Goal: Task Accomplishment & Management: Manage account settings

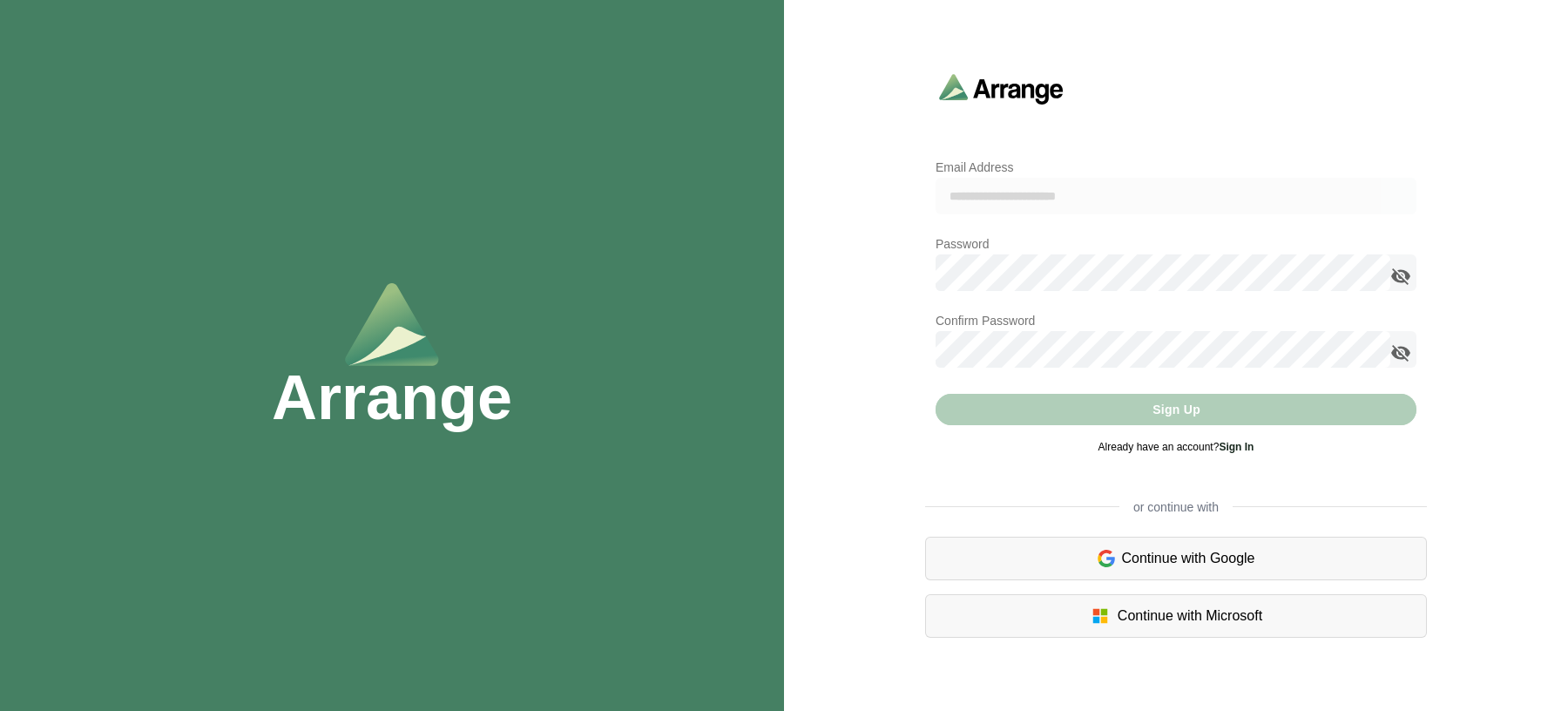
type input "**********"
click at [1406, 274] on icon "appended action" at bounding box center [1401, 276] width 21 height 21
click at [1394, 349] on icon "appended action" at bounding box center [1401, 353] width 21 height 21
click at [1057, 415] on div "Sign Up" at bounding box center [1176, 410] width 481 height 32
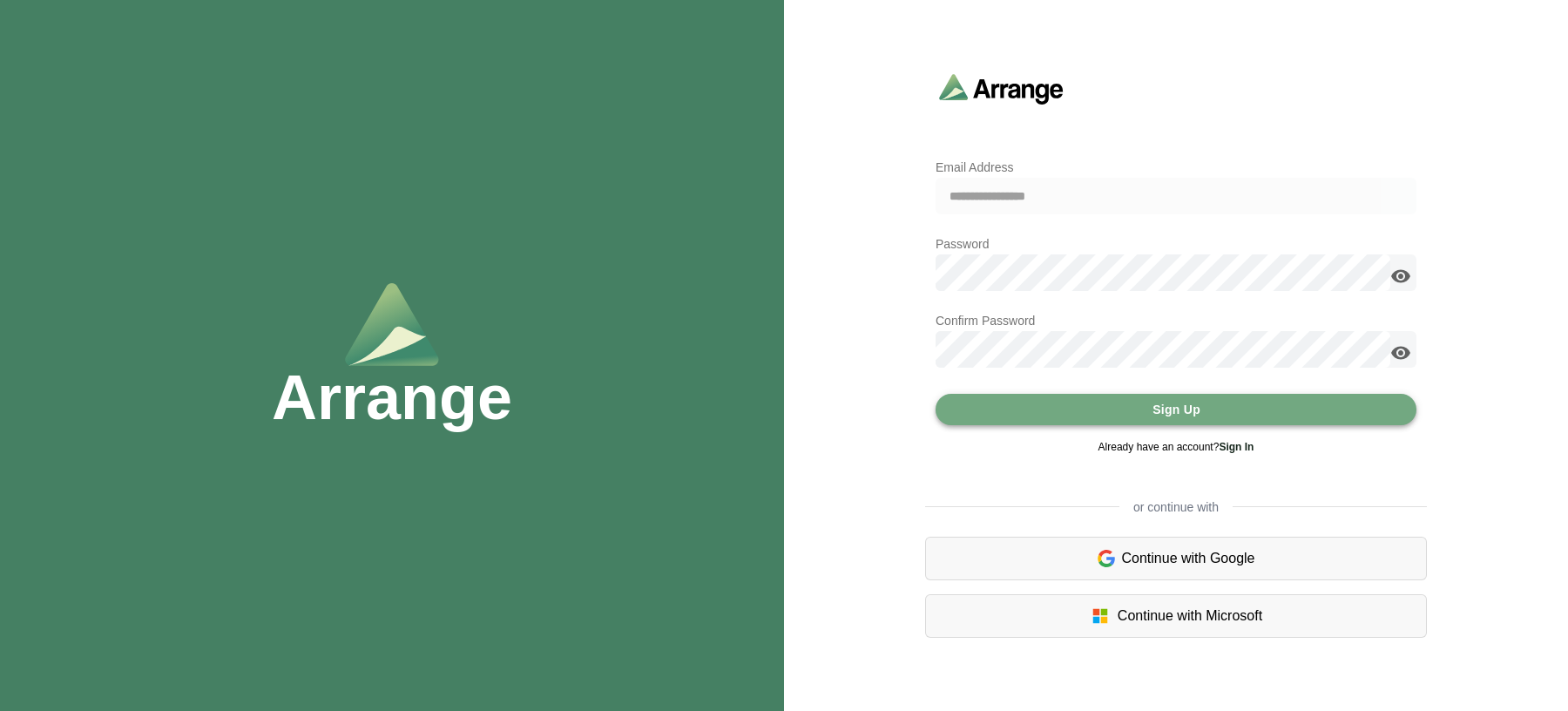
click at [1026, 408] on button "Sign Up" at bounding box center [1176, 410] width 481 height 32
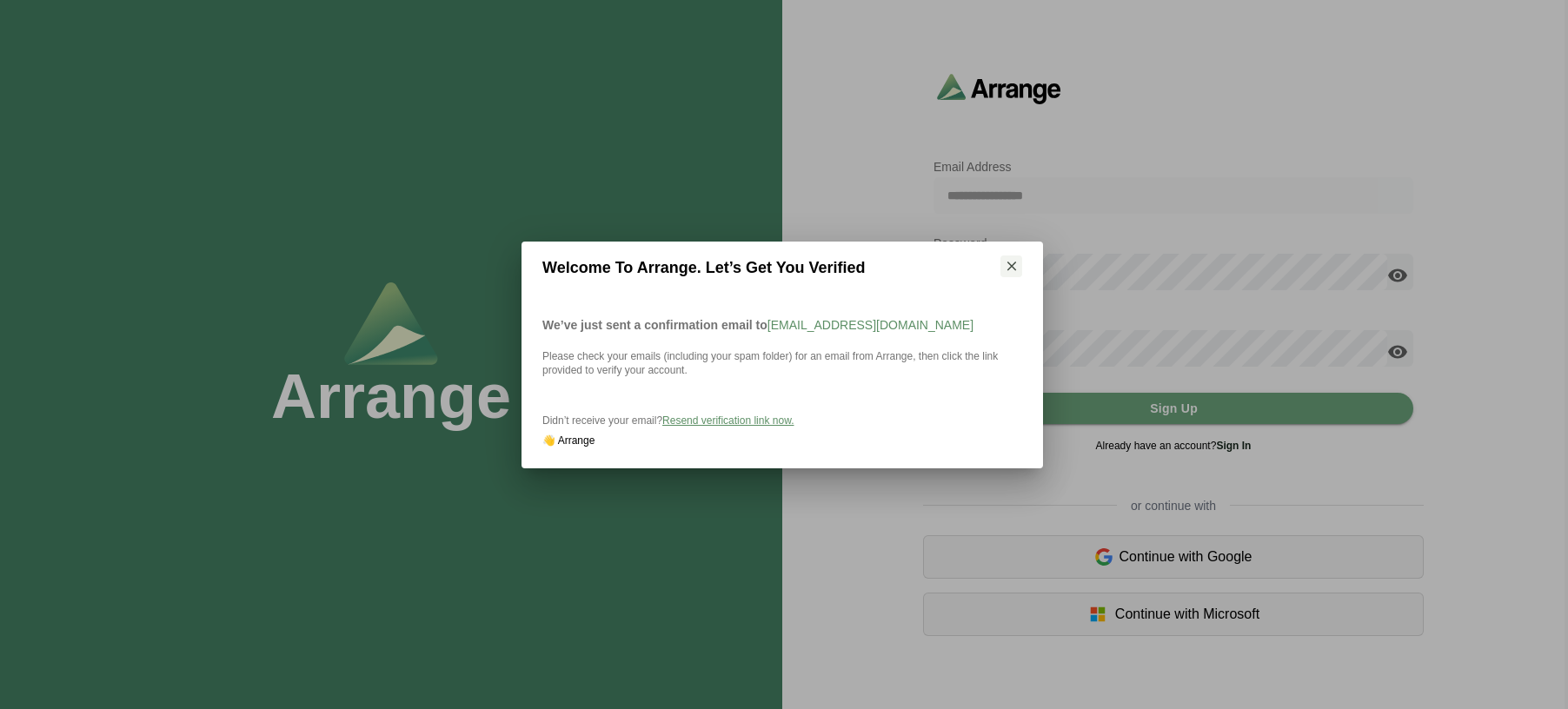
click at [739, 422] on span "Resend verification link now." at bounding box center [728, 421] width 131 height 12
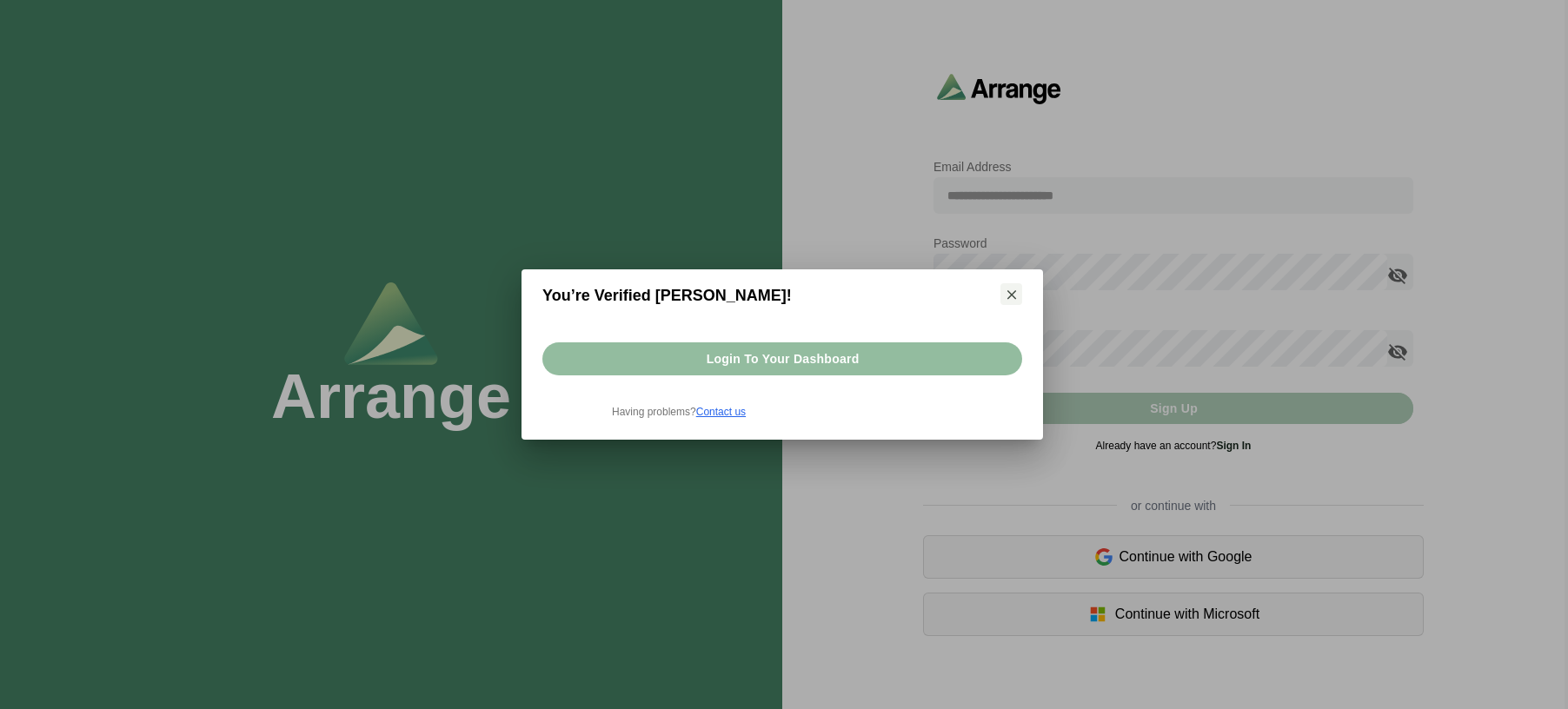
click at [908, 359] on button "Login to your dashboard" at bounding box center [782, 358] width 480 height 33
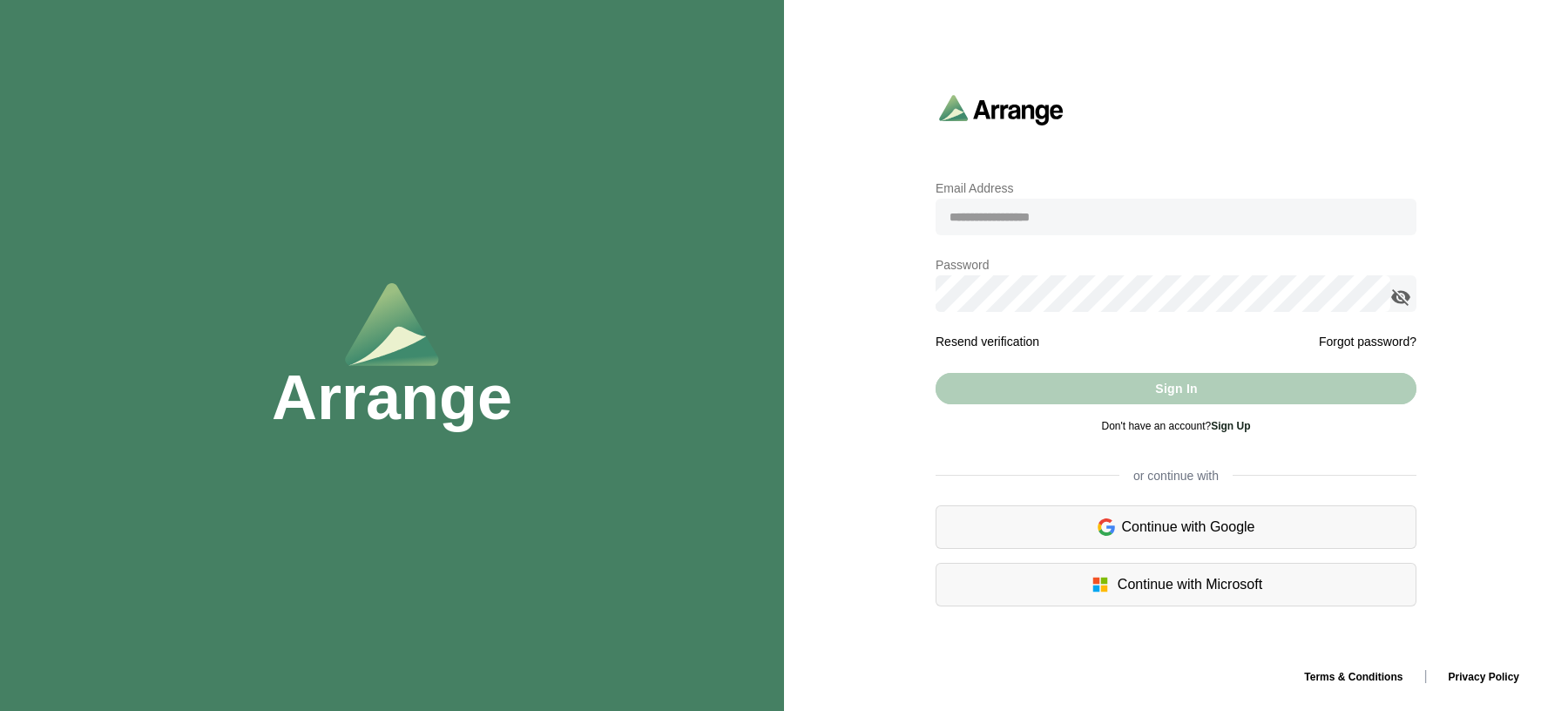
click at [1015, 228] on input "email" at bounding box center [1176, 216] width 481 height 36
click at [1050, 532] on div "Continue with Google" at bounding box center [1176, 526] width 481 height 43
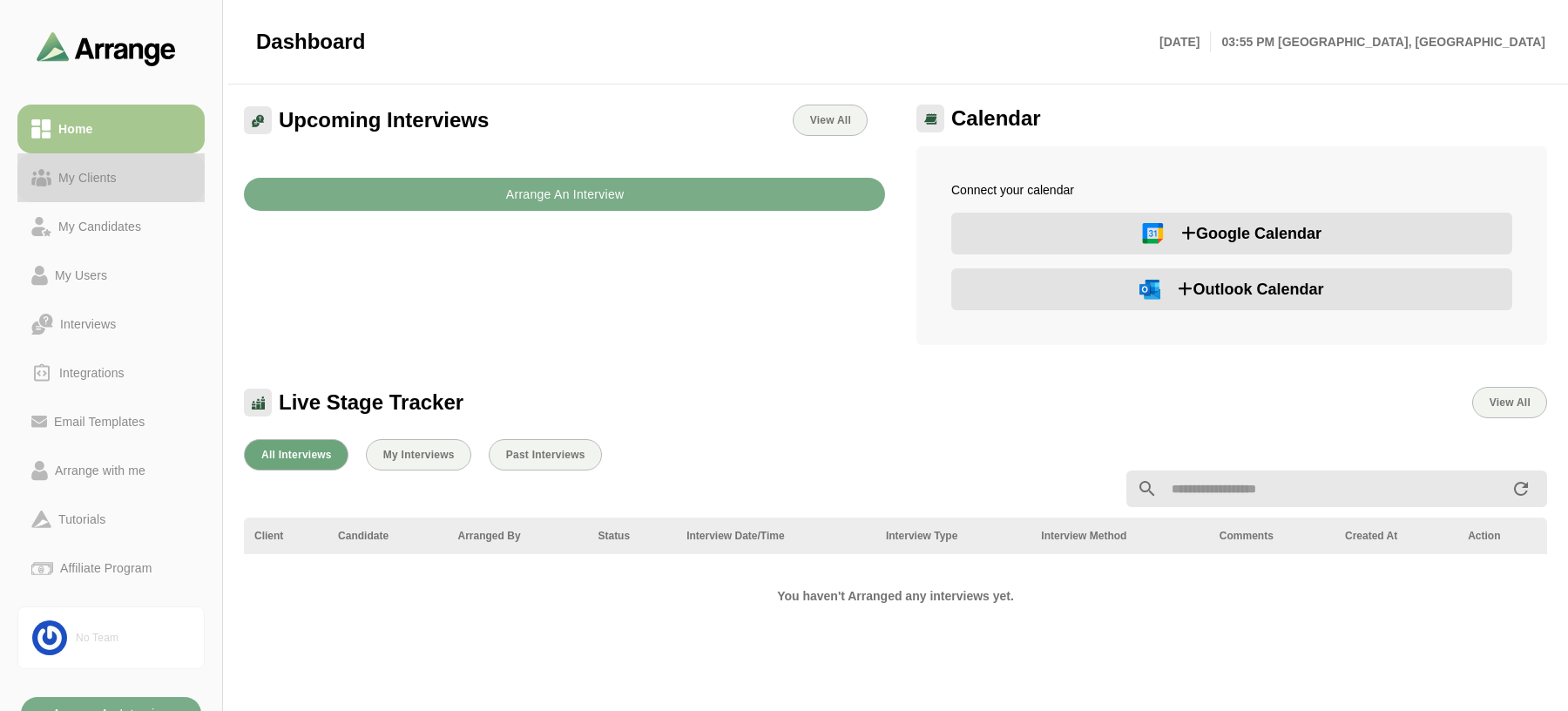
click at [75, 175] on div "My Clients" at bounding box center [87, 178] width 72 height 21
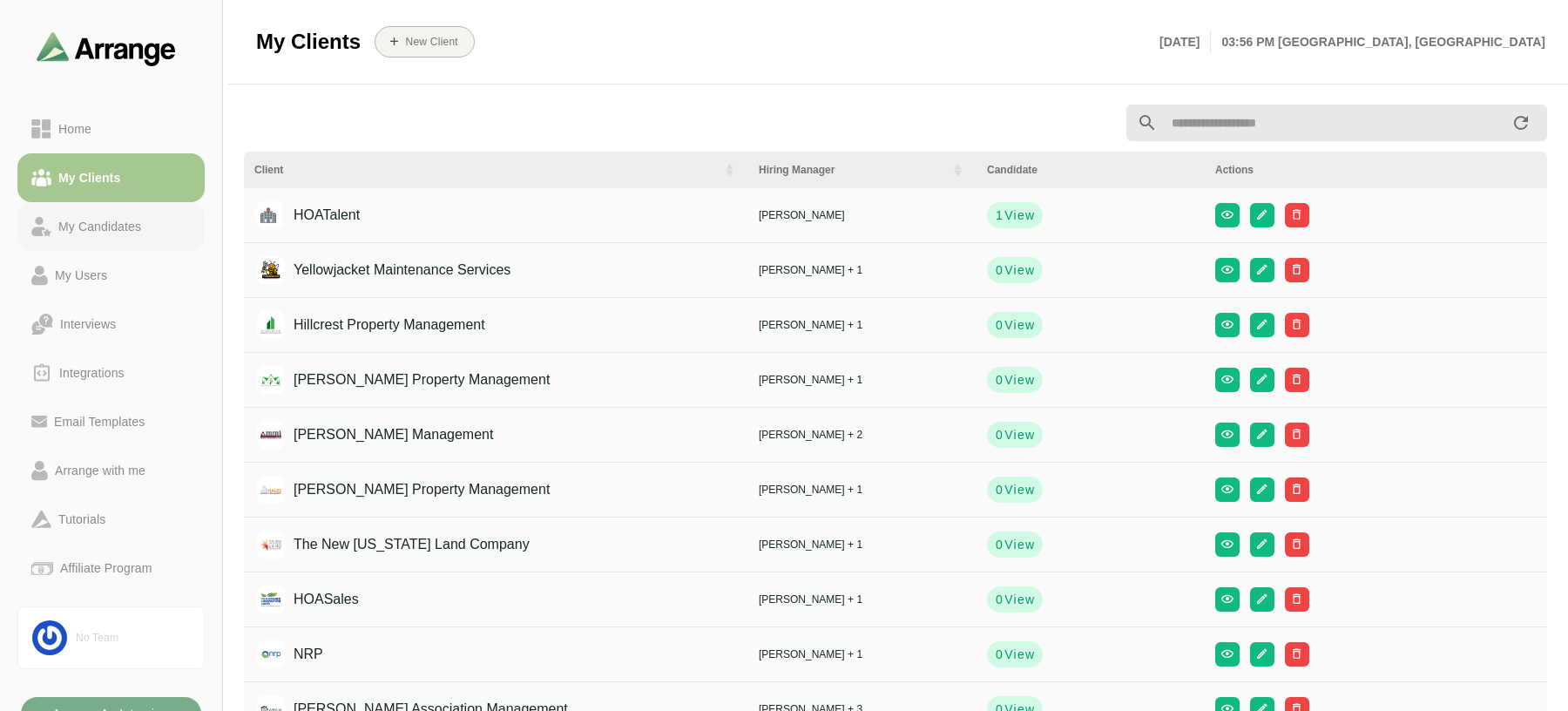
click at [109, 225] on div "My Candidates" at bounding box center [100, 227] width 97 height 21
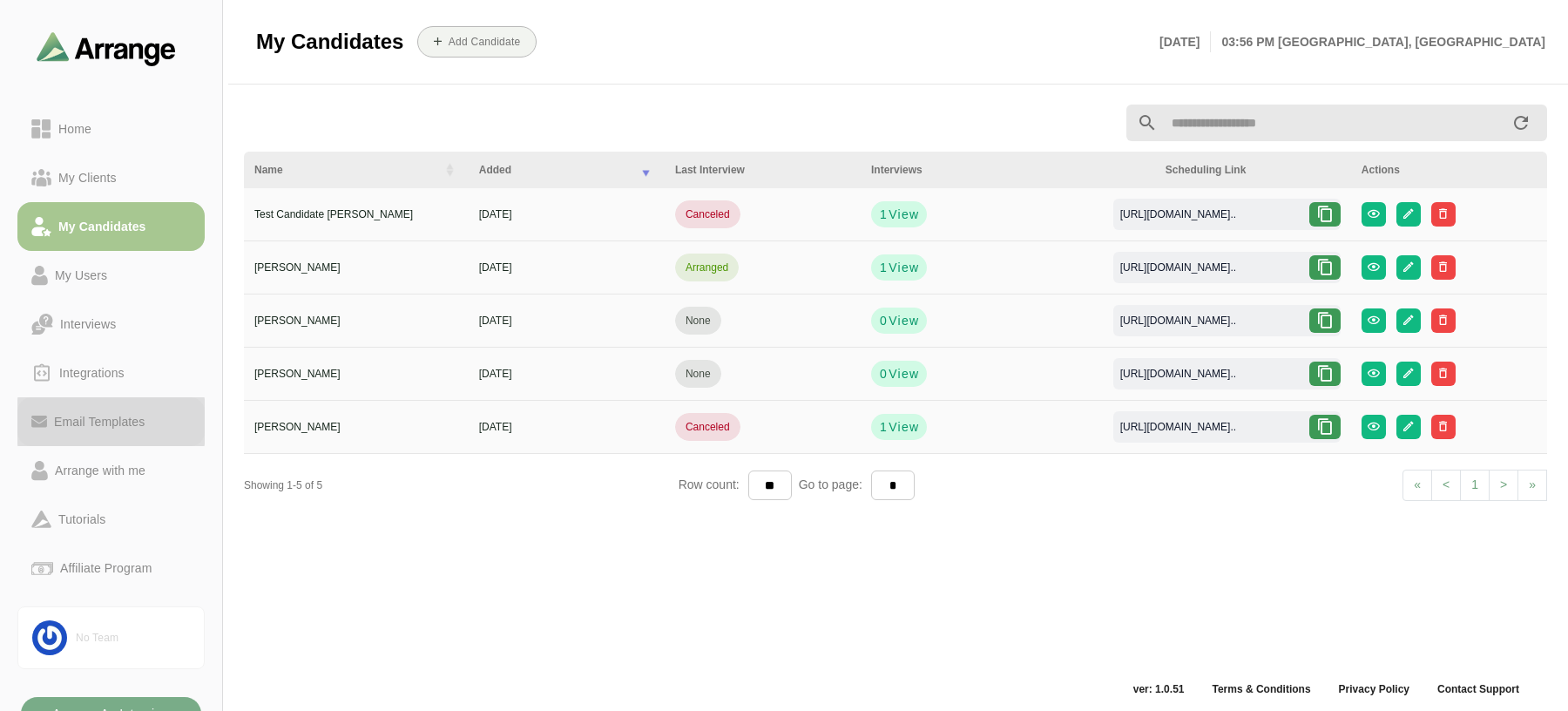
click at [93, 432] on link "Email Templates" at bounding box center [111, 421] width 187 height 49
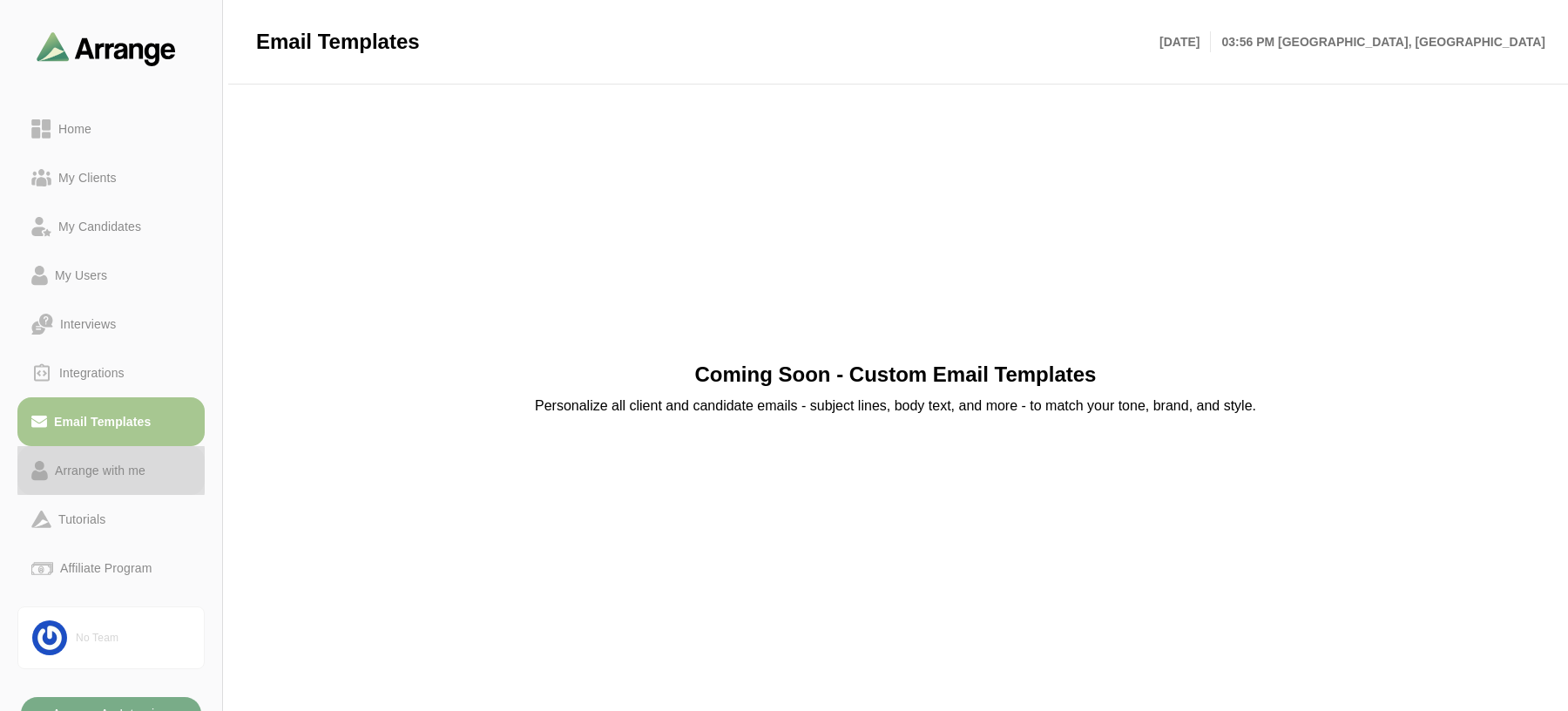
click at [98, 465] on div "Arrange with me" at bounding box center [100, 471] width 104 height 21
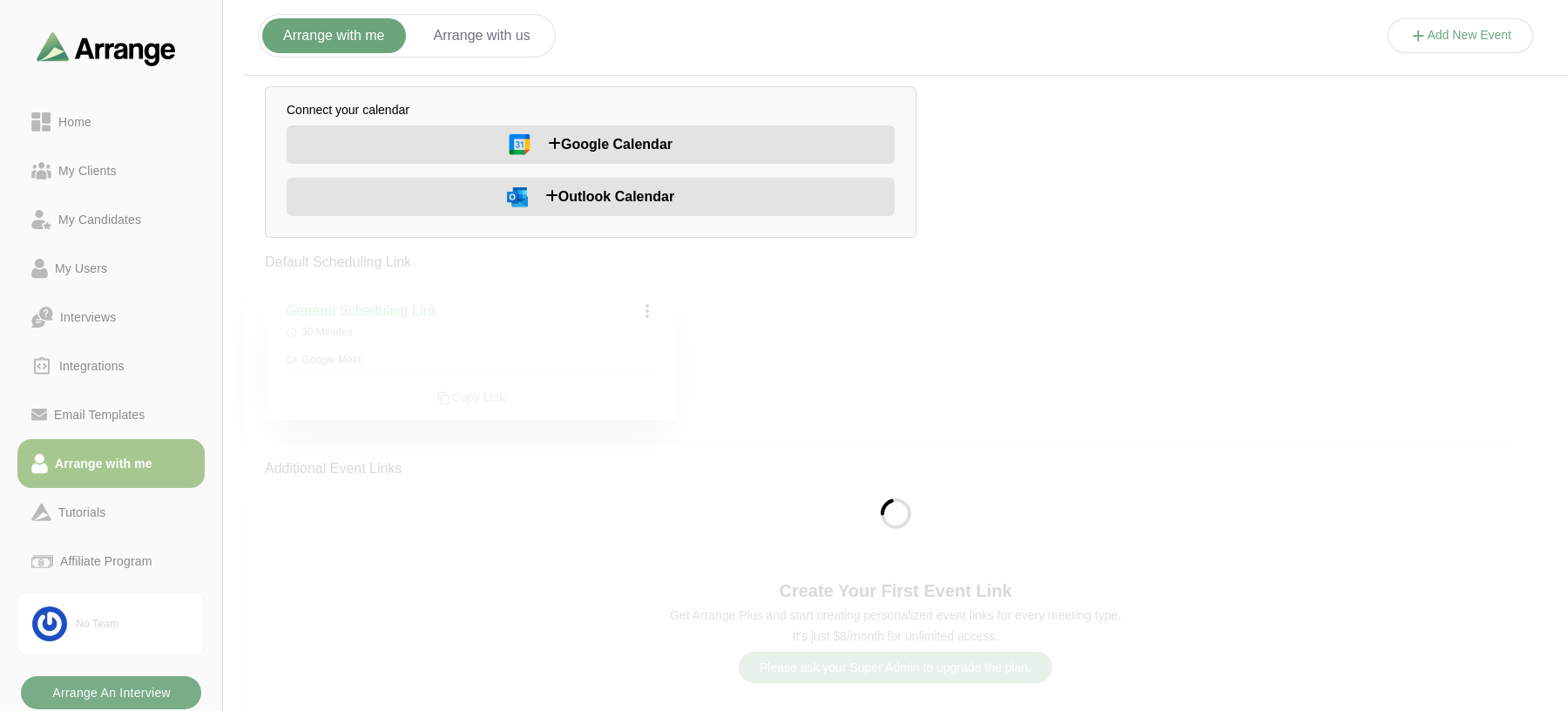
click at [516, 149] on img at bounding box center [519, 145] width 22 height 21
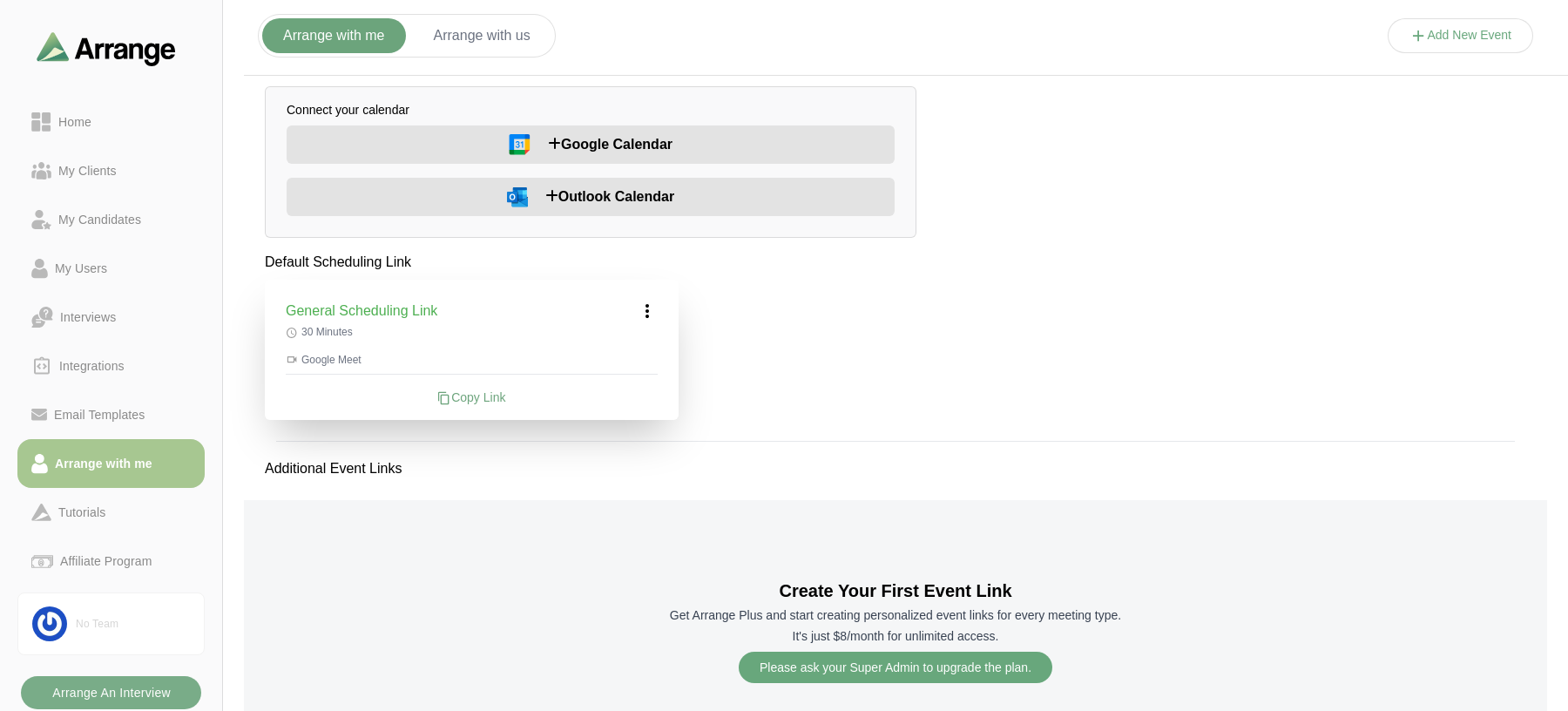
click at [437, 36] on button "Arrange with us" at bounding box center [482, 35] width 139 height 34
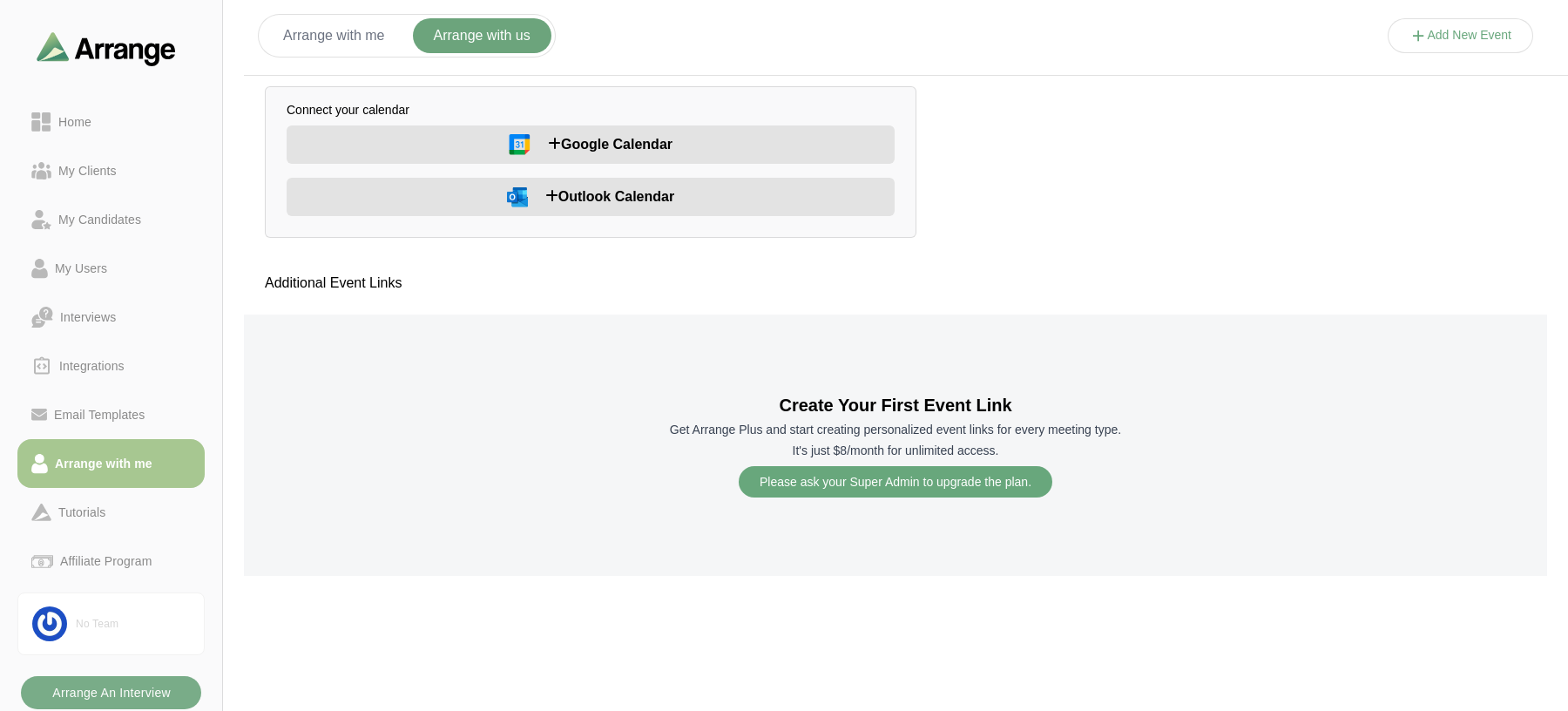
click at [317, 28] on button "Arrange with me" at bounding box center [334, 35] width 144 height 34
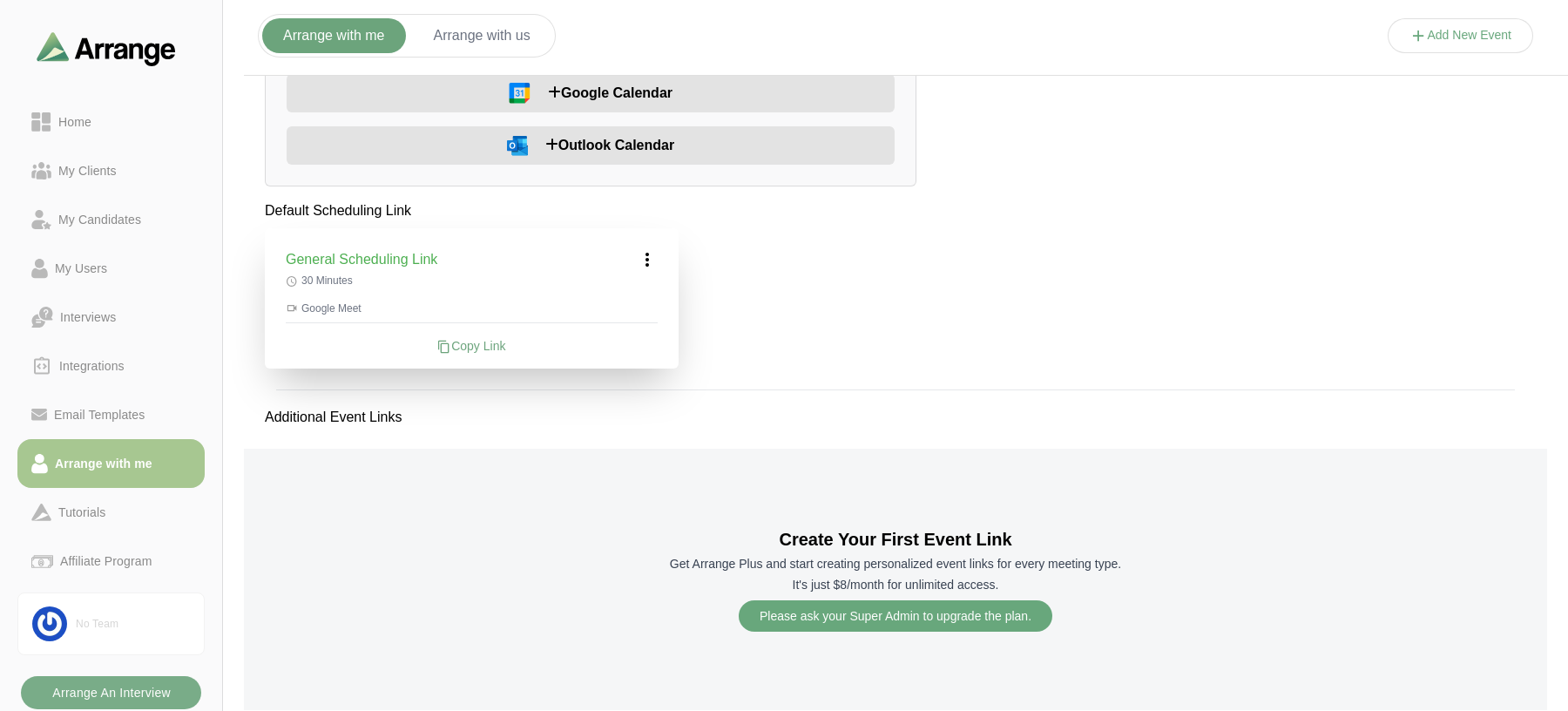
scroll to position [79, 0]
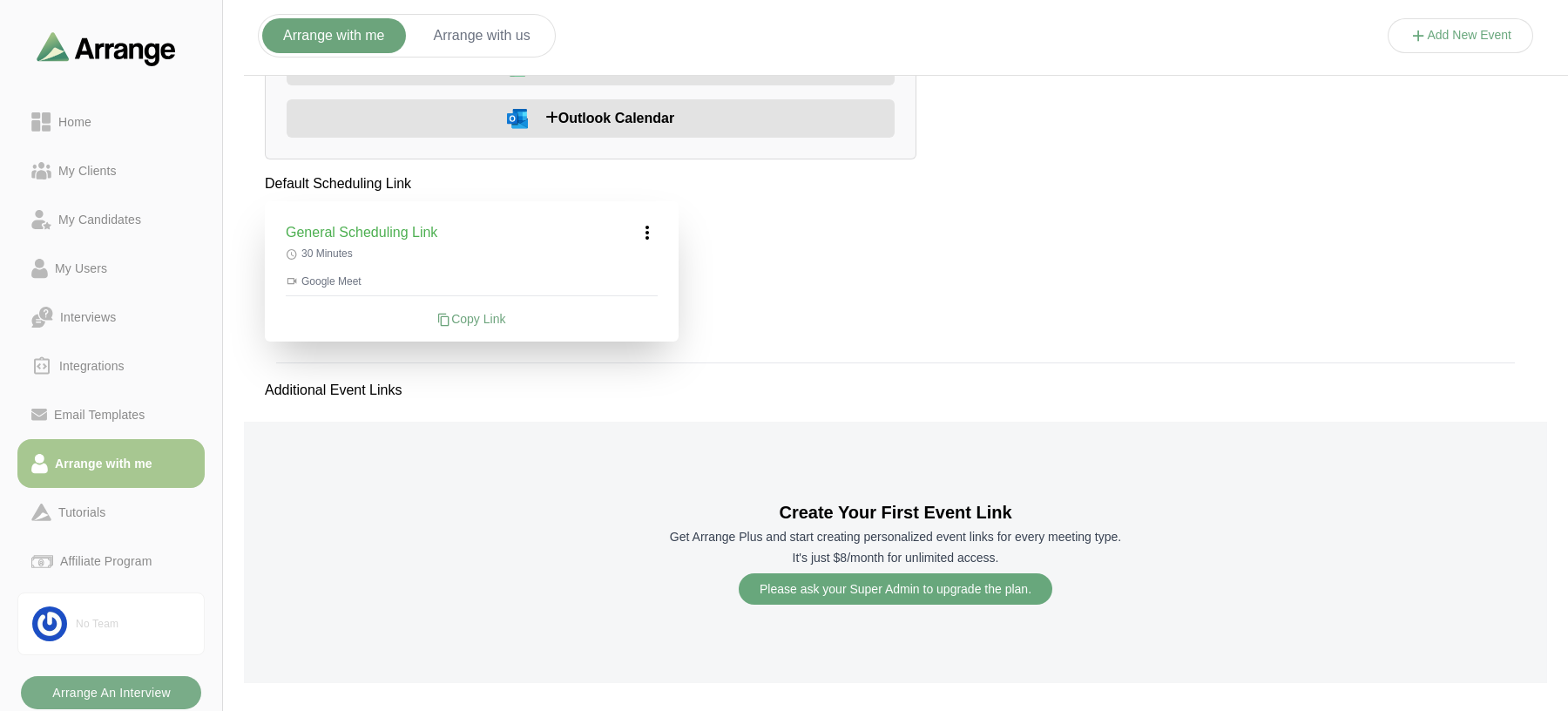
click at [645, 231] on icon at bounding box center [647, 233] width 21 height 21
click at [640, 284] on div "Edit" at bounding box center [630, 281] width 80 height 33
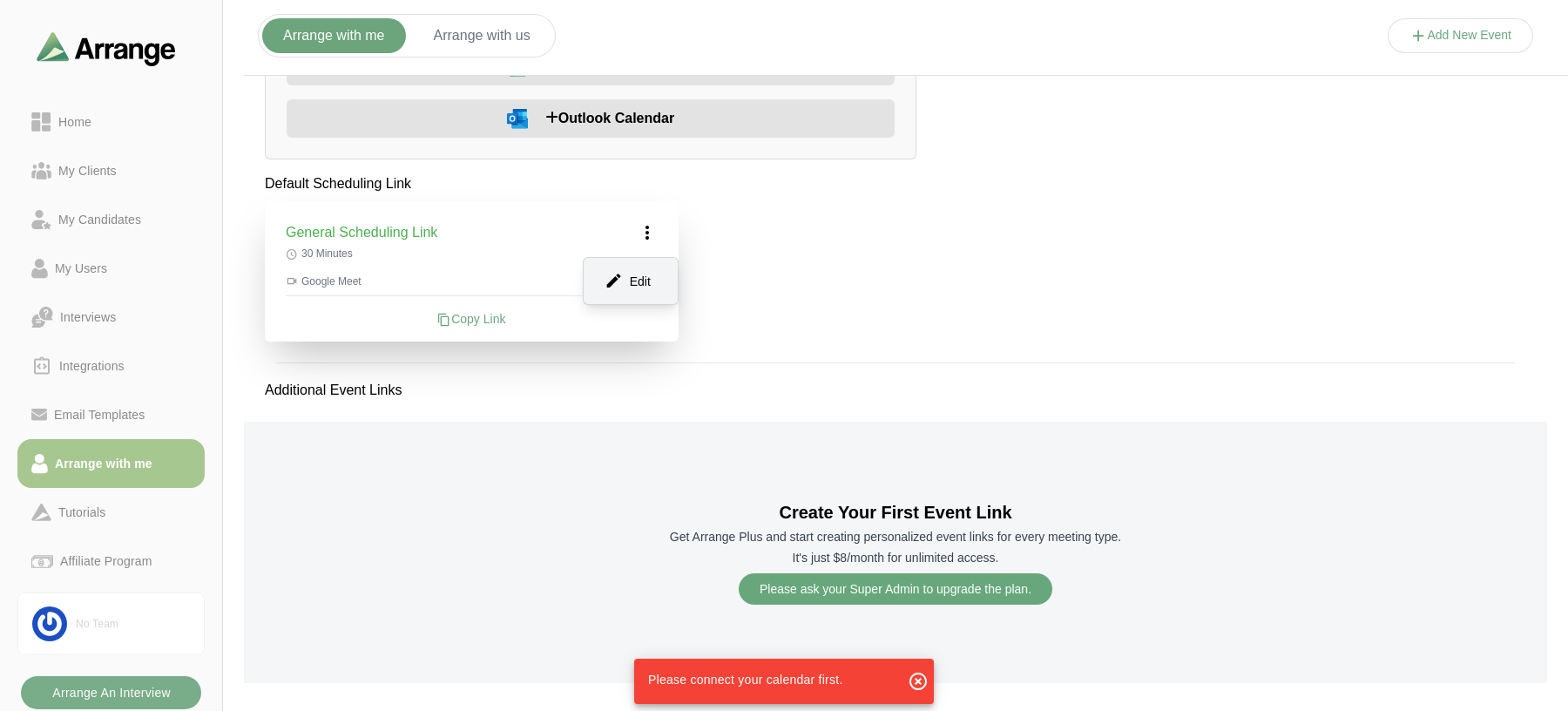
click at [610, 292] on div "Edit" at bounding box center [630, 281] width 80 height 33
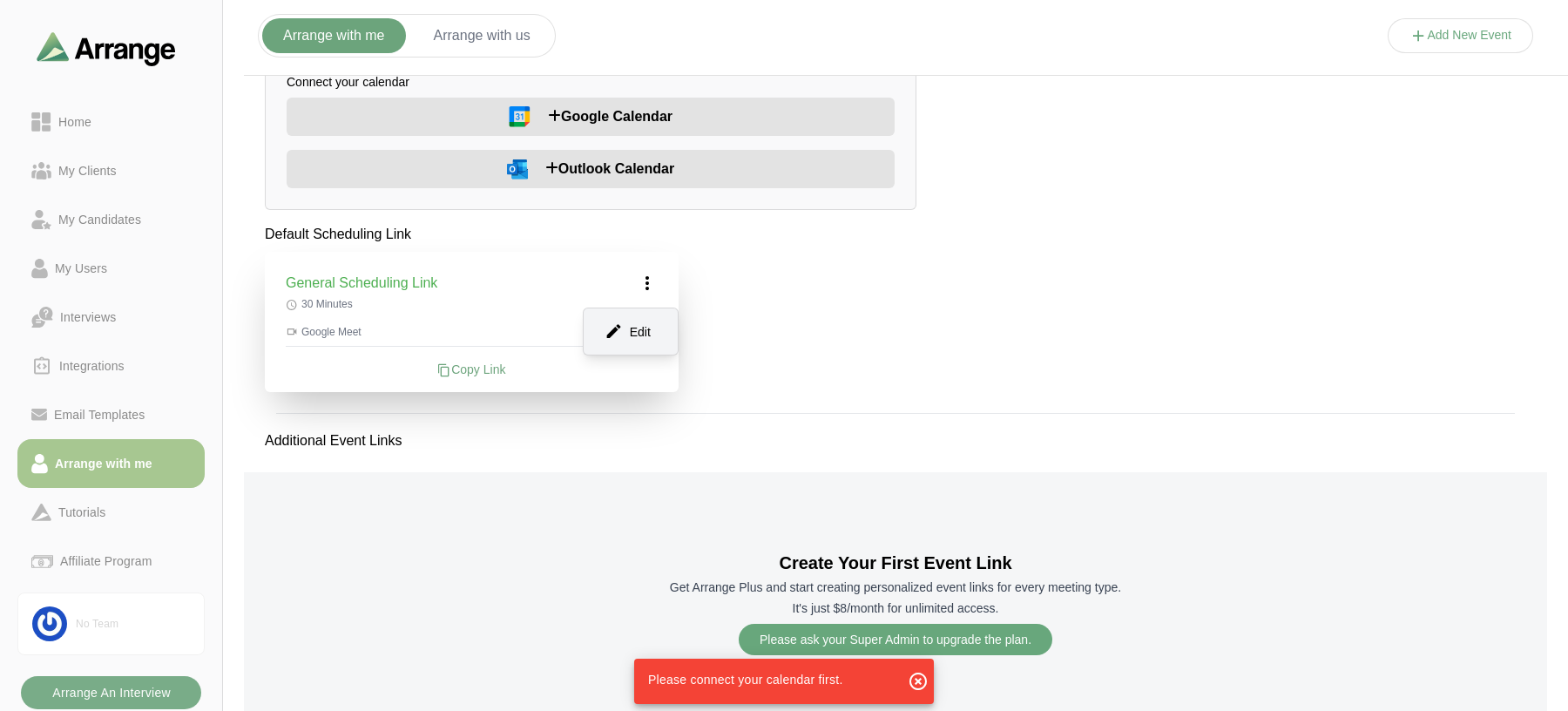
scroll to position [0, 0]
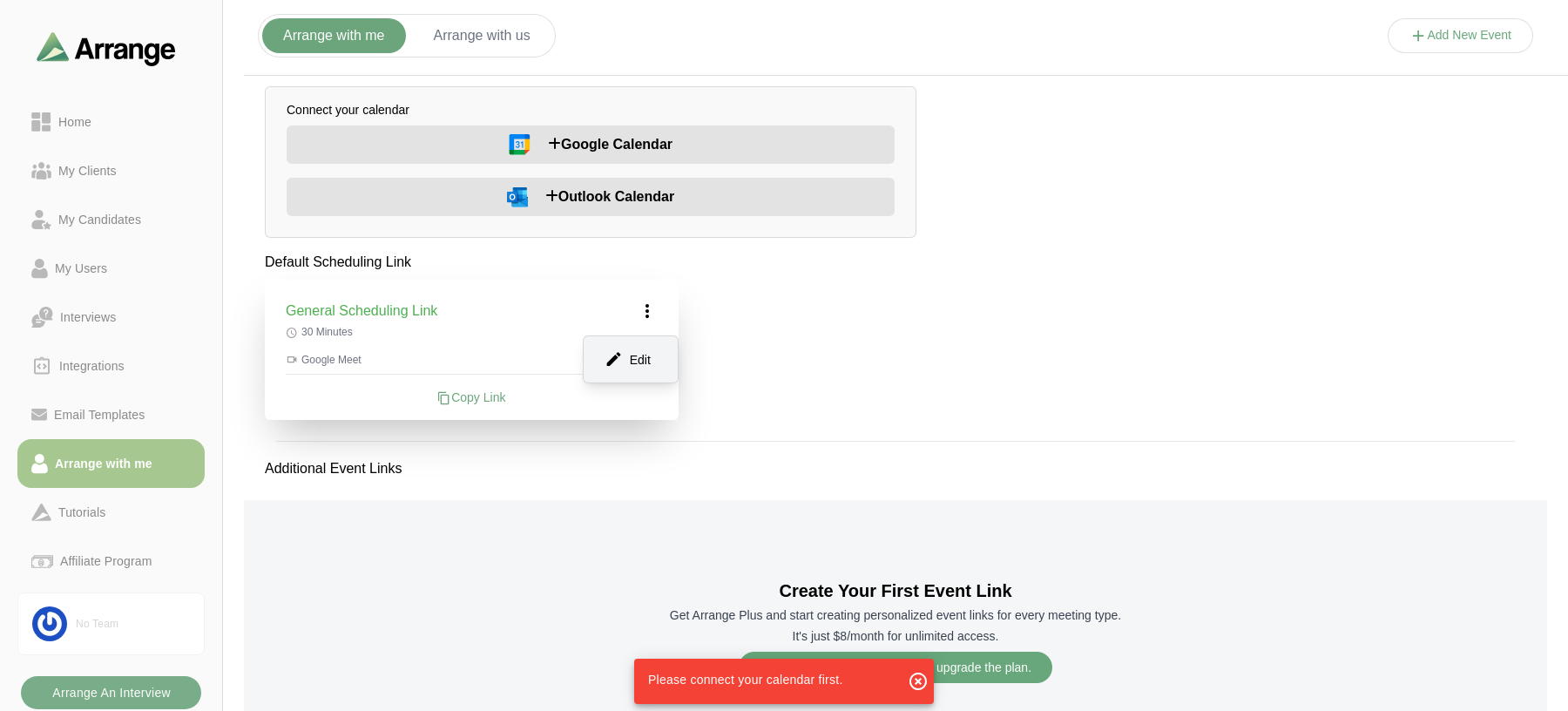
click at [582, 141] on span "Google Calendar" at bounding box center [610, 145] width 124 height 21
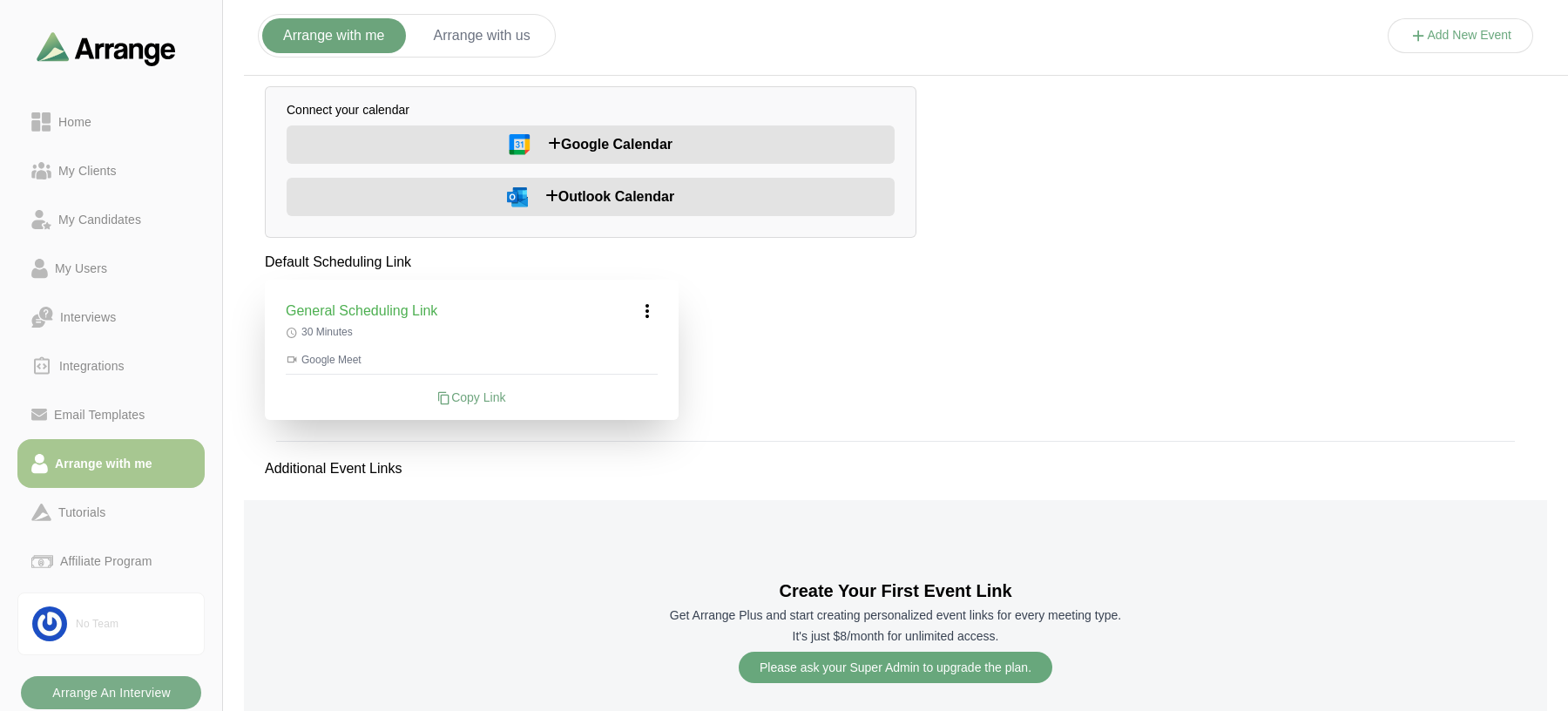
click at [645, 308] on icon at bounding box center [647, 311] width 21 height 21
click at [644, 354] on div "Edit" at bounding box center [630, 359] width 80 height 33
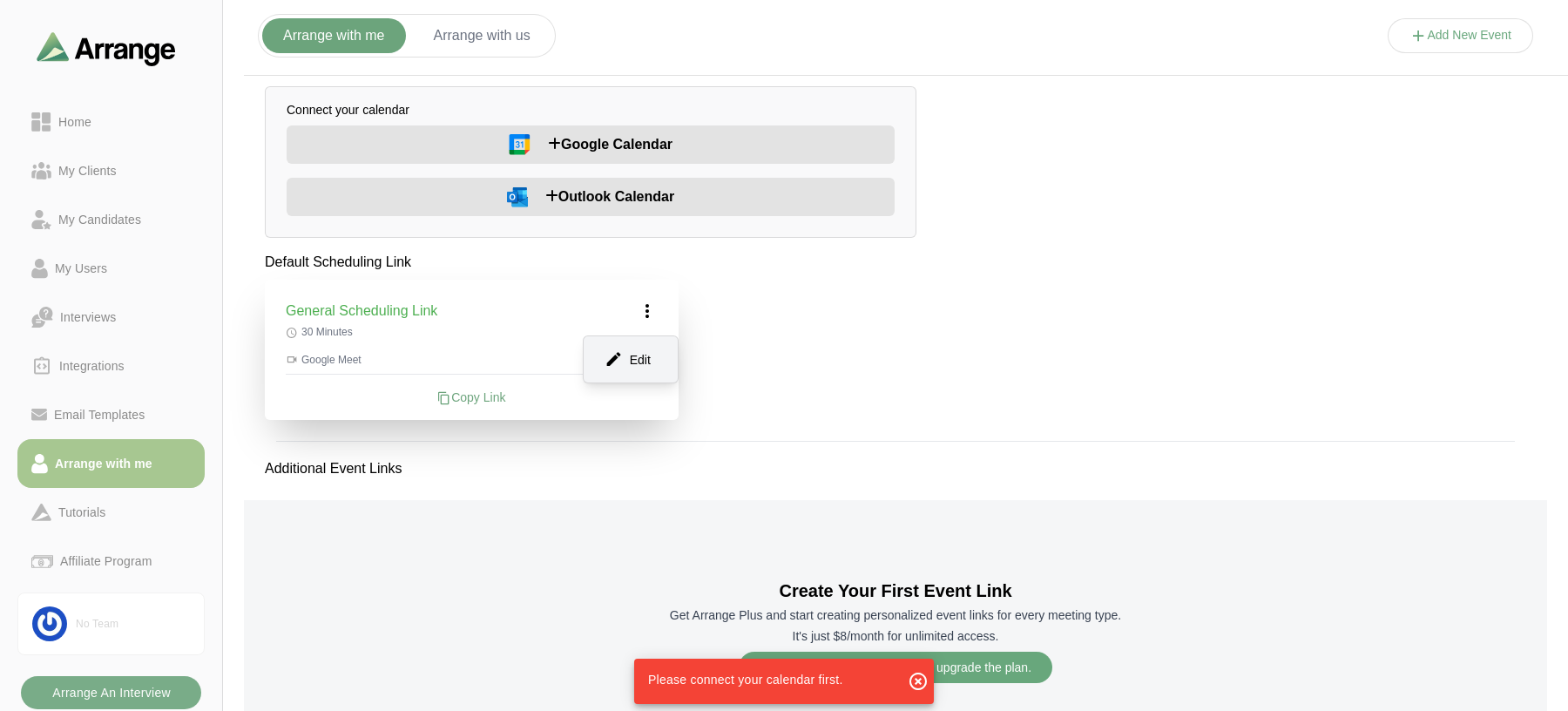
click at [766, 345] on div "Default Scheduling Link General Scheduling Link Edit 30 Minutes Google Meet Cop…" at bounding box center [895, 513] width 1303 height 524
click at [78, 124] on div "Home" at bounding box center [74, 122] width 47 height 21
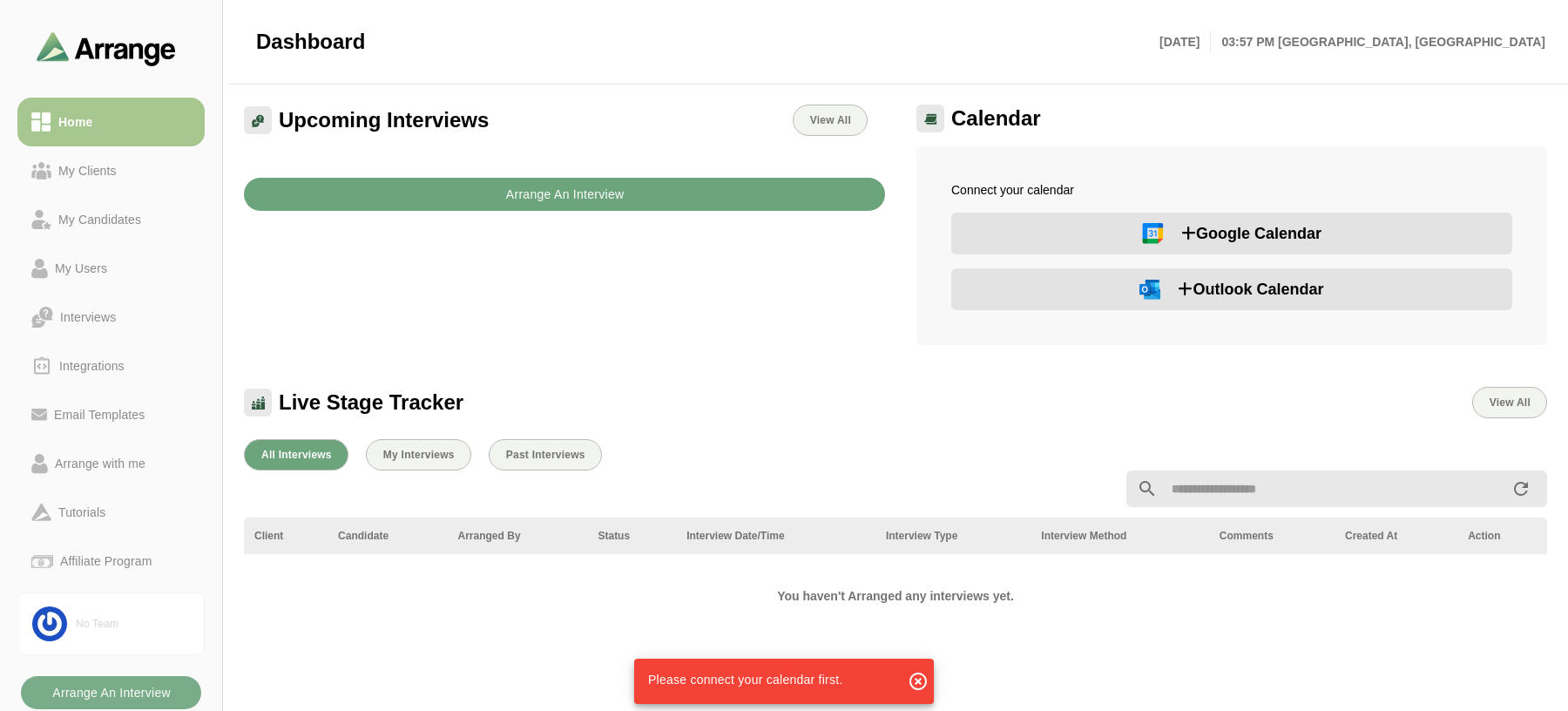
click at [573, 202] on b "Arrange An Interview" at bounding box center [564, 193] width 119 height 33
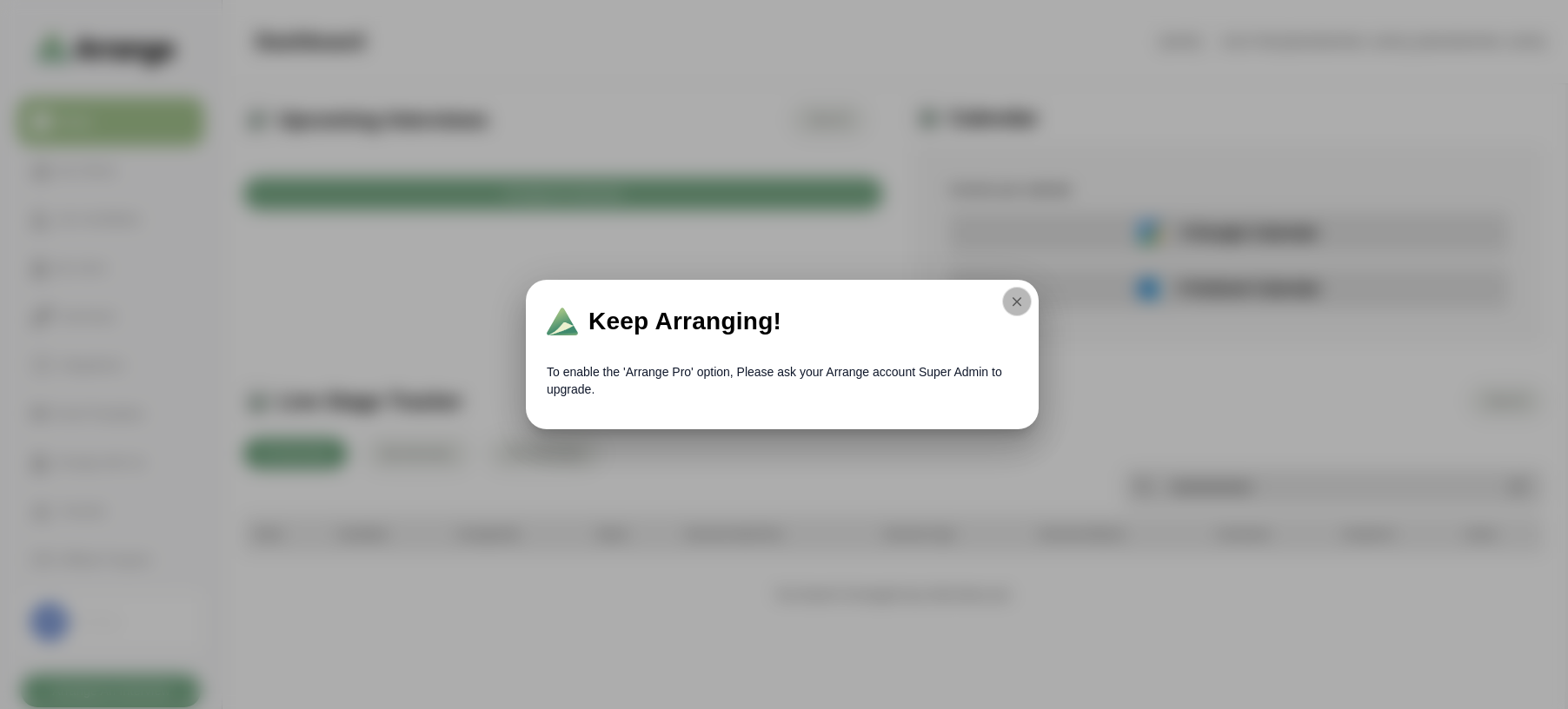
click at [1019, 299] on icon "button" at bounding box center [1017, 302] width 16 height 16
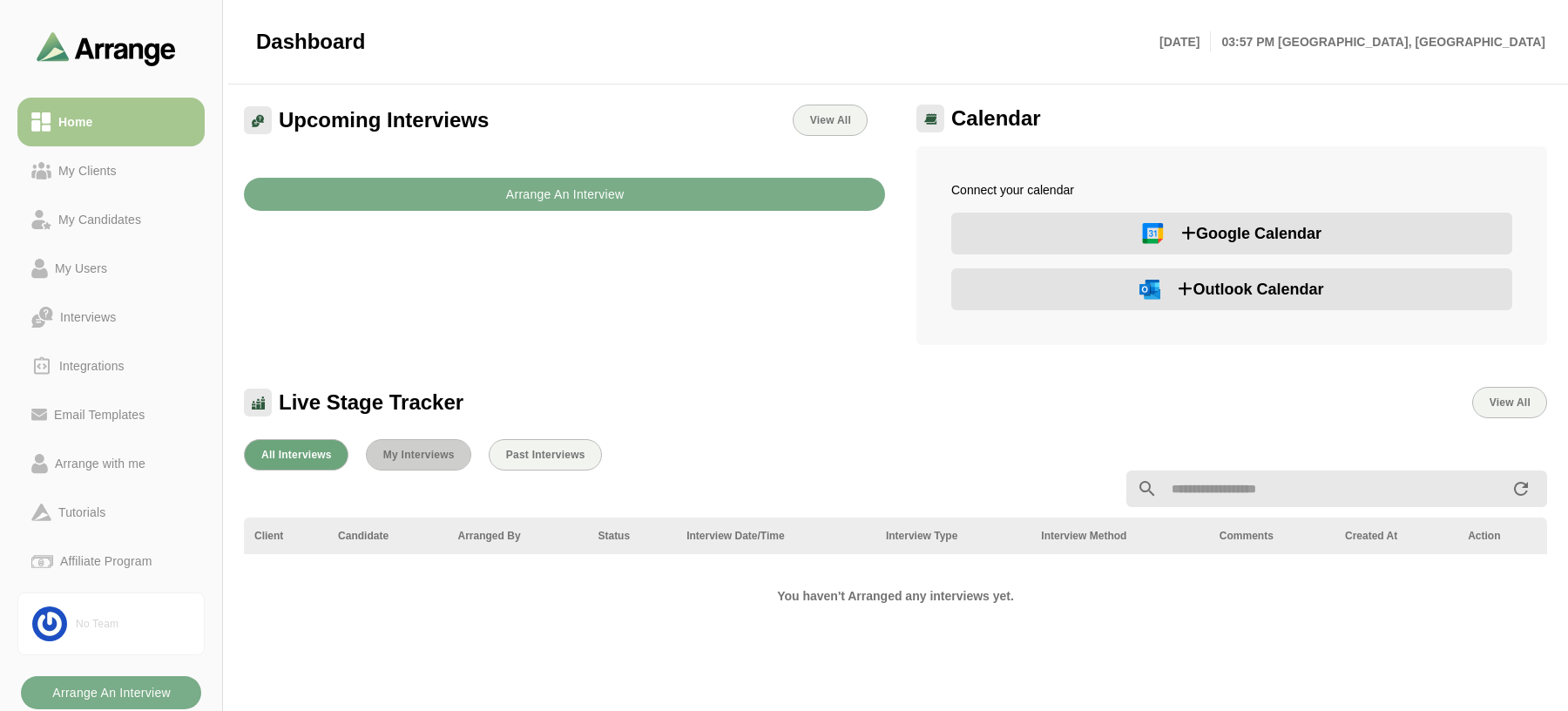
click at [374, 451] on button "My Interviews" at bounding box center [418, 455] width 105 height 32
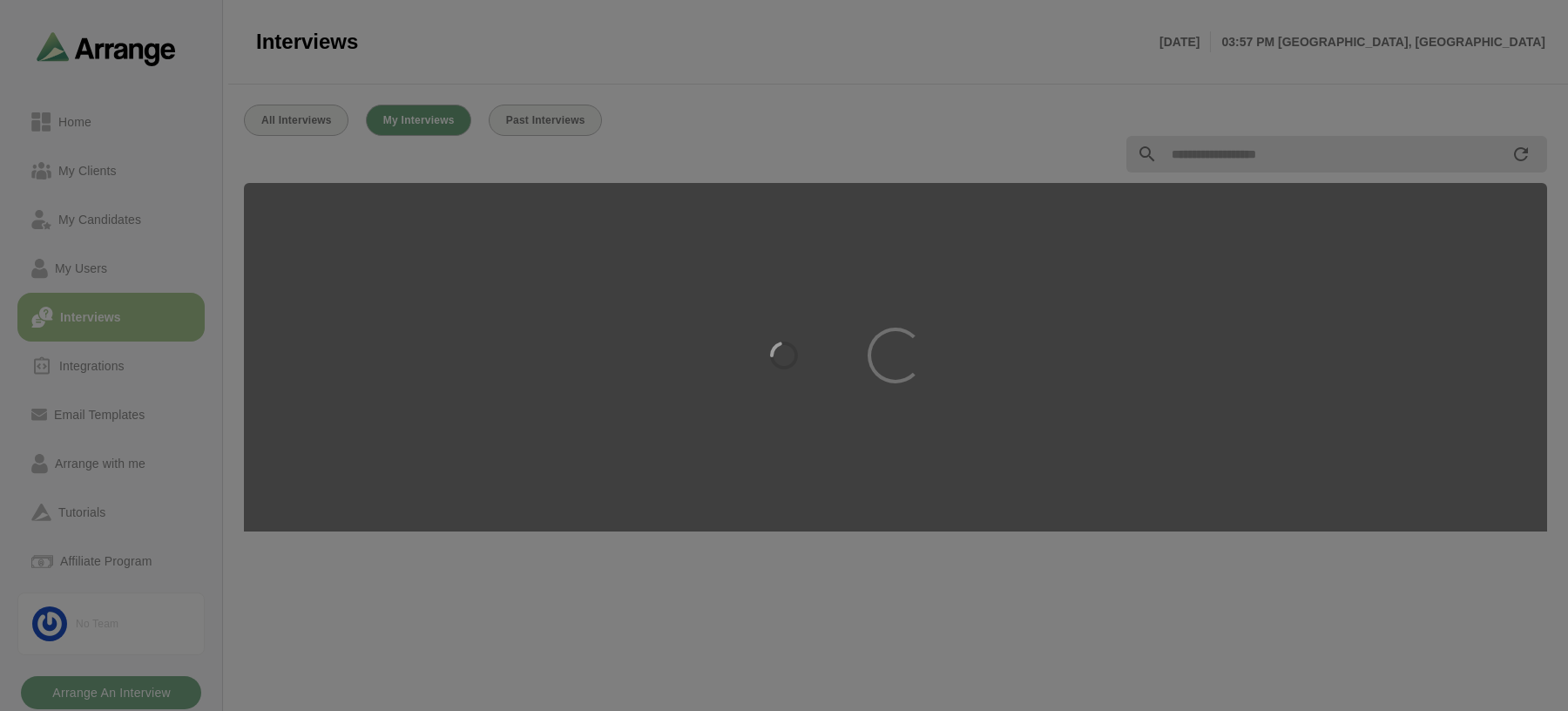
click at [315, 130] on div at bounding box center [784, 355] width 1568 height 711
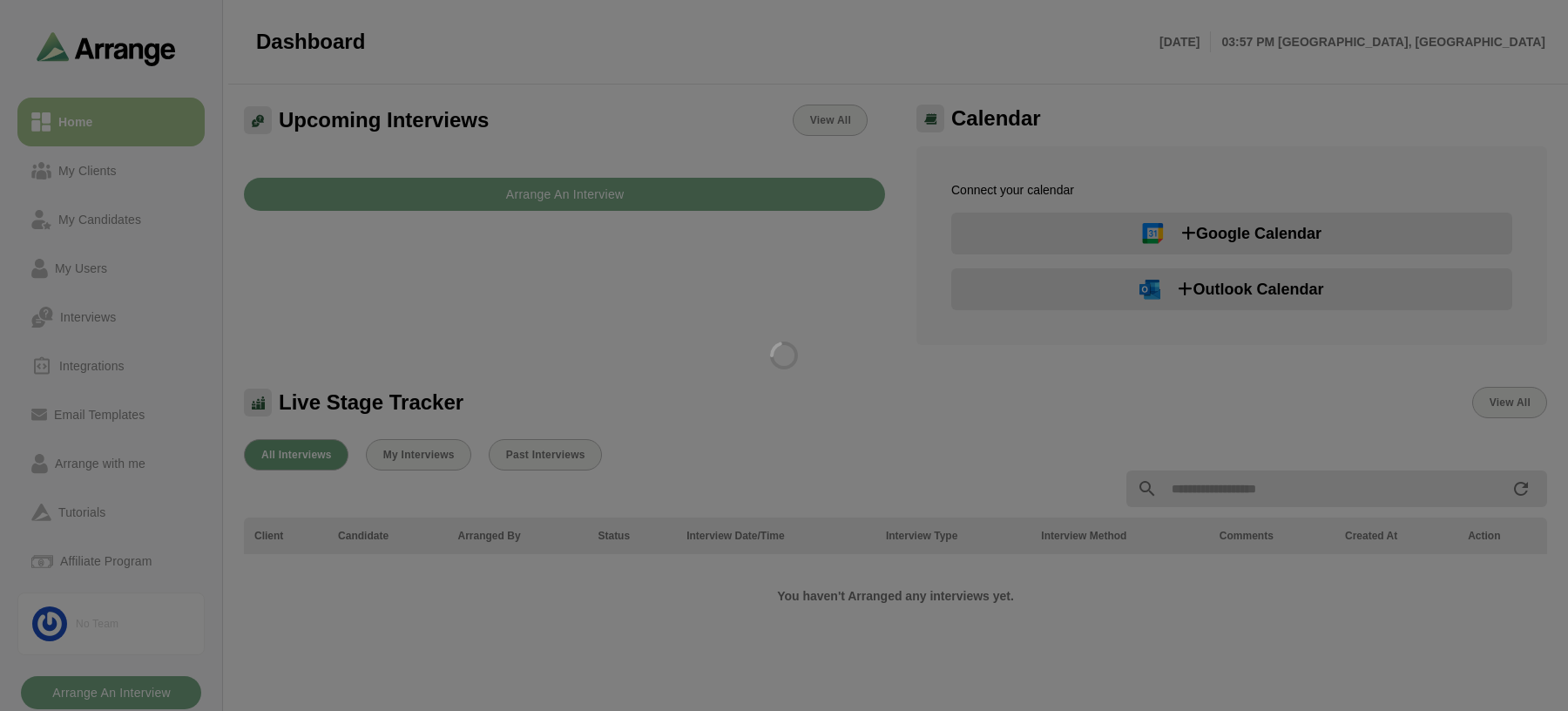
click at [647, 189] on div at bounding box center [784, 355] width 1568 height 711
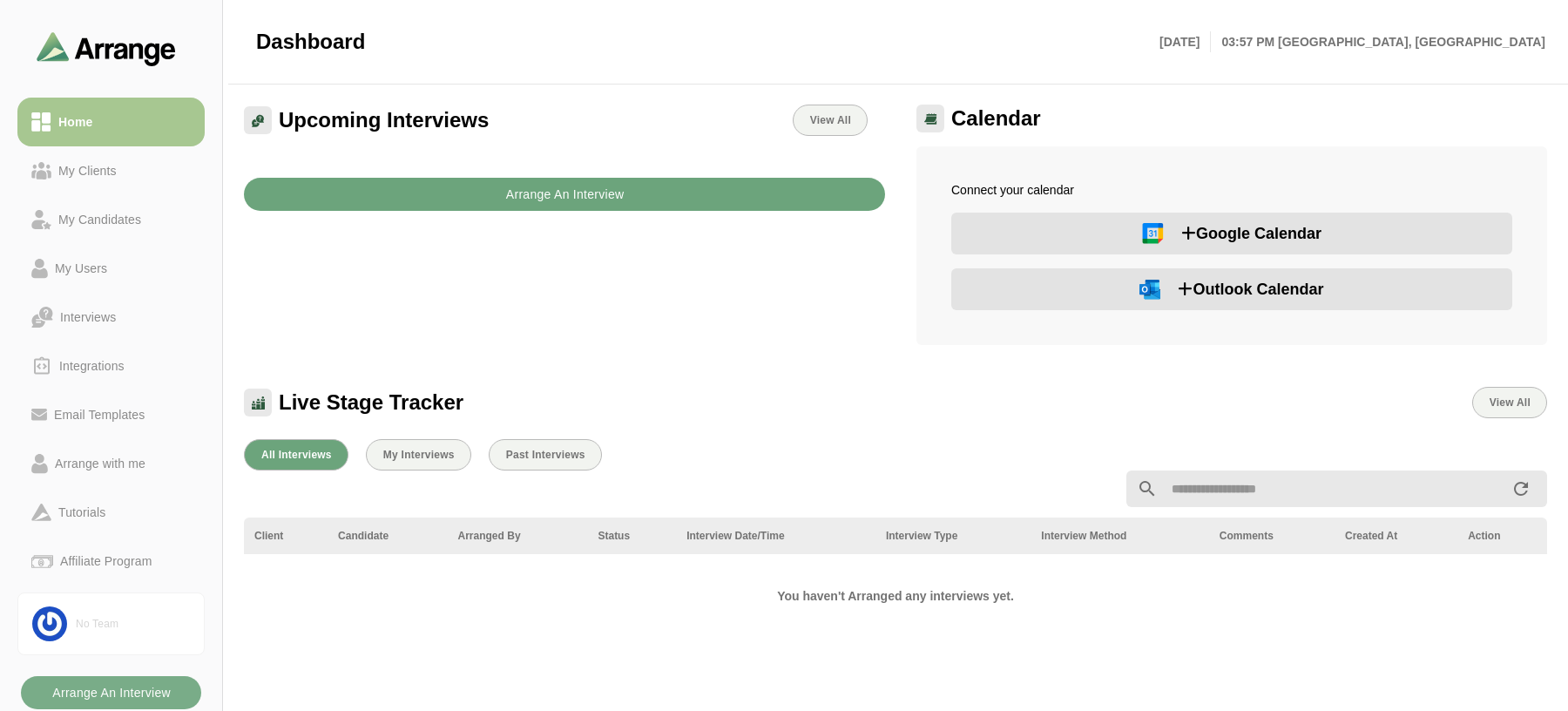
click at [518, 193] on b "Arrange An Interview" at bounding box center [564, 193] width 119 height 33
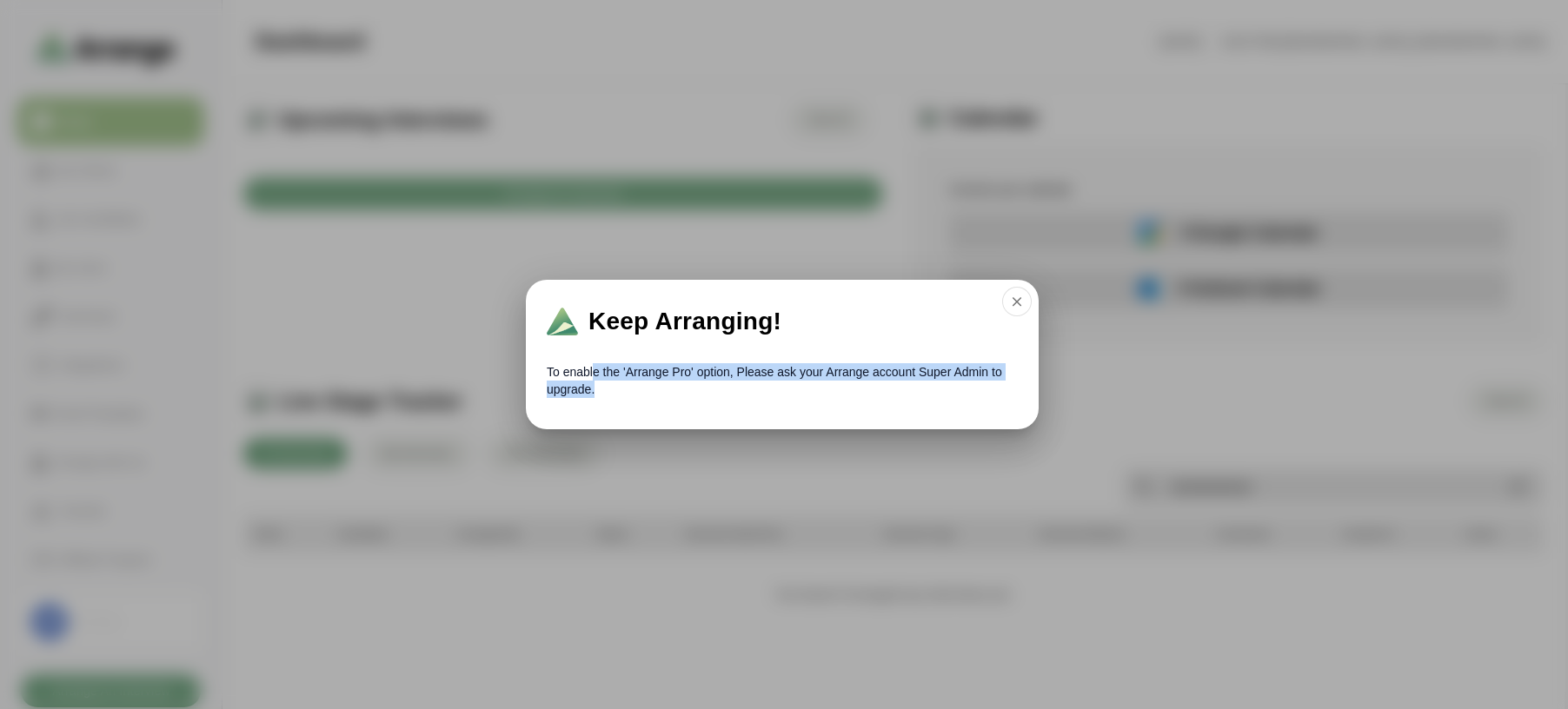
drag, startPoint x: 594, startPoint y: 370, endPoint x: 980, endPoint y: 400, distance: 387.2
click at [980, 400] on div "To enable the 'Arrange Pro' option, Please ask your Arrange account Super Admin…" at bounding box center [782, 393] width 513 height 73
click at [1018, 294] on icon "button" at bounding box center [1017, 302] width 16 height 16
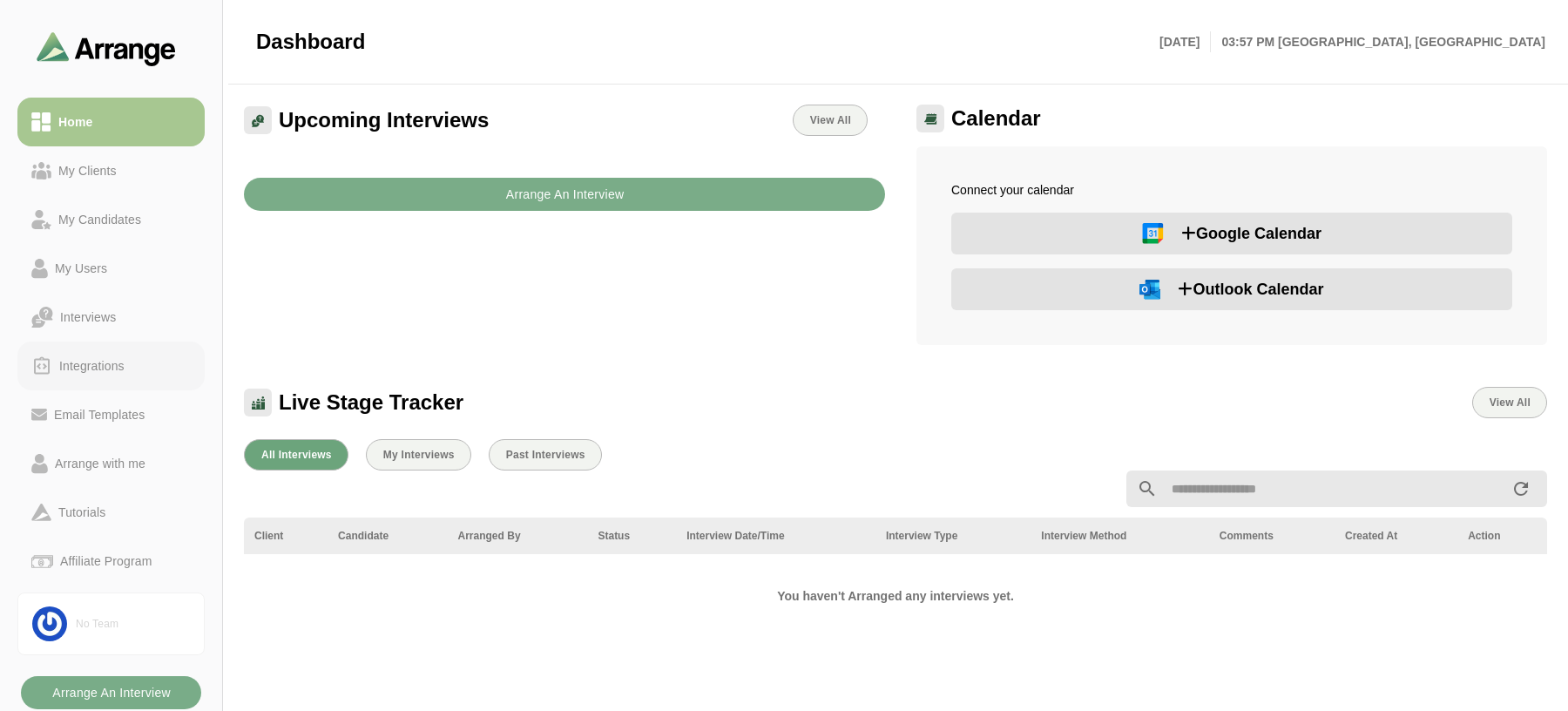
click at [94, 362] on div "Integrations" at bounding box center [92, 367] width 79 height 21
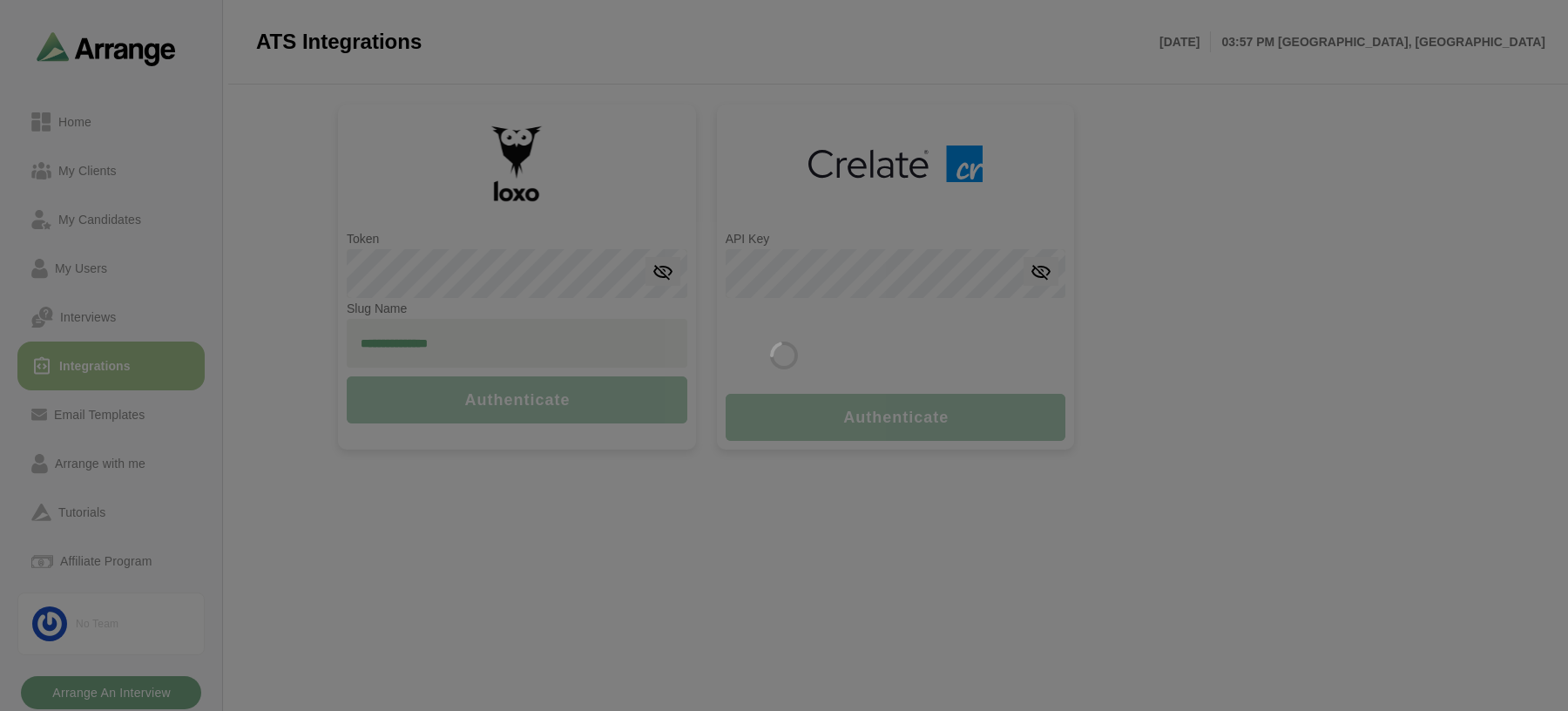
click at [98, 319] on div at bounding box center [784, 355] width 1568 height 711
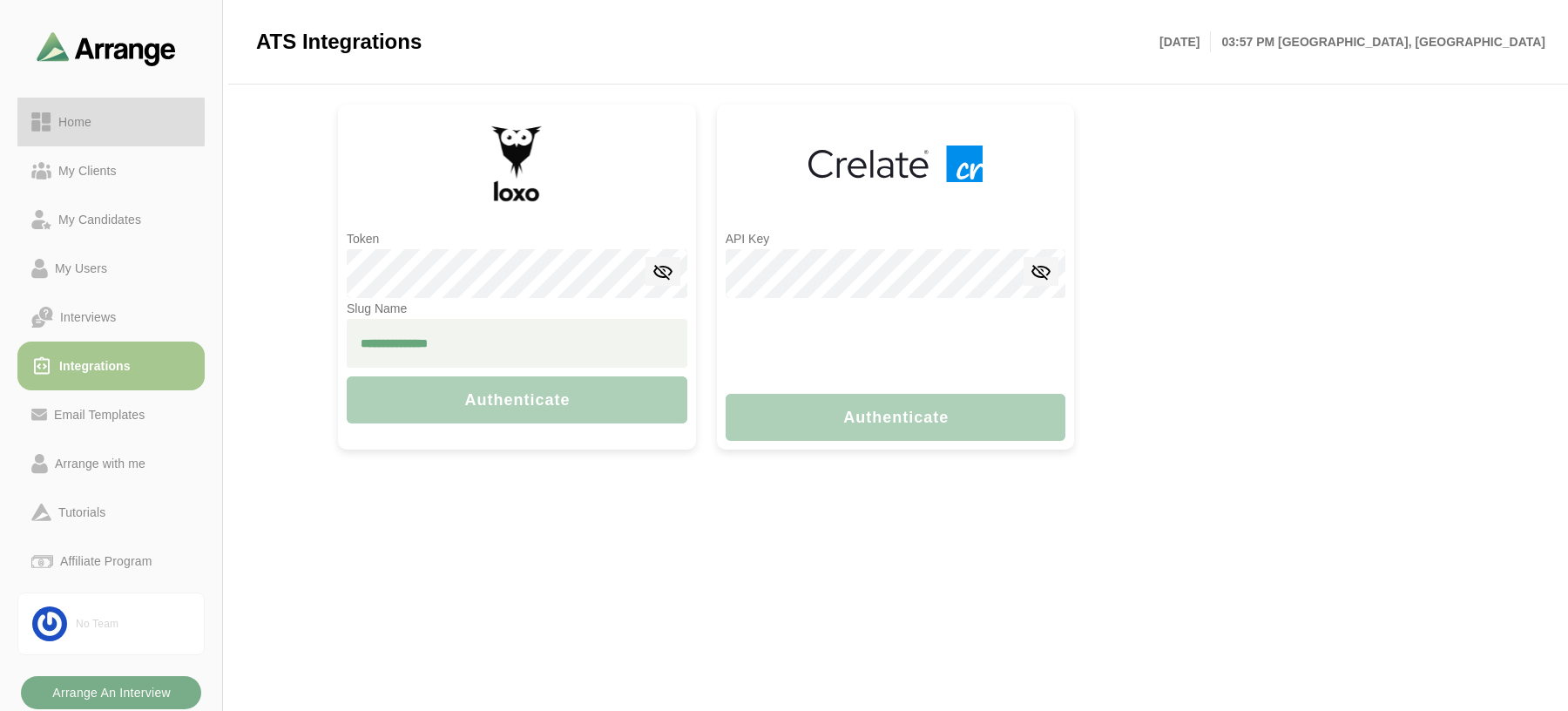
click at [76, 114] on div "Home" at bounding box center [74, 122] width 47 height 21
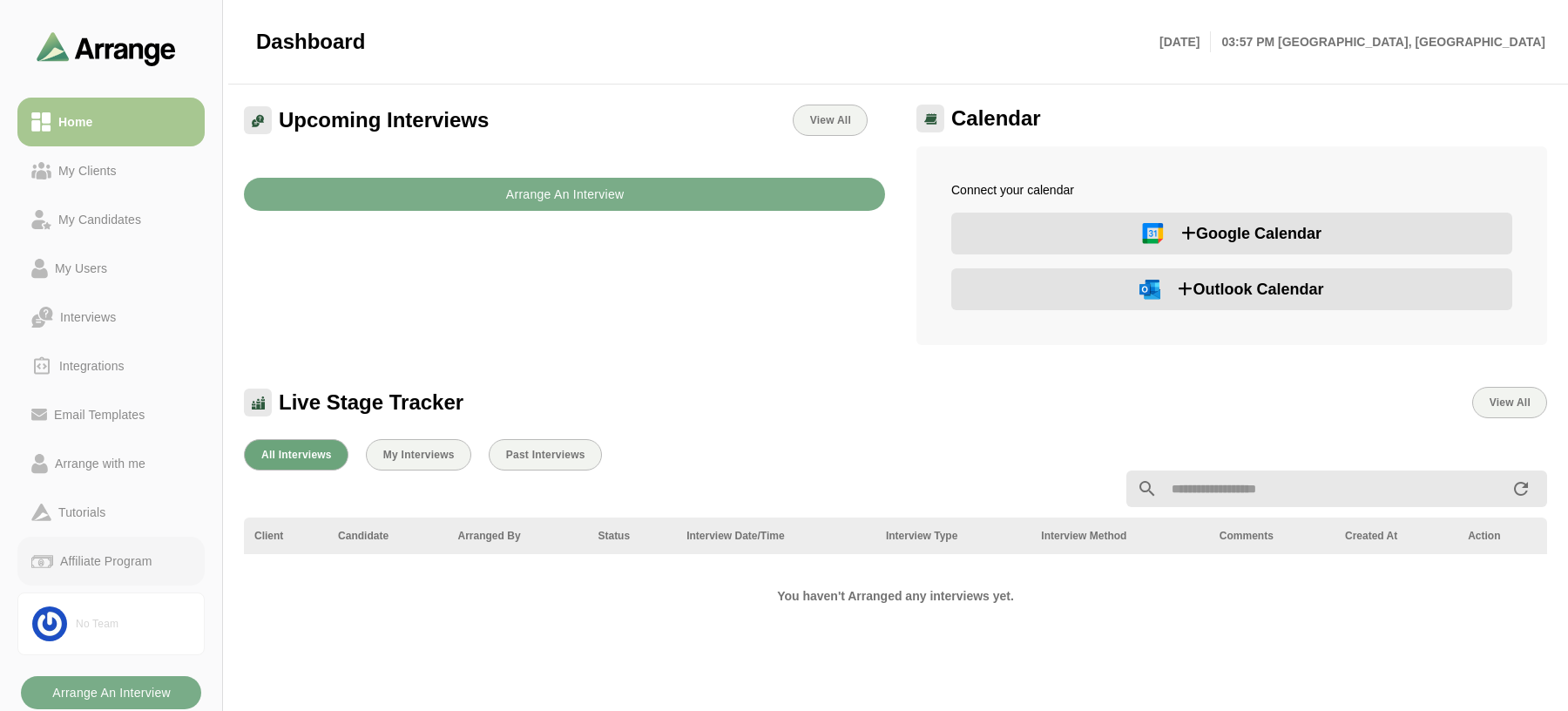
scroll to position [349, 0]
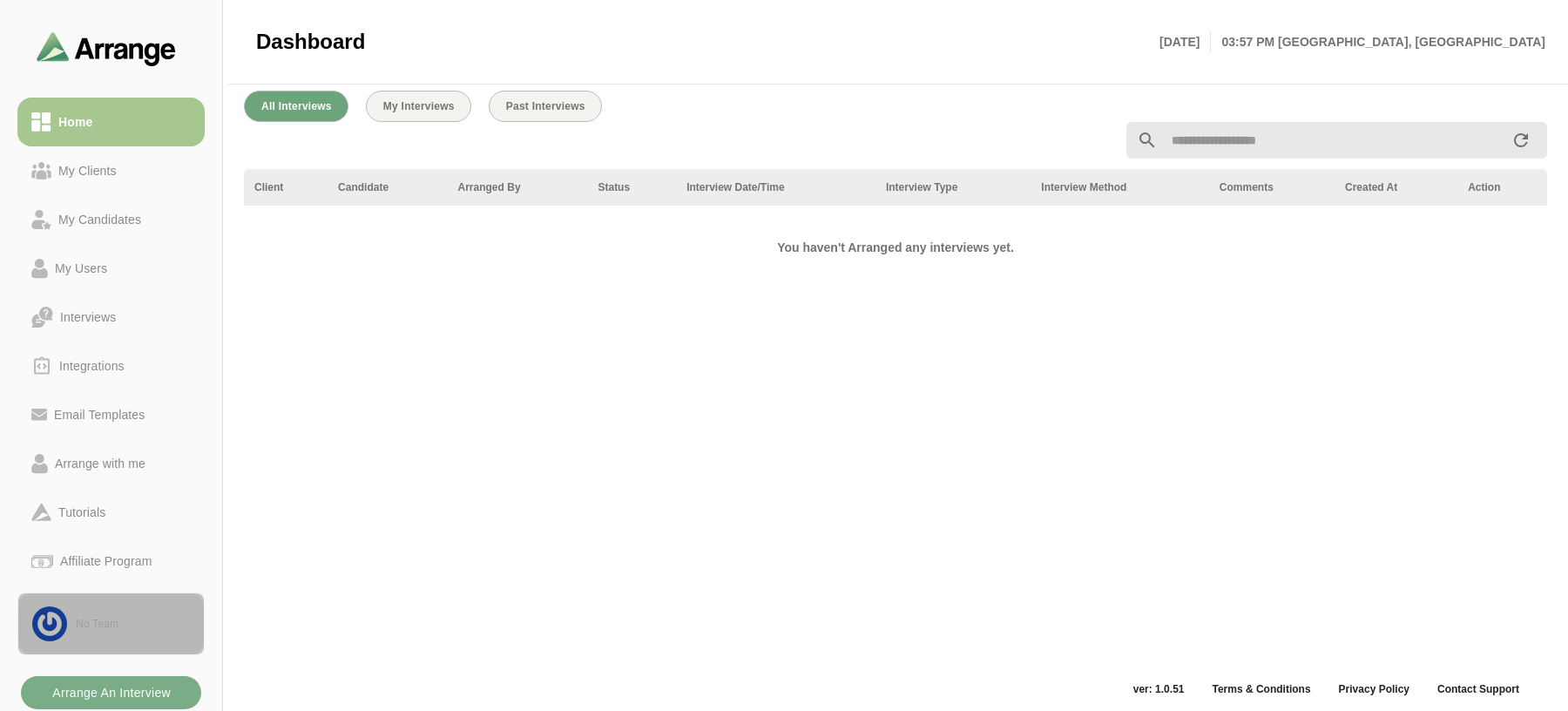
click at [97, 635] on link "No Team" at bounding box center [111, 624] width 187 height 63
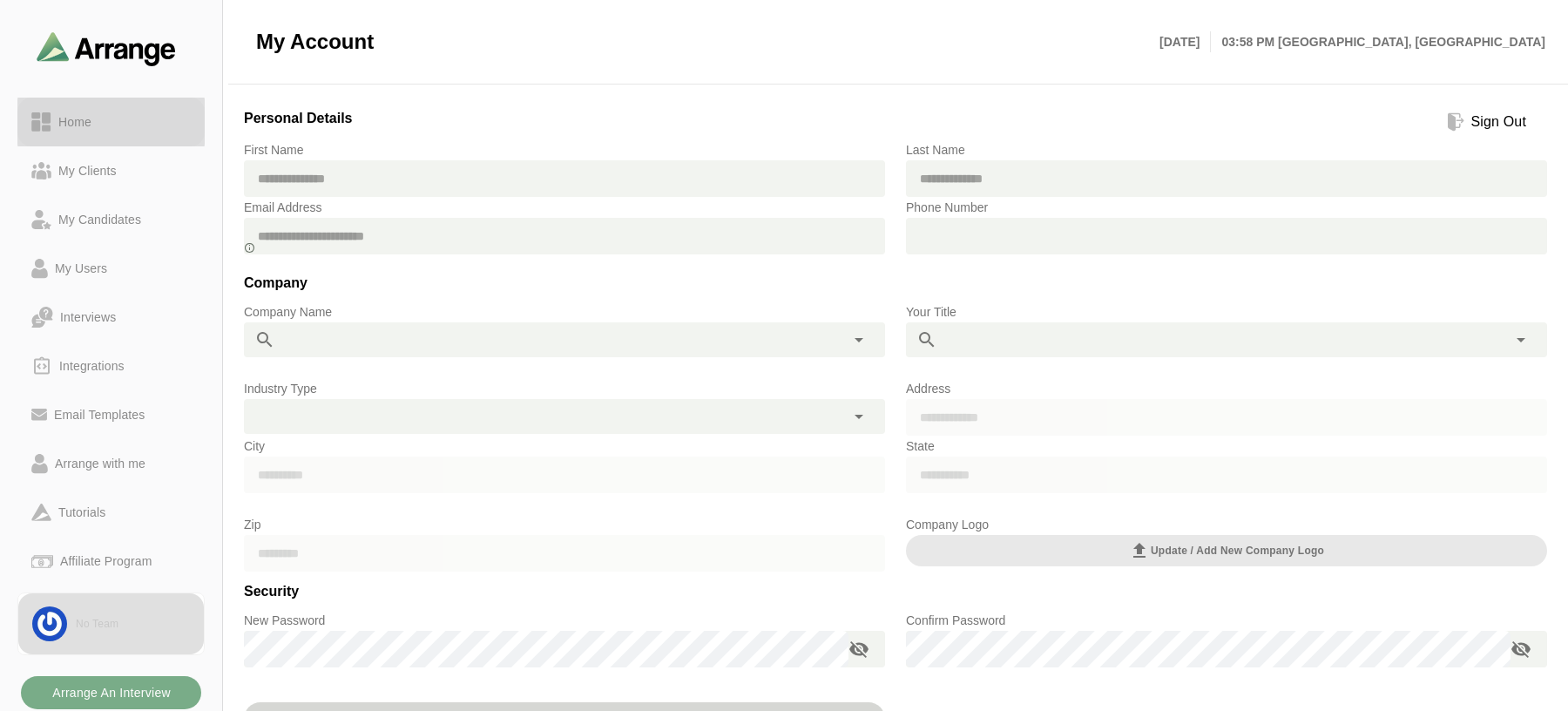
click at [83, 126] on div "Home" at bounding box center [74, 122] width 47 height 21
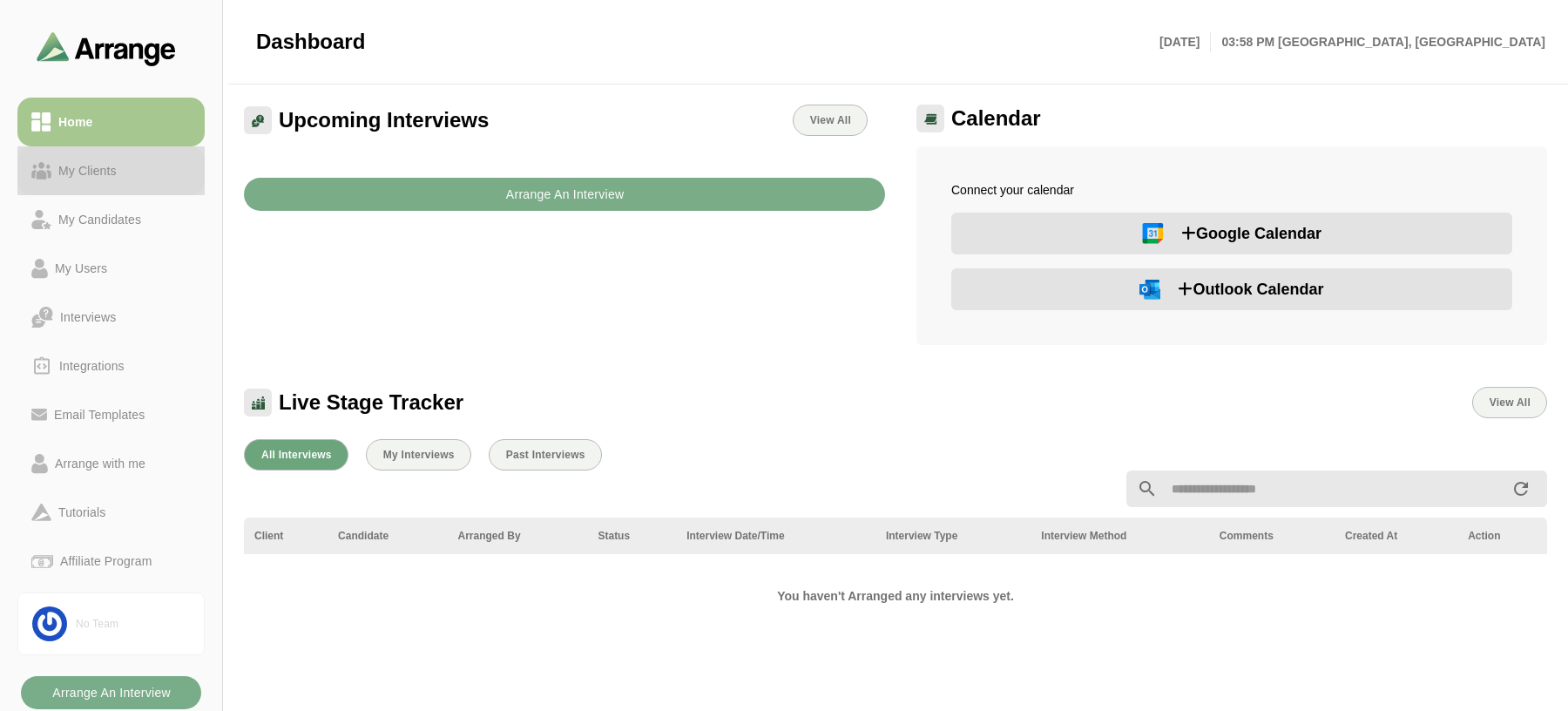
click at [107, 170] on div "My Clients" at bounding box center [87, 171] width 72 height 21
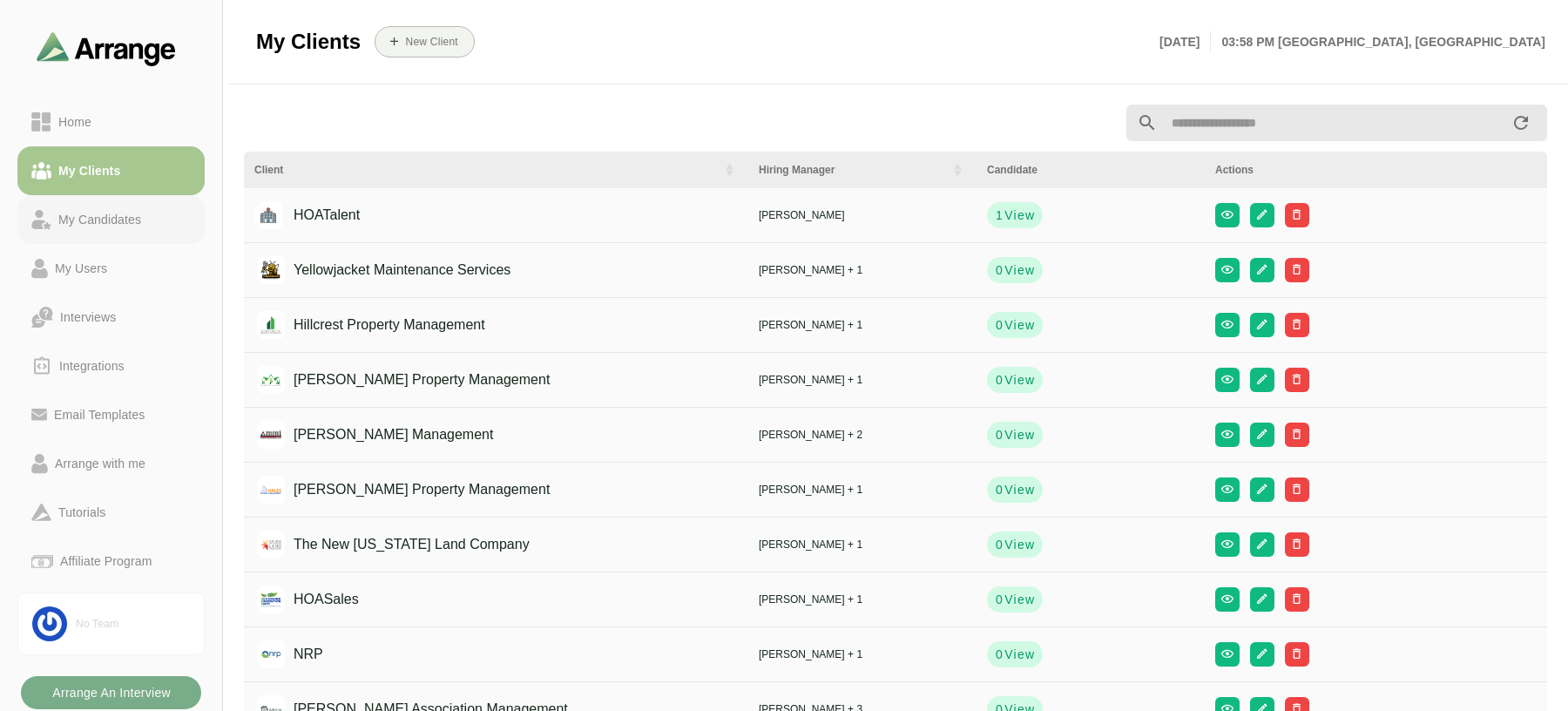
click at [107, 226] on div "My Candidates" at bounding box center [100, 220] width 97 height 21
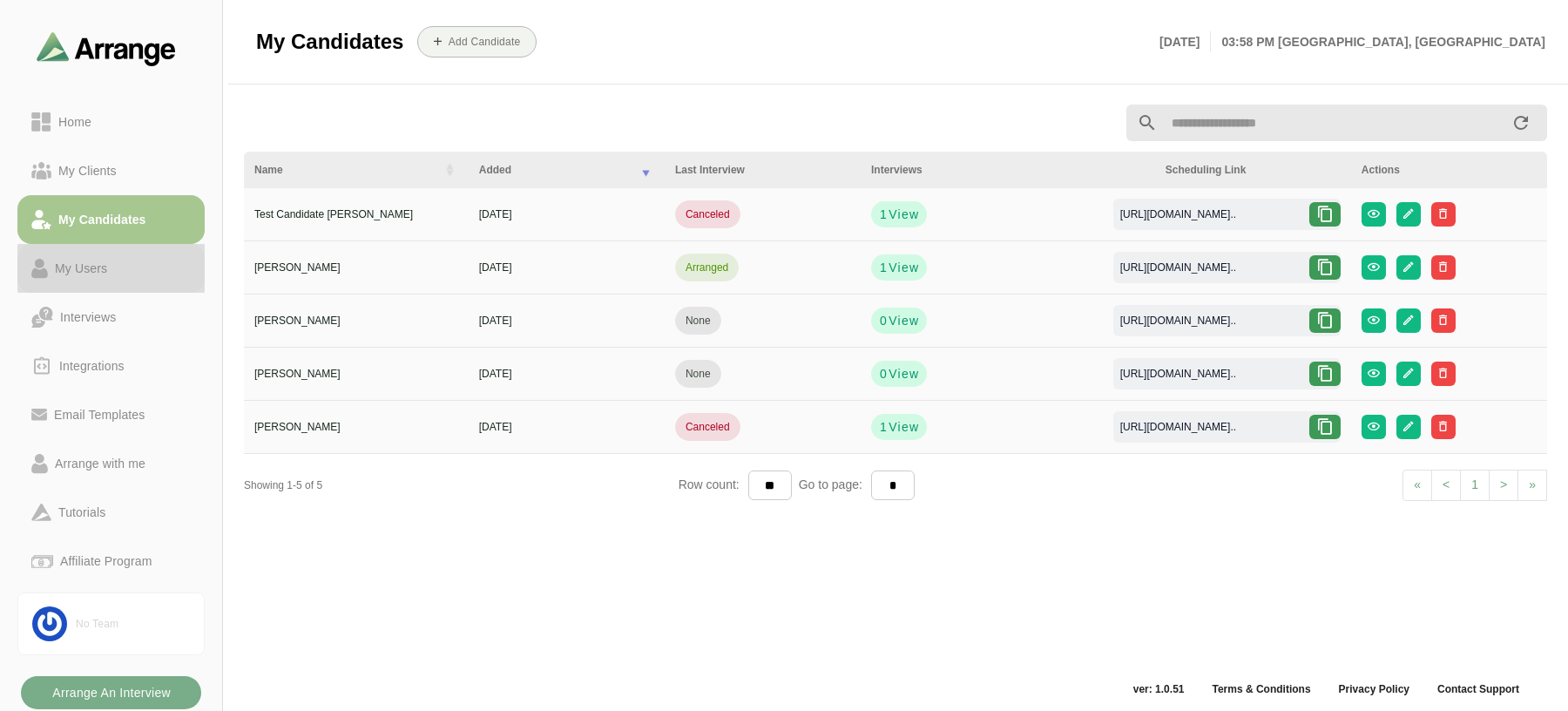
click at [109, 267] on div "My Users" at bounding box center [80, 269] width 66 height 21
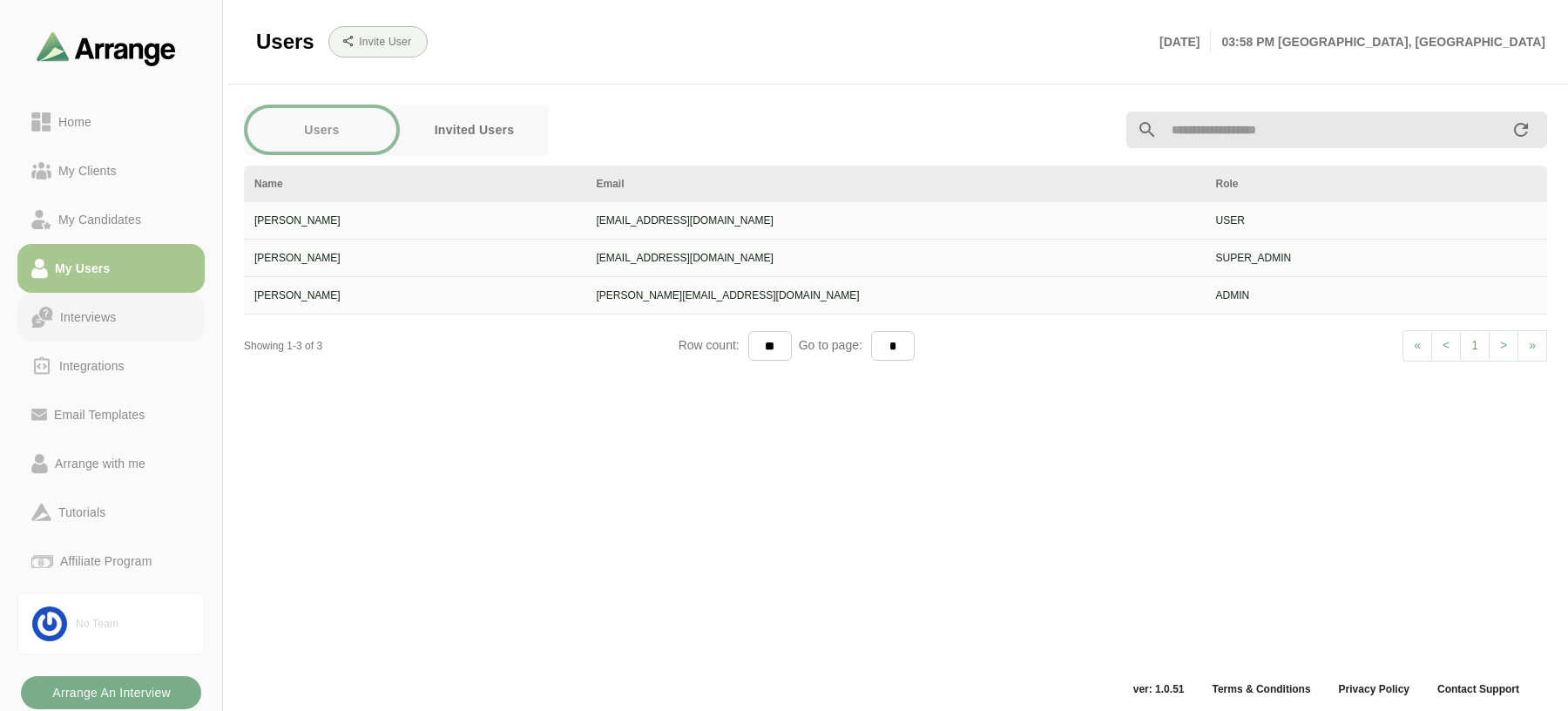
click at [109, 326] on div "Interviews" at bounding box center [87, 317] width 70 height 21
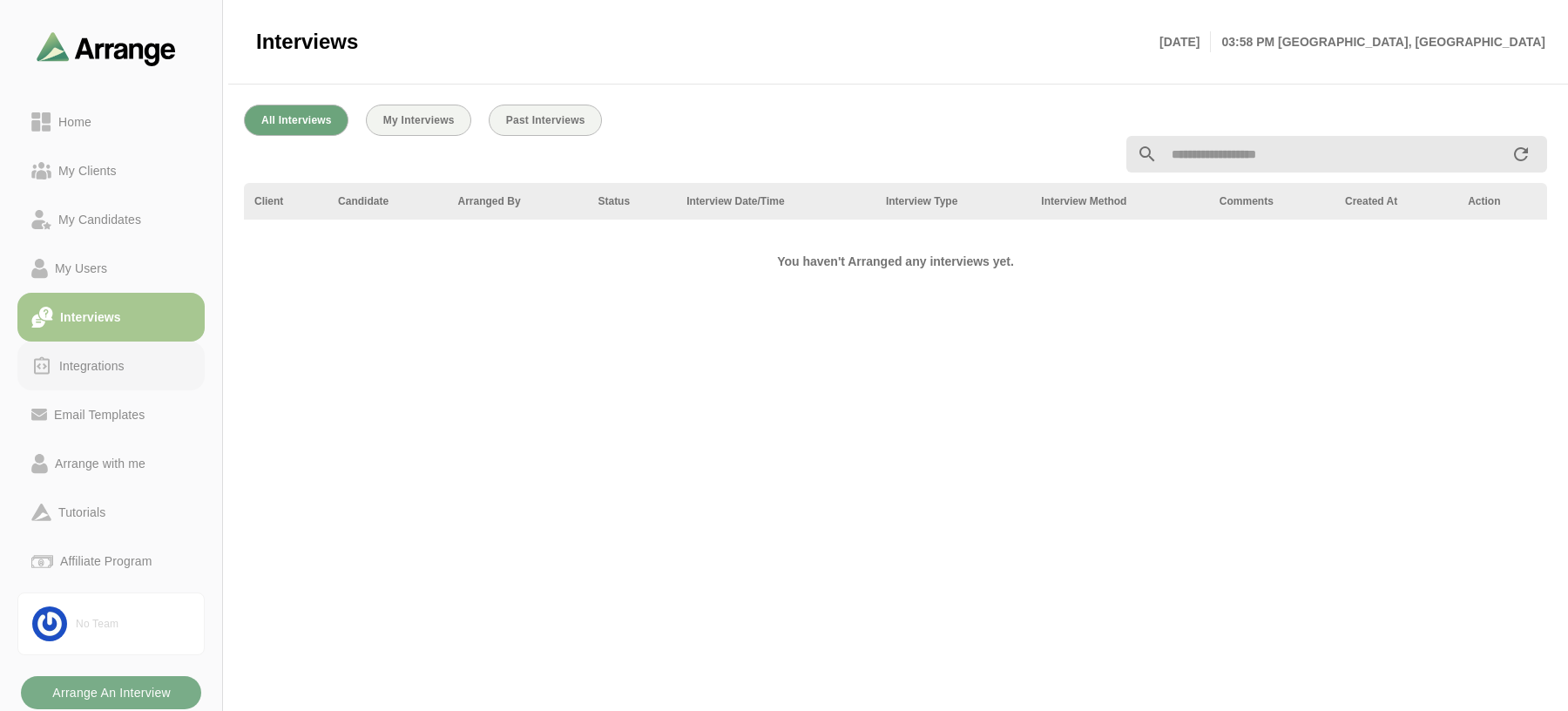
click at [109, 368] on div "Integrations" at bounding box center [92, 367] width 79 height 21
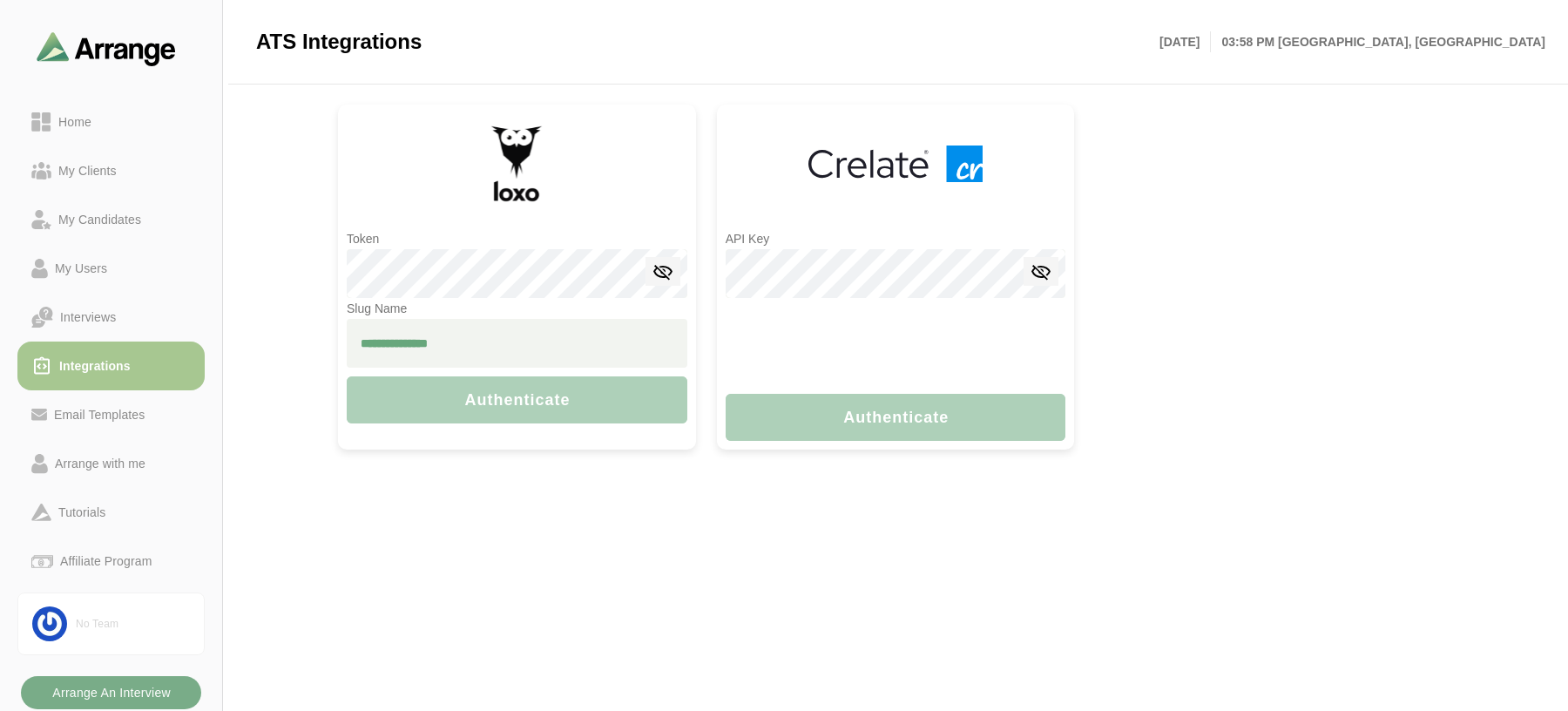
click at [81, 116] on div "Home" at bounding box center [74, 122] width 47 height 21
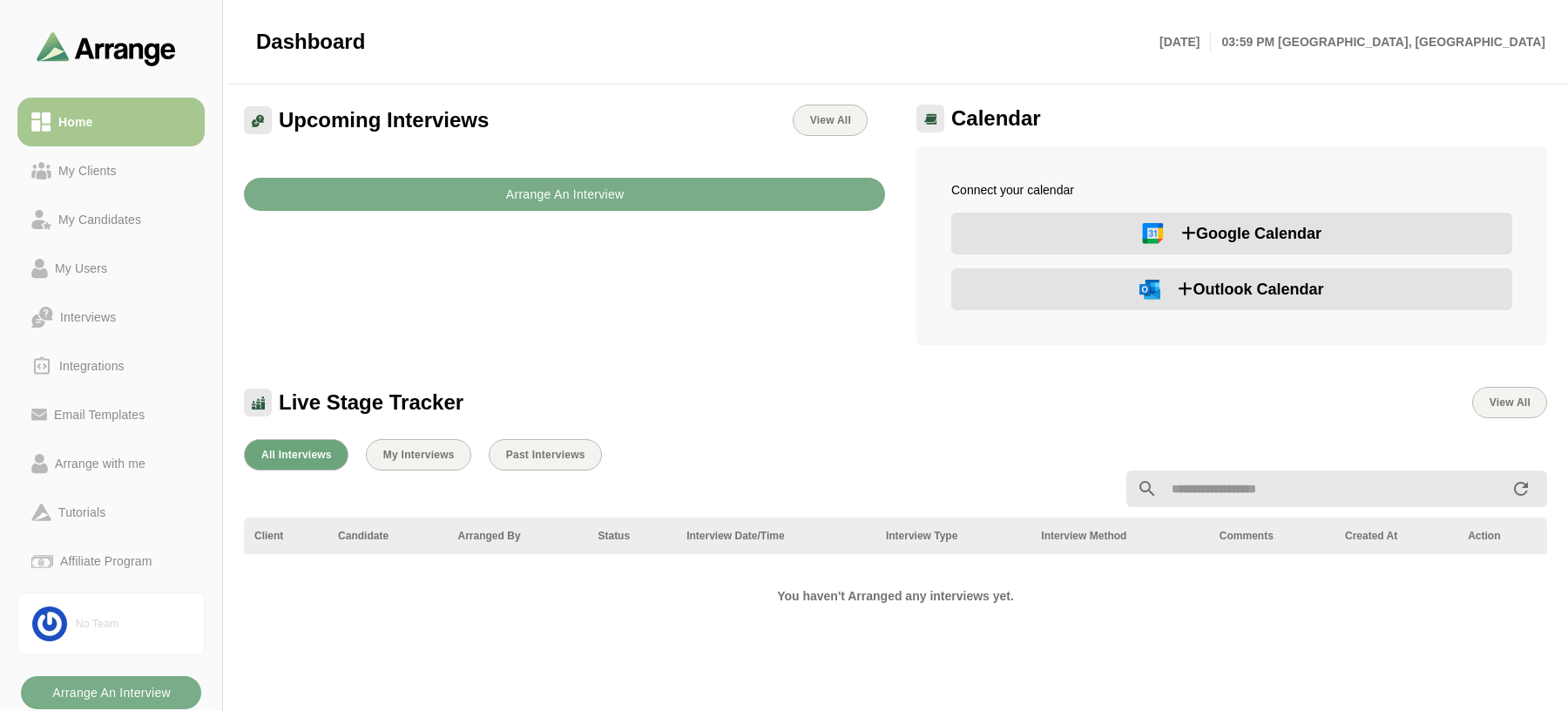
click at [409, 650] on div "All Interviews My Interviews Past Interviews Client Candidate Arranged By Statu…" at bounding box center [895, 721] width 1324 height 585
drag, startPoint x: 472, startPoint y: 662, endPoint x: 452, endPoint y: 424, distance: 238.8
click at [472, 662] on div "All Interviews My Interviews Past Interviews Client Candidate Arranged By Statu…" at bounding box center [895, 721] width 1324 height 585
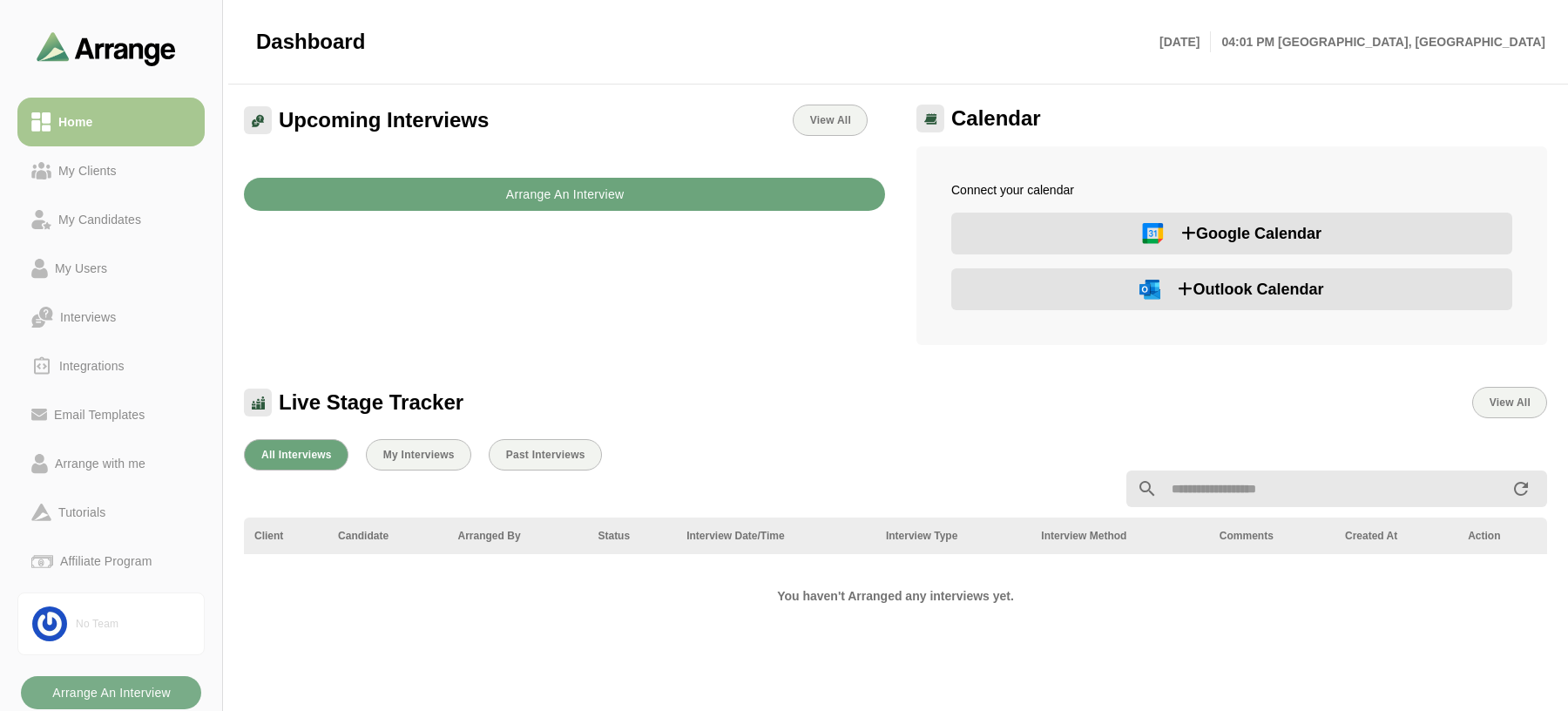
click at [441, 197] on button "Arrange An Interview" at bounding box center [564, 193] width 641 height 33
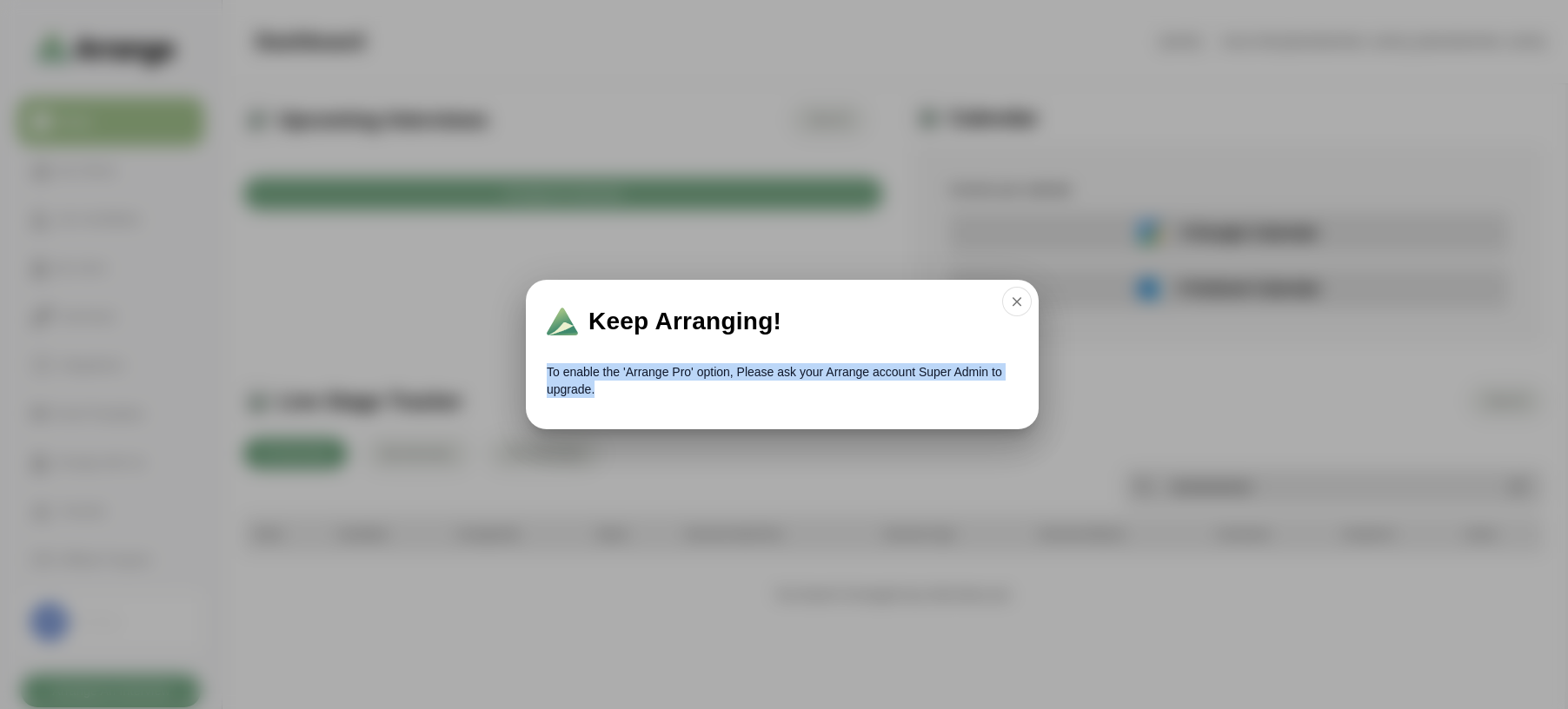
drag, startPoint x: 596, startPoint y: 390, endPoint x: 535, endPoint y: 362, distance: 67.1
click at [535, 362] on div "To enable the 'Arrange Pro' option, Please ask your Arrange account Super Admin…" at bounding box center [782, 393] width 513 height 73
copy p "To enable the 'Arrange Pro' option, Please ask your Arrange account Super Admin…"
click at [410, 684] on div at bounding box center [784, 354] width 1568 height 709
click at [1023, 306] on icon "button" at bounding box center [1017, 302] width 16 height 16
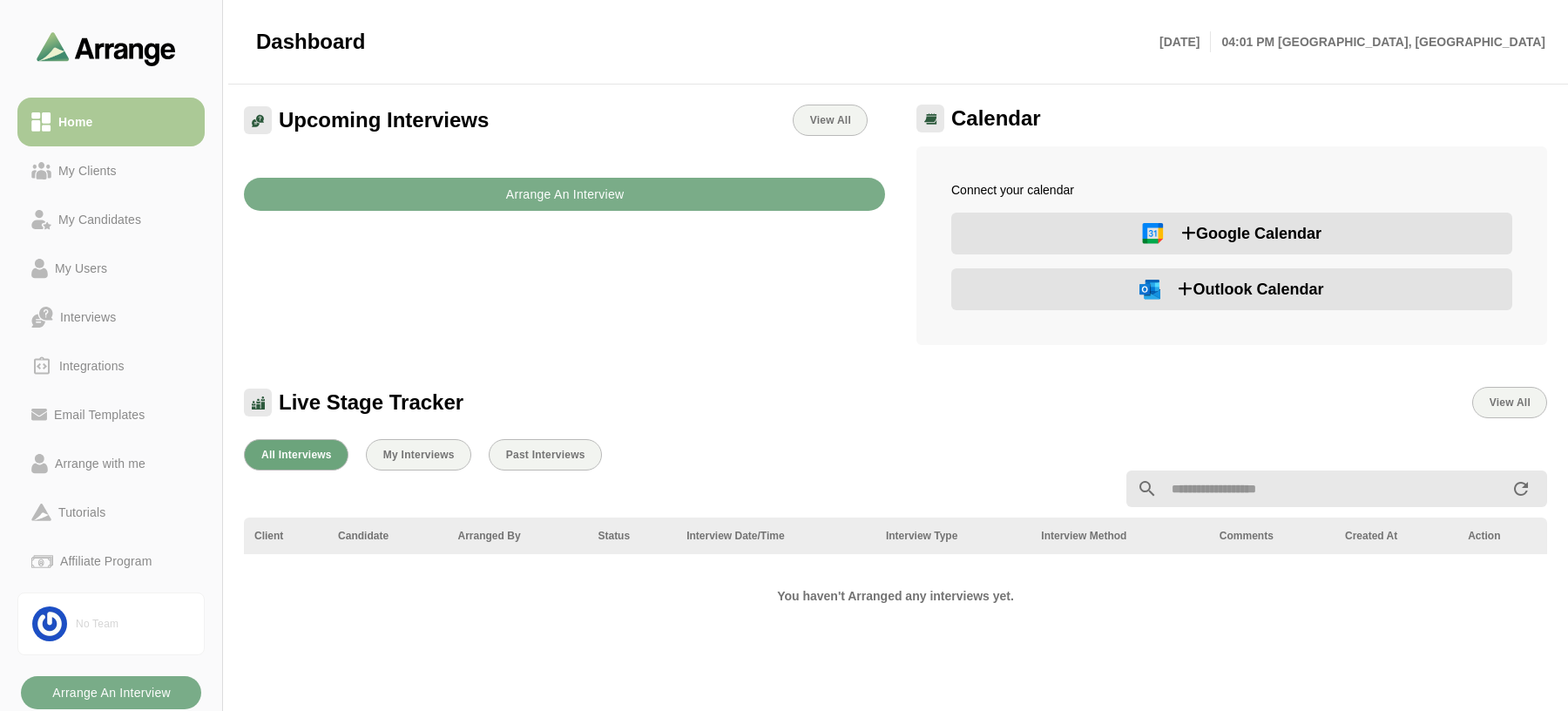
click at [112, 119] on div "Home" at bounding box center [111, 122] width 160 height 21
click at [1042, 230] on button "Google Calendar" at bounding box center [1232, 233] width 561 height 42
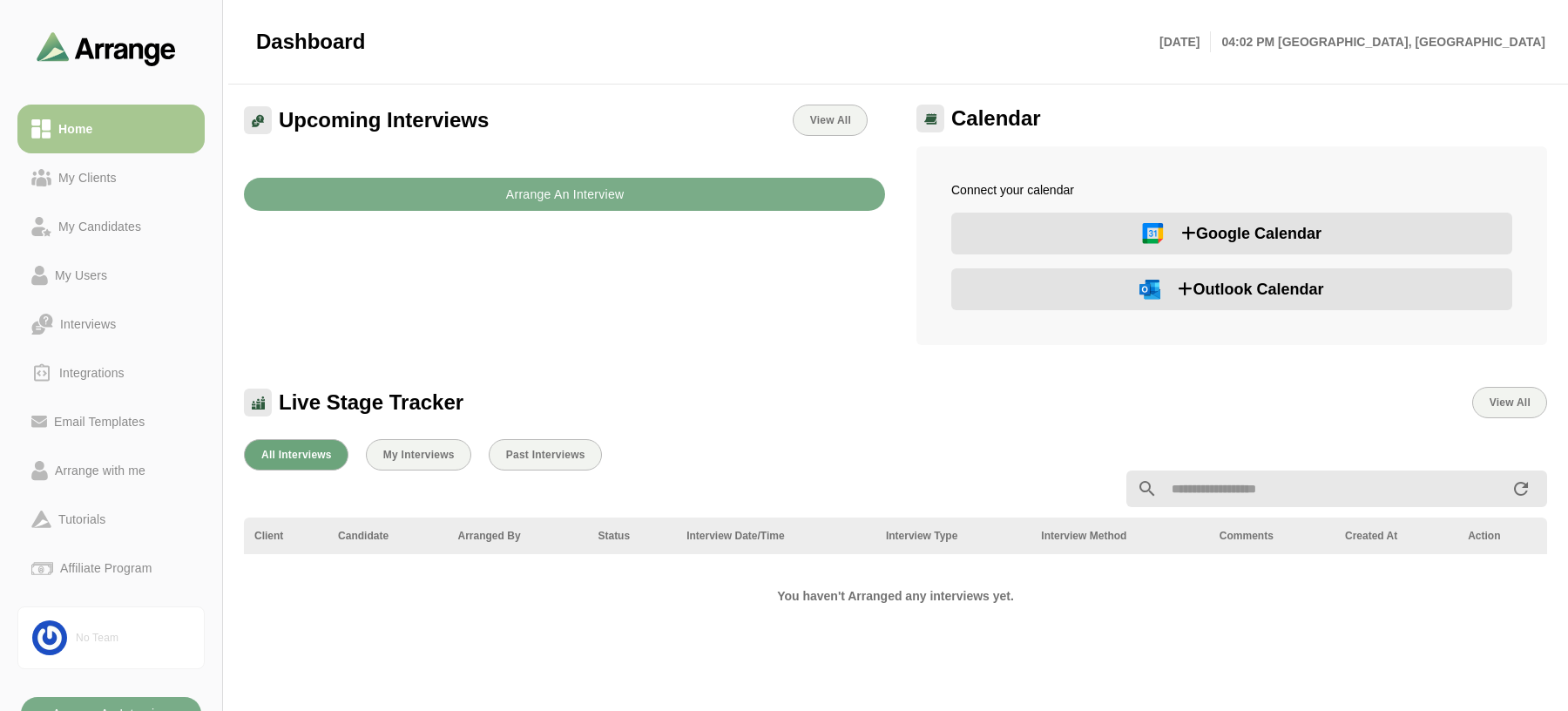
click at [1037, 245] on button "Google Calendar" at bounding box center [1232, 233] width 561 height 42
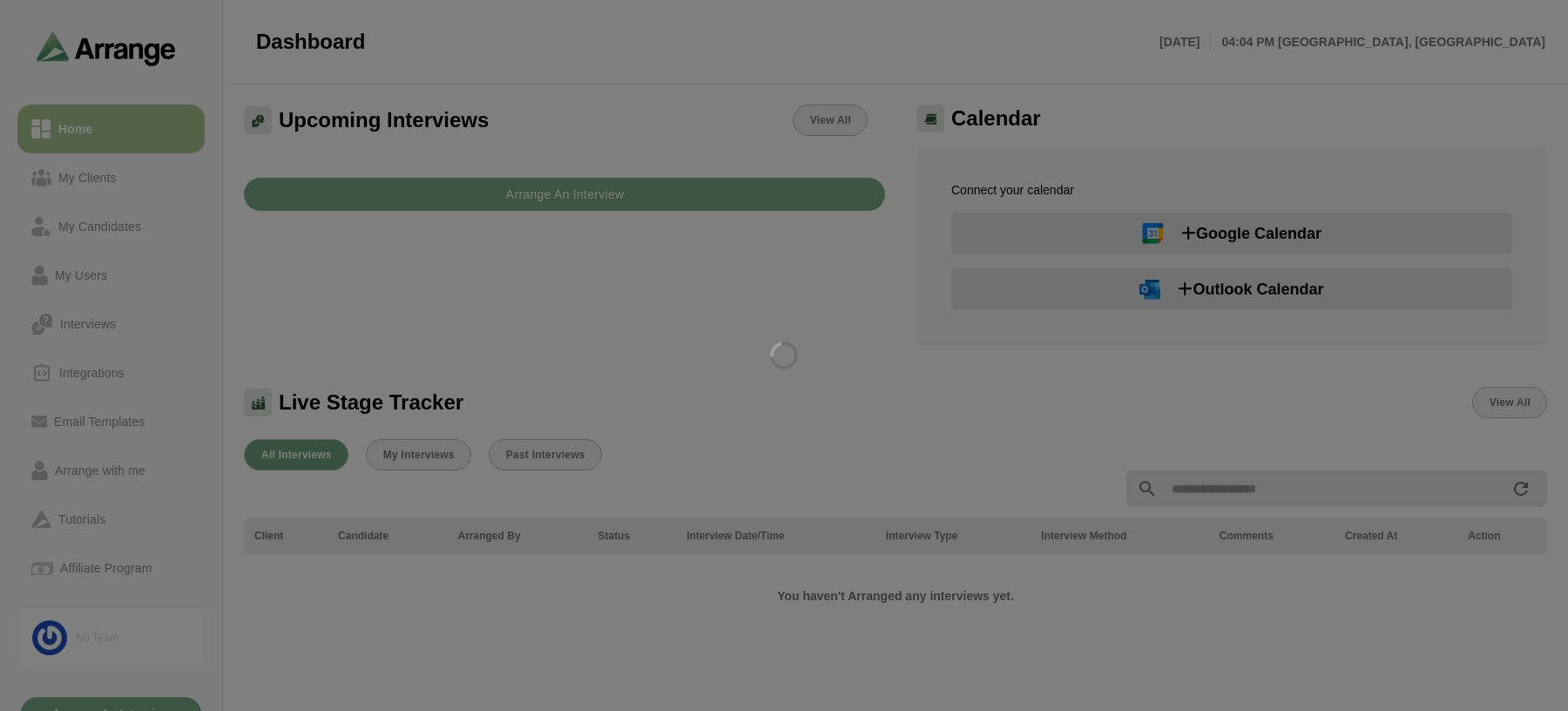
click at [1020, 656] on div at bounding box center [784, 355] width 1568 height 711
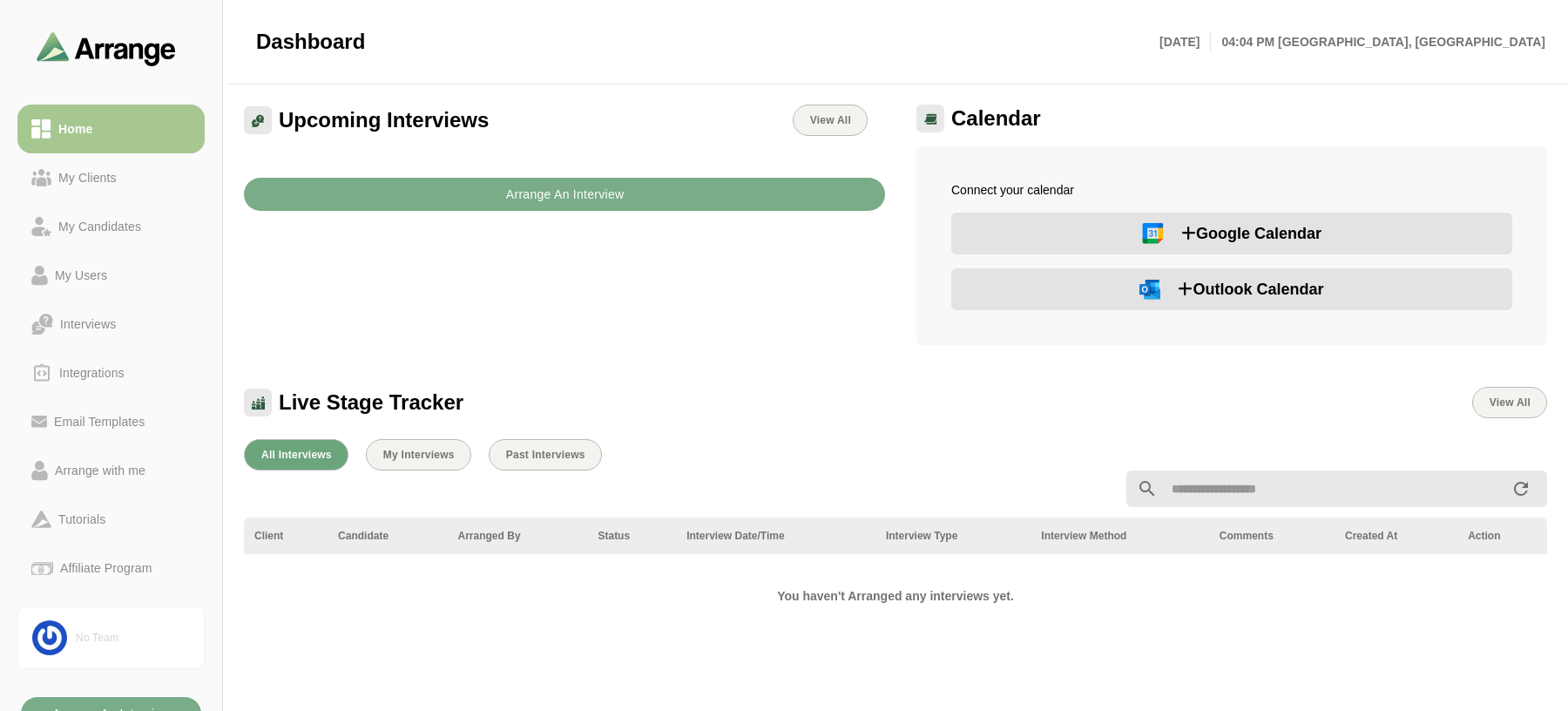
click at [1149, 232] on img at bounding box center [1153, 234] width 22 height 21
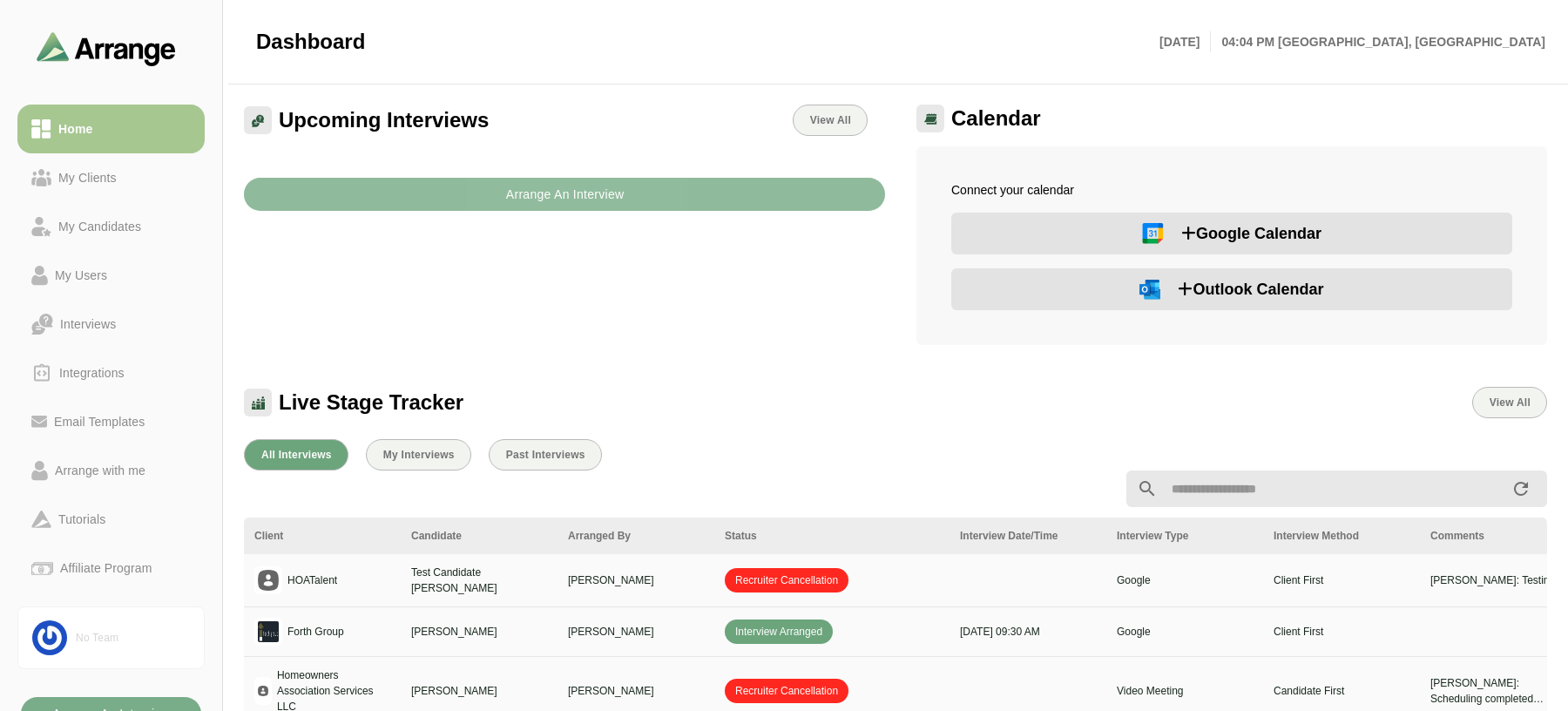
click at [591, 202] on b "Arrange An Interview" at bounding box center [564, 193] width 119 height 33
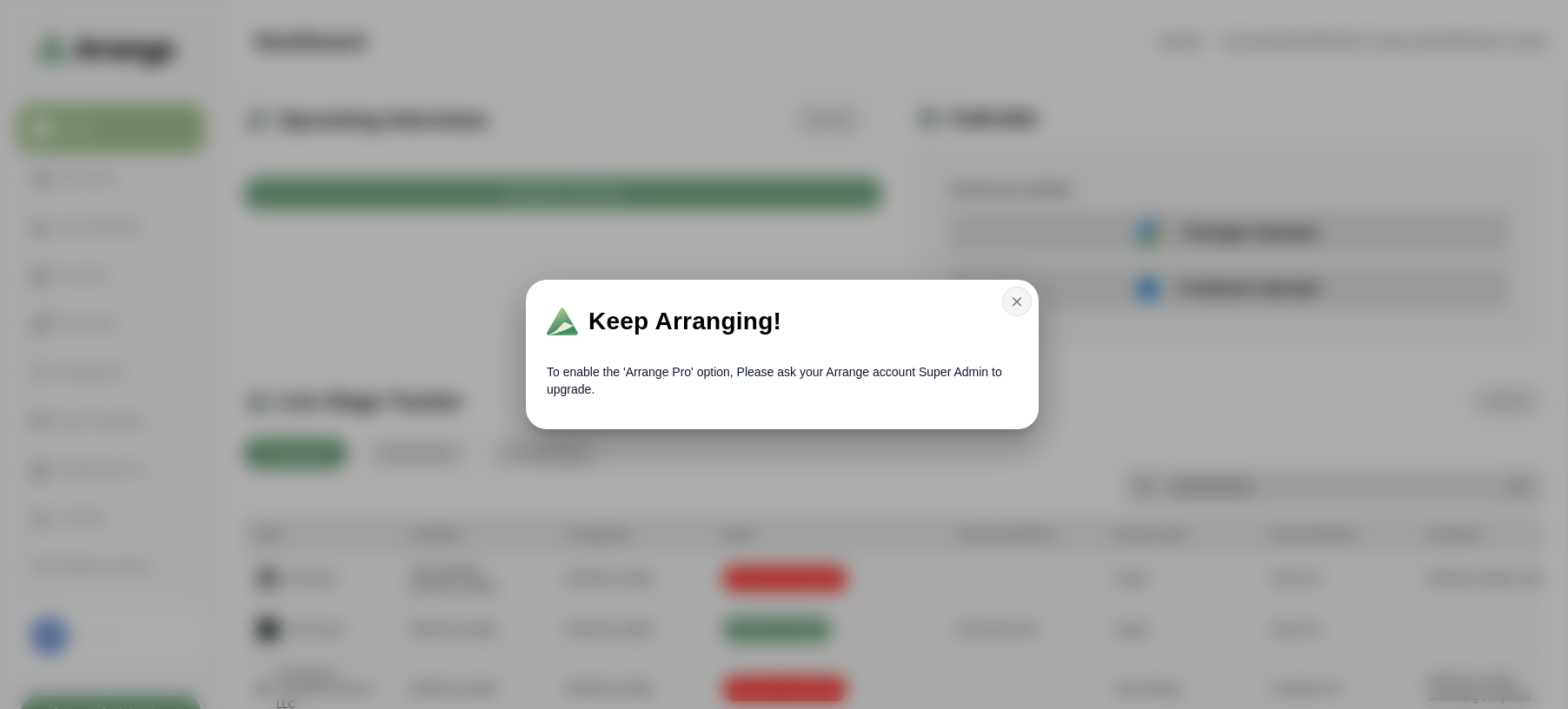
click at [1020, 307] on icon "button" at bounding box center [1017, 302] width 16 height 16
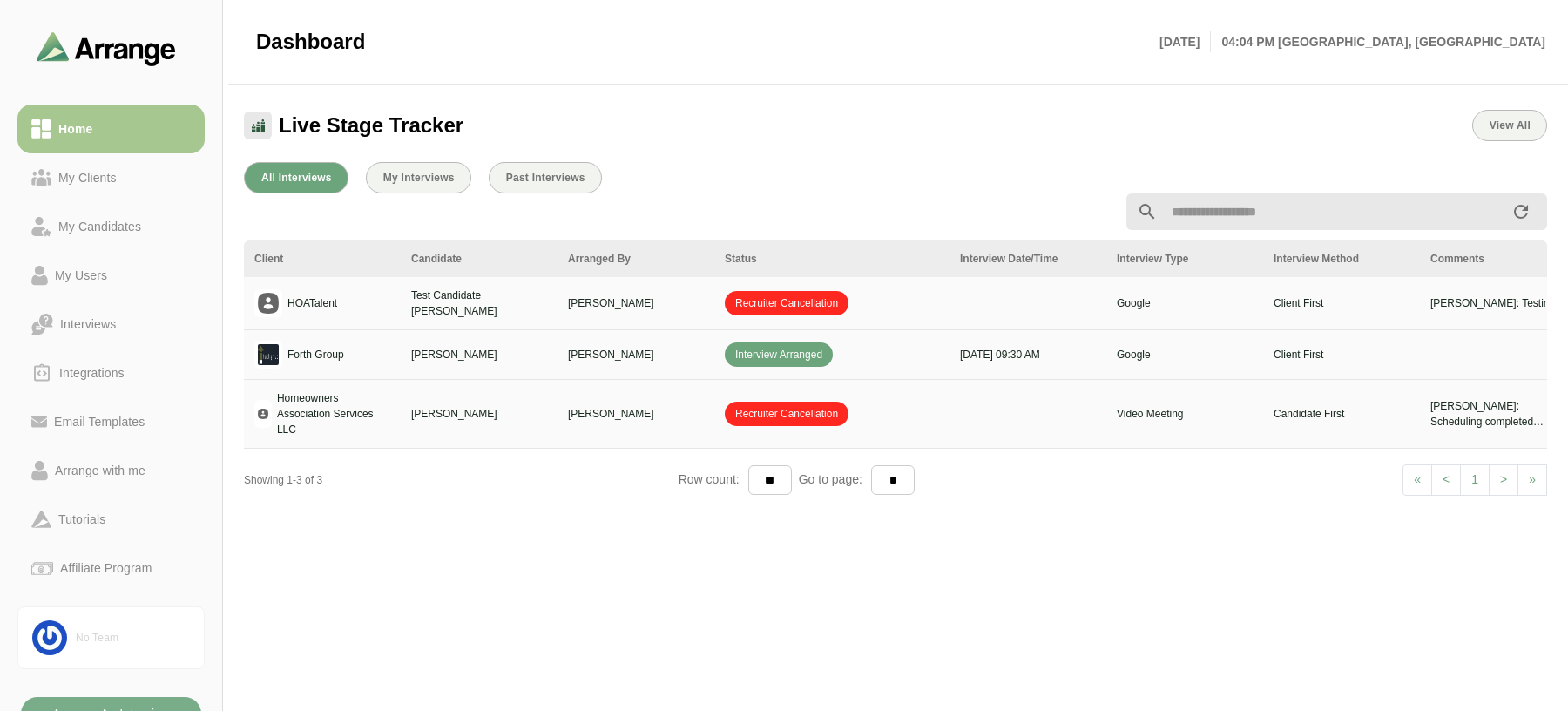
scroll to position [349, 0]
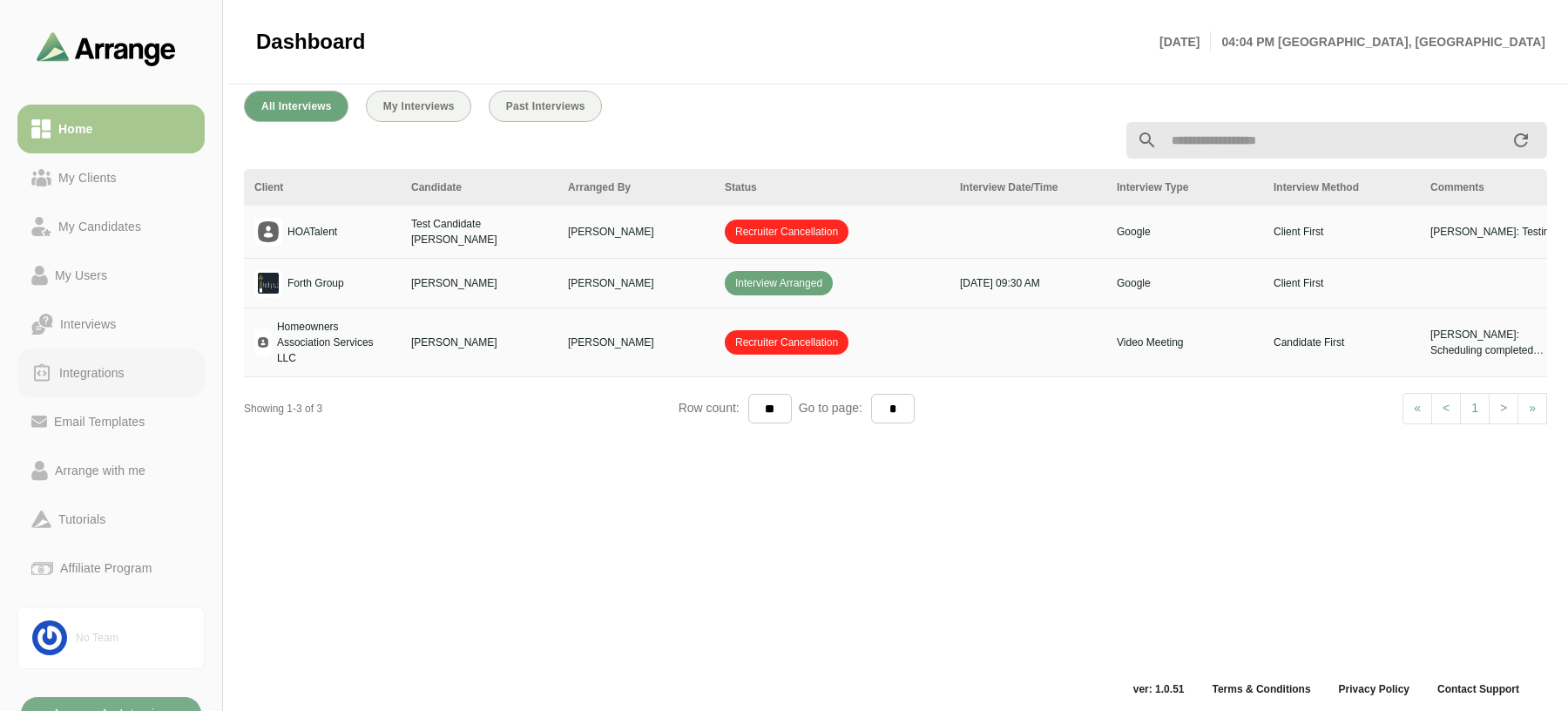
click at [87, 367] on div "Integrations" at bounding box center [92, 373] width 79 height 21
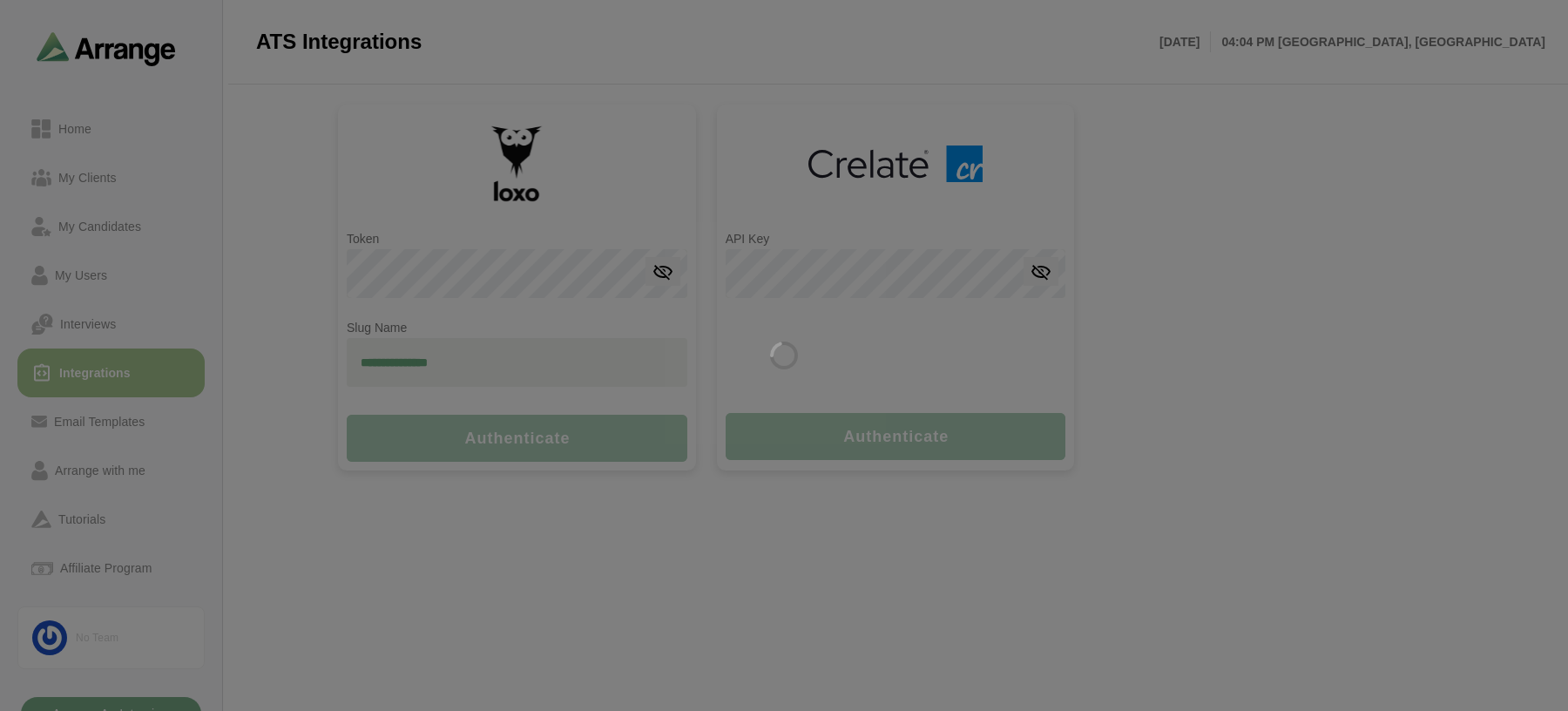
click at [79, 122] on div at bounding box center [784, 355] width 1568 height 711
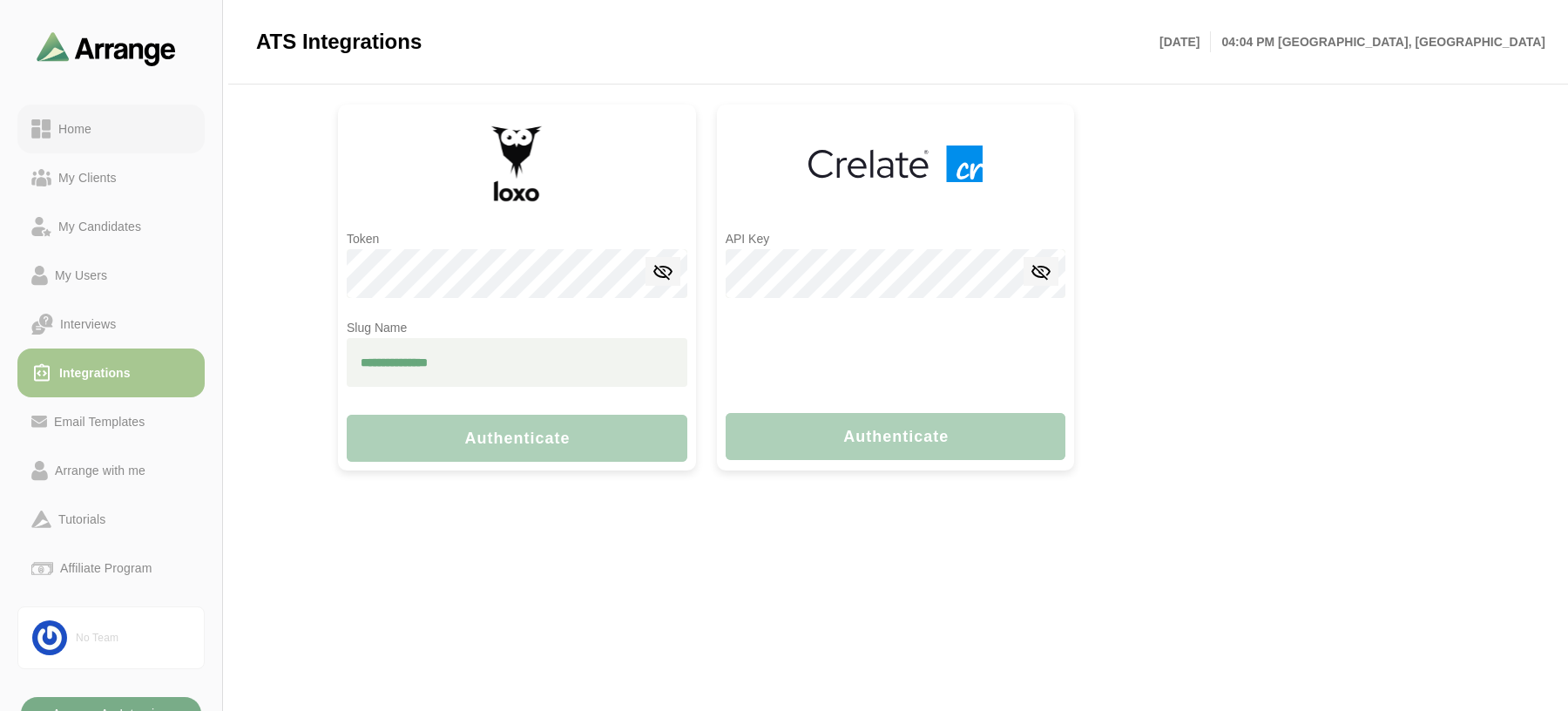
click at [75, 123] on div "Home" at bounding box center [74, 129] width 47 height 21
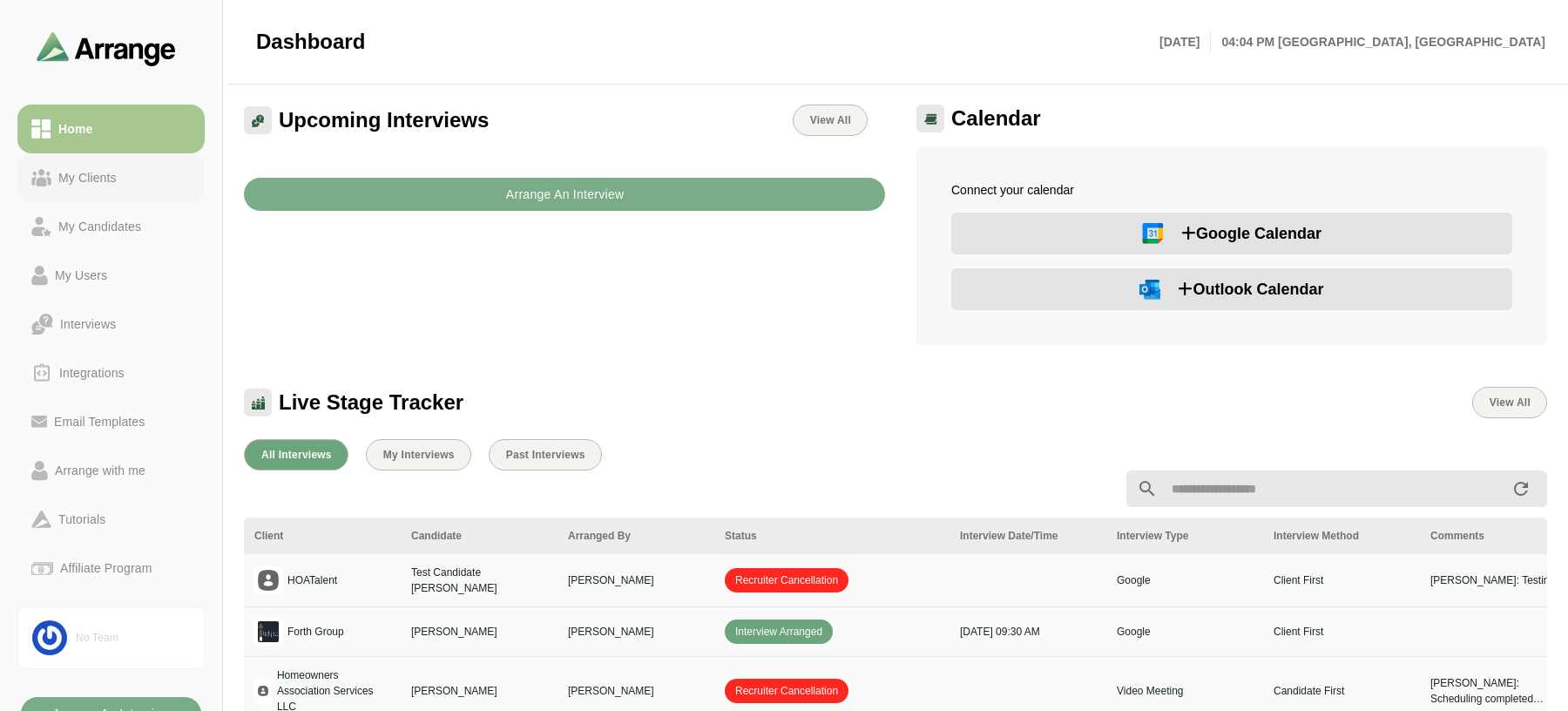
click at [91, 168] on div "My Clients" at bounding box center [87, 178] width 72 height 21
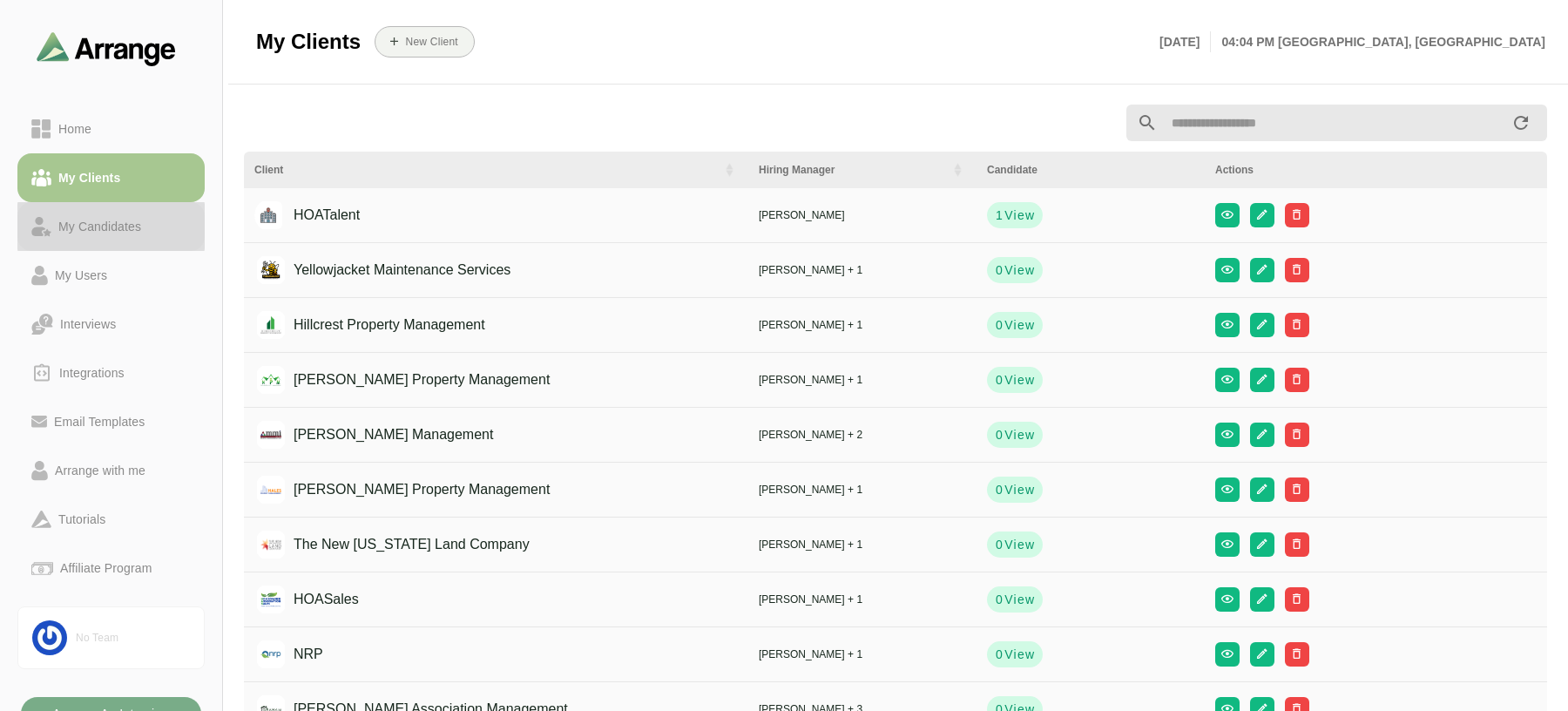
click at [91, 231] on div "My Candidates" at bounding box center [100, 227] width 97 height 21
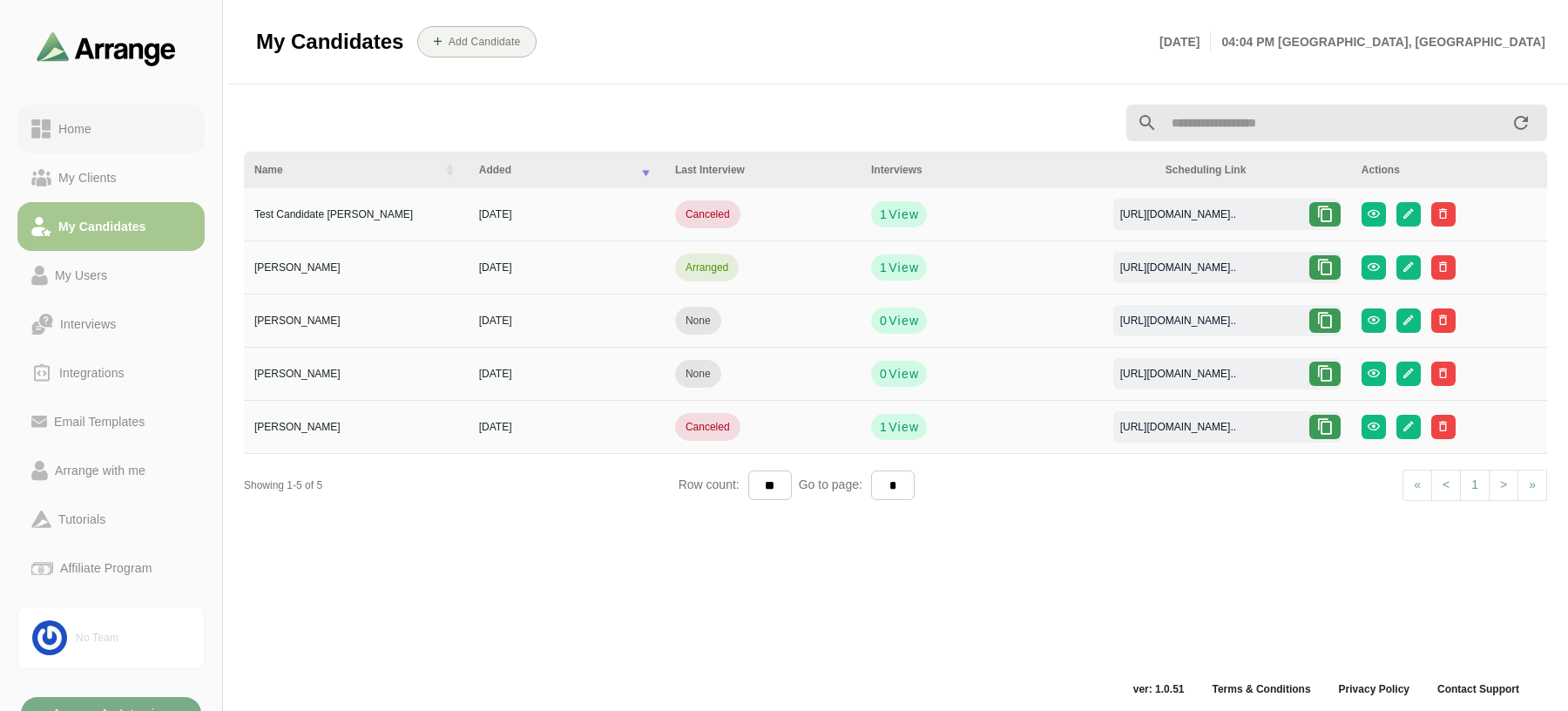
click at [74, 130] on div "Home" at bounding box center [74, 129] width 47 height 21
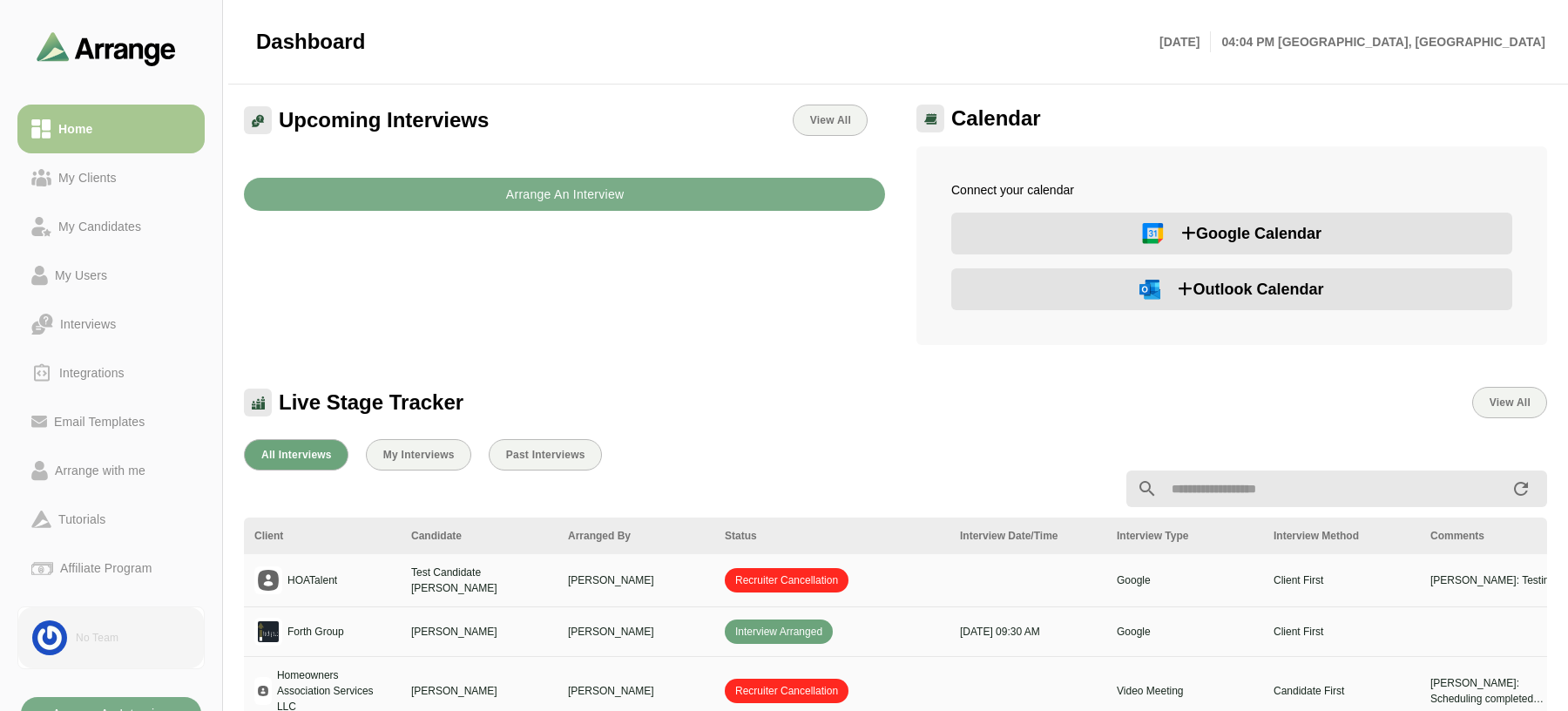
click at [86, 647] on link "No Team" at bounding box center [111, 638] width 187 height 63
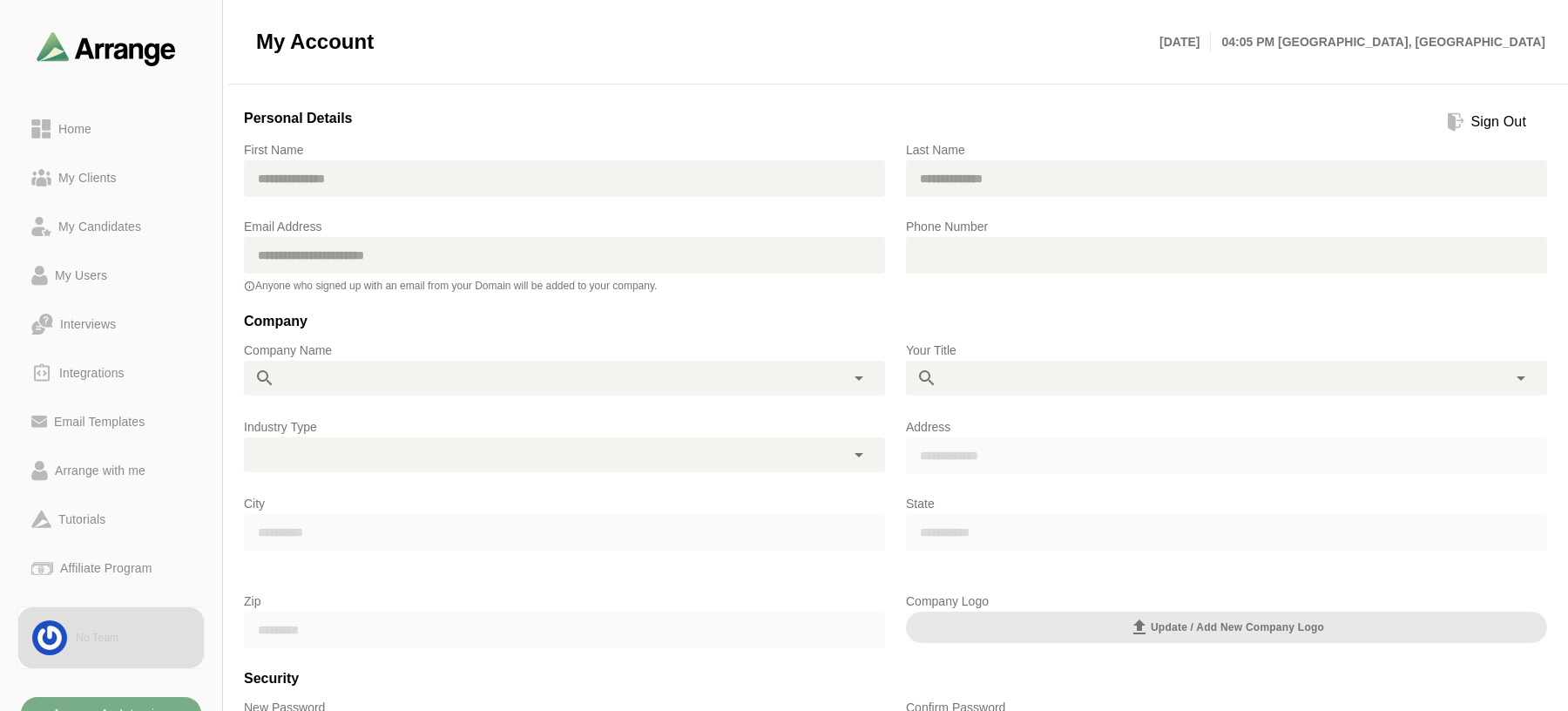
click at [458, 384] on div at bounding box center [547, 378] width 542 height 34
click at [860, 383] on icon at bounding box center [859, 378] width 21 height 21
type input "*"
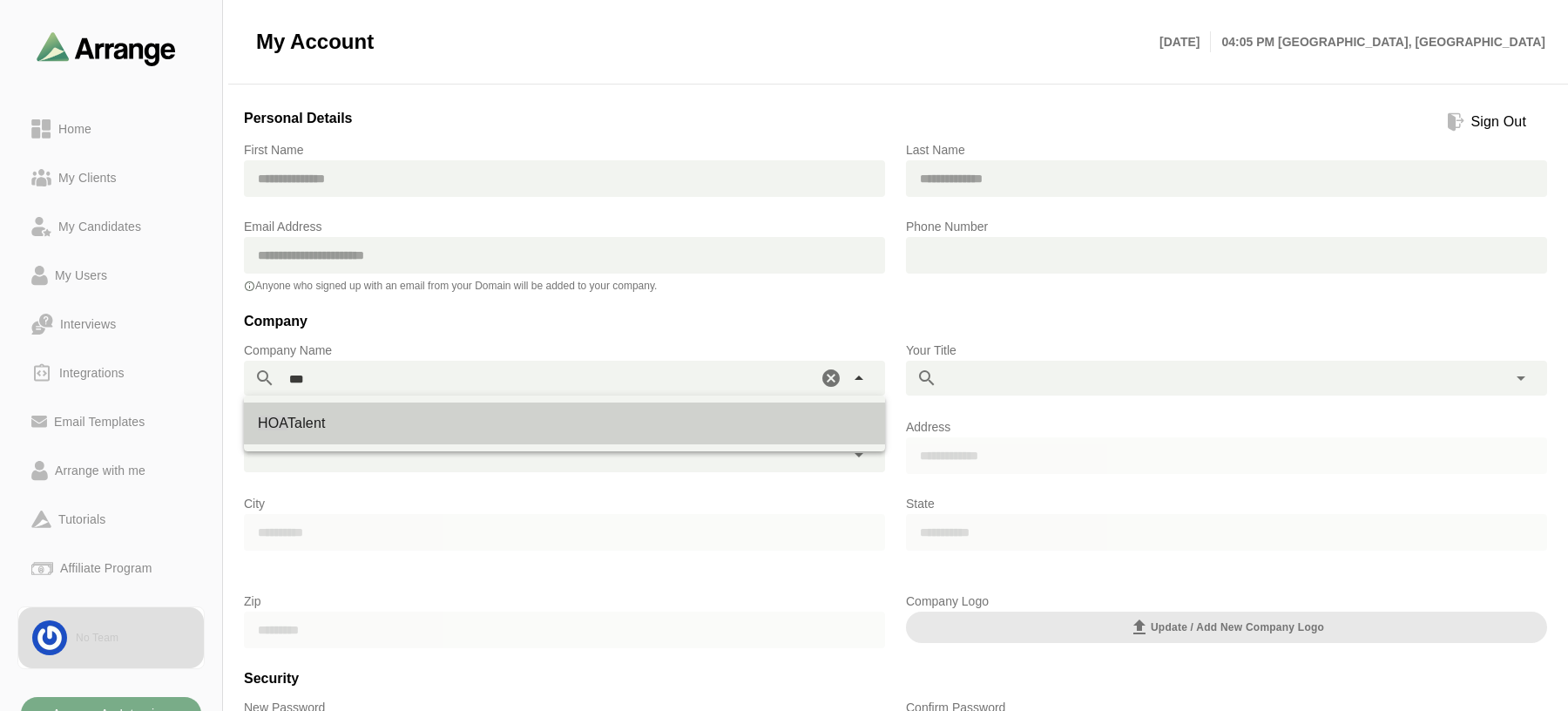
click at [513, 436] on div "HOA Talent" at bounding box center [564, 423] width 641 height 42
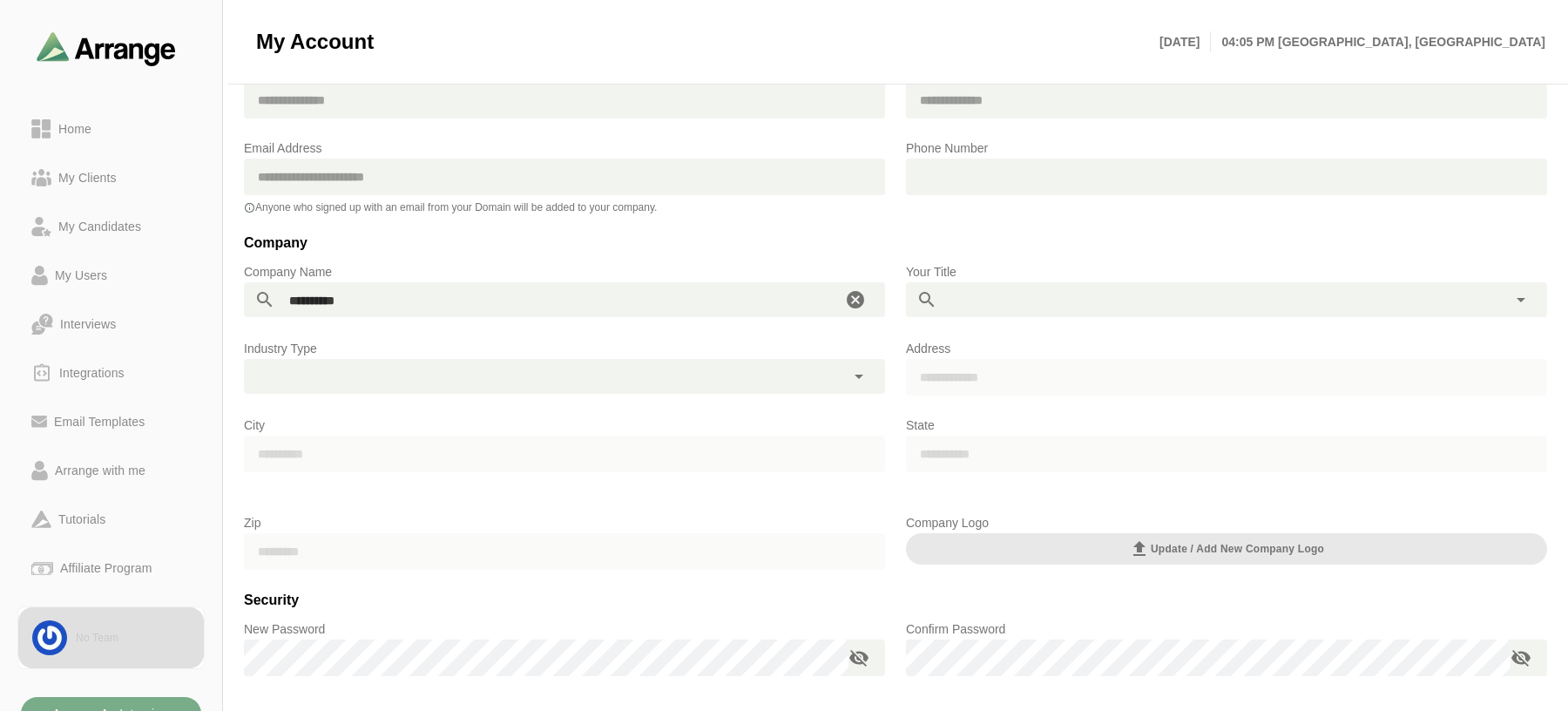
scroll to position [200, 0]
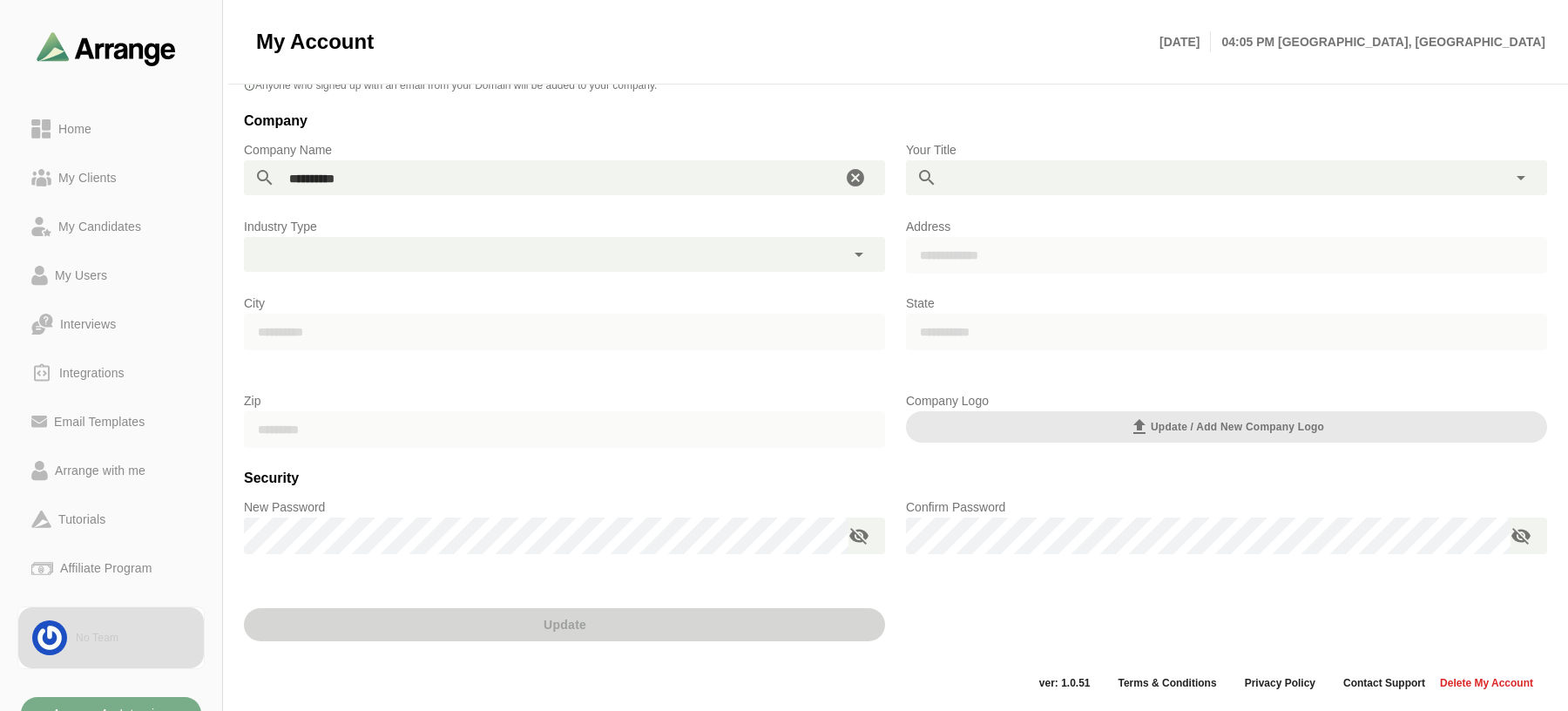
type input "**********"
click at [711, 630] on div "Update" at bounding box center [564, 628] width 662 height 89
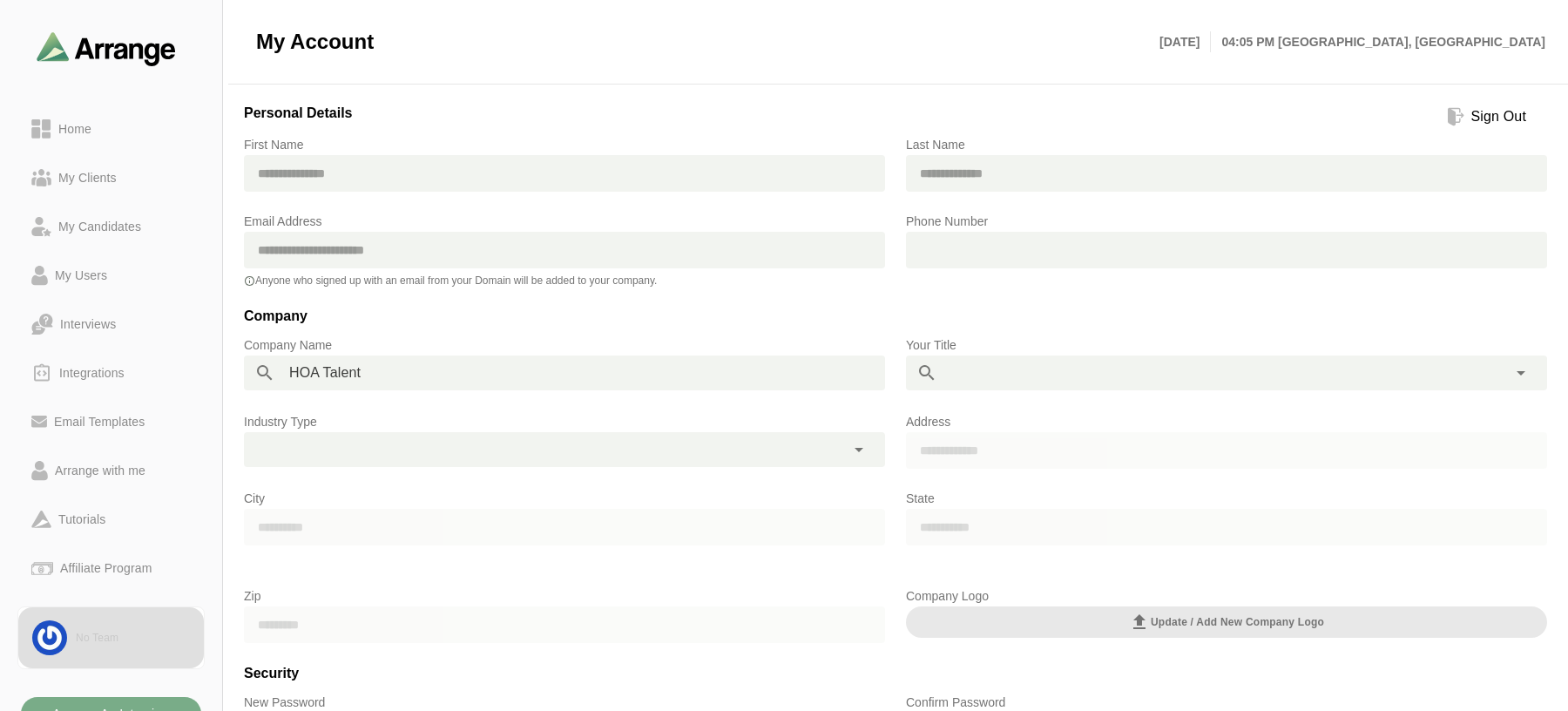
scroll to position [0, 0]
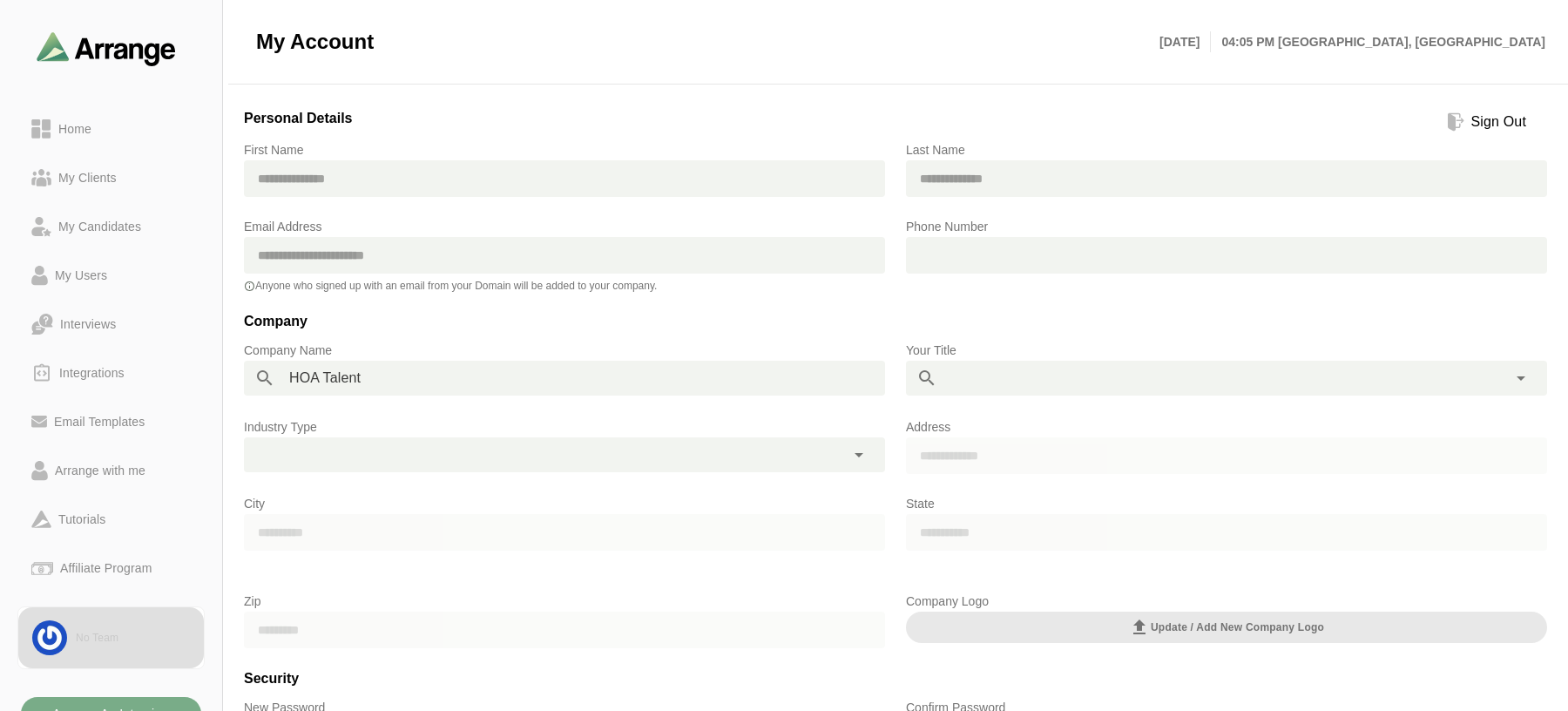
click at [409, 449] on div at bounding box center [544, 454] width 601 height 34
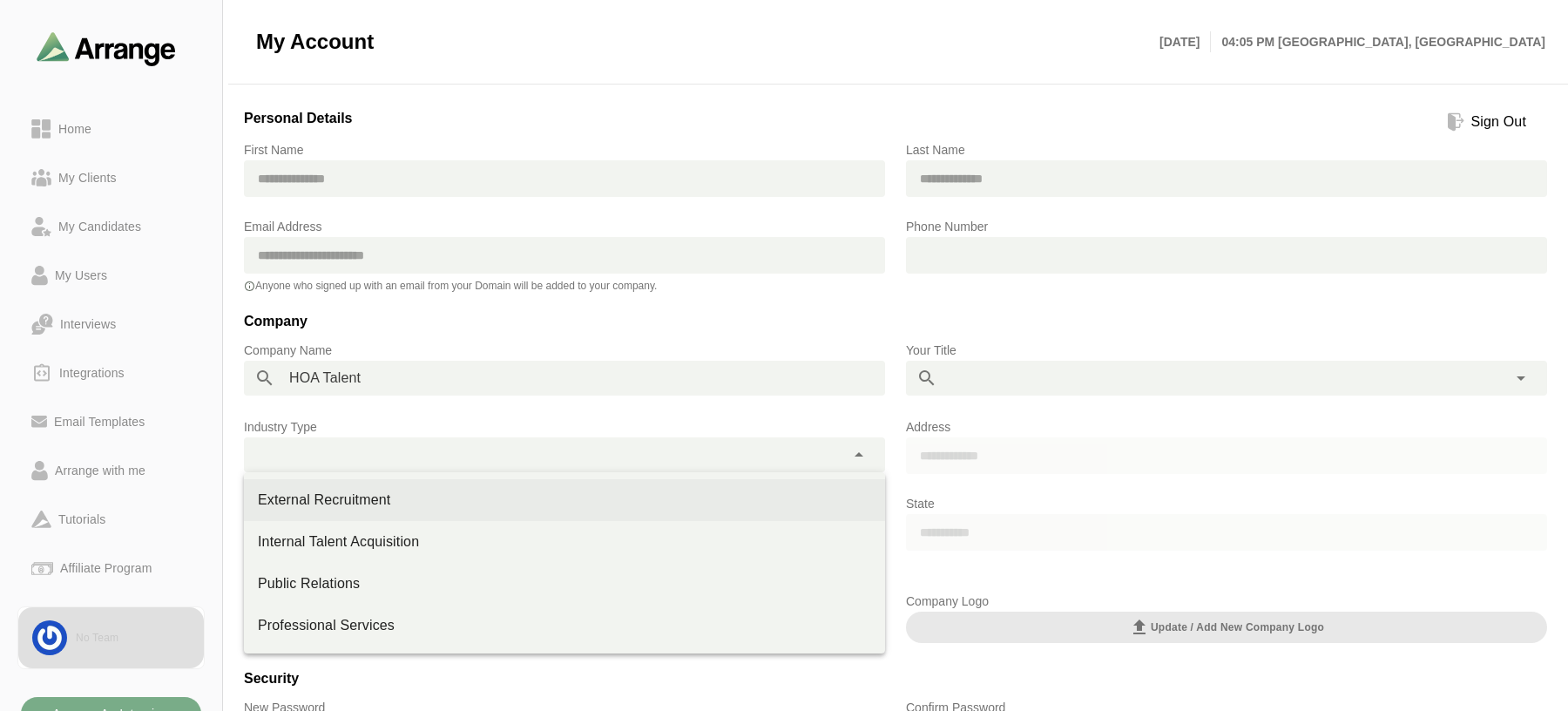
click at [354, 498] on div "External Recruitment" at bounding box center [564, 501] width 614 height 21
type input "**********"
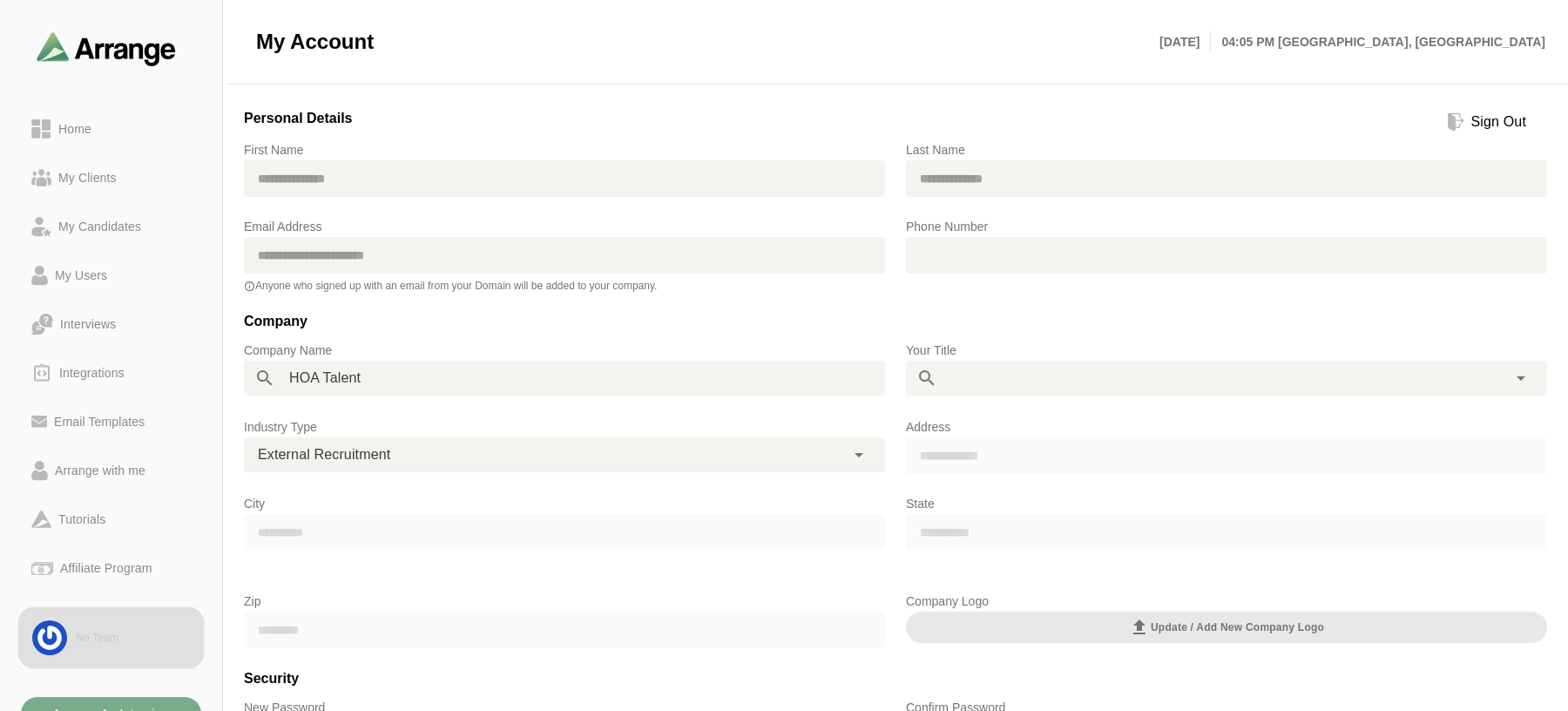
click at [364, 497] on p "City" at bounding box center [564, 503] width 641 height 21
click at [977, 382] on div at bounding box center [1209, 378] width 542 height 34
type input "*********"
click at [1039, 450] on div at bounding box center [1226, 465] width 641 height 56
click at [1241, 291] on div at bounding box center [1226, 287] width 614 height 12
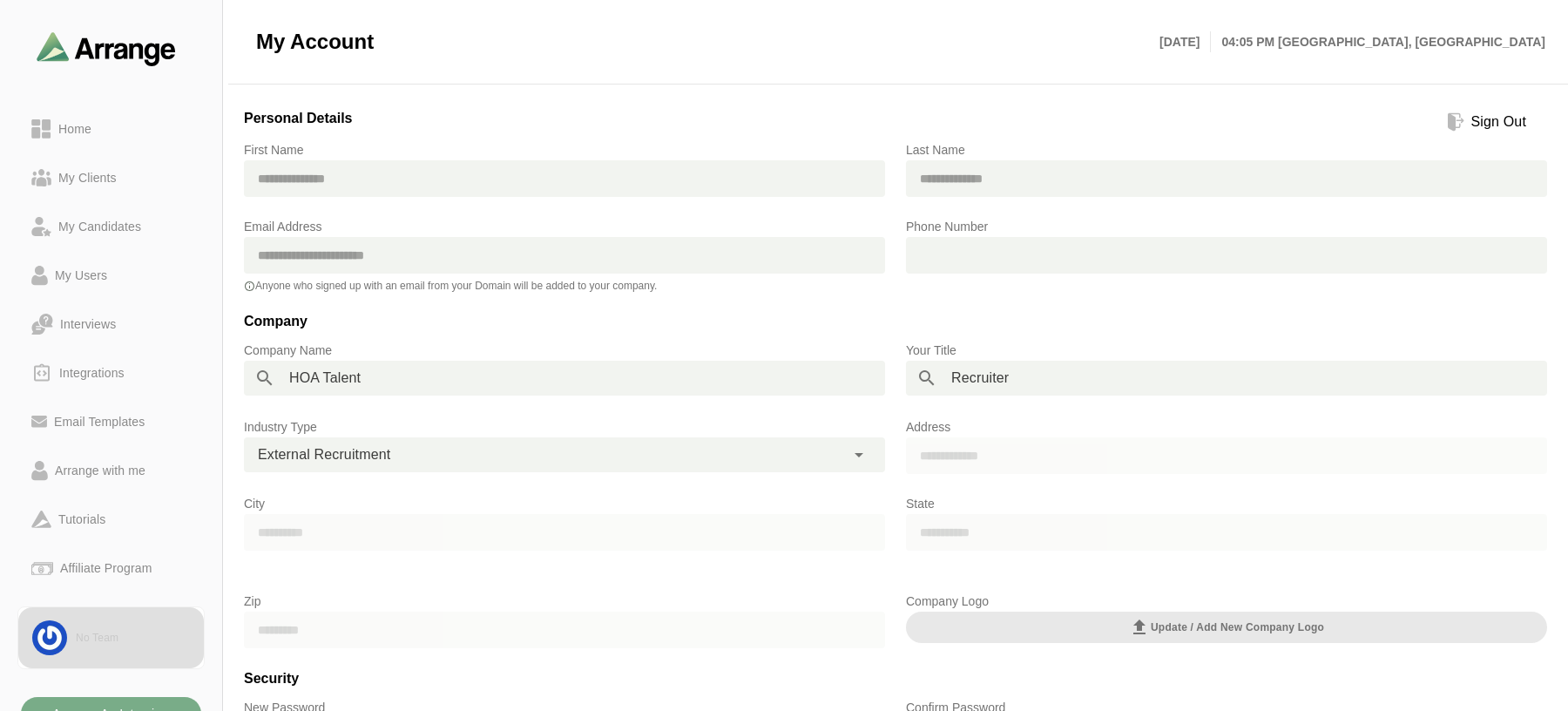
scroll to position [200, 0]
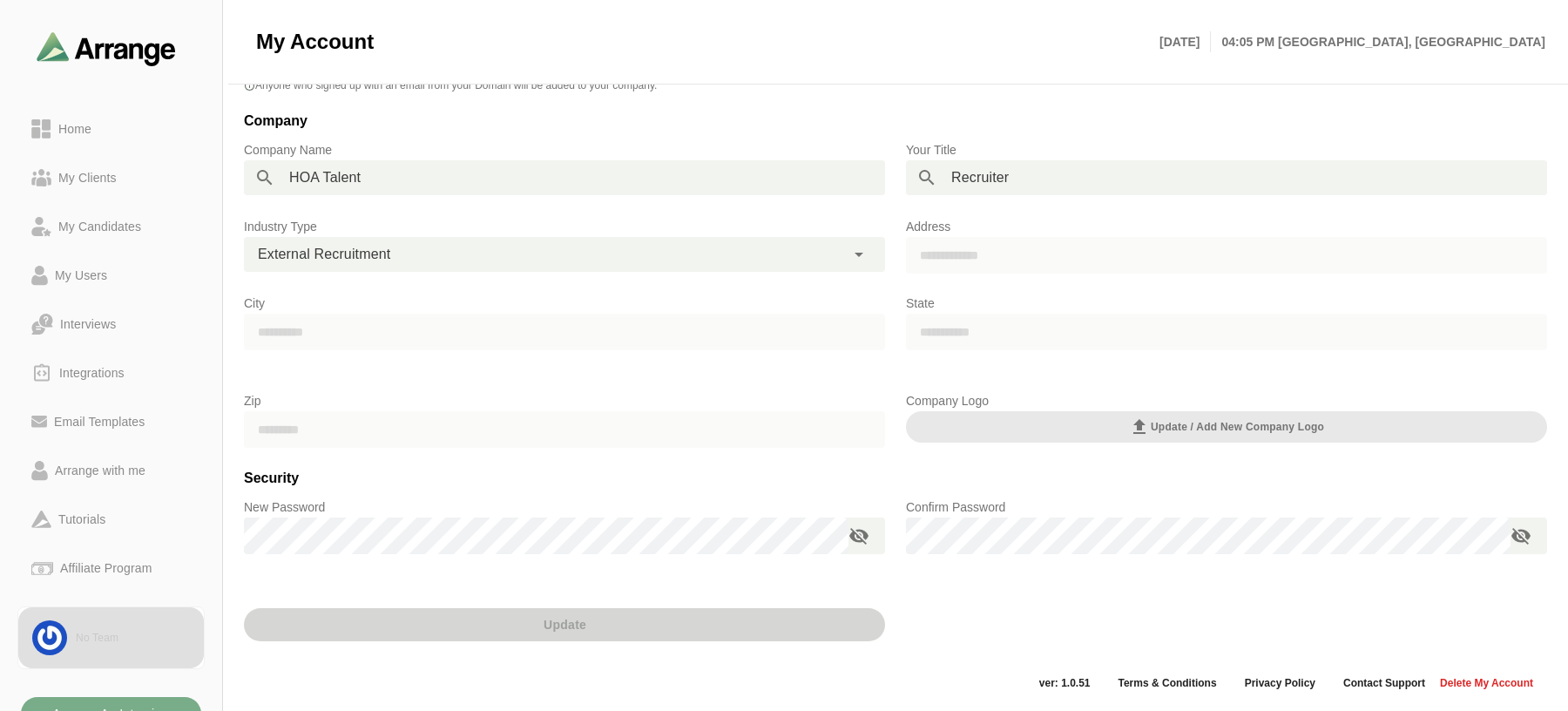
click at [592, 622] on div "Update" at bounding box center [564, 628] width 662 height 89
click at [389, 185] on div "**********" at bounding box center [558, 178] width 566 height 34
click at [691, 129] on div "**********" at bounding box center [564, 167] width 662 height 77
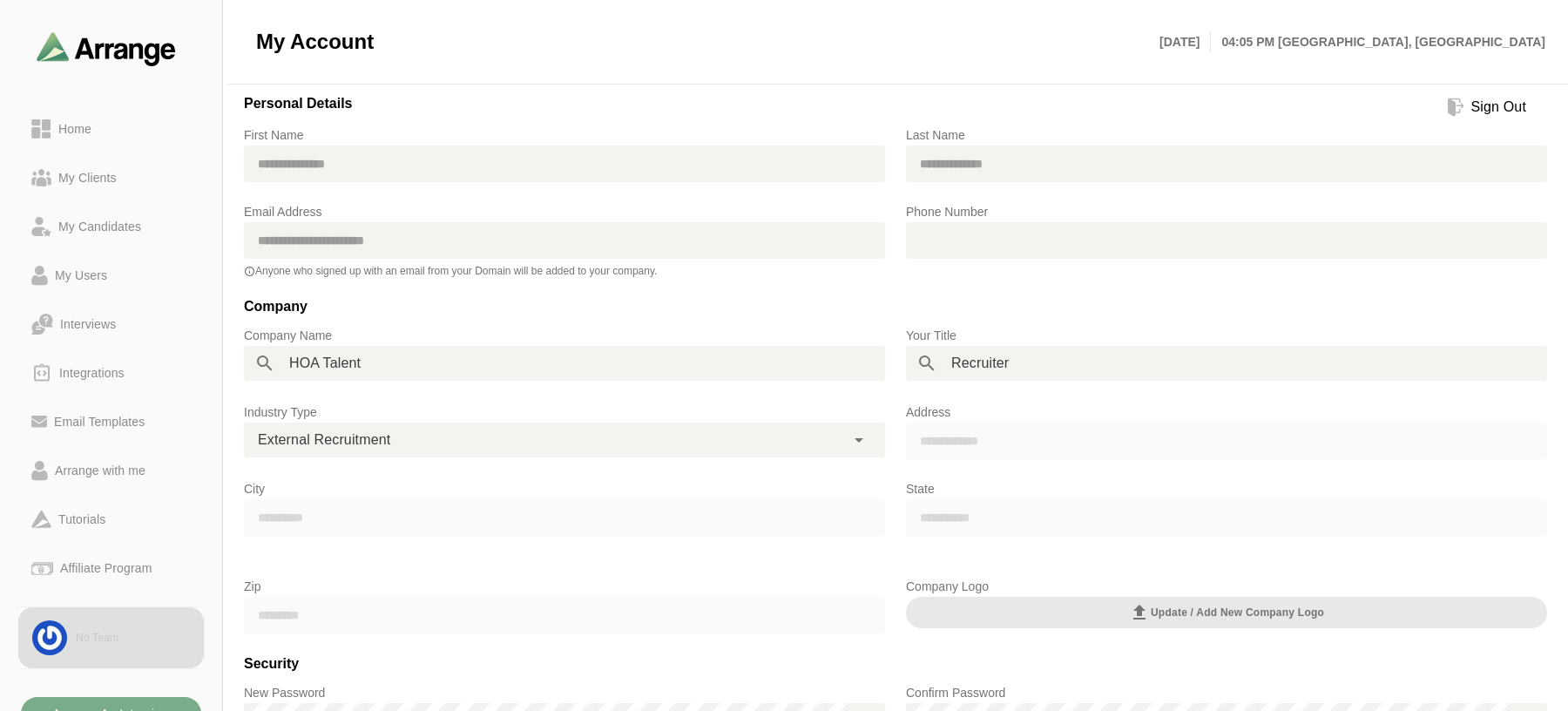
scroll to position [0, 0]
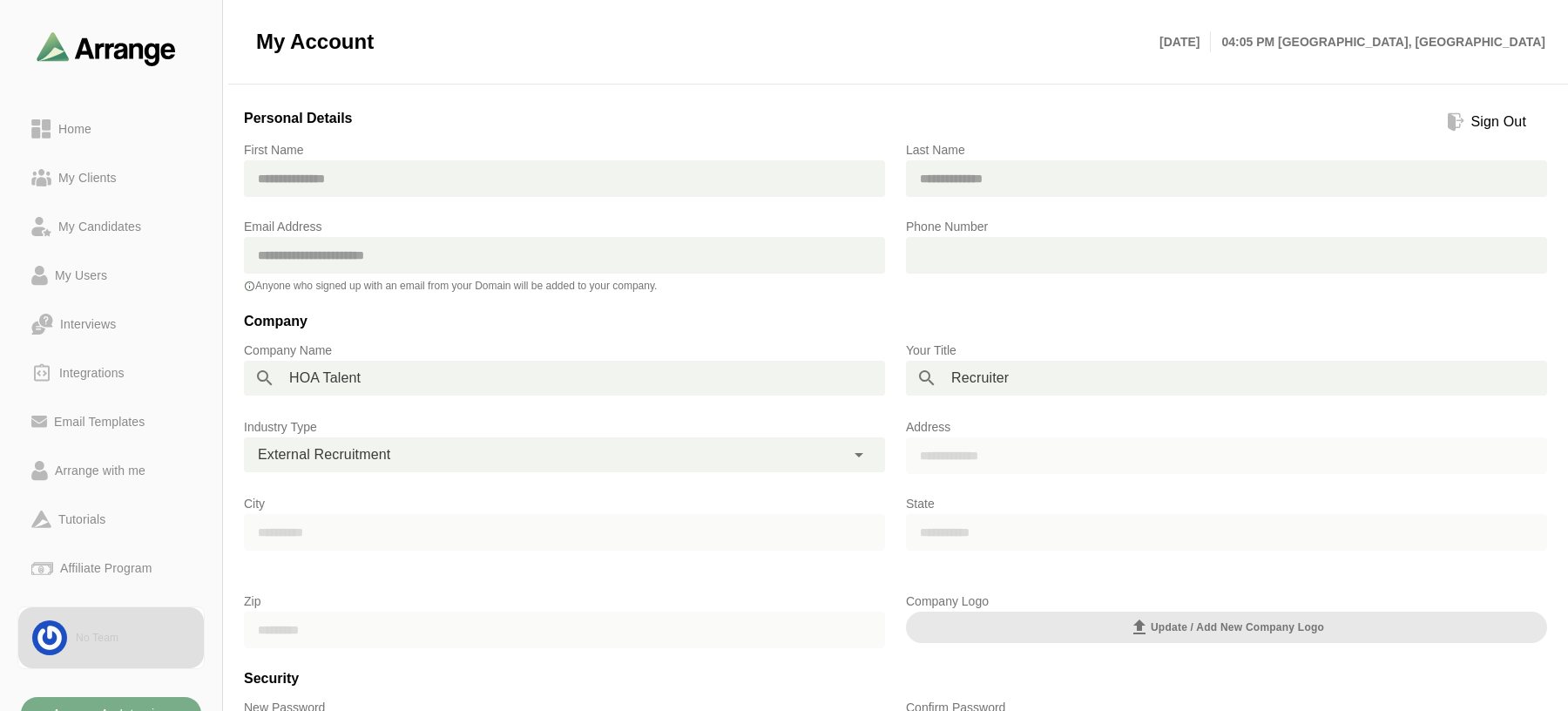
click at [793, 180] on input "text" at bounding box center [564, 178] width 641 height 36
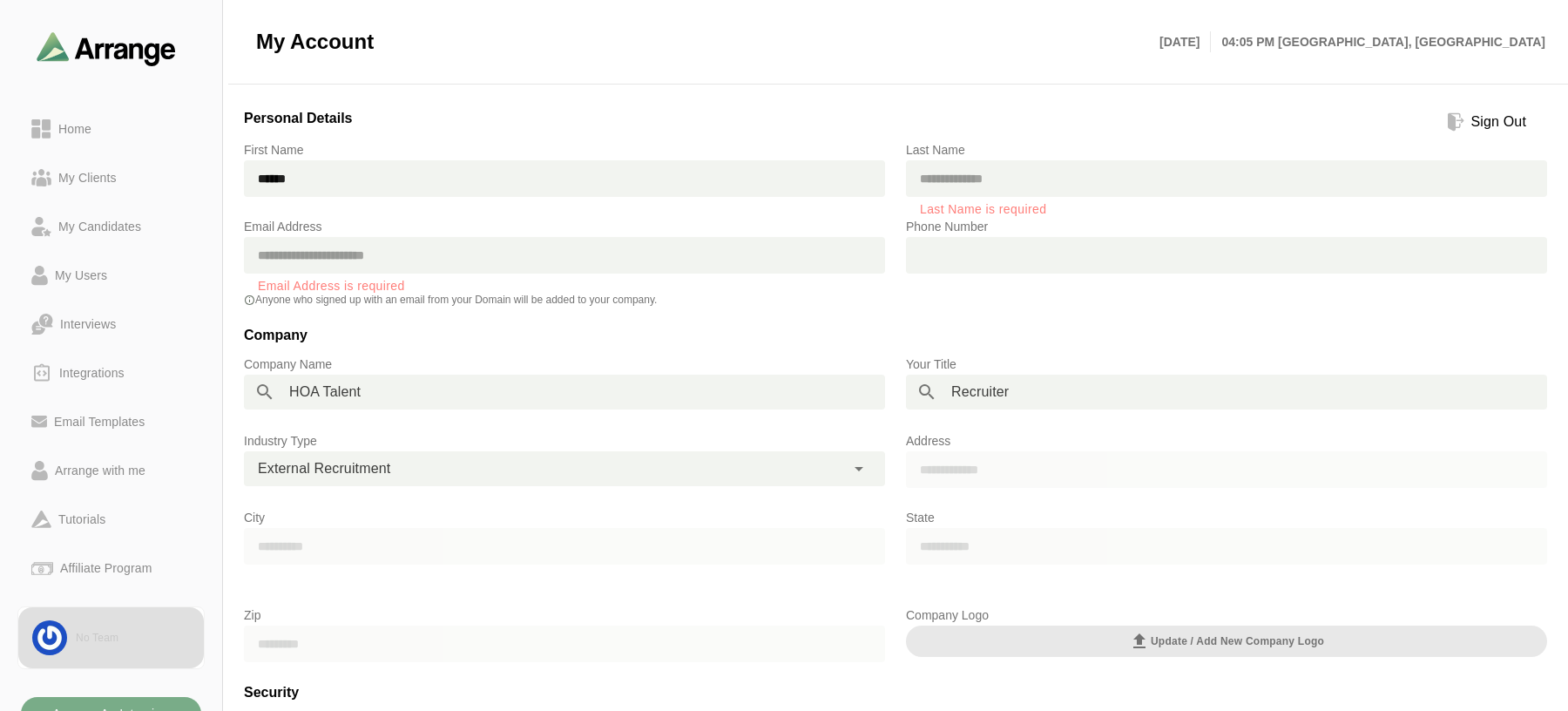
type input "******"
type input "*****"
click at [793, 180] on input "******" at bounding box center [564, 178] width 641 height 36
type input "***"
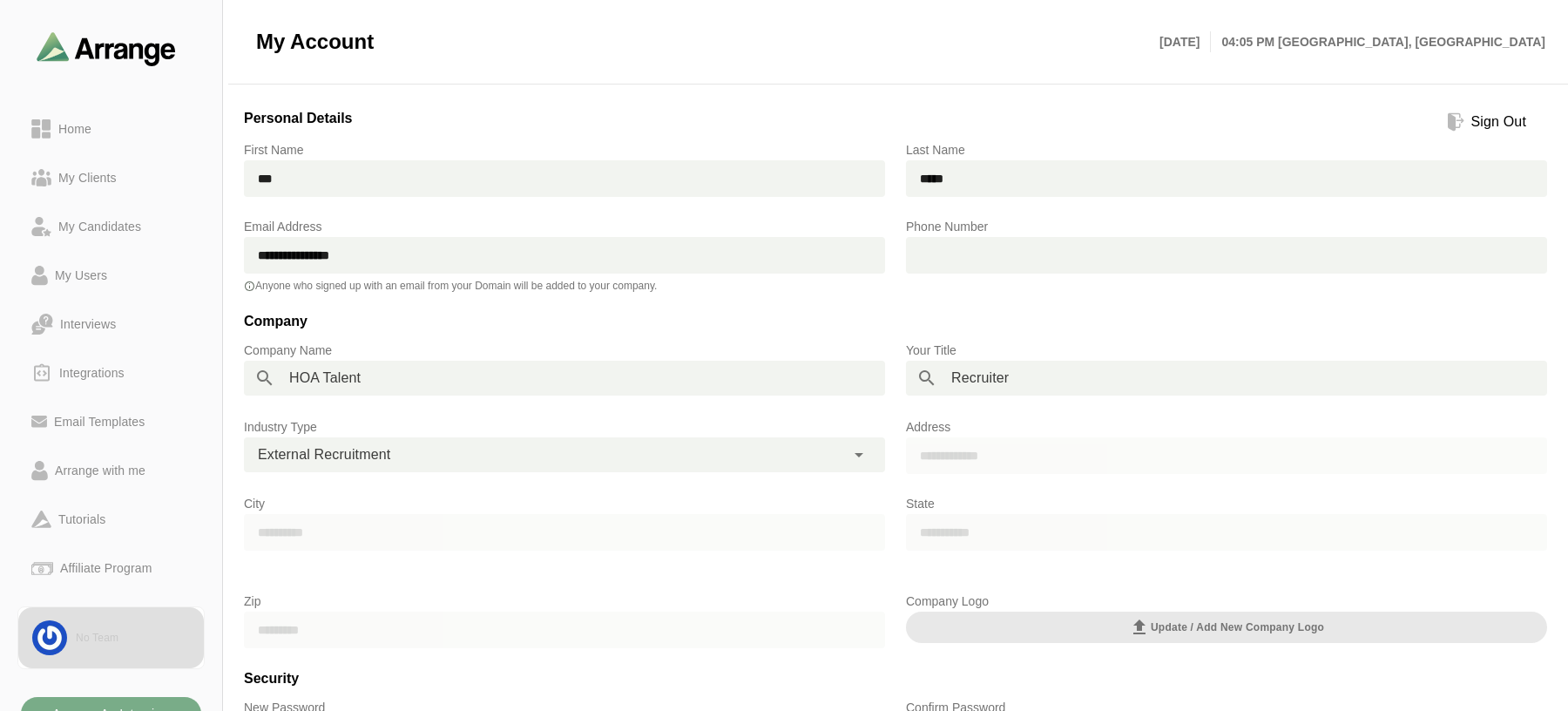
type input "**********"
click at [869, 314] on h3 "Company" at bounding box center [895, 325] width 1303 height 30
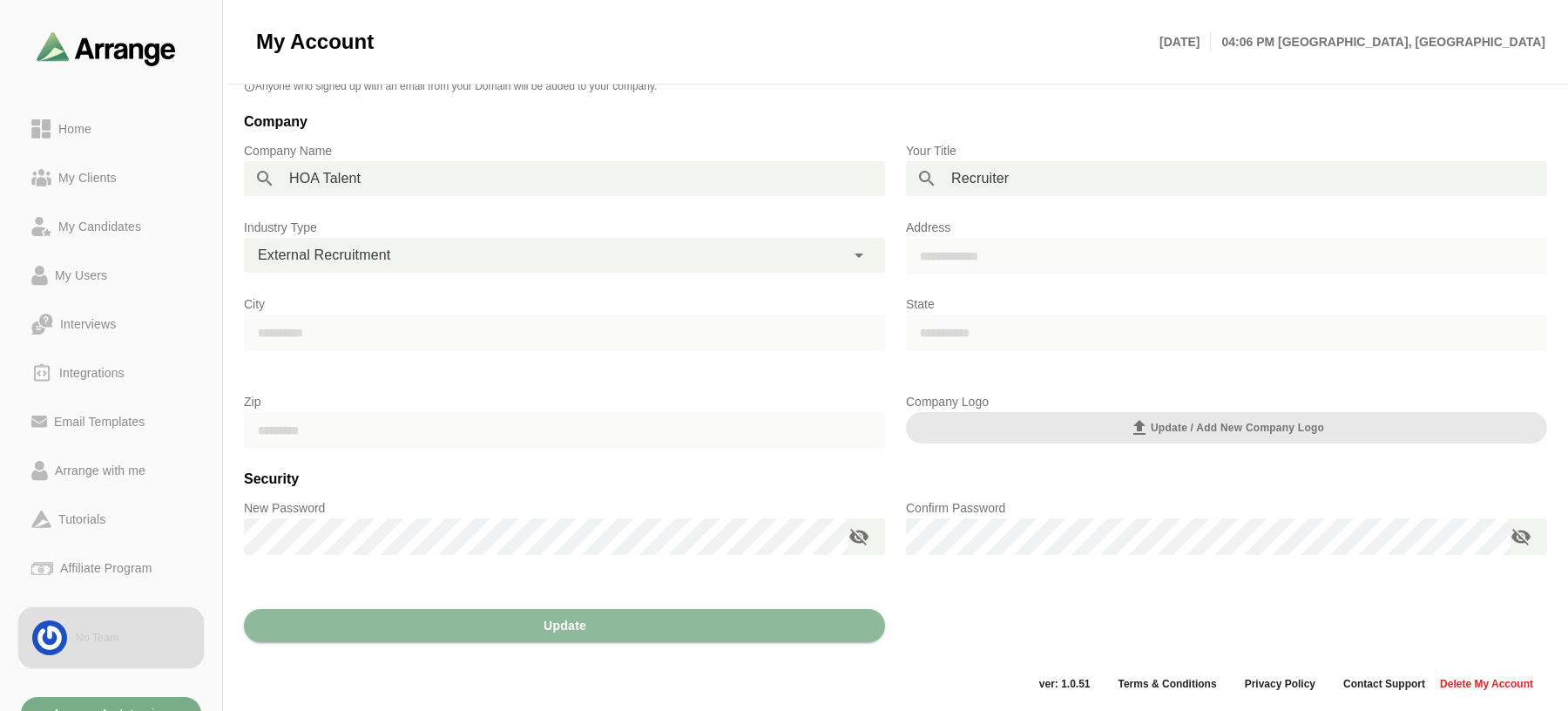
scroll to position [200, 0]
click at [577, 630] on span "Update" at bounding box center [564, 624] width 43 height 33
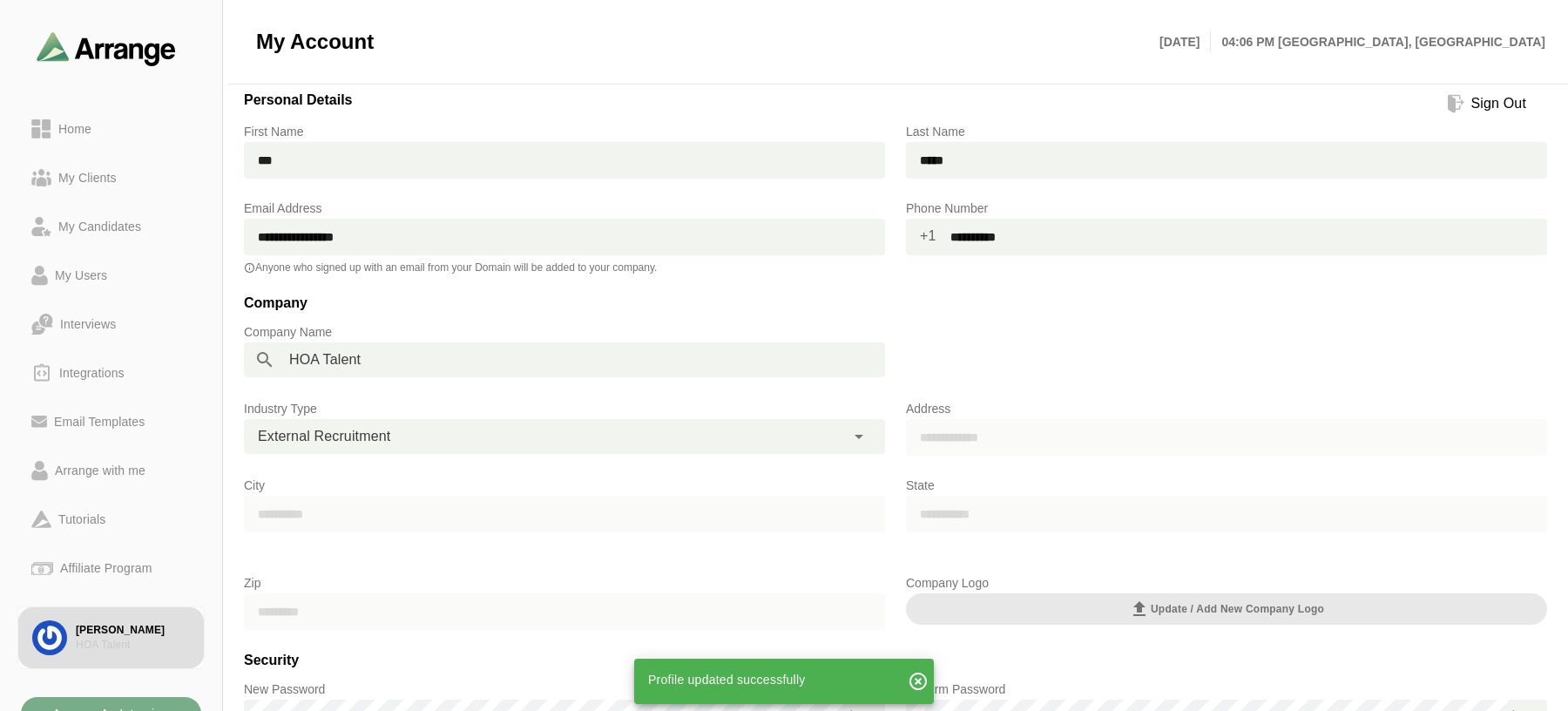
scroll to position [0, 0]
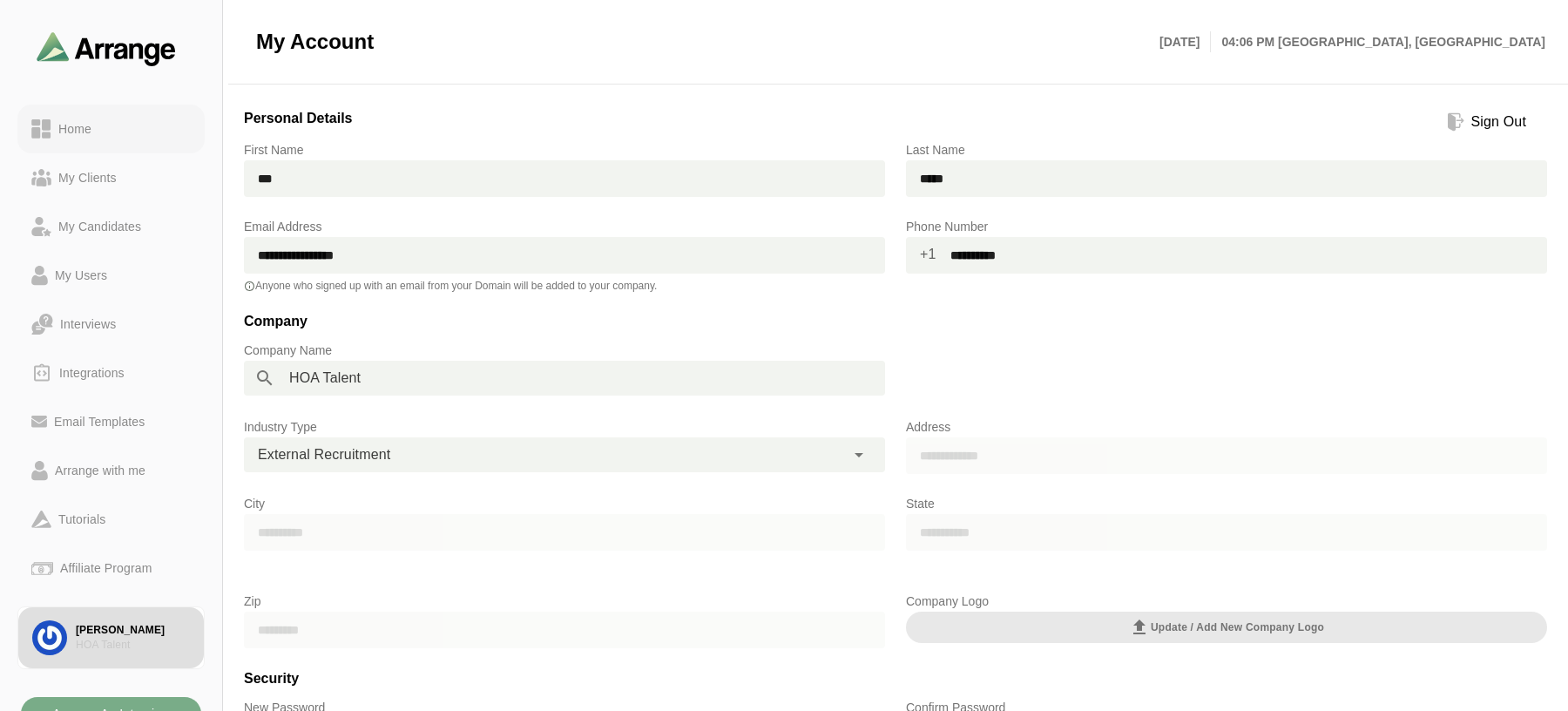
click at [79, 129] on div "Home" at bounding box center [74, 129] width 47 height 21
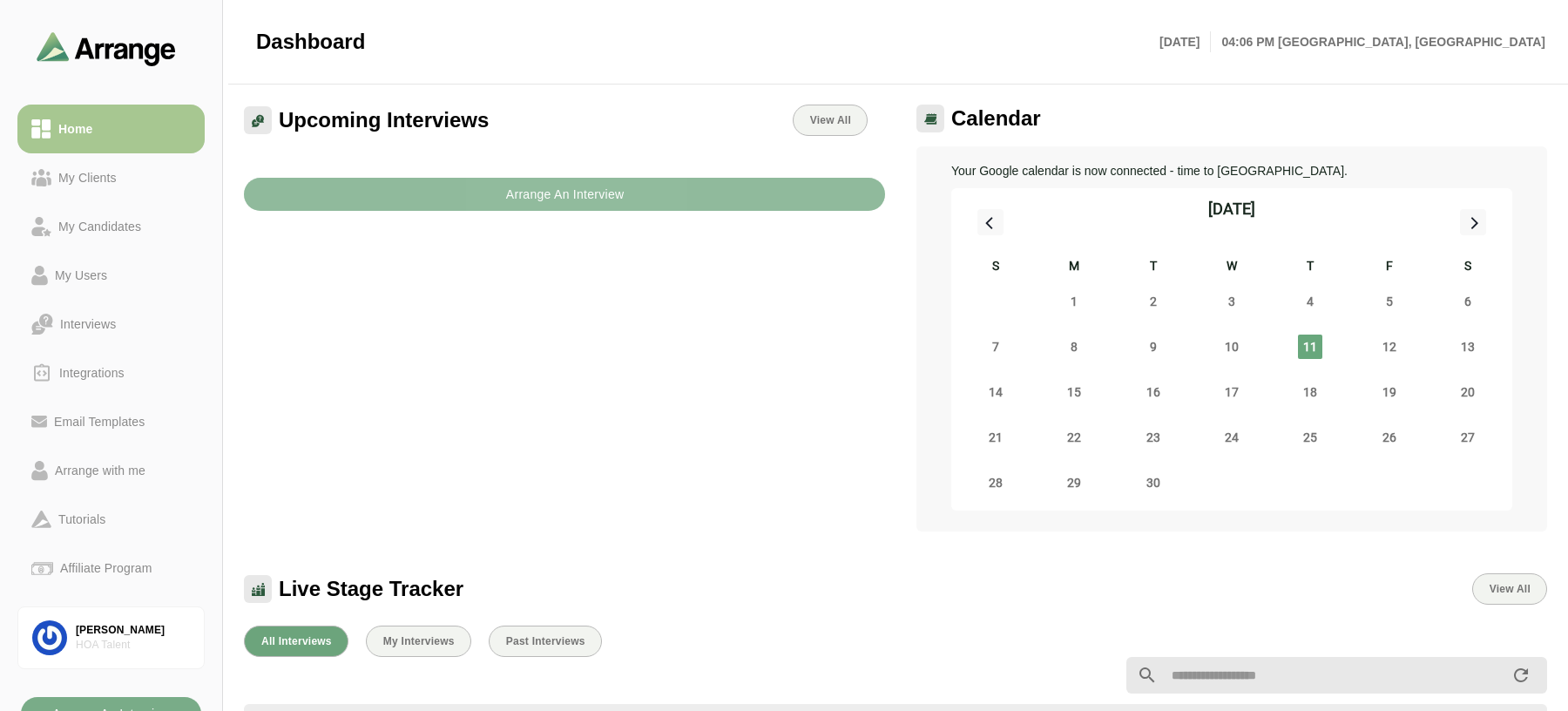
click at [539, 205] on b "Arrange An Interview" at bounding box center [564, 193] width 119 height 33
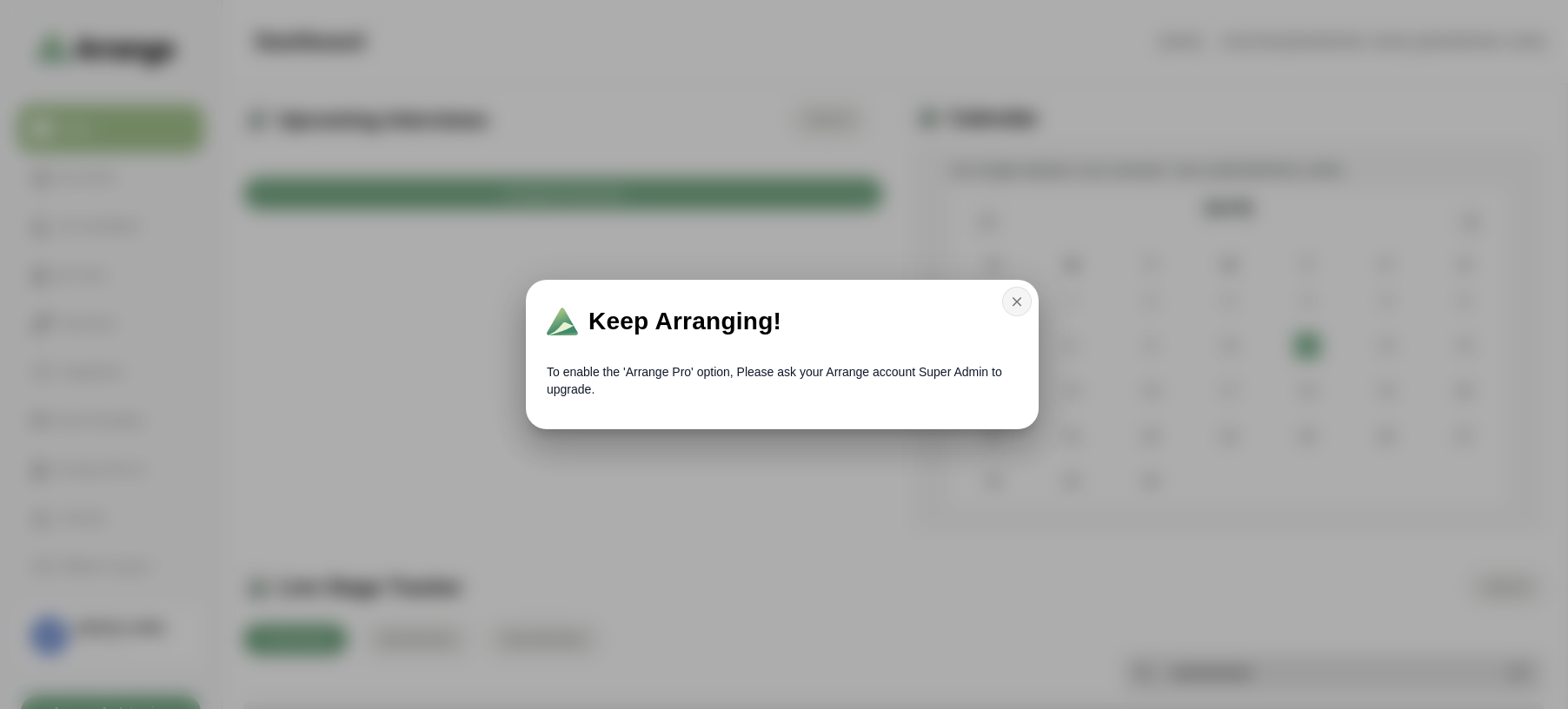
click at [1026, 301] on button "button" at bounding box center [1017, 302] width 30 height 30
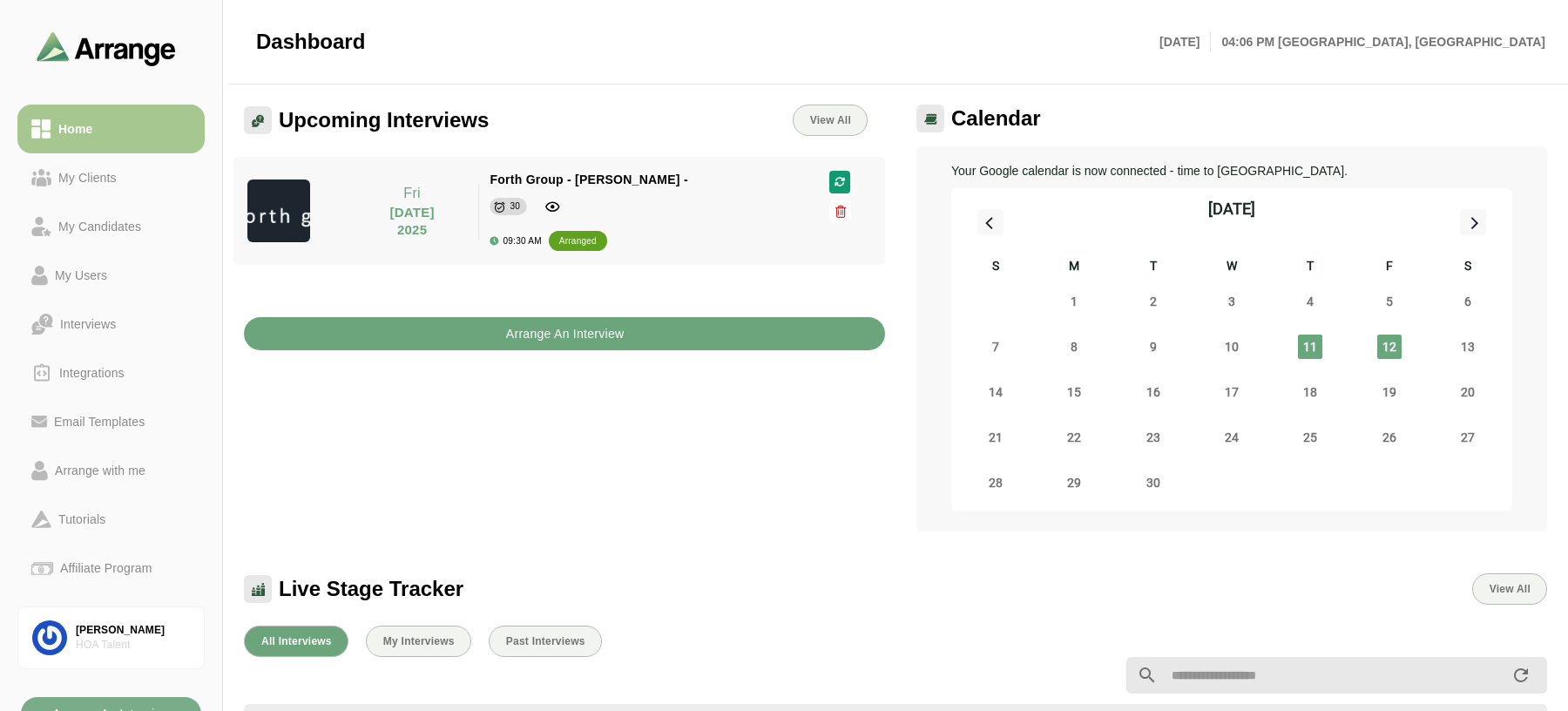
click at [445, 327] on button "Arrange An Interview" at bounding box center [564, 333] width 641 height 33
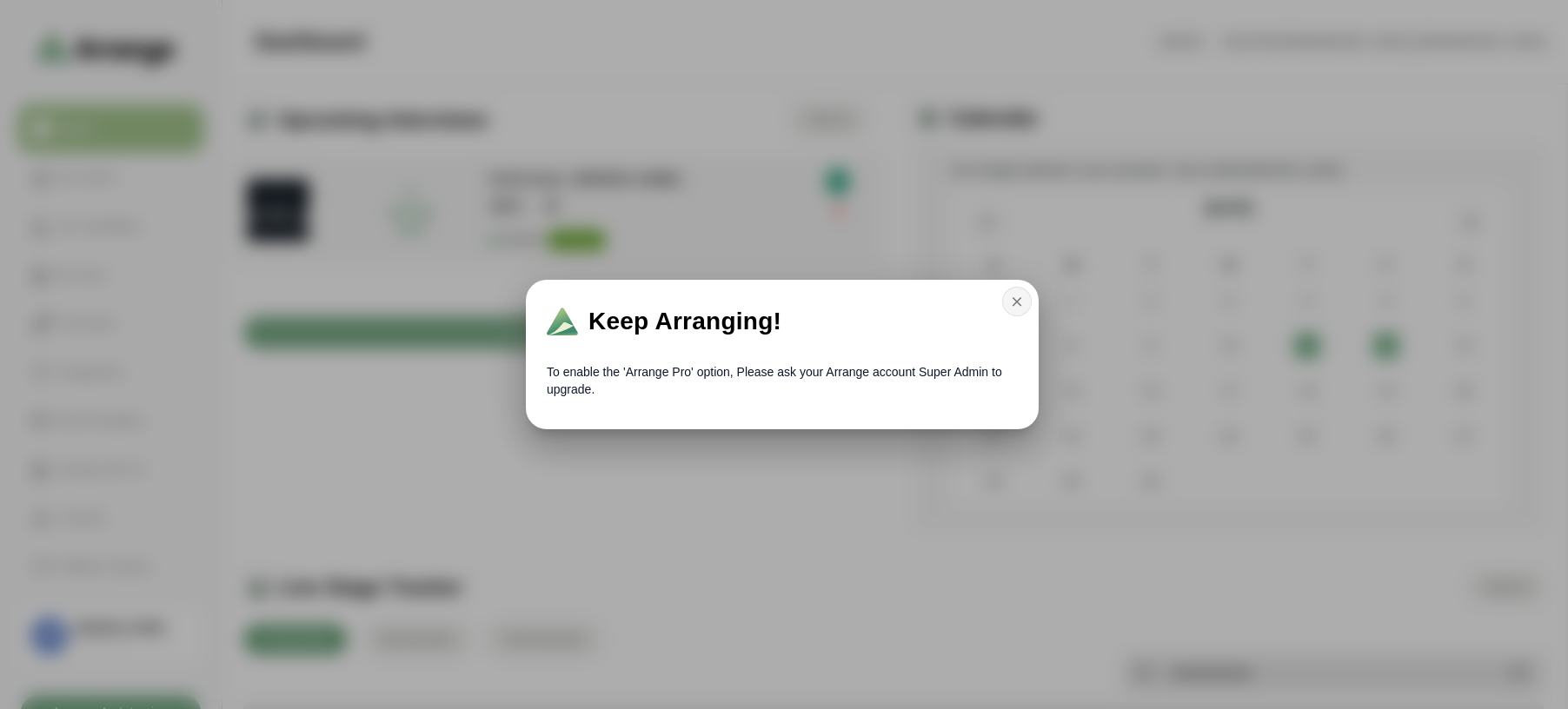
click at [1028, 303] on button "button" at bounding box center [1017, 302] width 30 height 30
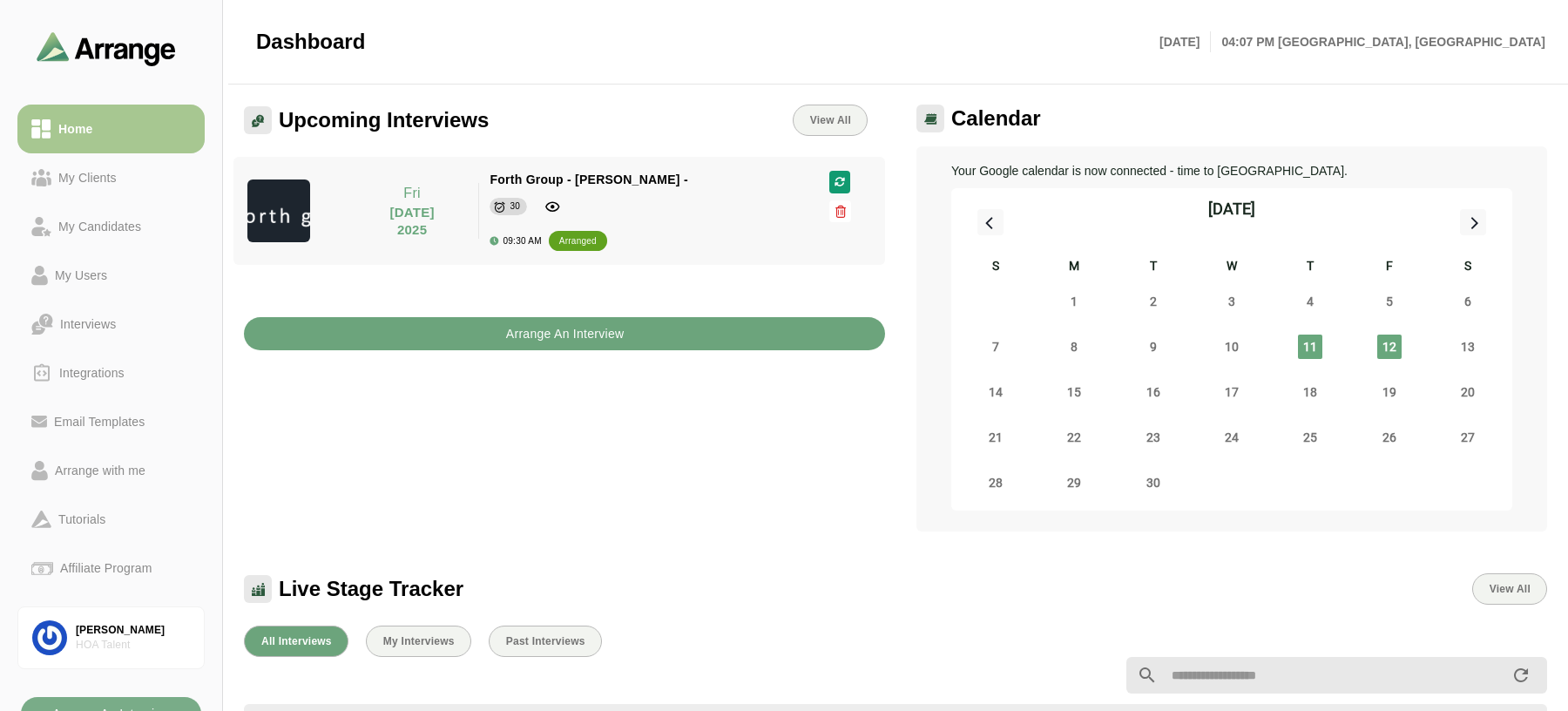
click at [567, 344] on b "Arrange An Interview" at bounding box center [564, 333] width 119 height 33
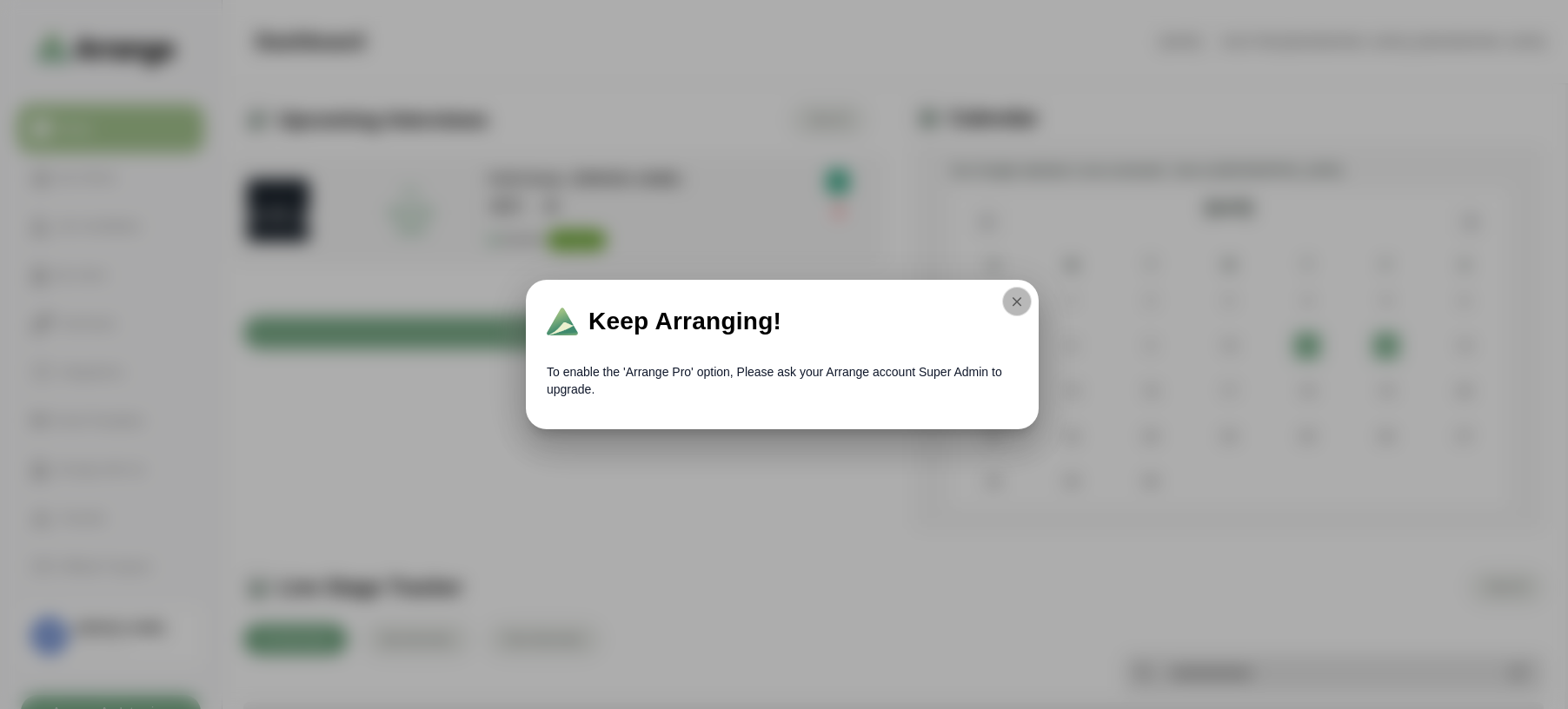
click at [1013, 306] on icon "button" at bounding box center [1017, 302] width 16 height 16
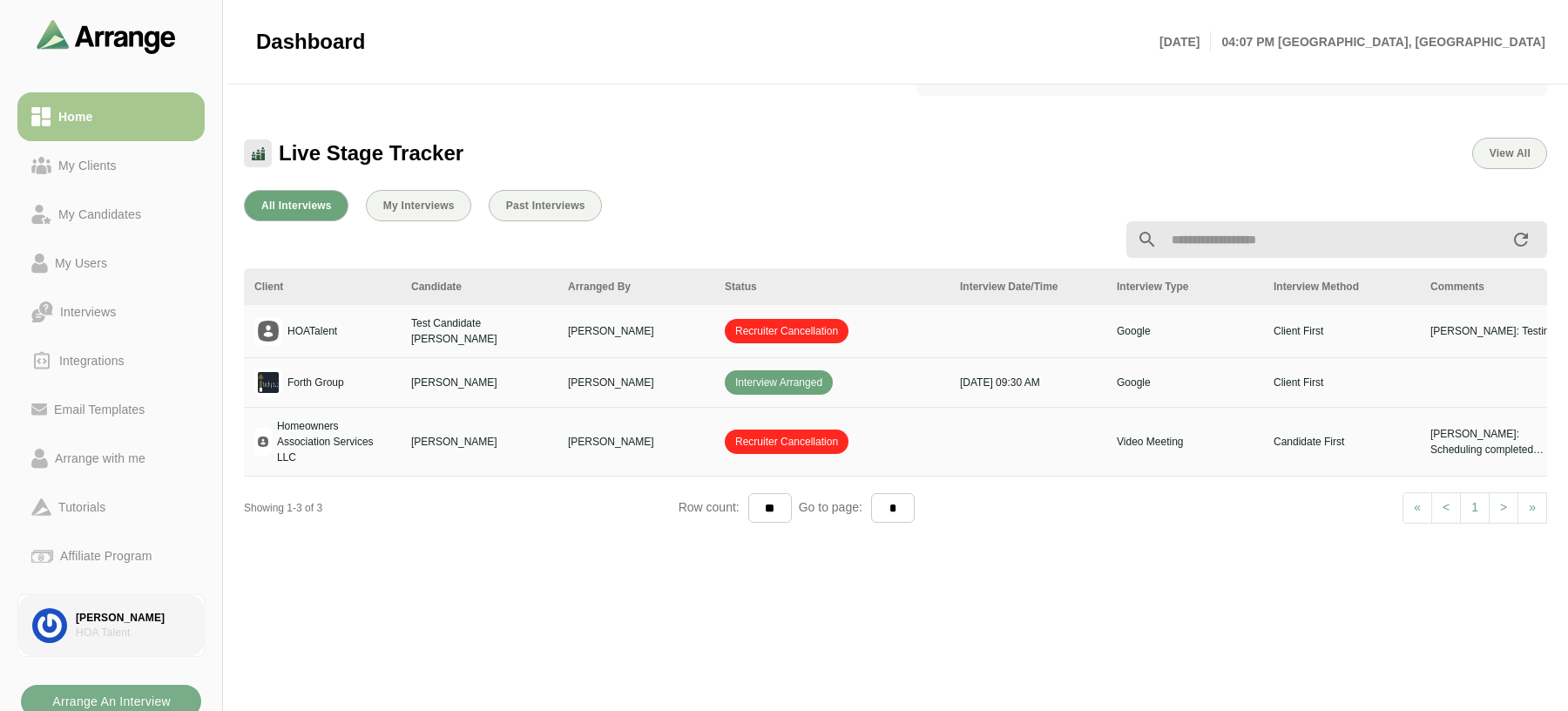
scroll to position [19, 0]
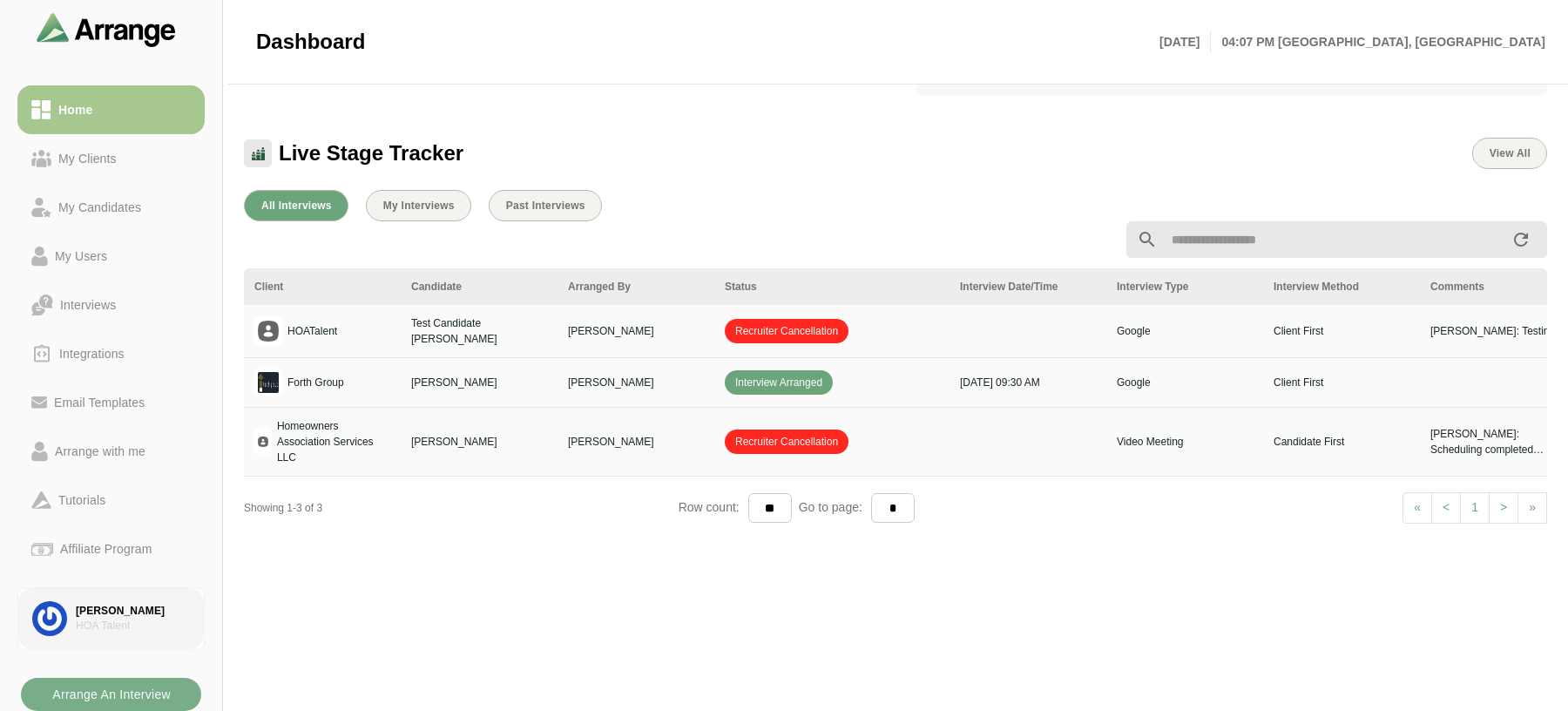
click at [115, 630] on div "HOA Talent" at bounding box center [132, 626] width 114 height 15
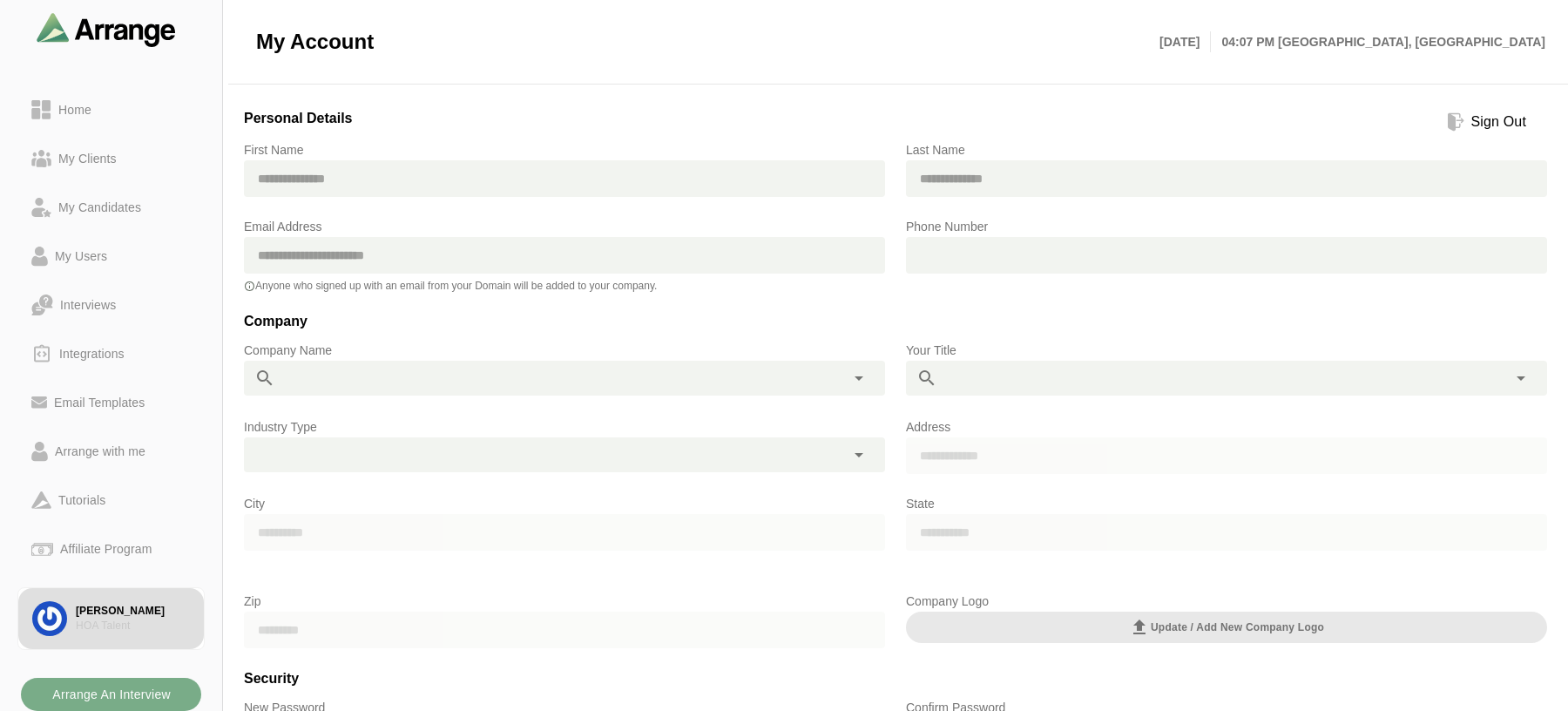
click at [1489, 124] on div "Sign Out" at bounding box center [1499, 122] width 69 height 21
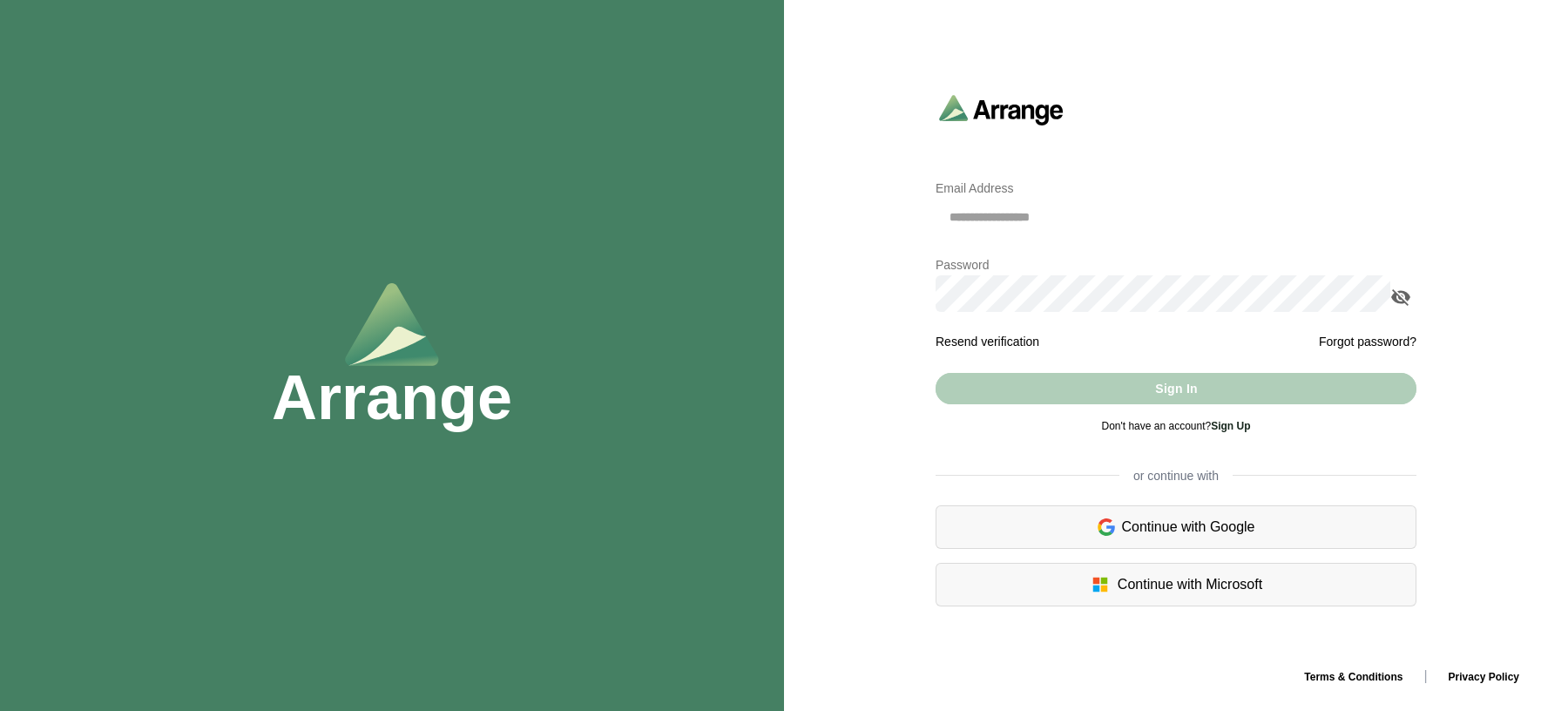
click at [1190, 538] on div "Continue with Google" at bounding box center [1176, 526] width 481 height 43
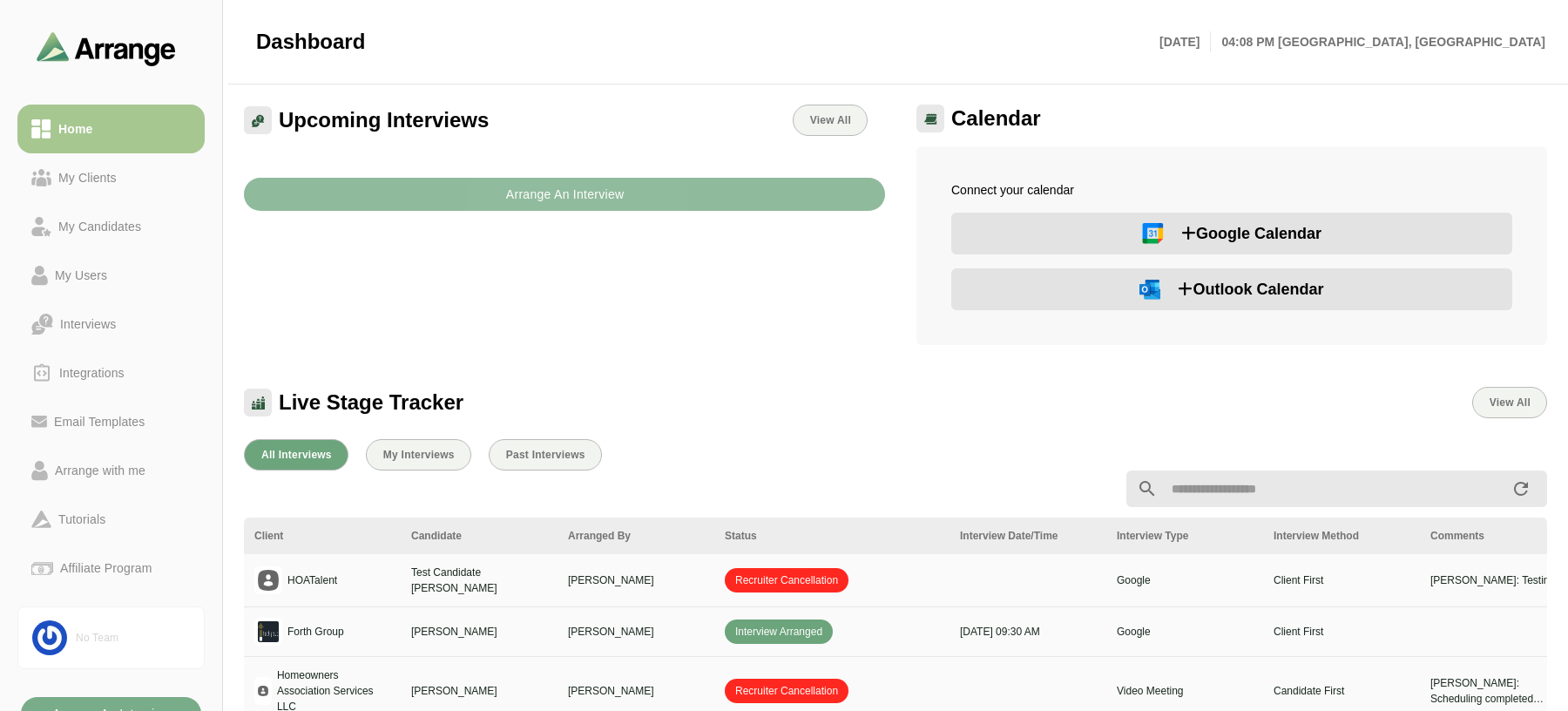
click at [403, 204] on button "Arrange An Interview" at bounding box center [564, 193] width 641 height 33
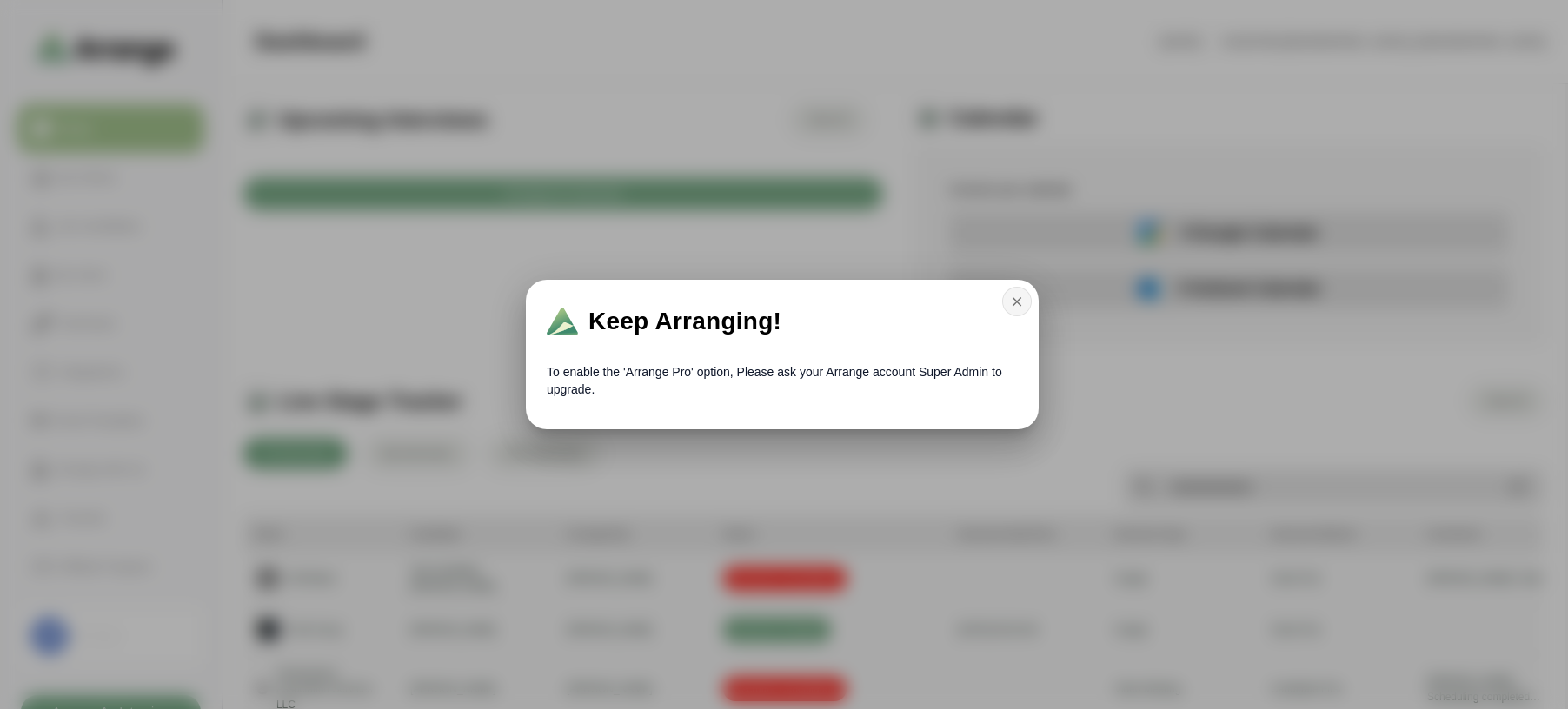
click at [1010, 301] on button "button" at bounding box center [1017, 302] width 30 height 30
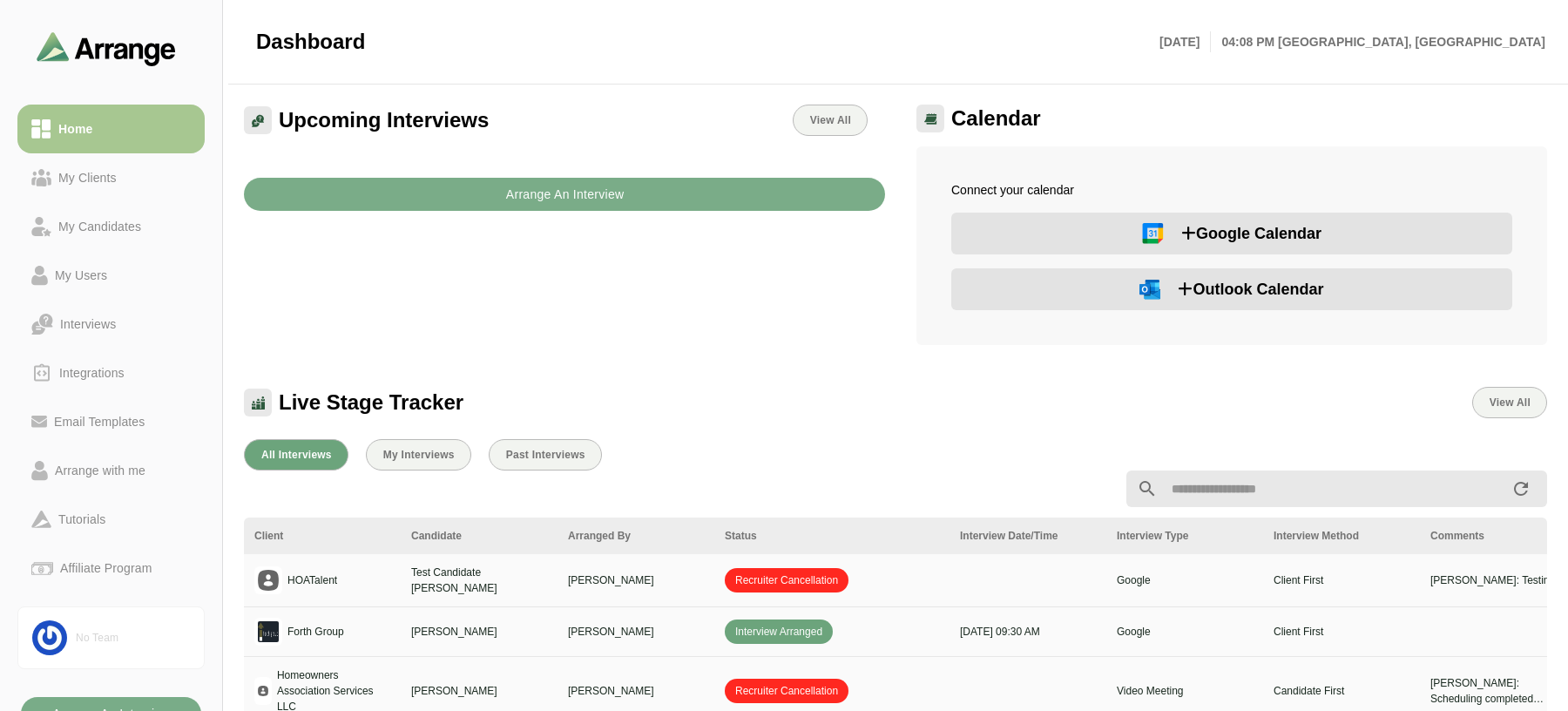
scroll to position [19, 0]
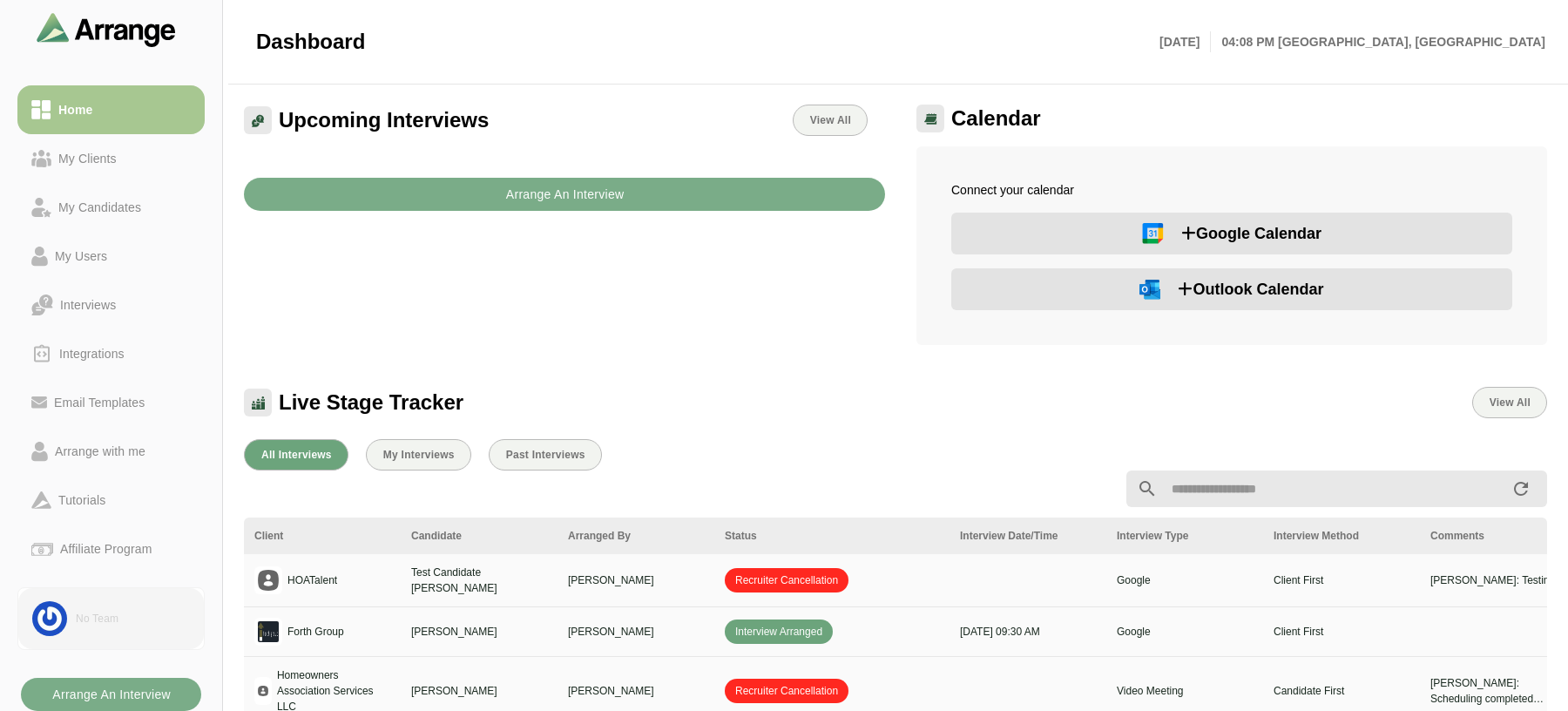
click at [113, 610] on link "No Team" at bounding box center [111, 618] width 187 height 63
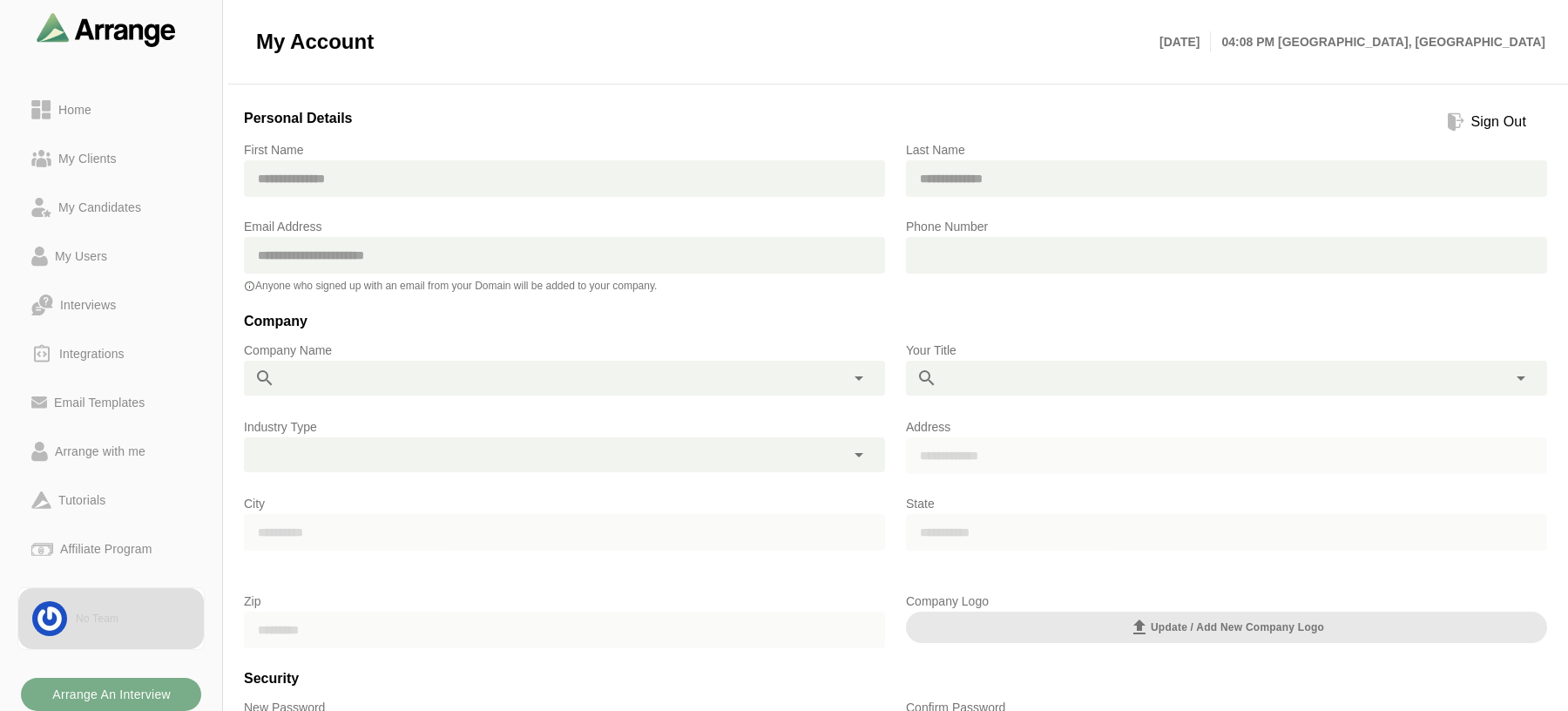
click at [1472, 129] on div "Sign Out" at bounding box center [1499, 122] width 69 height 21
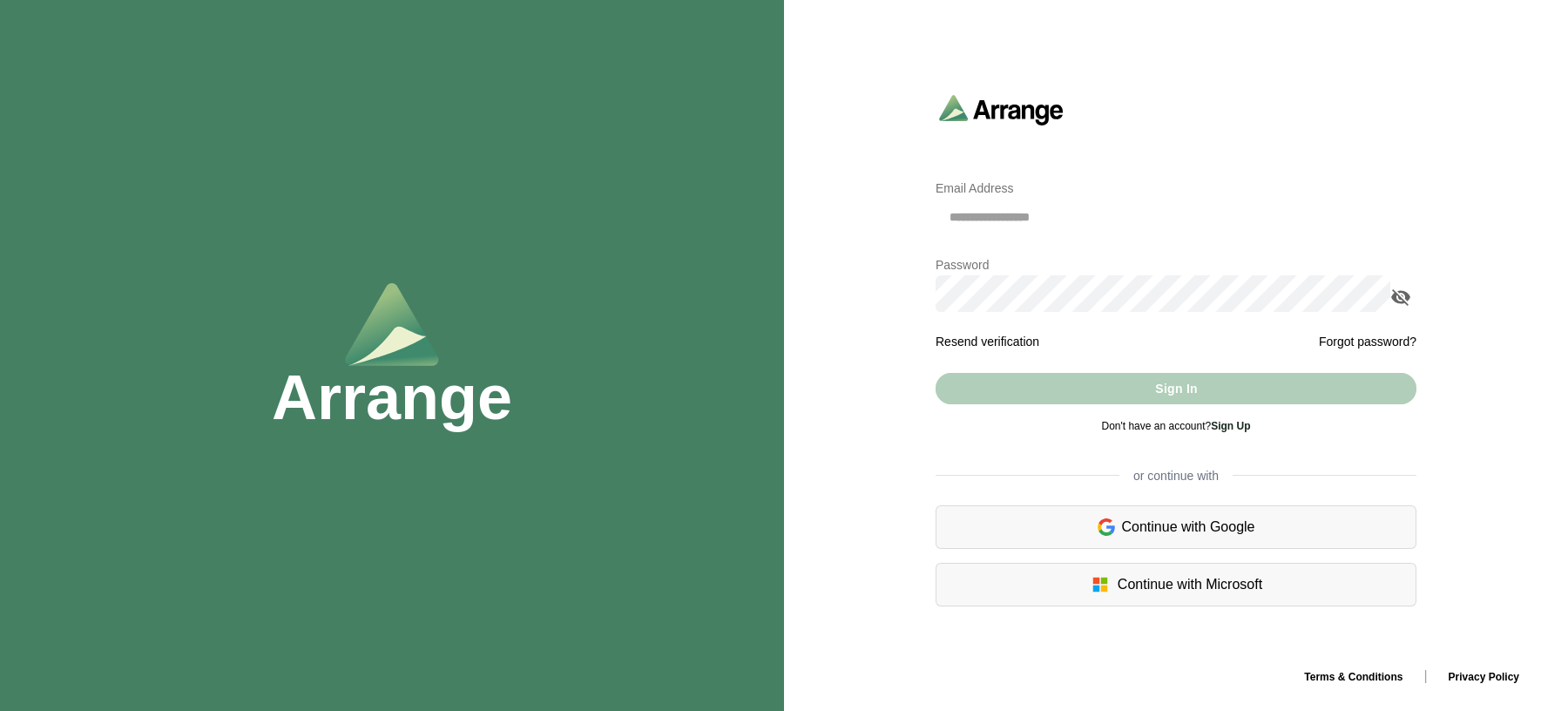
click at [1097, 518] on img at bounding box center [1106, 527] width 18 height 21
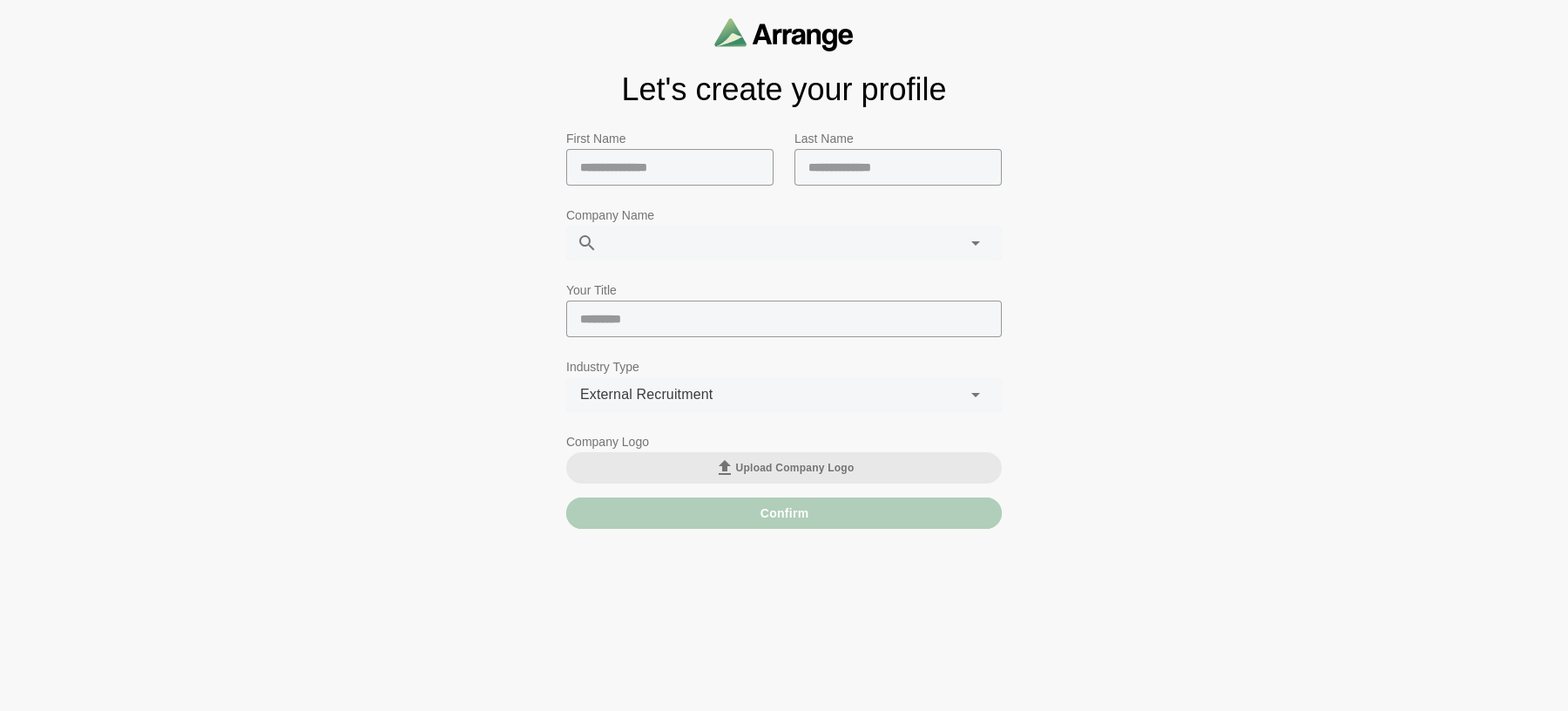
click at [713, 117] on div "First Name" at bounding box center [670, 166] width 229 height 98
click at [743, 41] on img at bounding box center [784, 34] width 139 height 34
click at [798, 30] on img at bounding box center [784, 34] width 139 height 34
click at [798, 38] on img at bounding box center [784, 34] width 139 height 34
click at [787, 437] on p "Company Logo" at bounding box center [783, 442] width 435 height 21
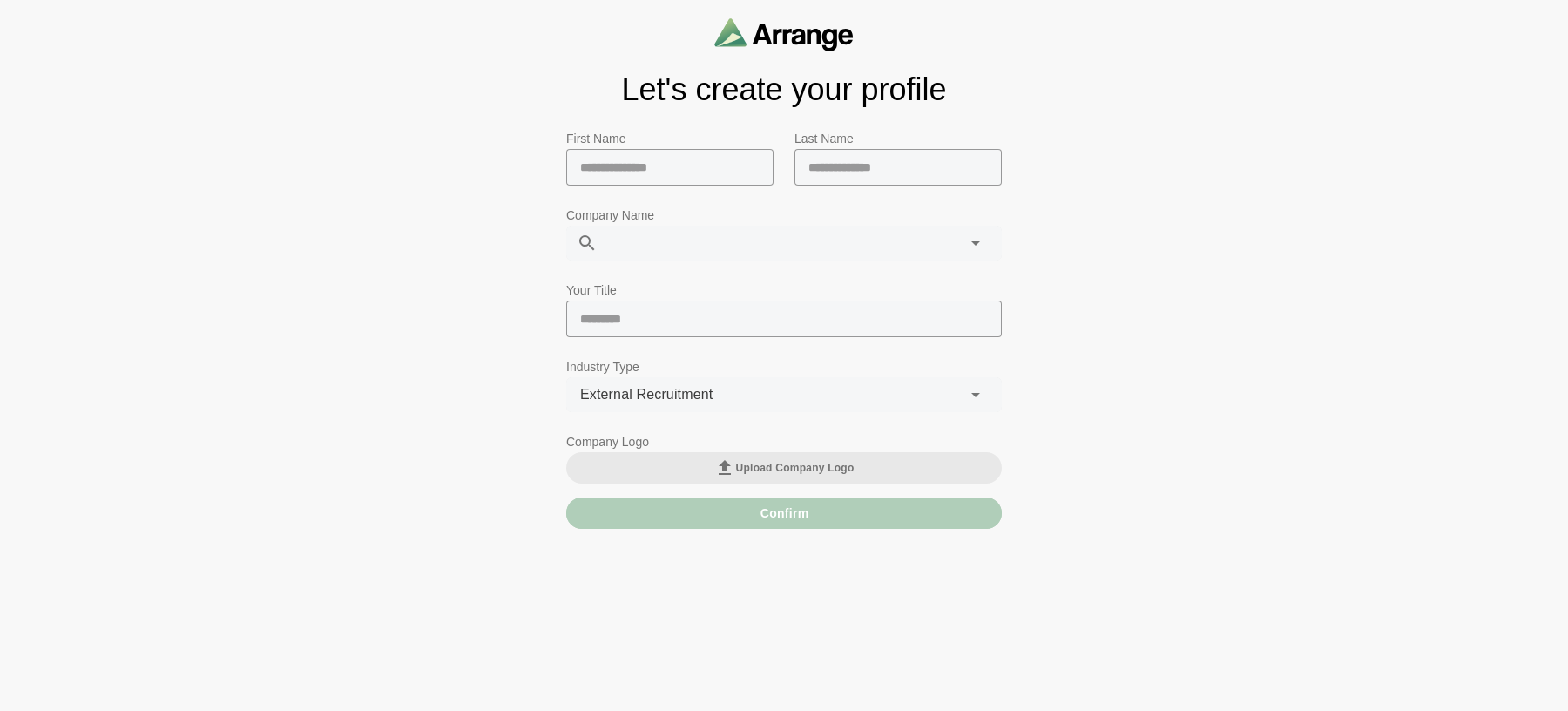
click at [1059, 143] on div "**********" at bounding box center [784, 269] width 1568 height 540
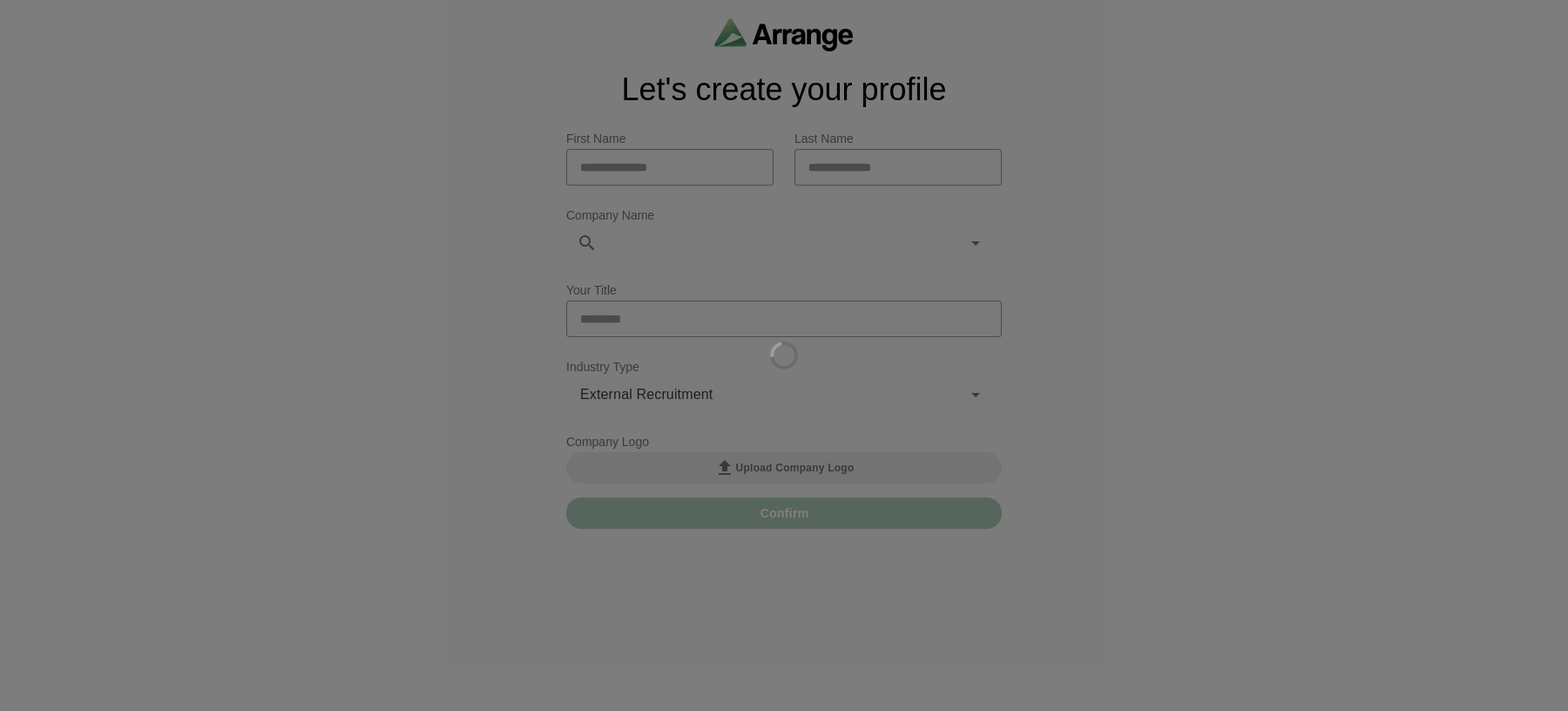
drag, startPoint x: 509, startPoint y: 13, endPoint x: 779, endPoint y: 582, distance: 629.8
click at [779, 582] on div at bounding box center [784, 355] width 1568 height 711
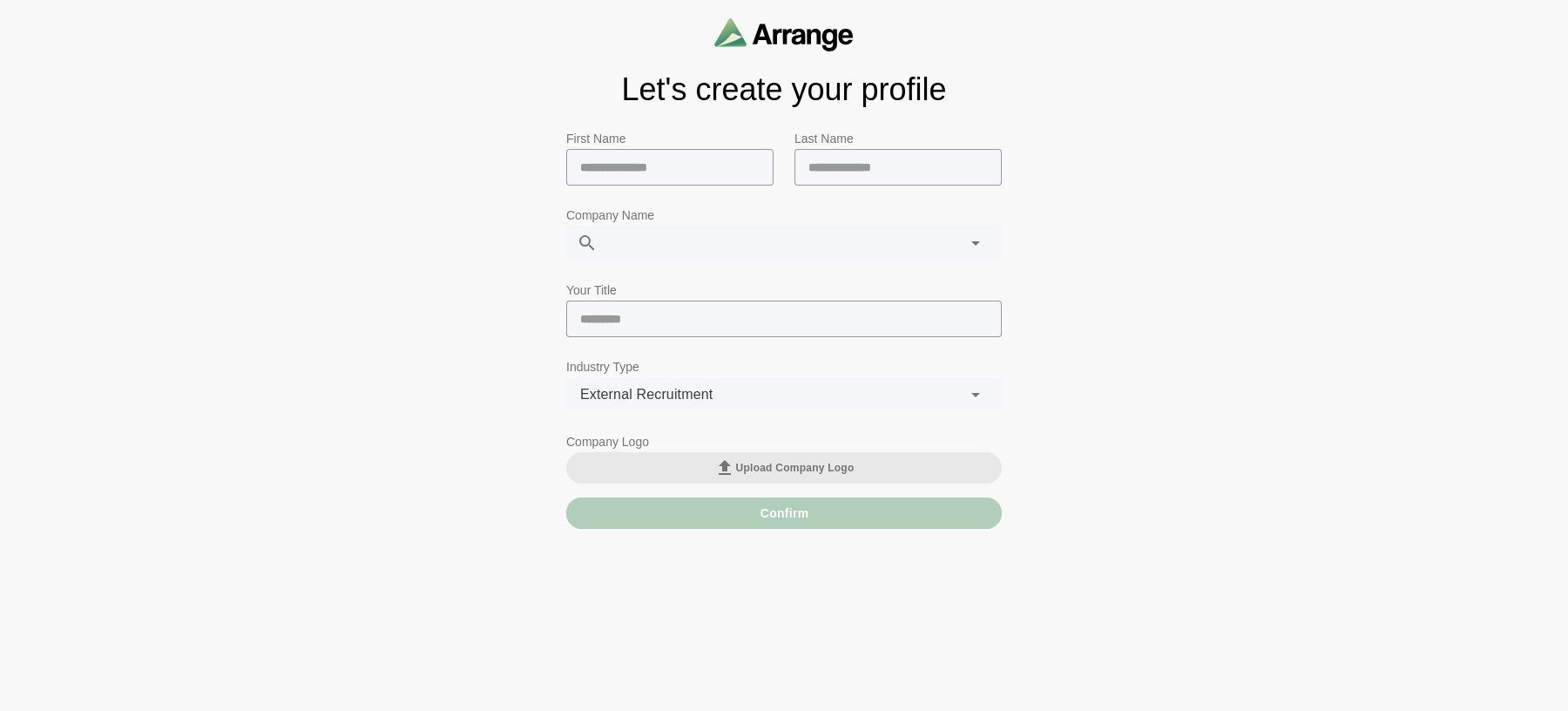
click at [835, 84] on h1 "Let's create your profile" at bounding box center [783, 89] width 435 height 34
click at [509, 693] on div "**********" at bounding box center [784, 355] width 1568 height 711
click at [787, 524] on div "Confirm" at bounding box center [783, 513] width 435 height 32
click at [781, 38] on img at bounding box center [784, 34] width 139 height 34
click at [763, 31] on img at bounding box center [784, 34] width 139 height 34
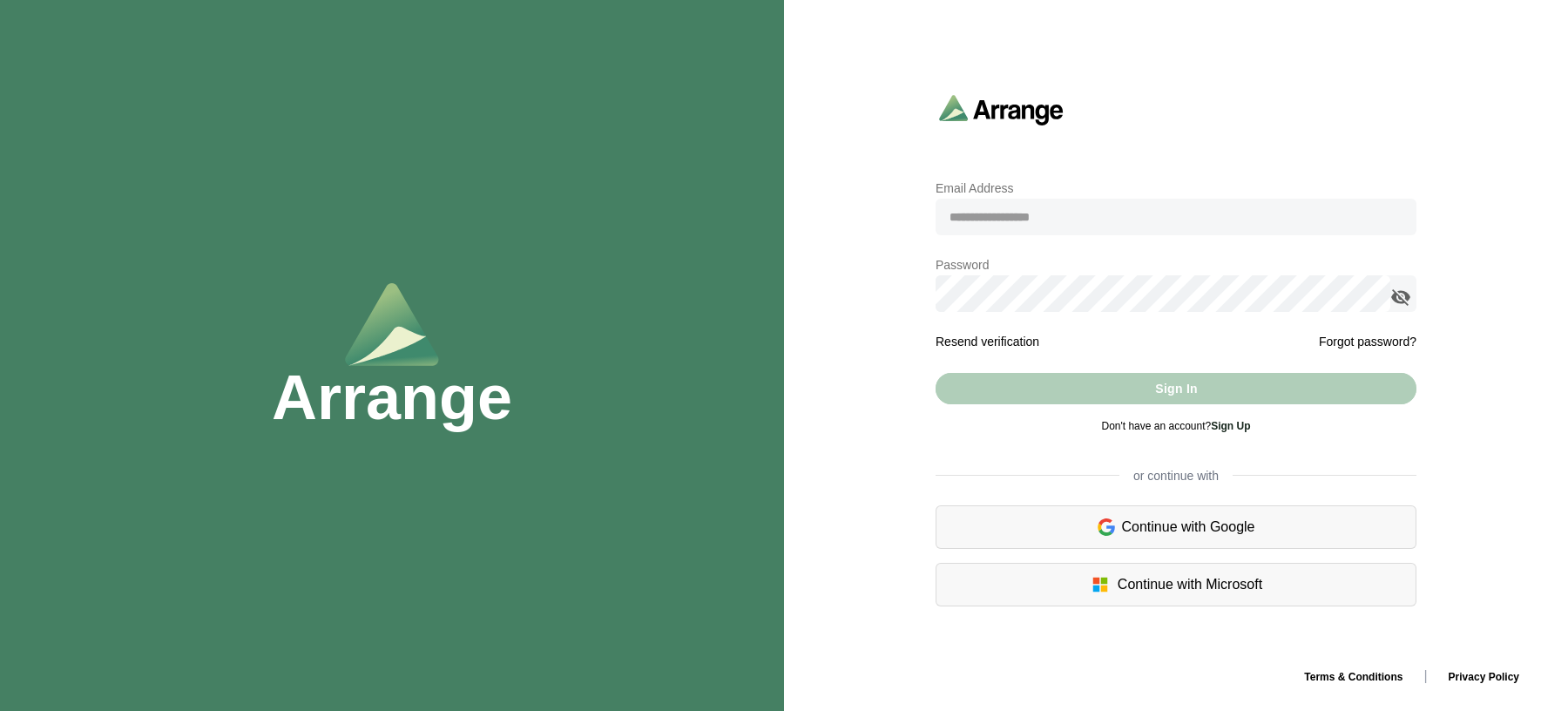
click at [1127, 525] on div "Continue with Google" at bounding box center [1176, 526] width 481 height 43
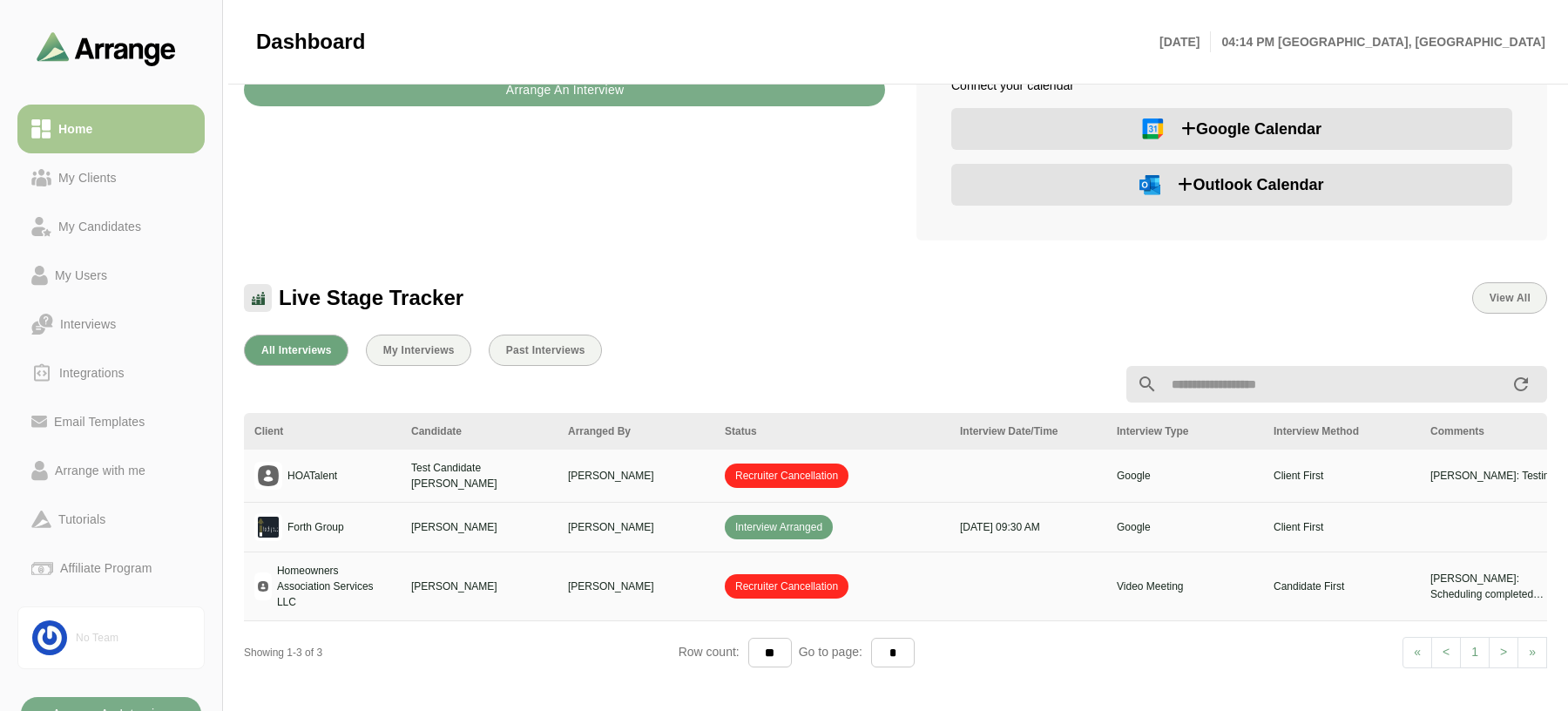
scroll to position [261, 0]
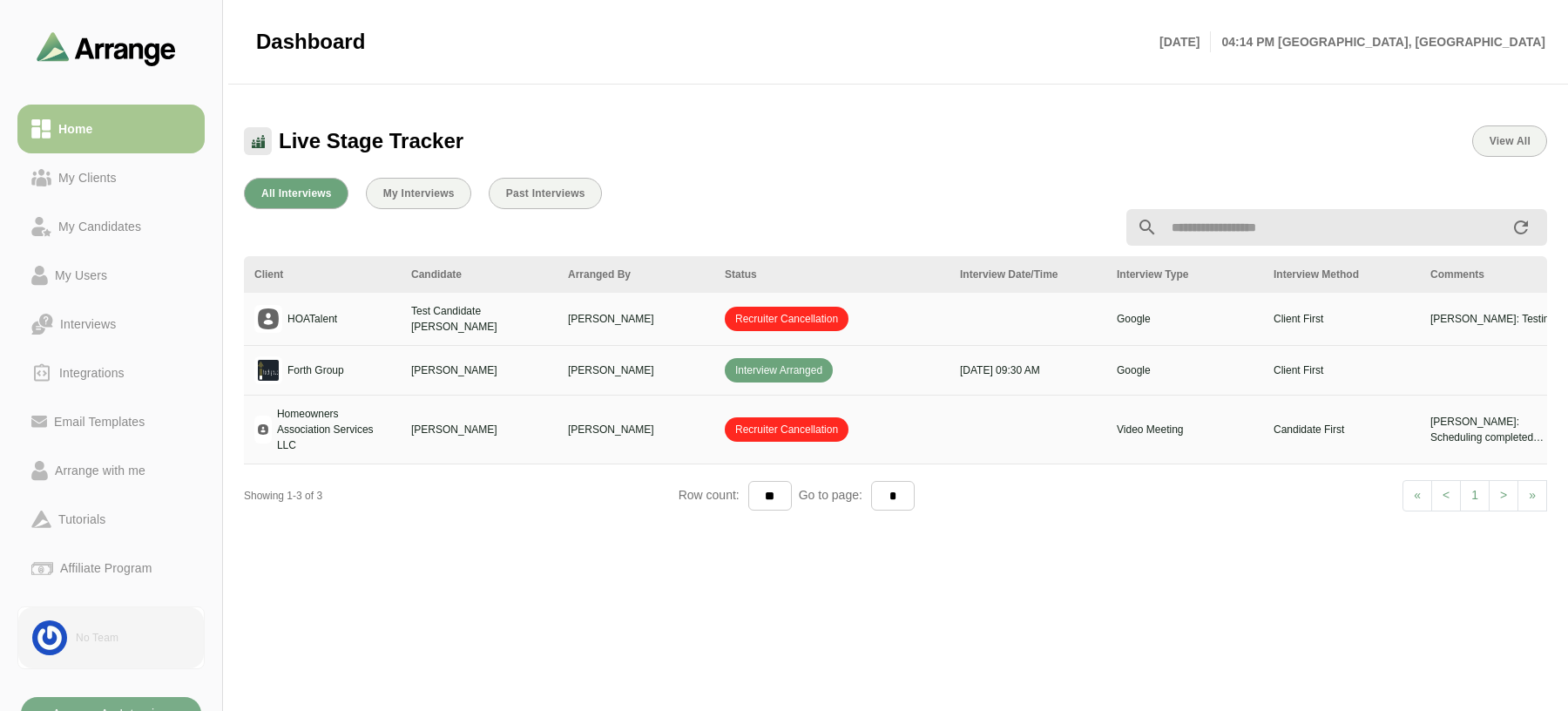
click at [127, 652] on link "No Team" at bounding box center [111, 638] width 187 height 63
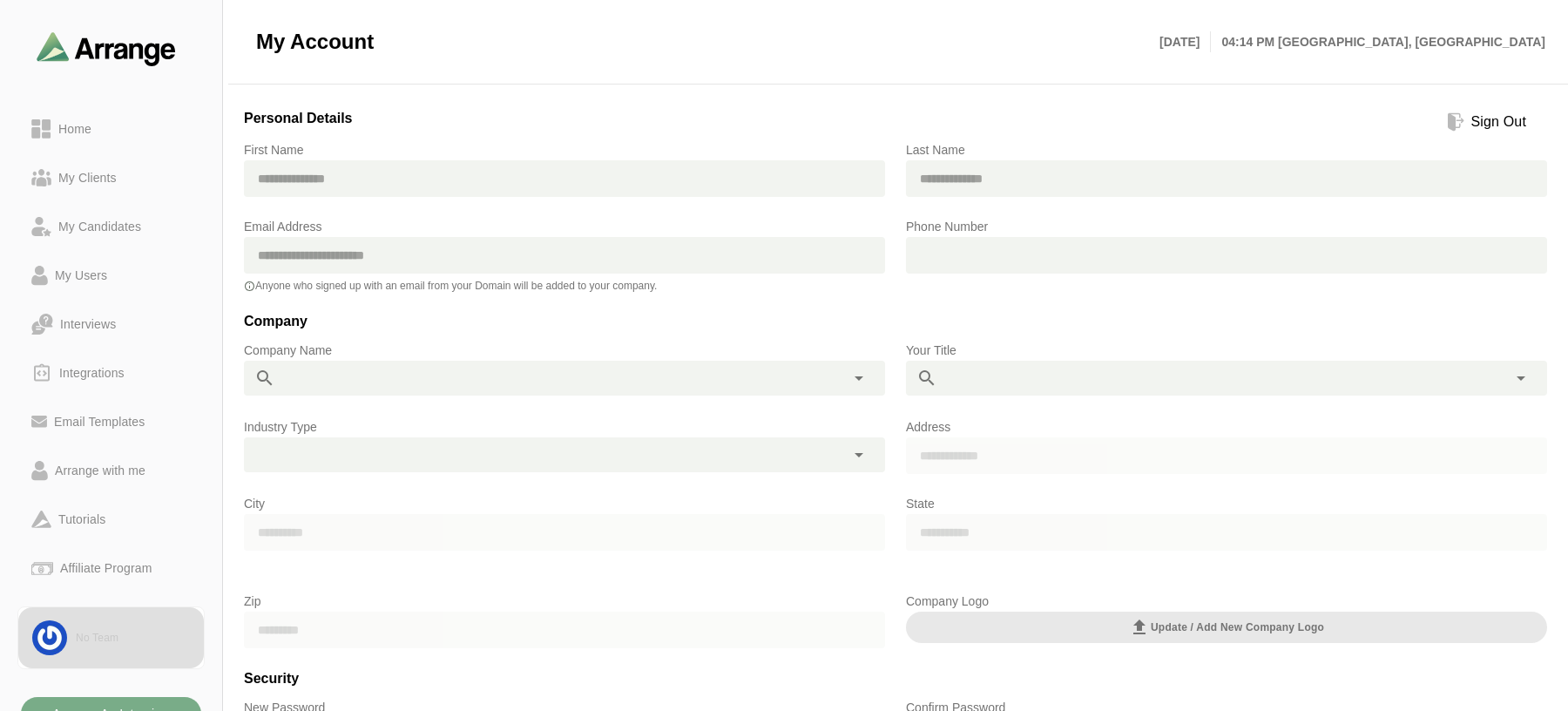
drag, startPoint x: 387, startPoint y: 704, endPoint x: 425, endPoint y: 676, distance: 47.2
click at [387, 704] on p "New Password" at bounding box center [564, 707] width 641 height 21
click at [324, 184] on input "text" at bounding box center [564, 178] width 641 height 36
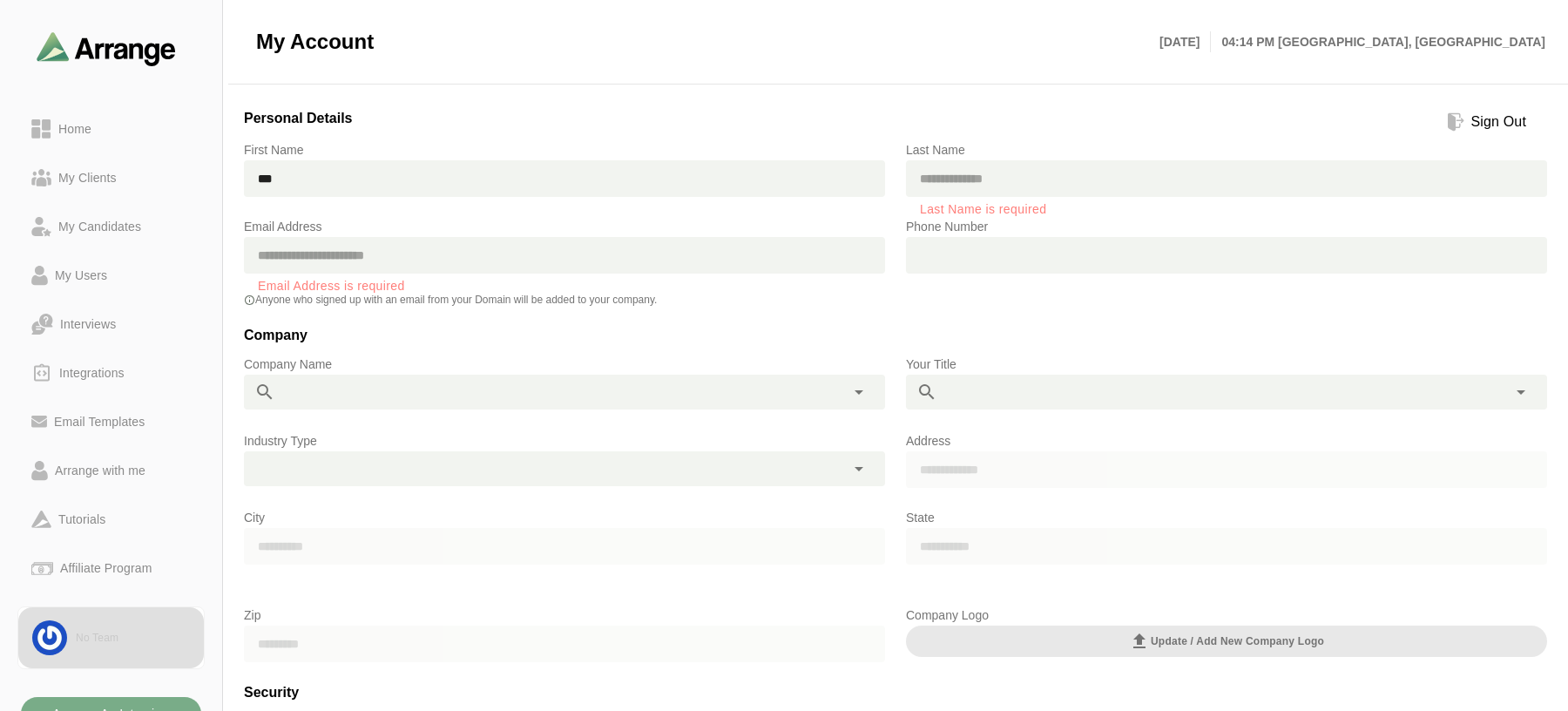
type input "***"
type input "*****"
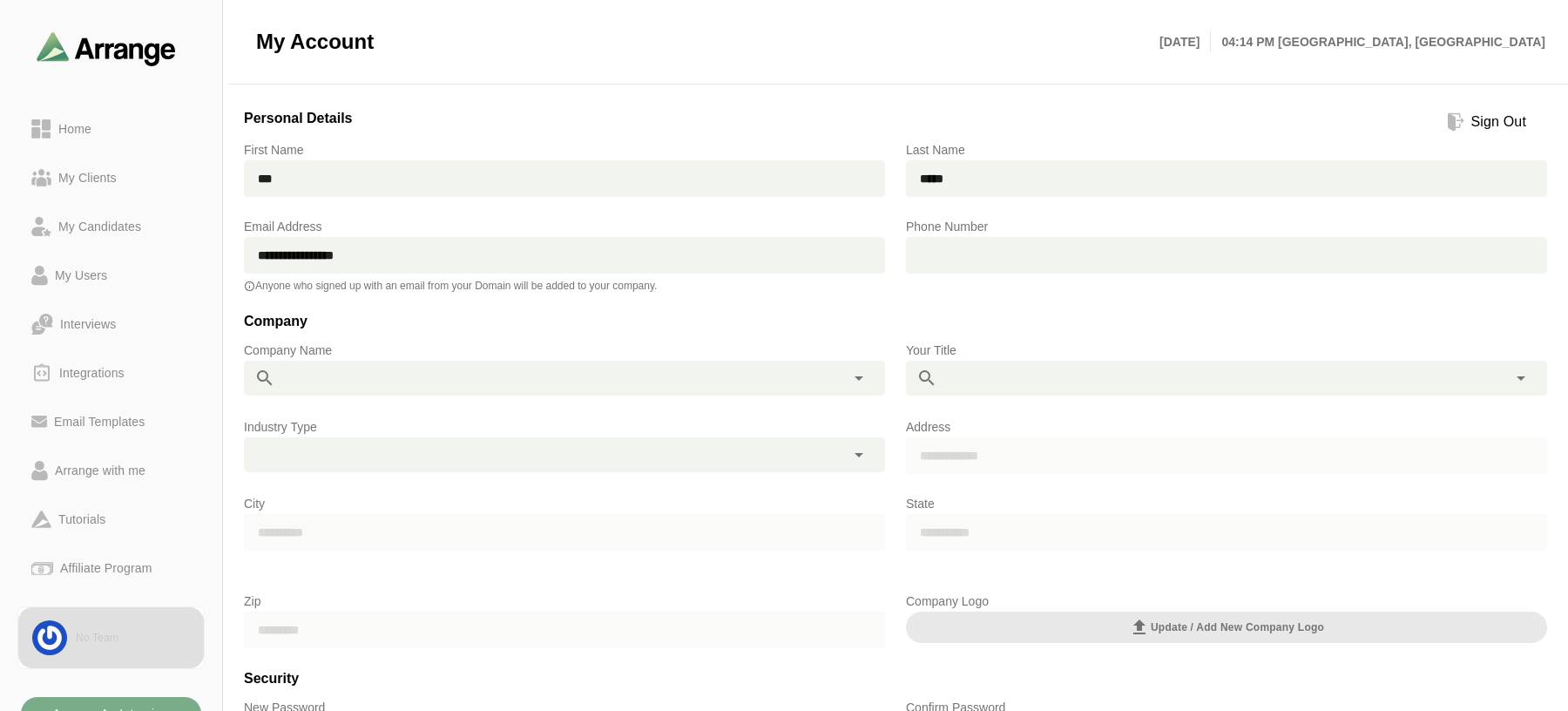
type input "**********"
click at [481, 382] on div at bounding box center [547, 378] width 542 height 34
click at [481, 374] on div "Hoa ***" at bounding box center [547, 378] width 542 height 34
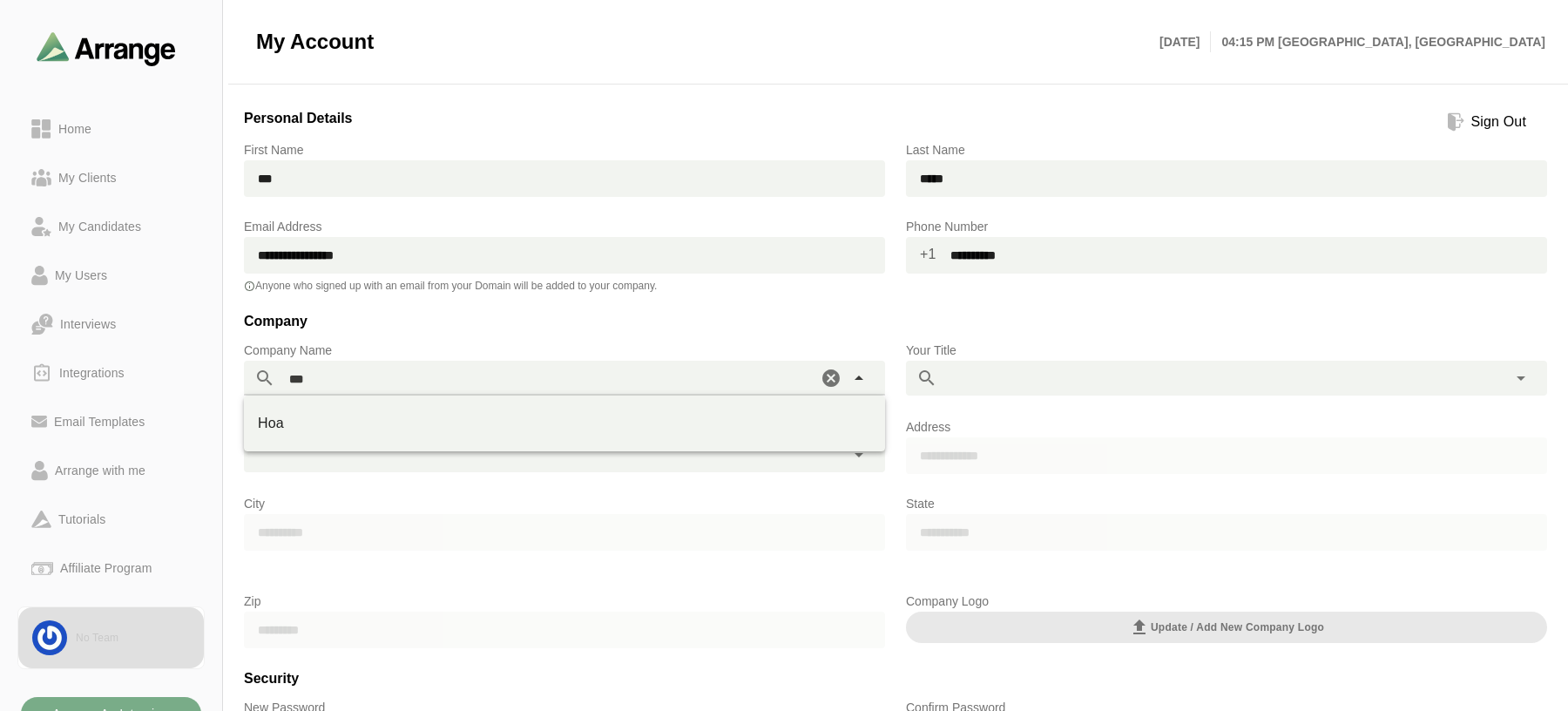
click at [481, 374] on div "Hoa ***" at bounding box center [547, 378] width 542 height 34
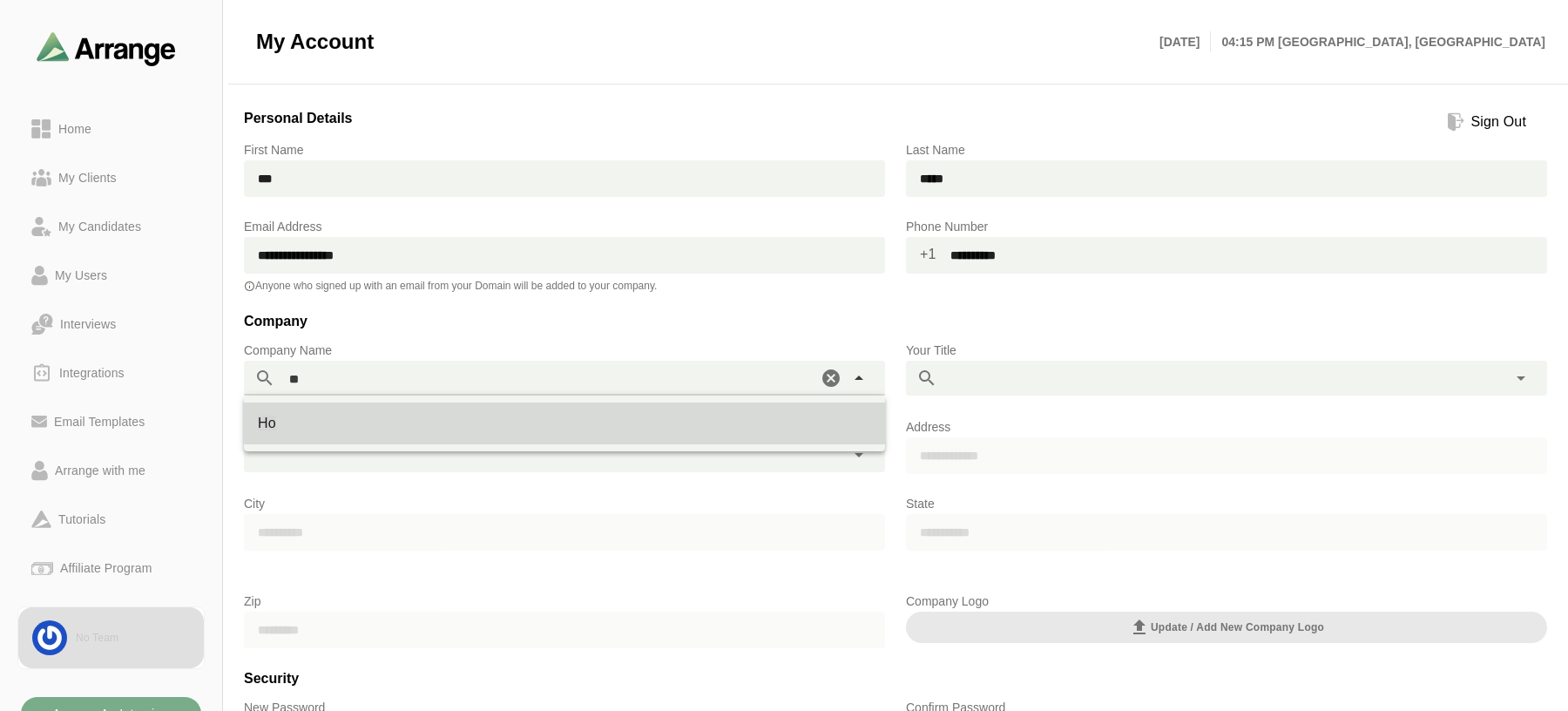
type input "*"
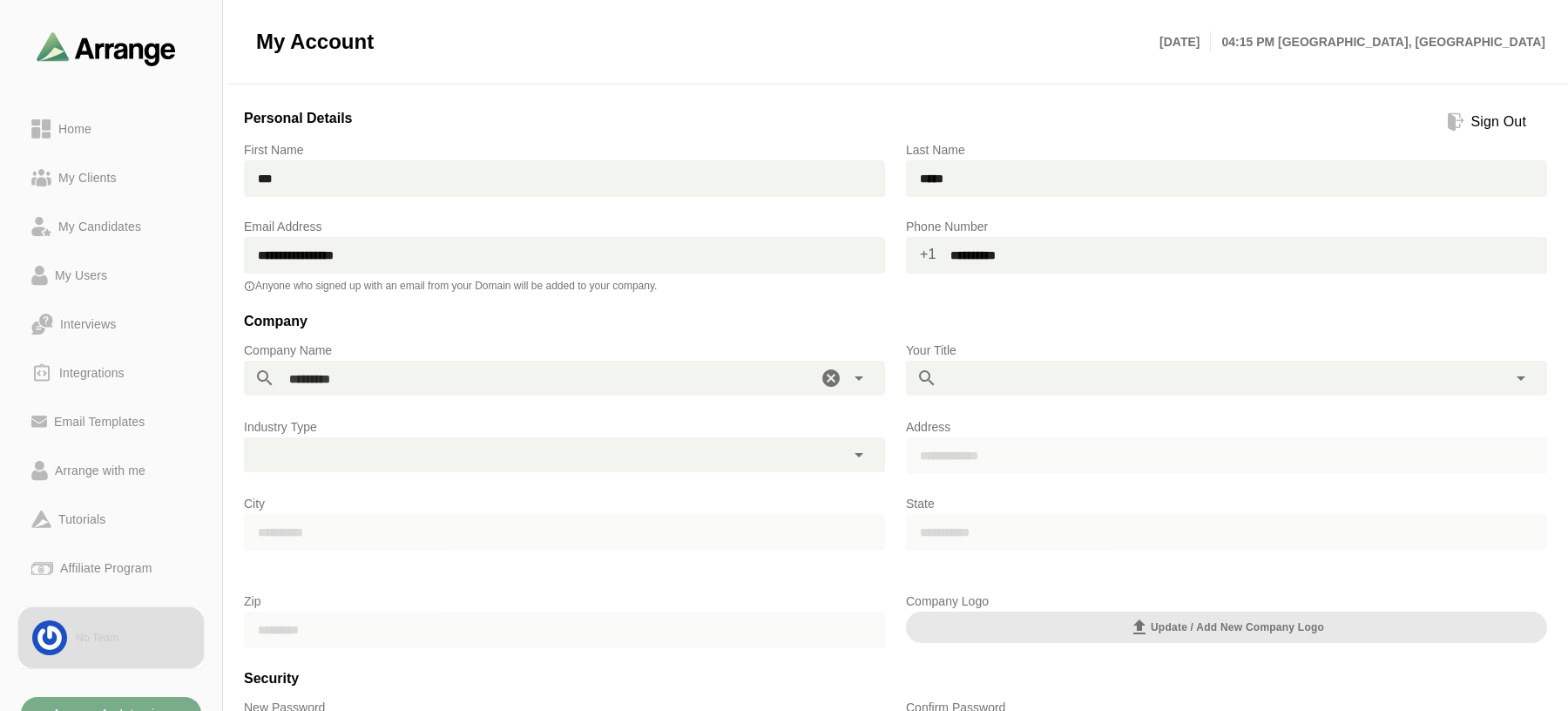
click at [360, 388] on div "HOATalent *********" at bounding box center [547, 378] width 542 height 34
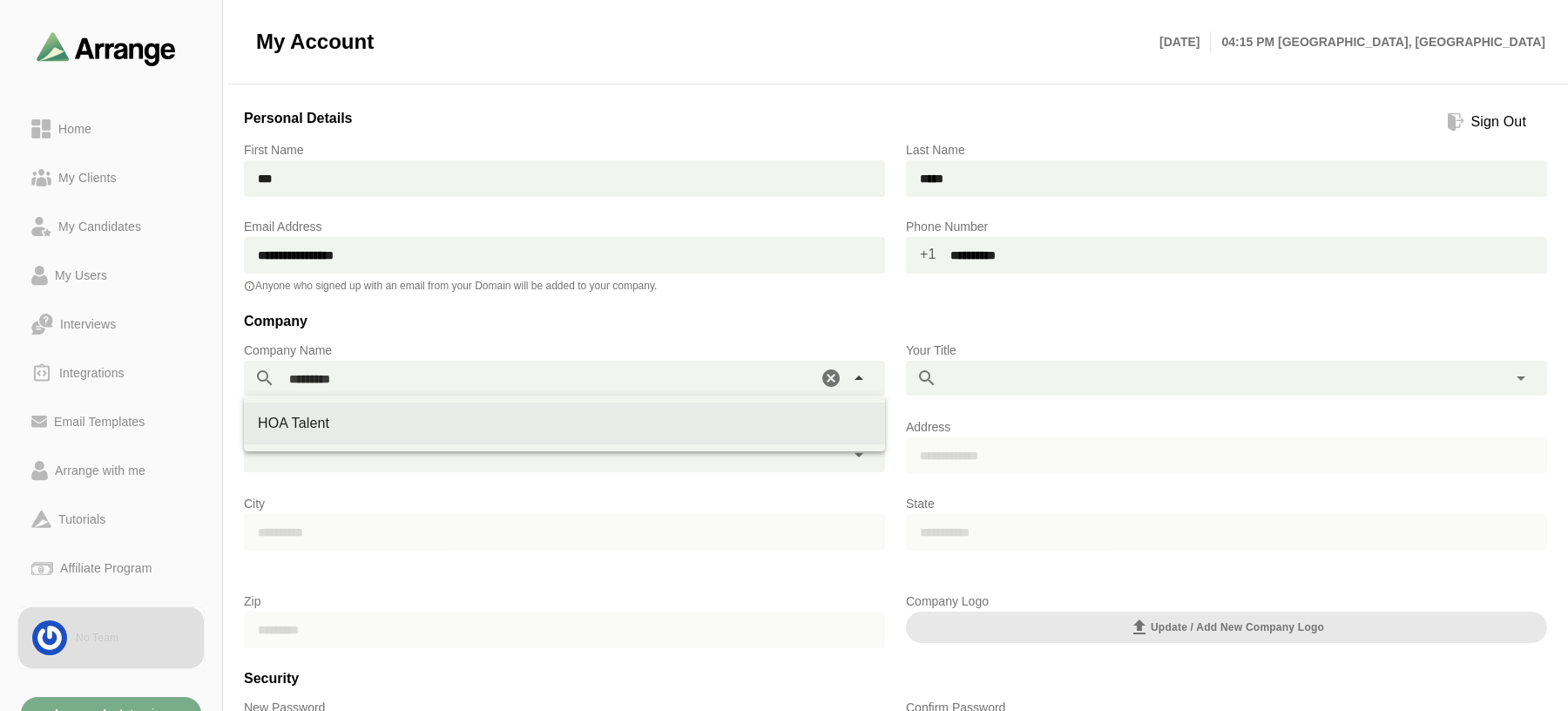
click at [308, 419] on div "HOA Talent" at bounding box center [564, 424] width 614 height 21
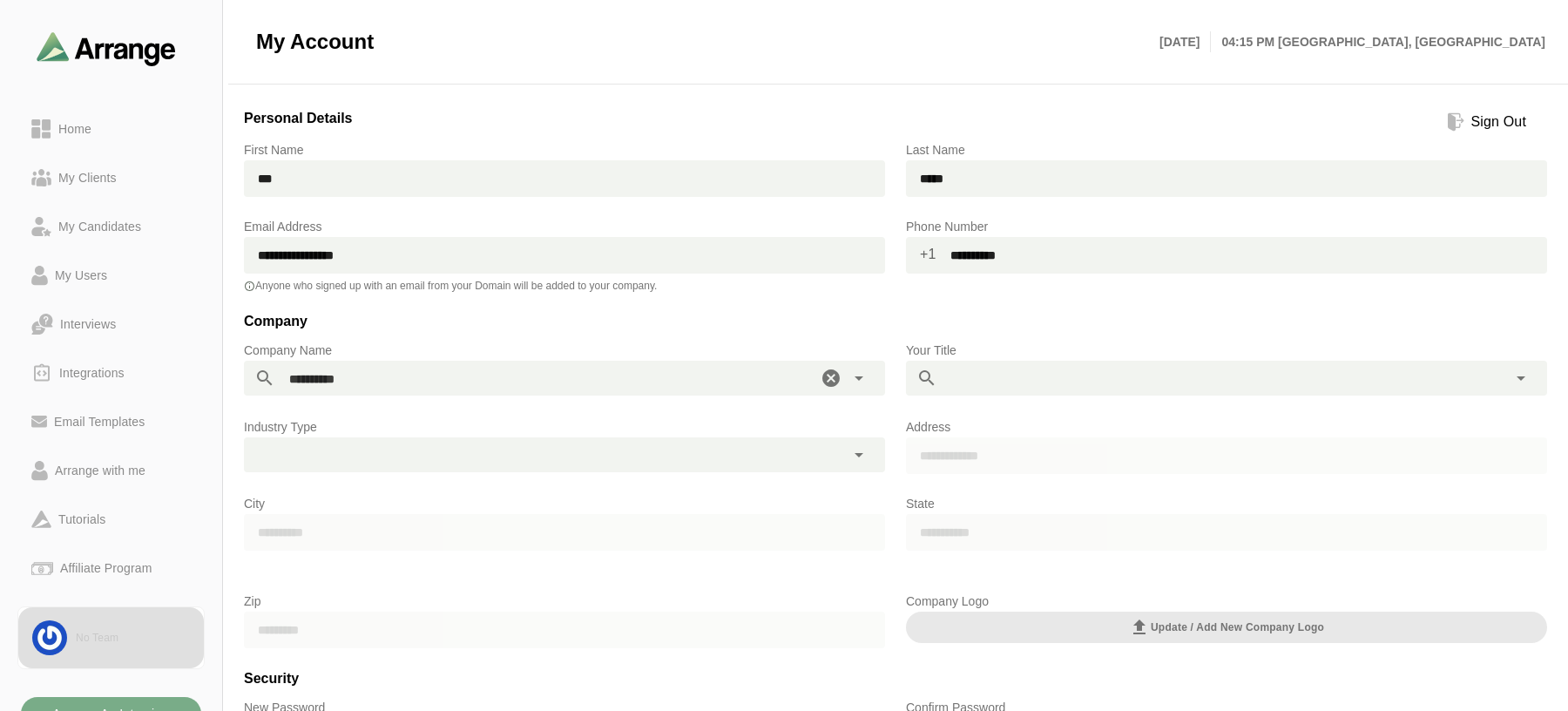
type input "**********"
click at [1020, 369] on div at bounding box center [1209, 378] width 542 height 34
type input "*********"
click at [1021, 407] on div "Address" at bounding box center [1226, 455] width 662 height 98
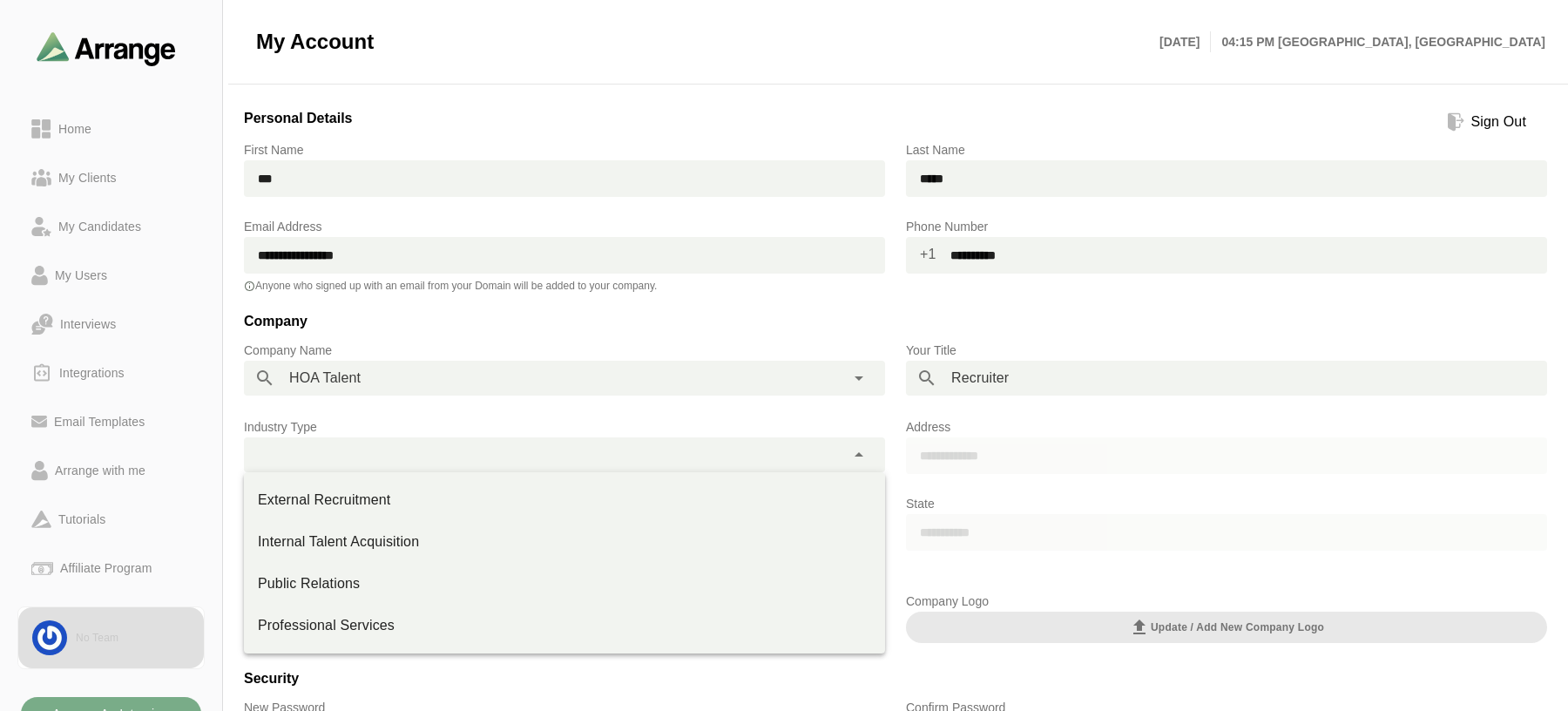
click at [395, 464] on div at bounding box center [544, 454] width 601 height 34
click at [314, 495] on div "External Recruitment" at bounding box center [564, 501] width 614 height 21
type input "**********"
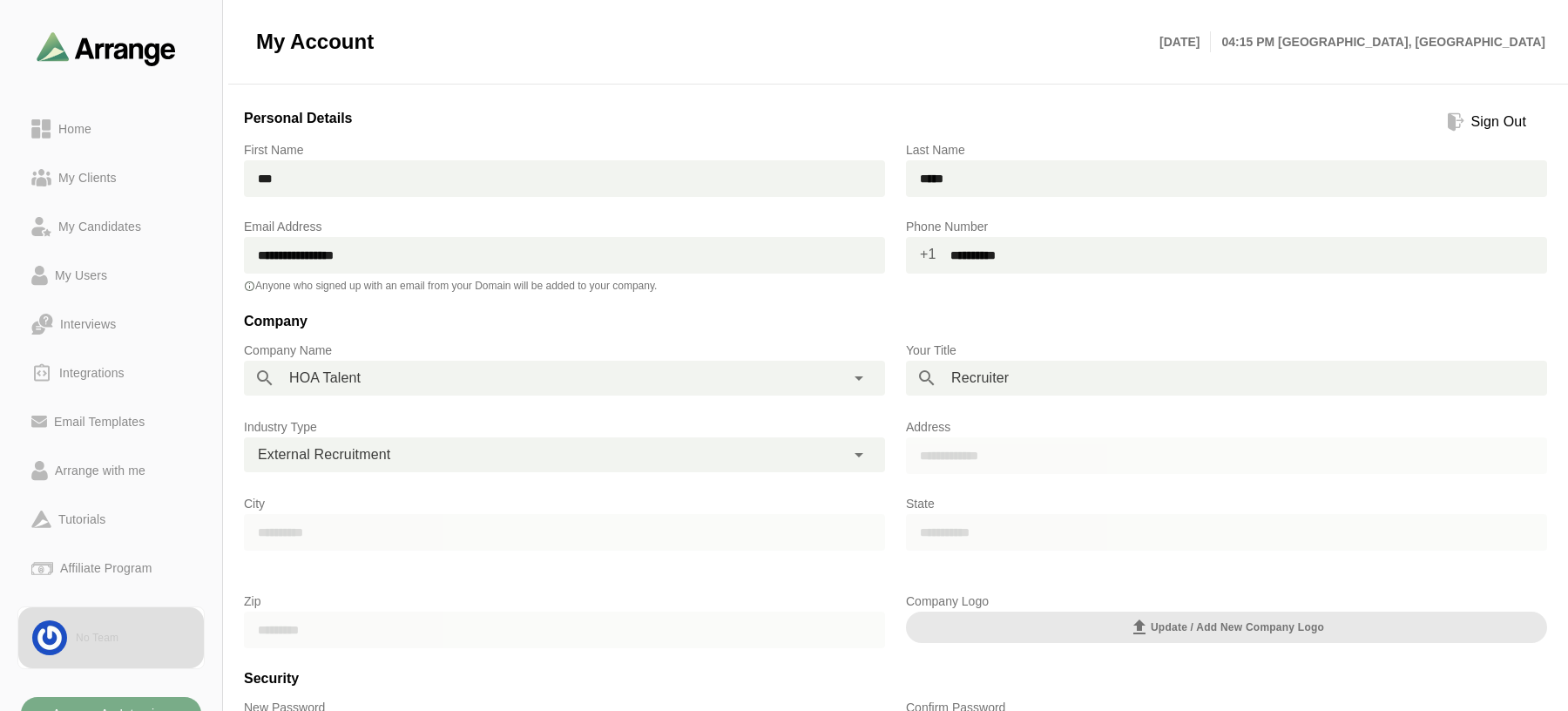
click at [894, 467] on div "**********" at bounding box center [564, 451] width 662 height 104
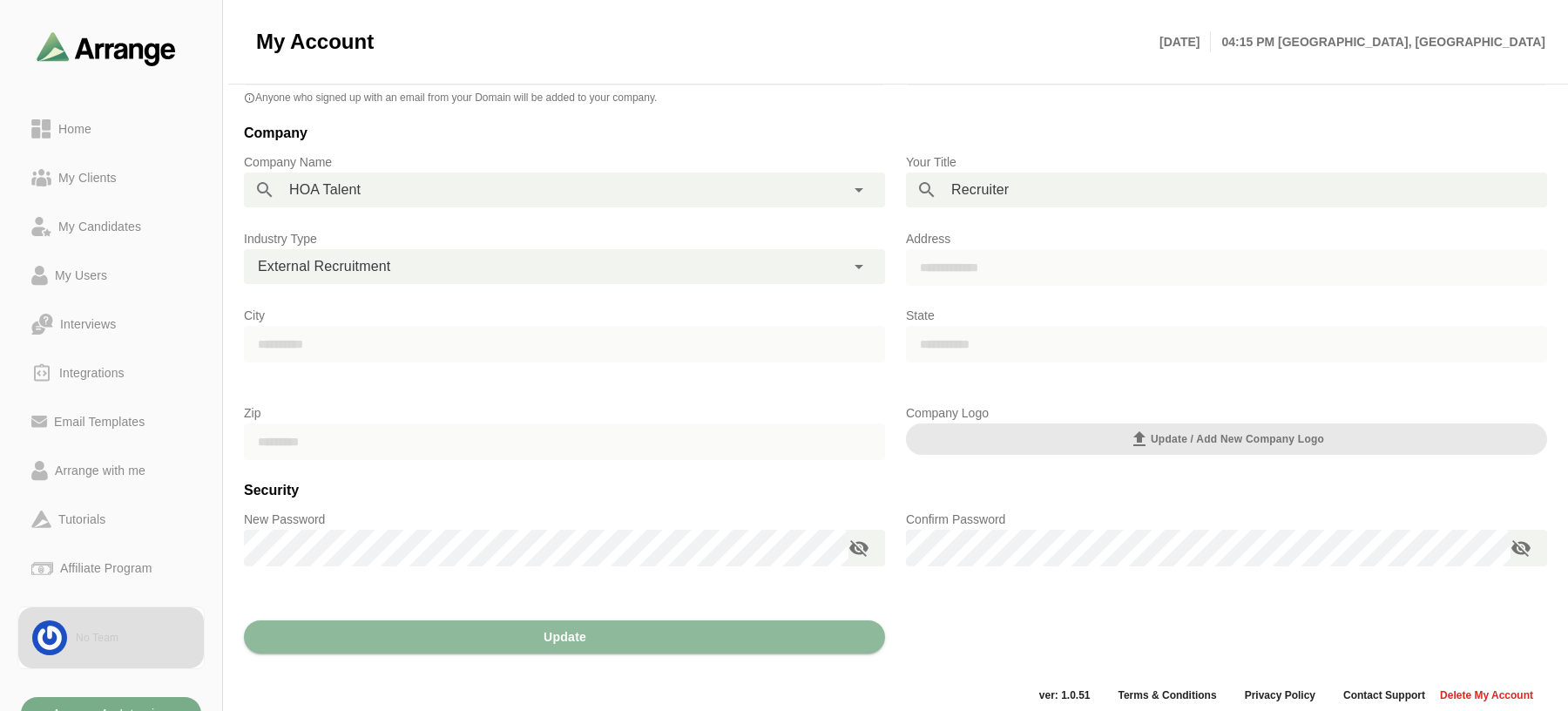
scroll to position [200, 0]
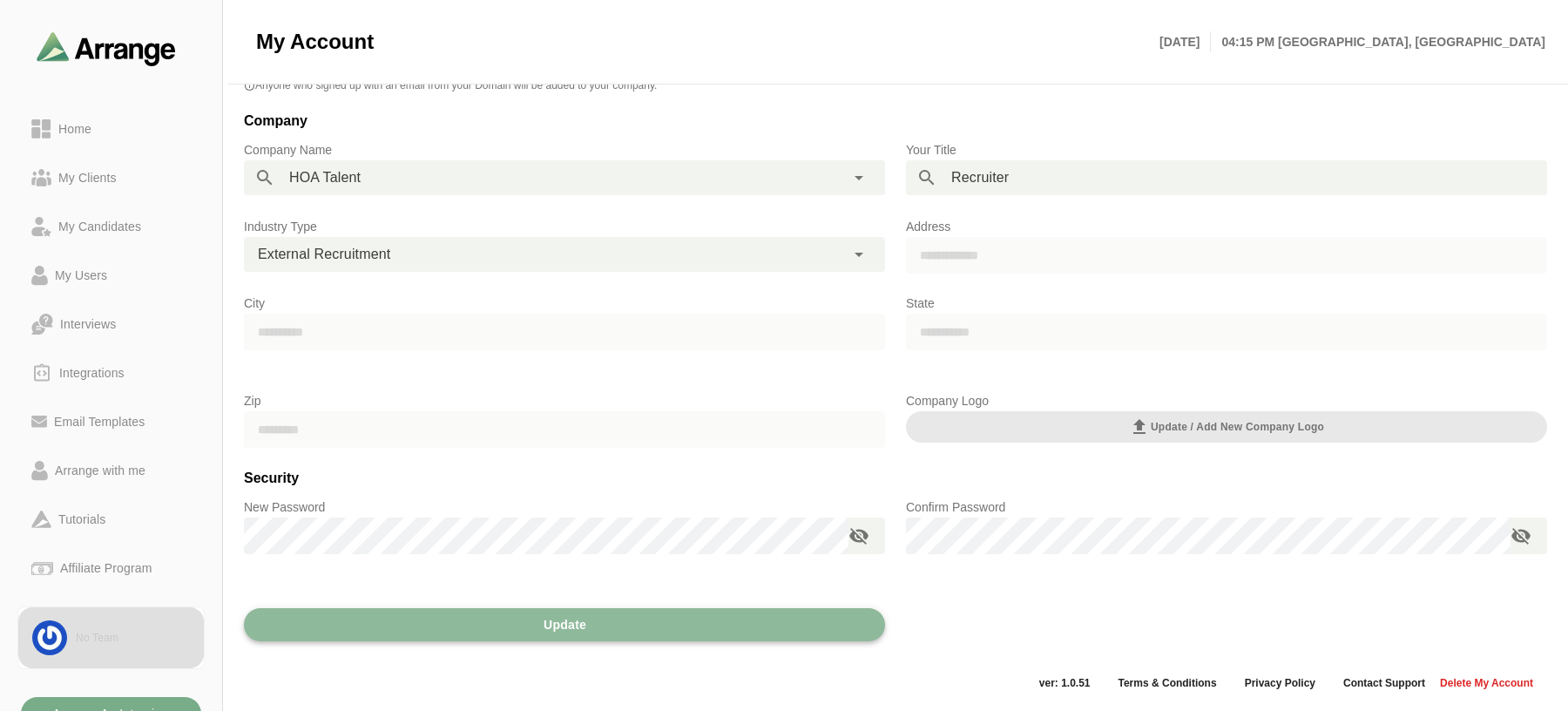
click at [562, 625] on span "Update" at bounding box center [564, 624] width 43 height 33
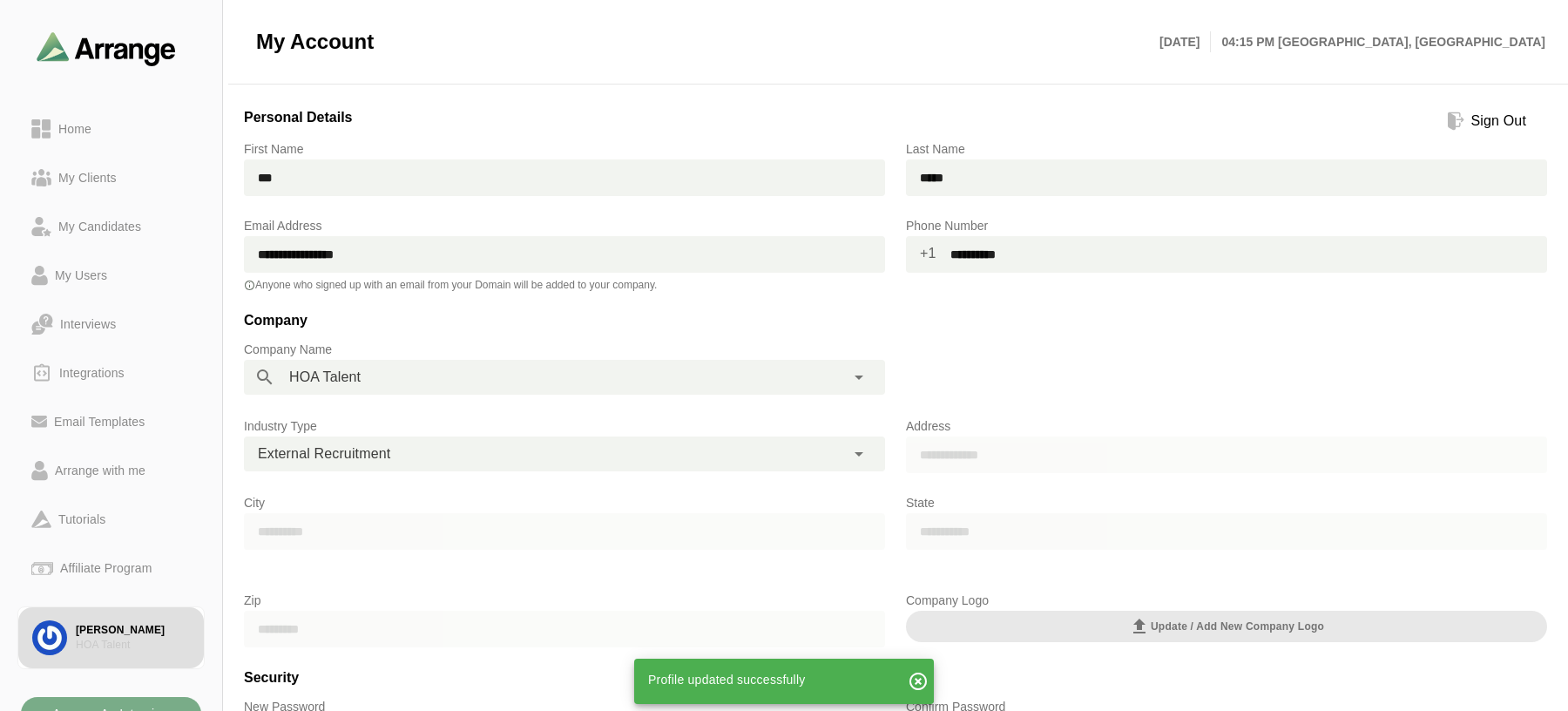
scroll to position [0, 0]
click at [78, 125] on div "Home" at bounding box center [74, 129] width 47 height 21
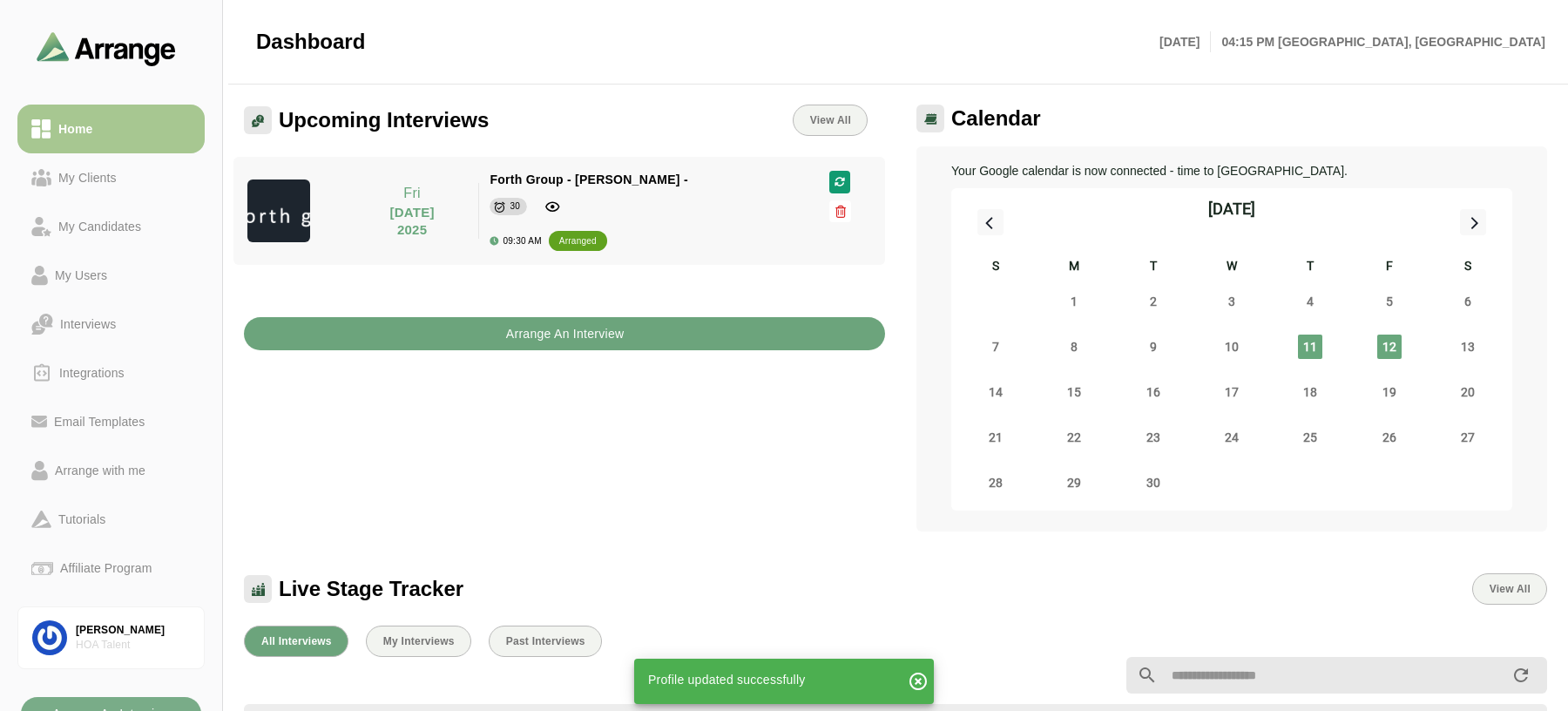
click at [550, 326] on b "Arrange An Interview" at bounding box center [564, 333] width 119 height 33
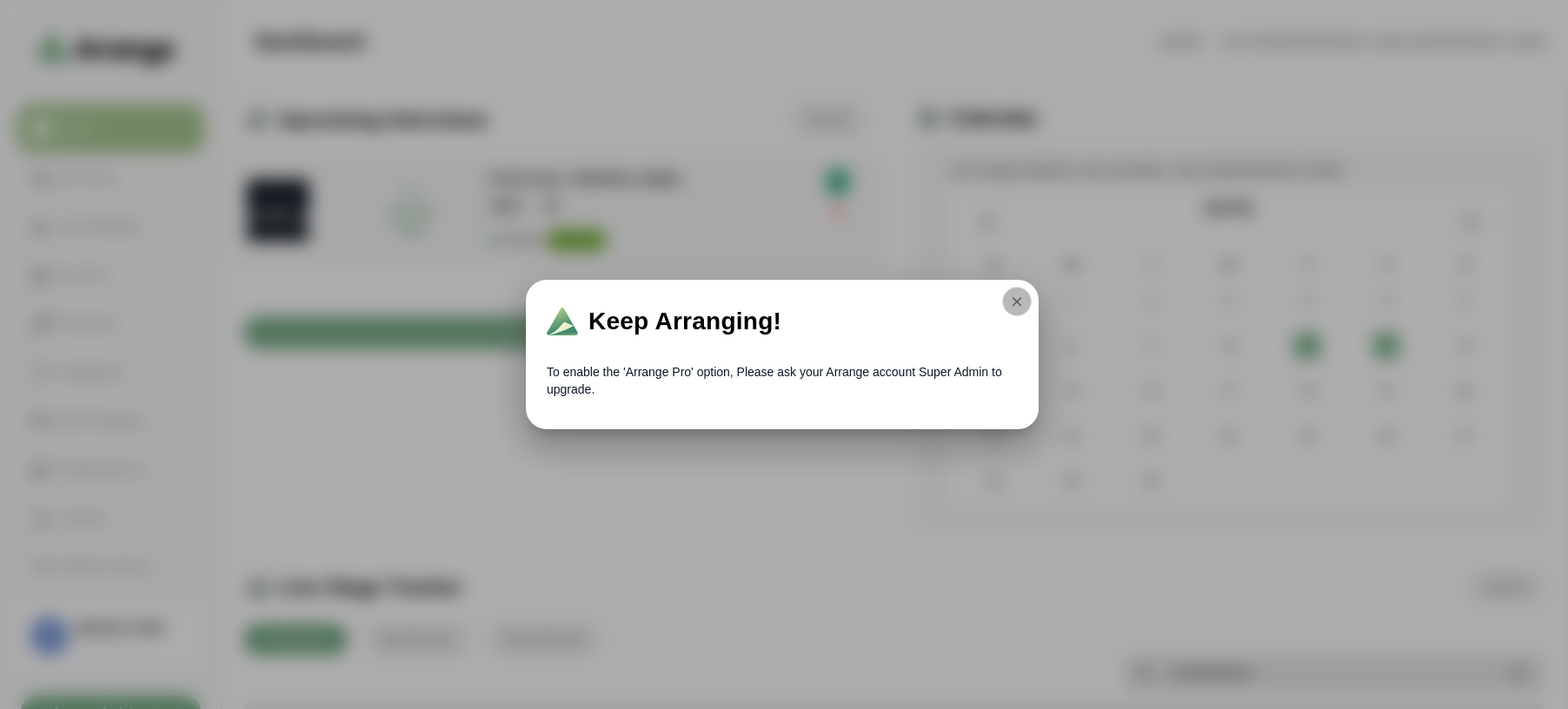
click at [1028, 301] on button "button" at bounding box center [1017, 302] width 30 height 30
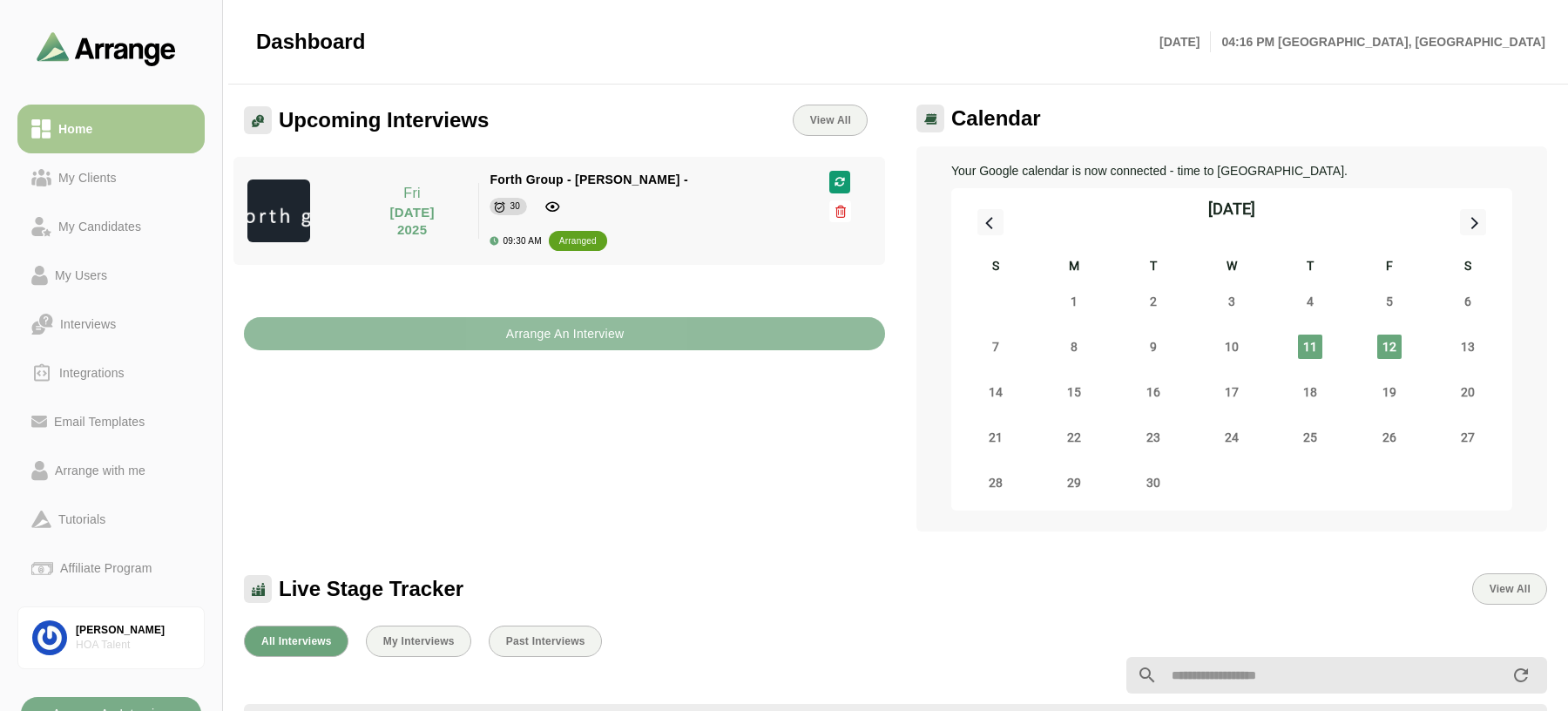
click at [483, 330] on button "Arrange An Interview" at bounding box center [564, 333] width 641 height 33
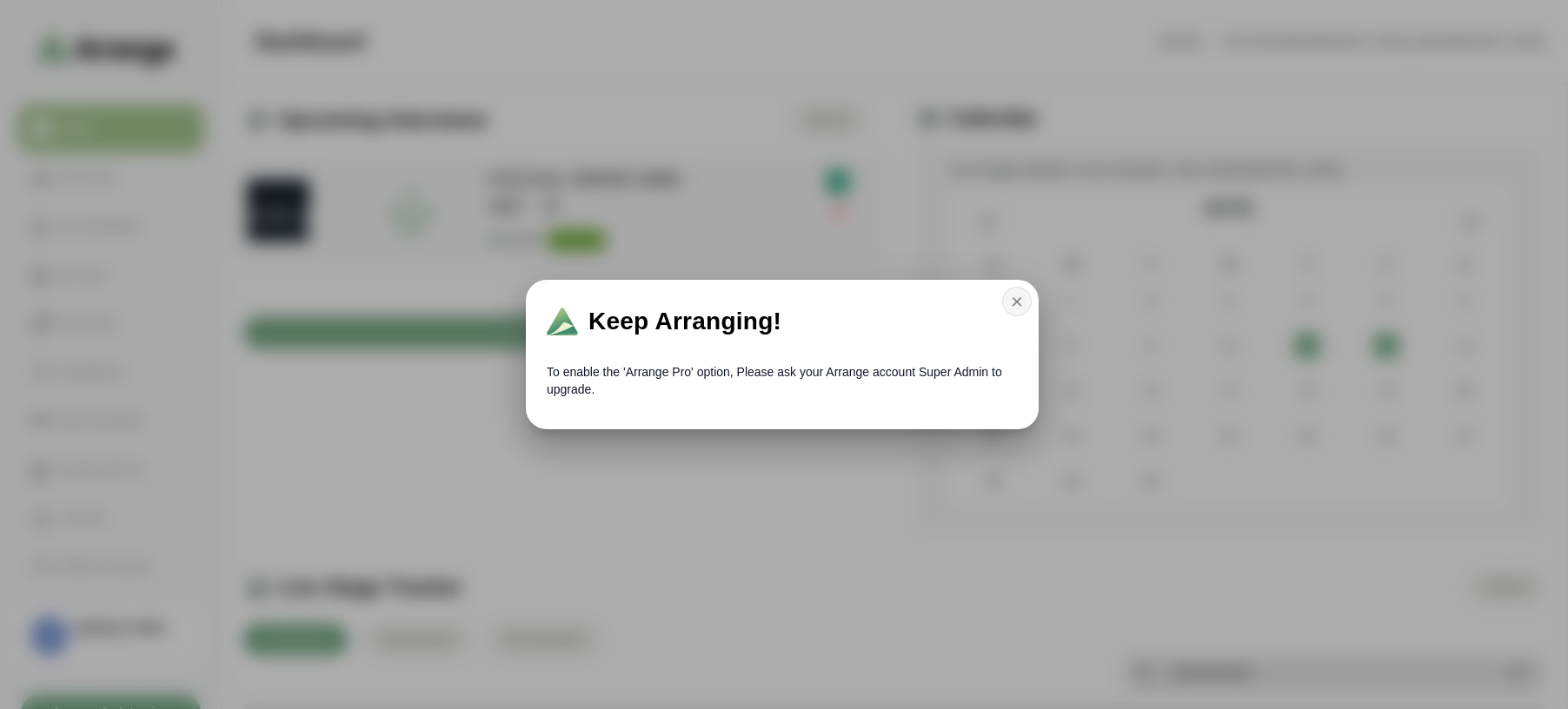
click at [1018, 306] on icon "button" at bounding box center [1017, 302] width 16 height 16
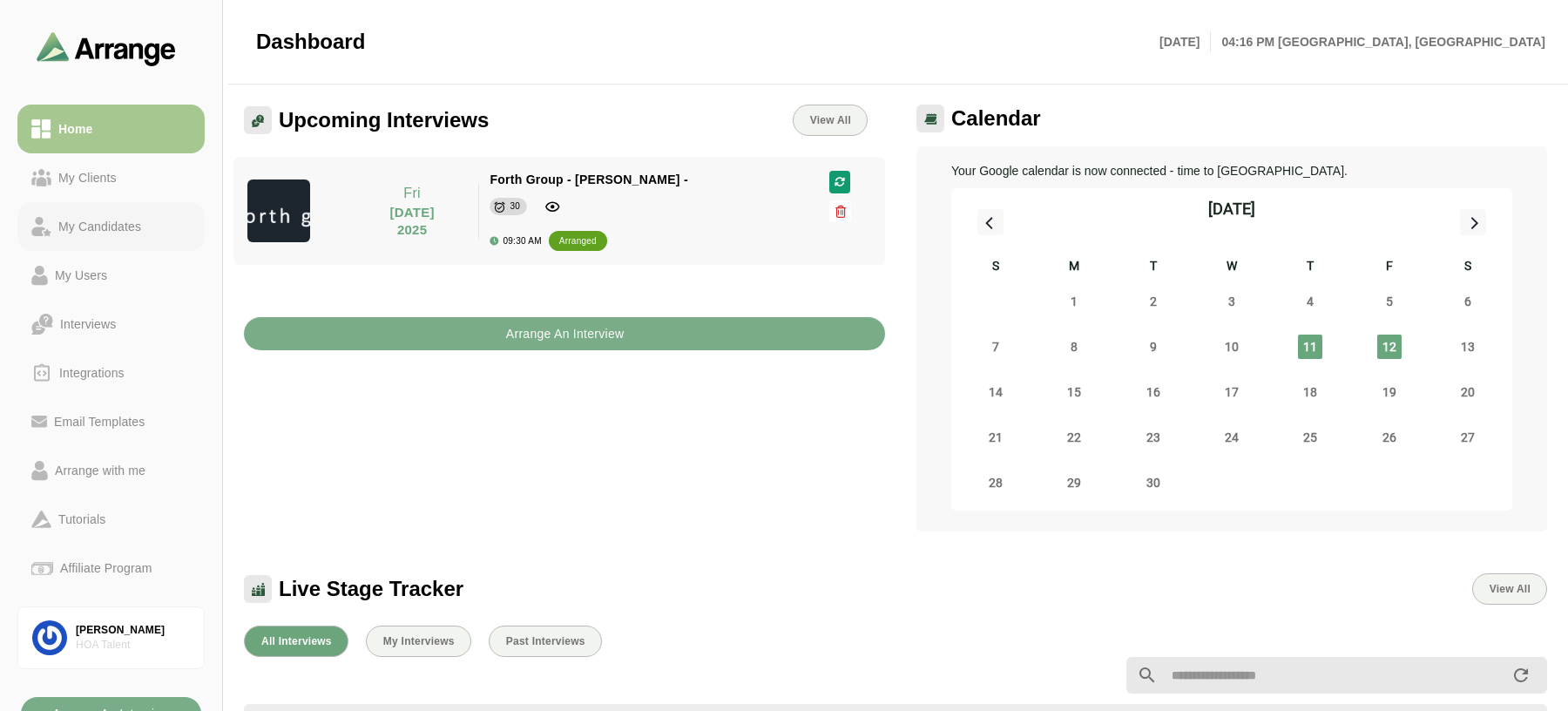
click at [74, 225] on div "My Candidates" at bounding box center [100, 227] width 97 height 21
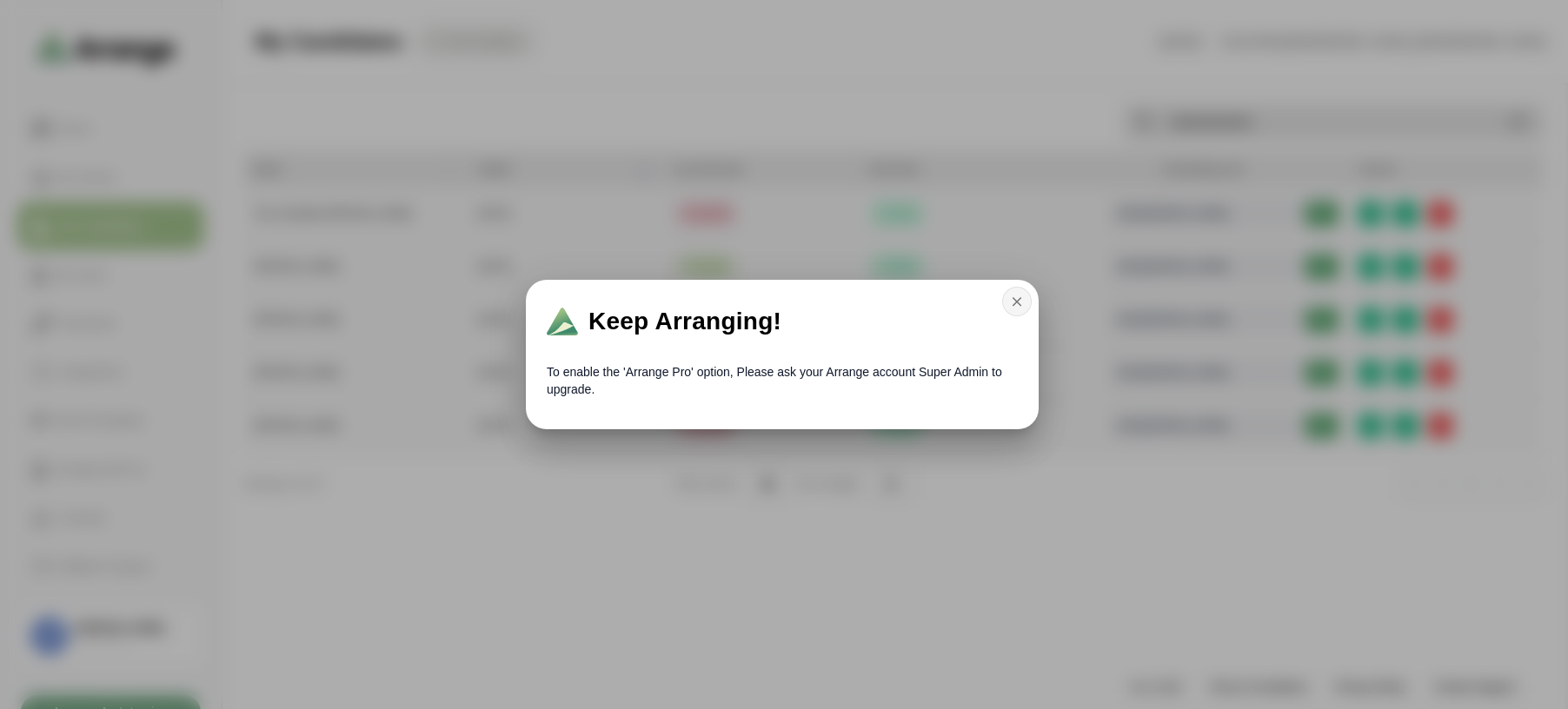
click at [1023, 302] on icon "button" at bounding box center [1017, 302] width 16 height 16
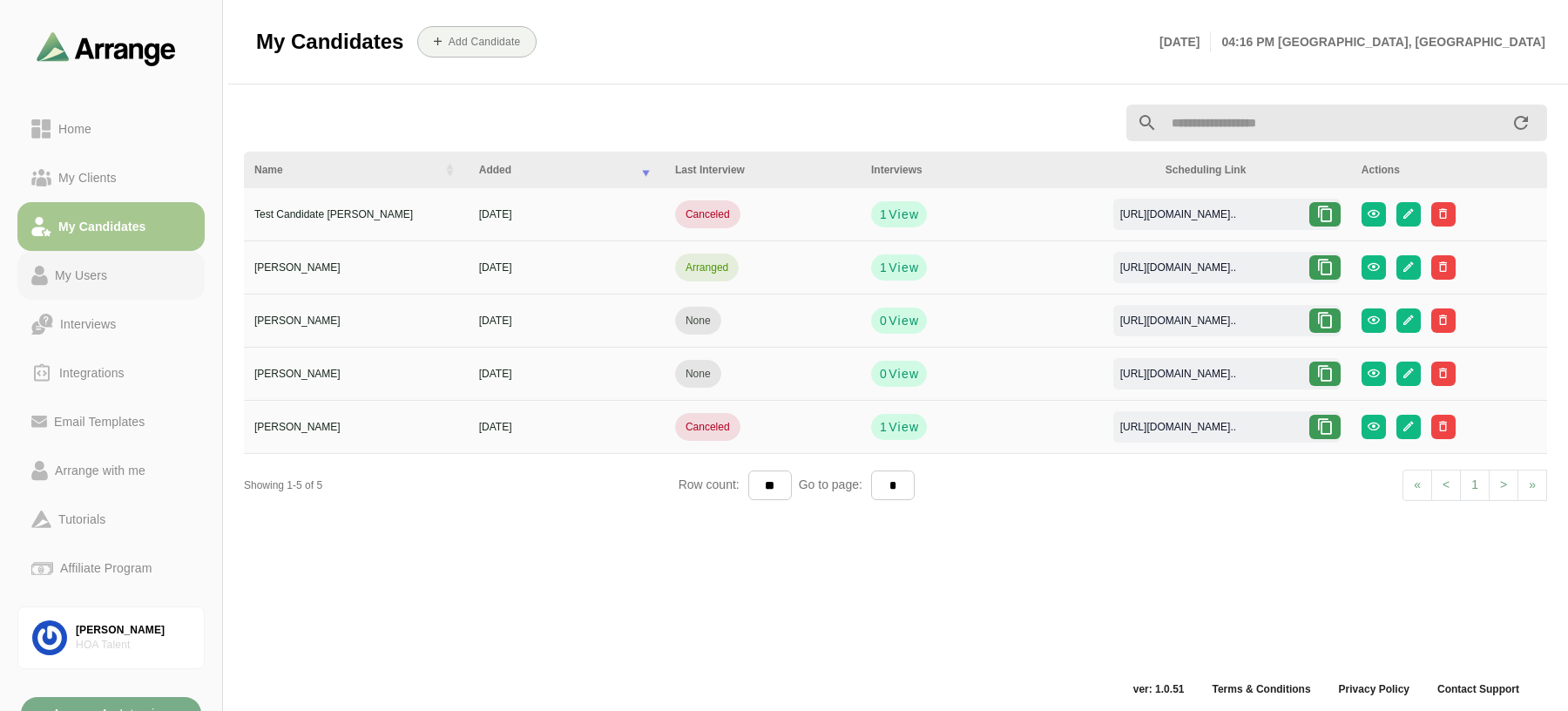
click at [74, 291] on link "My Users" at bounding box center [111, 275] width 187 height 49
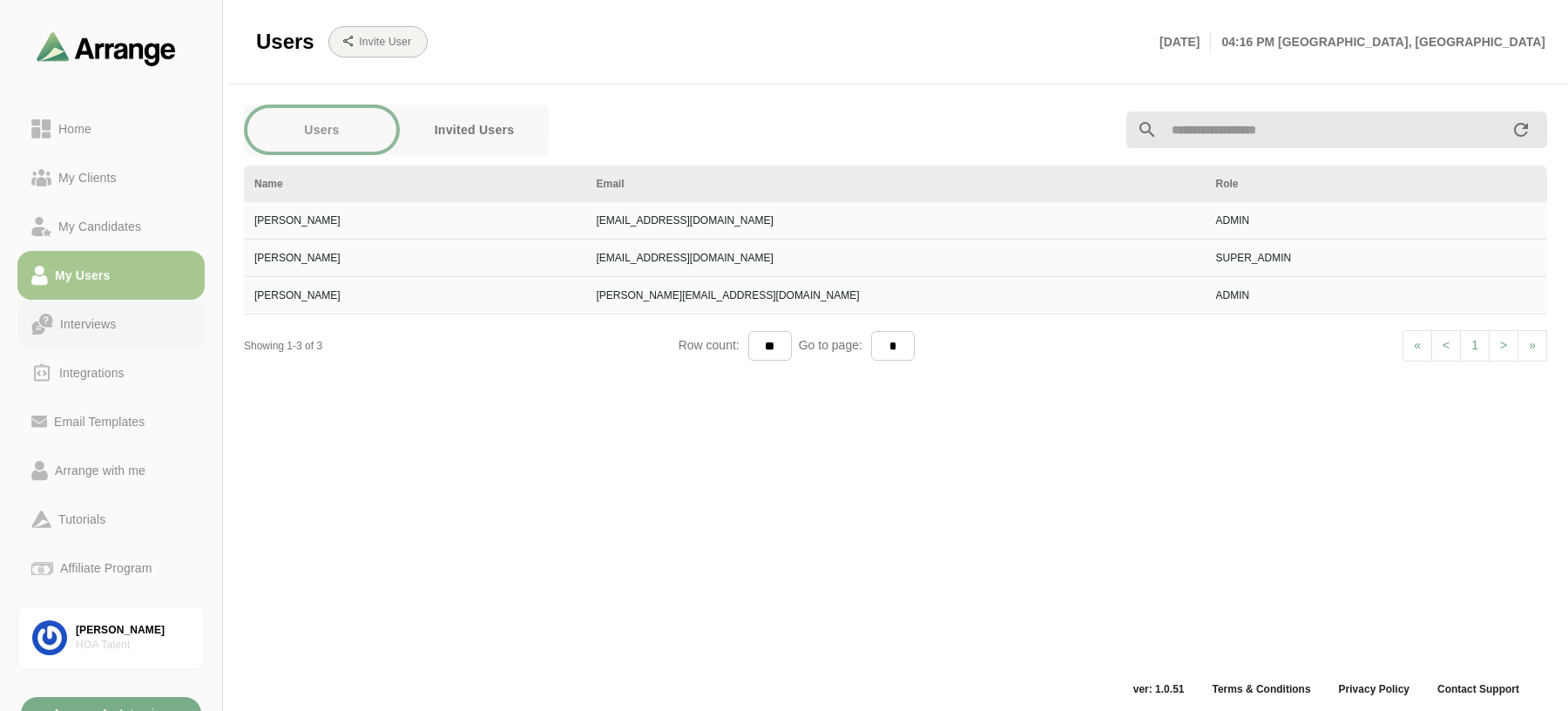
click at [90, 319] on div "Interviews" at bounding box center [87, 324] width 70 height 21
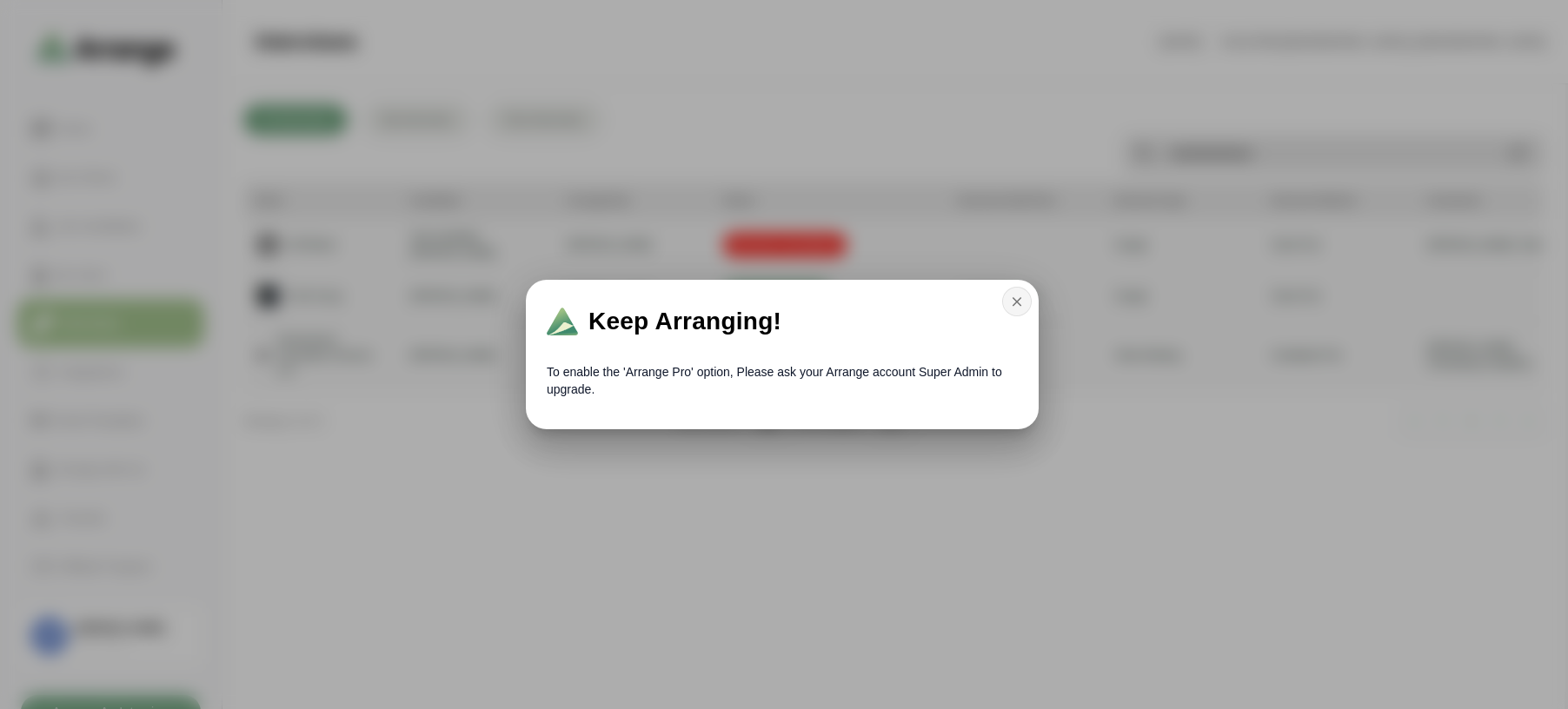
click at [1021, 303] on icon "button" at bounding box center [1017, 302] width 16 height 16
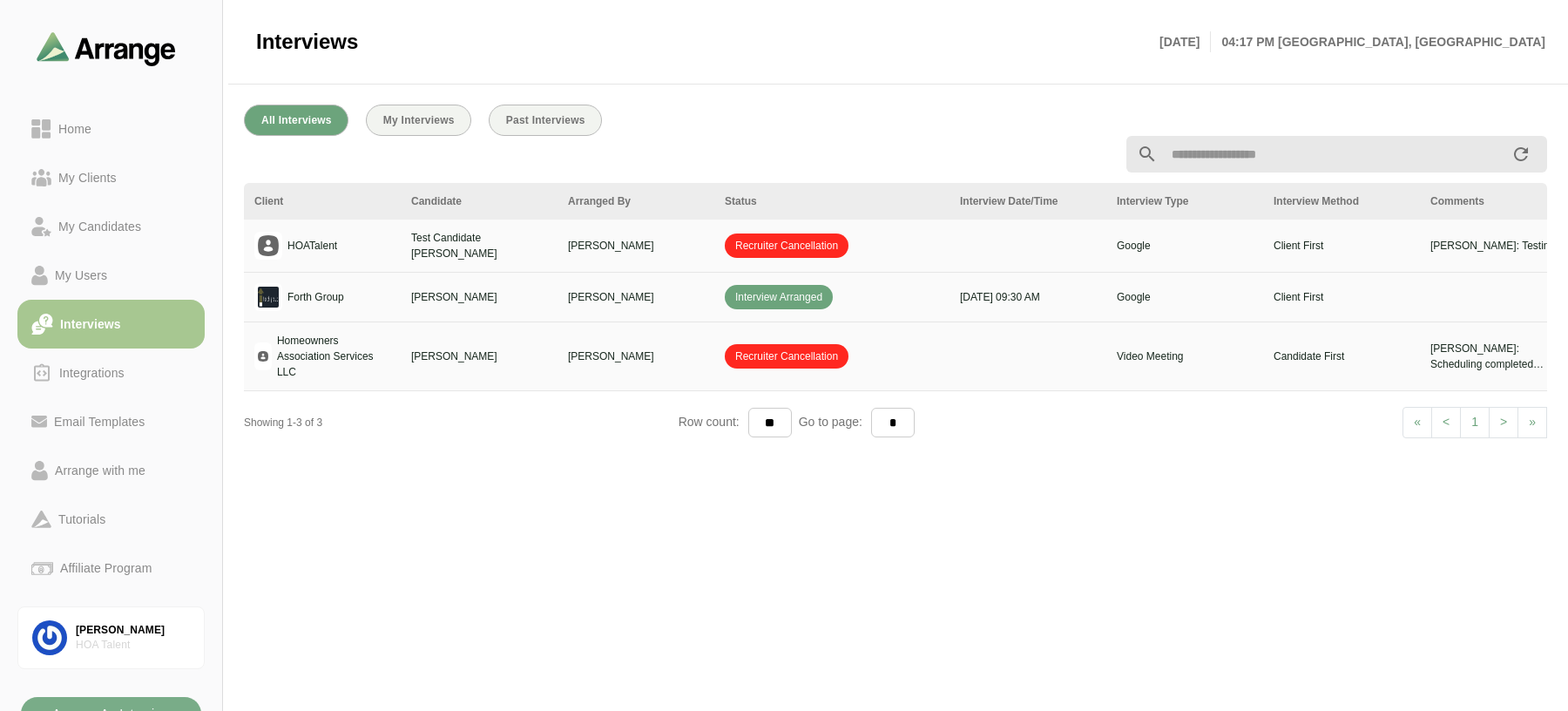
click at [343, 704] on main "Interviews Thu 11th September, 2025 04:17 PM Chicago, America All Interviews My…" at bounding box center [784, 355] width 1568 height 711
click at [376, 697] on main "Interviews Thu 11th September, 2025 04:17 PM Chicago, America All Interviews My…" at bounding box center [784, 355] width 1568 height 711
click at [78, 423] on div "Email Templates" at bounding box center [99, 422] width 104 height 21
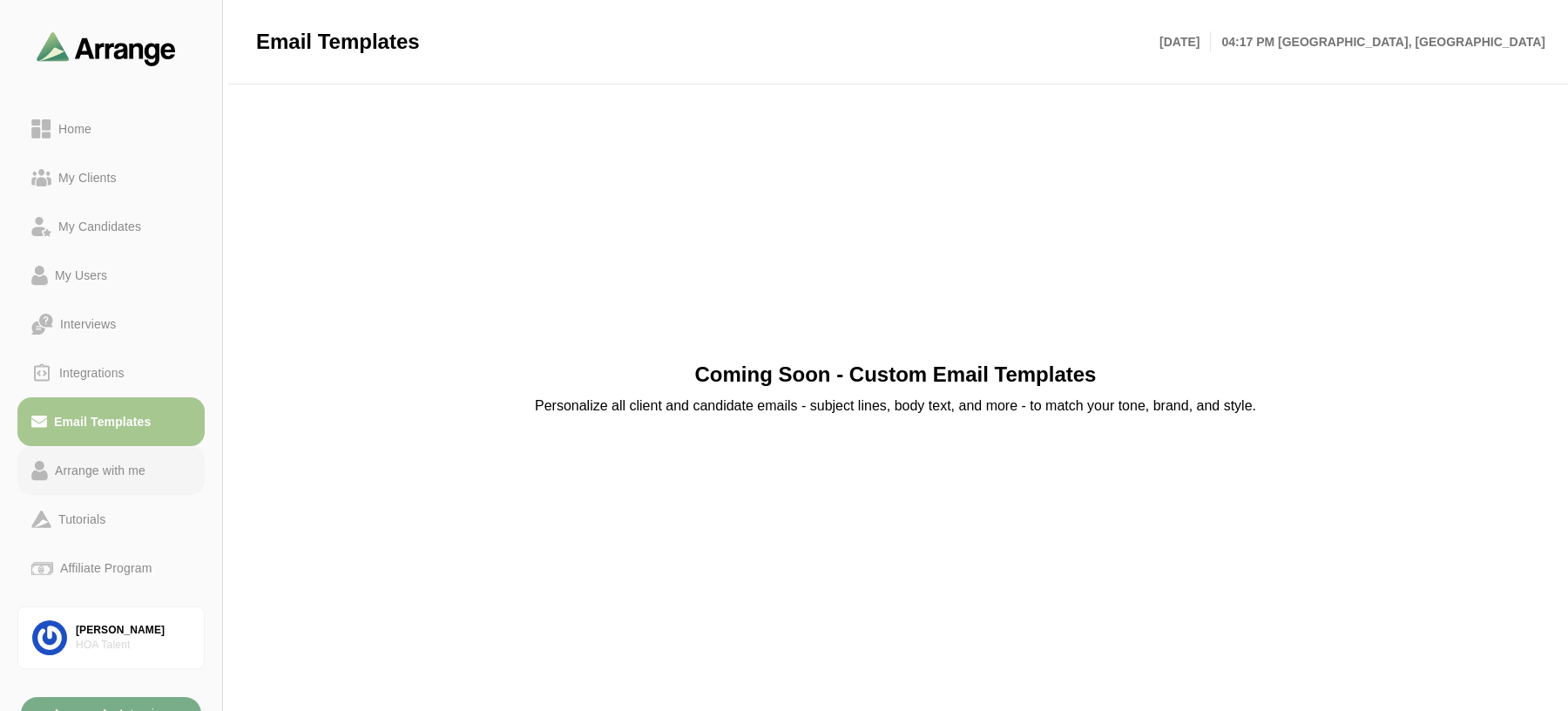
click at [83, 480] on div "Arrange with me" at bounding box center [100, 471] width 104 height 21
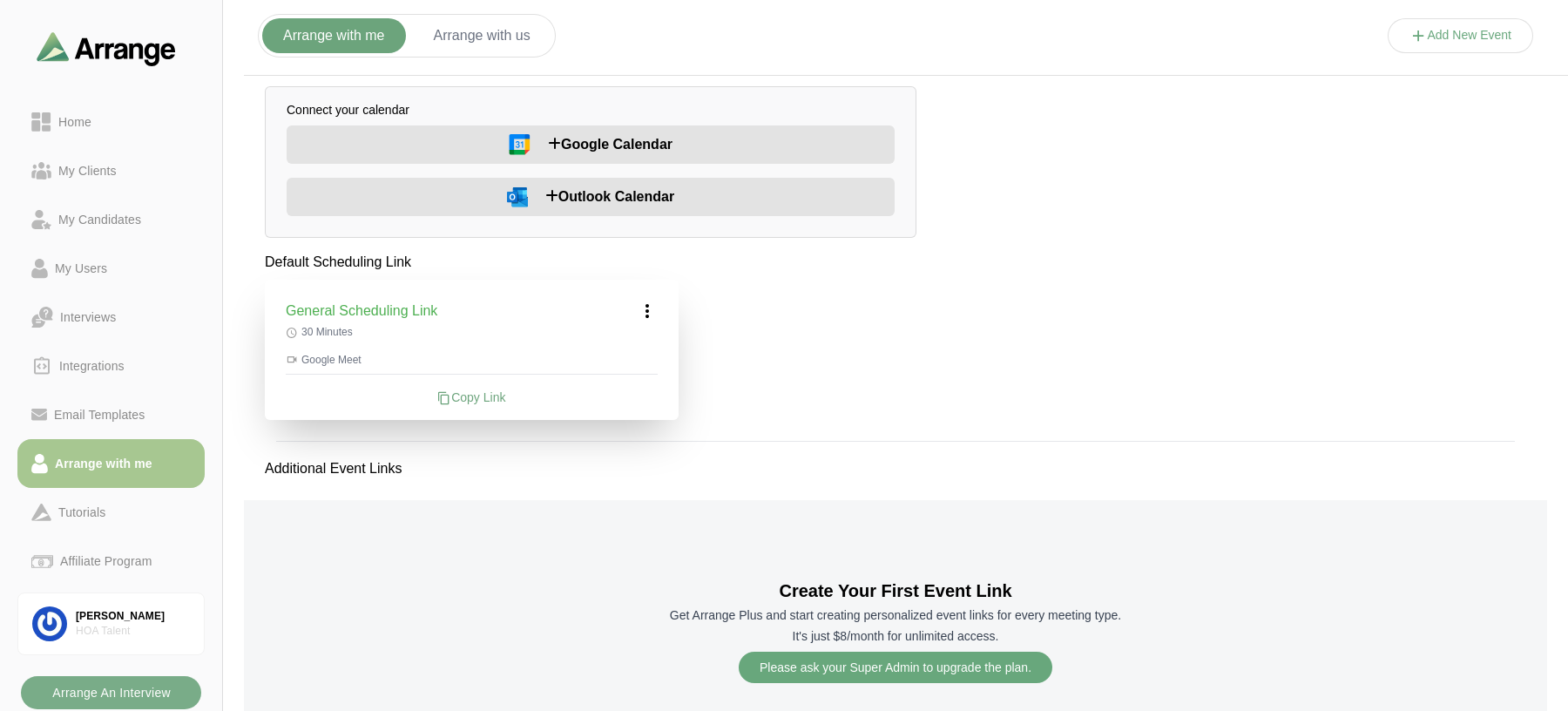
click at [568, 148] on span "Google Calendar" at bounding box center [610, 145] width 124 height 21
click at [74, 127] on div "Home" at bounding box center [74, 122] width 47 height 21
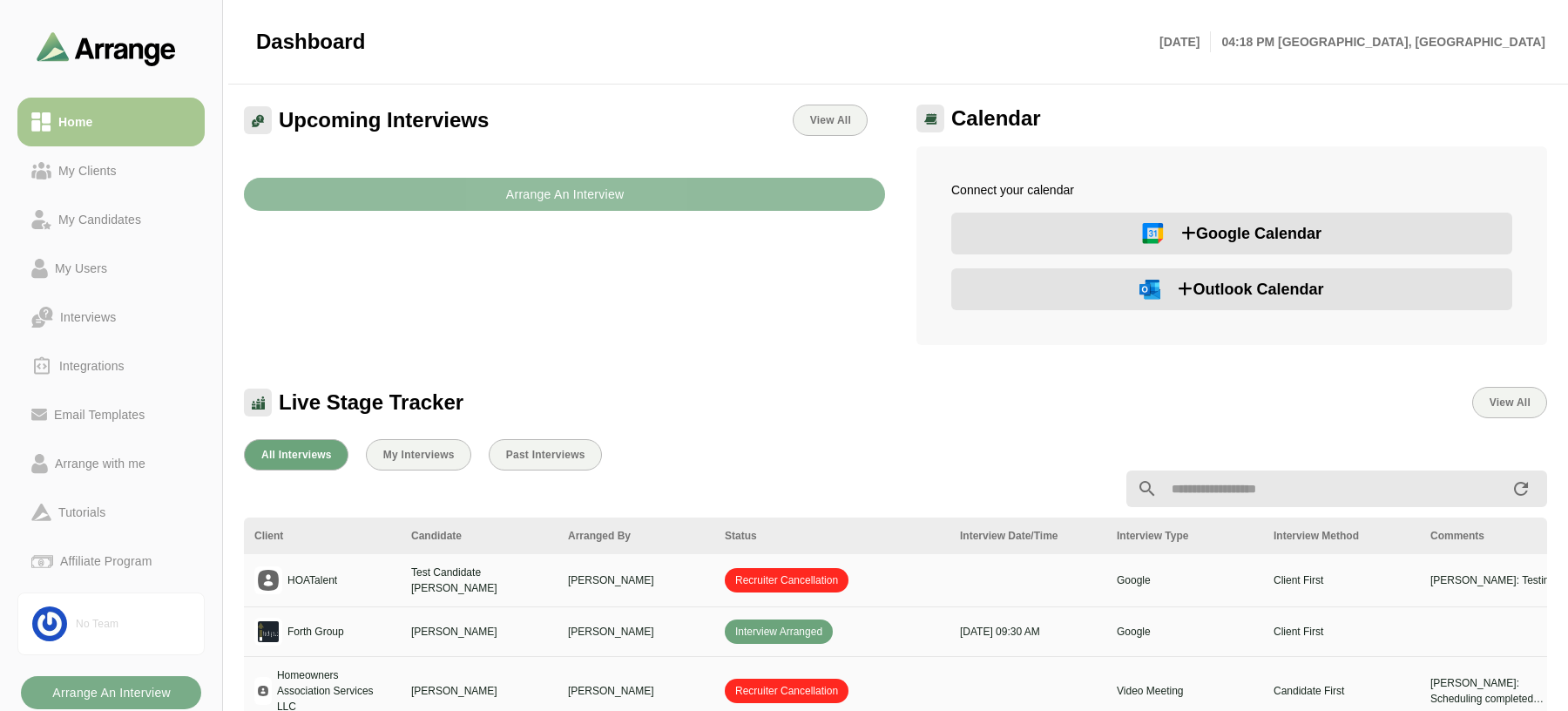
click at [536, 206] on b "Arrange An Interview" at bounding box center [564, 193] width 119 height 33
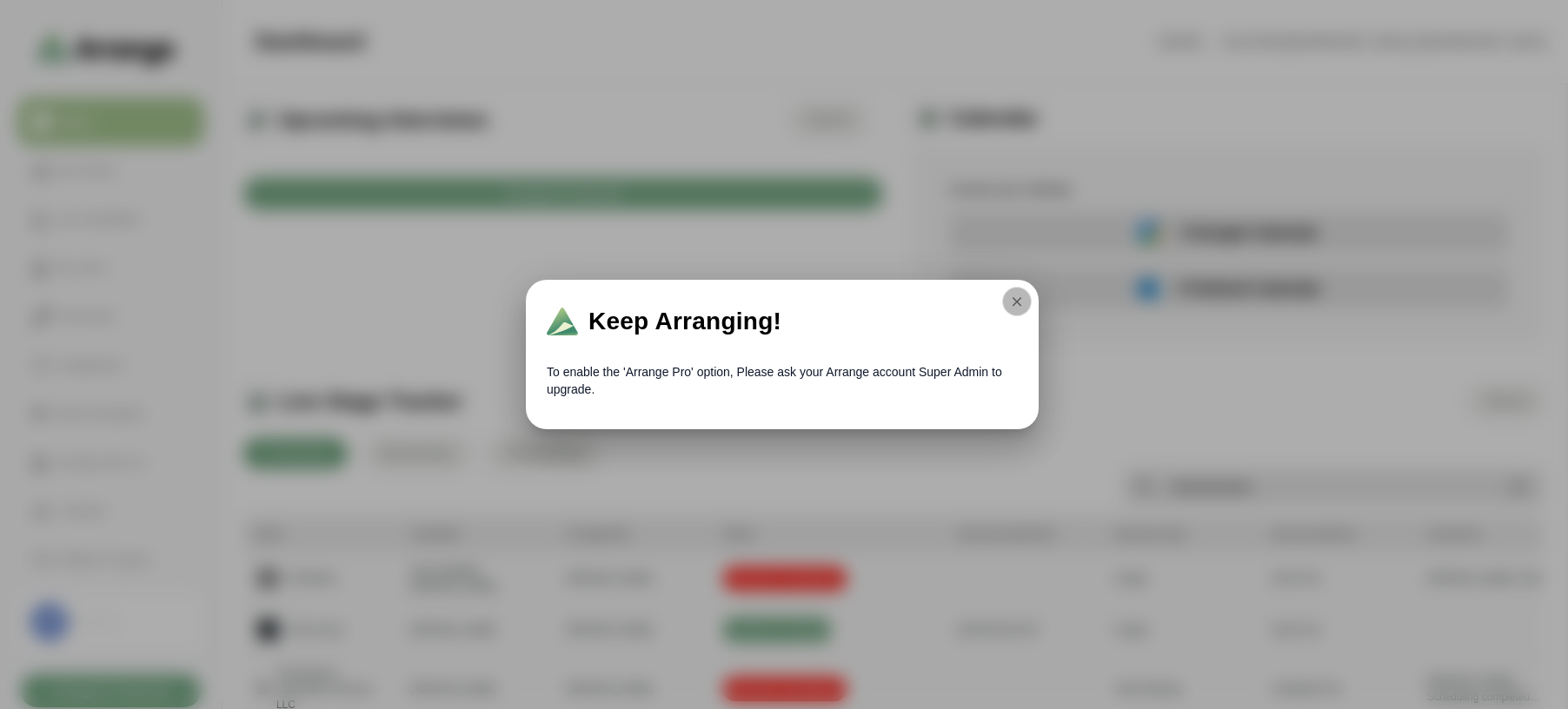
click at [1009, 299] on button "button" at bounding box center [1017, 302] width 30 height 30
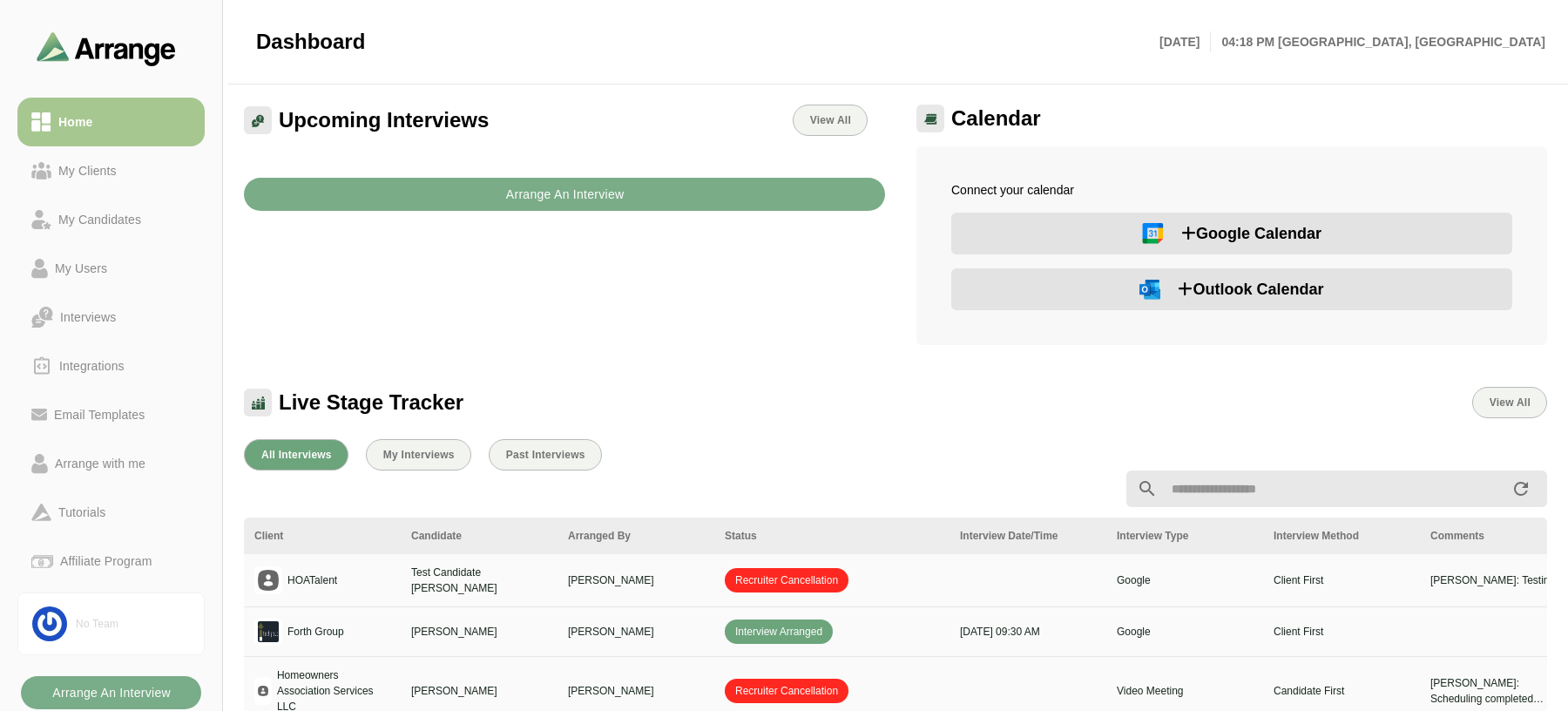
click at [696, 329] on div "Upcoming Interviews View All Arrange An Interview" at bounding box center [564, 225] width 662 height 261
click at [1205, 240] on span "Google Calendar" at bounding box center [1251, 234] width 140 height 25
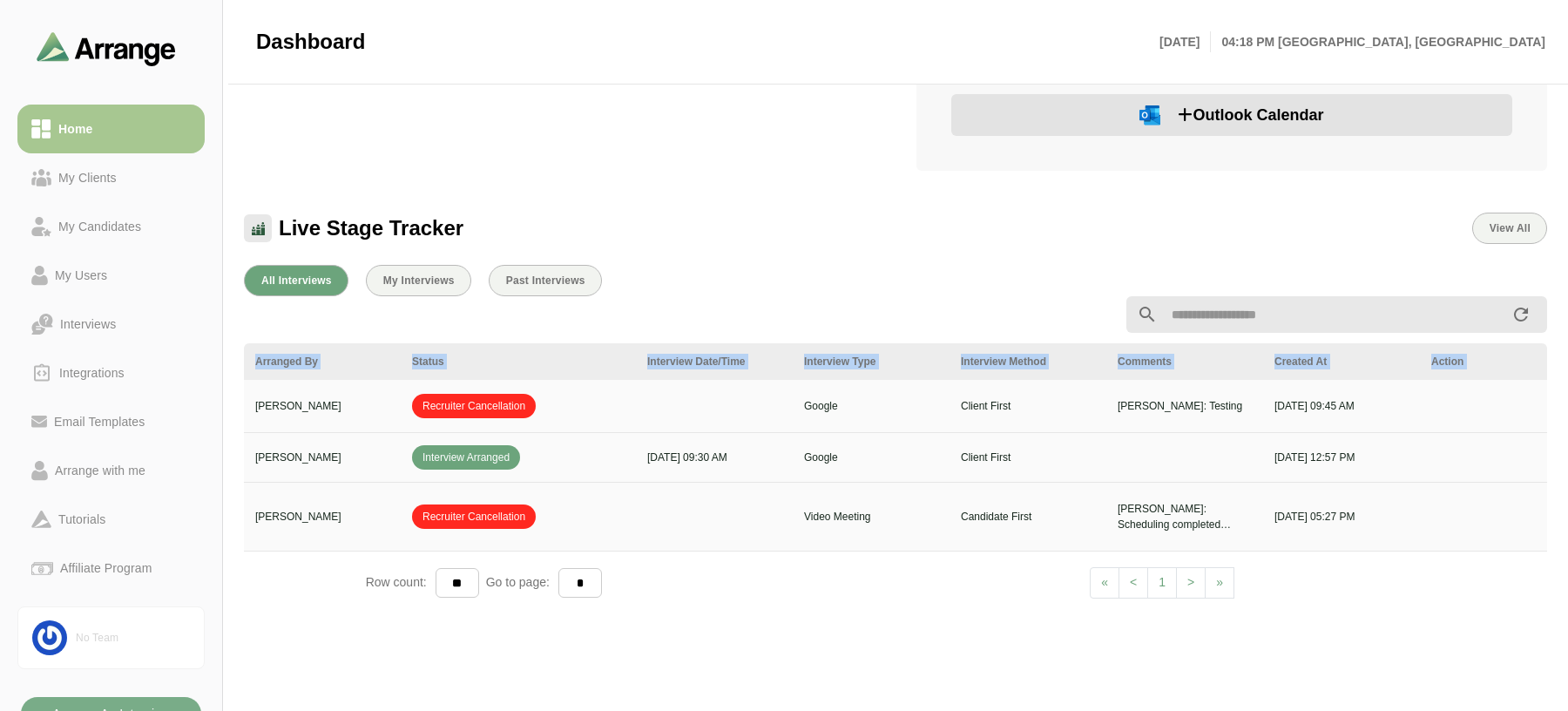
scroll to position [0, 343]
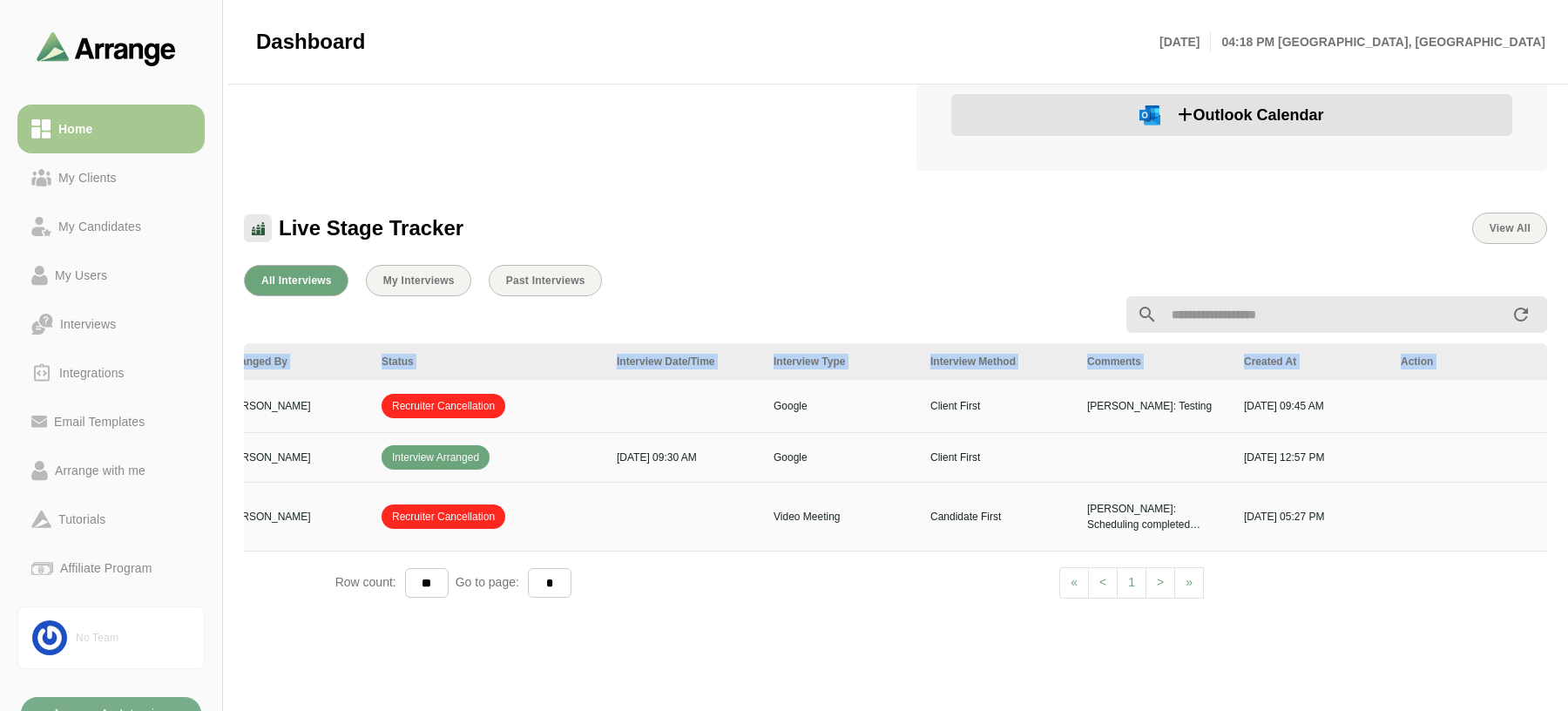
drag, startPoint x: 288, startPoint y: 404, endPoint x: 1552, endPoint y: 536, distance: 1270.9
click at [1552, 536] on div "All Interviews My Interviews Past Interviews Client Candidate Arranged By Statu…" at bounding box center [895, 547] width 1324 height 585
click at [757, 241] on div "Live Stage Tracker View All" at bounding box center [895, 229] width 1303 height 32
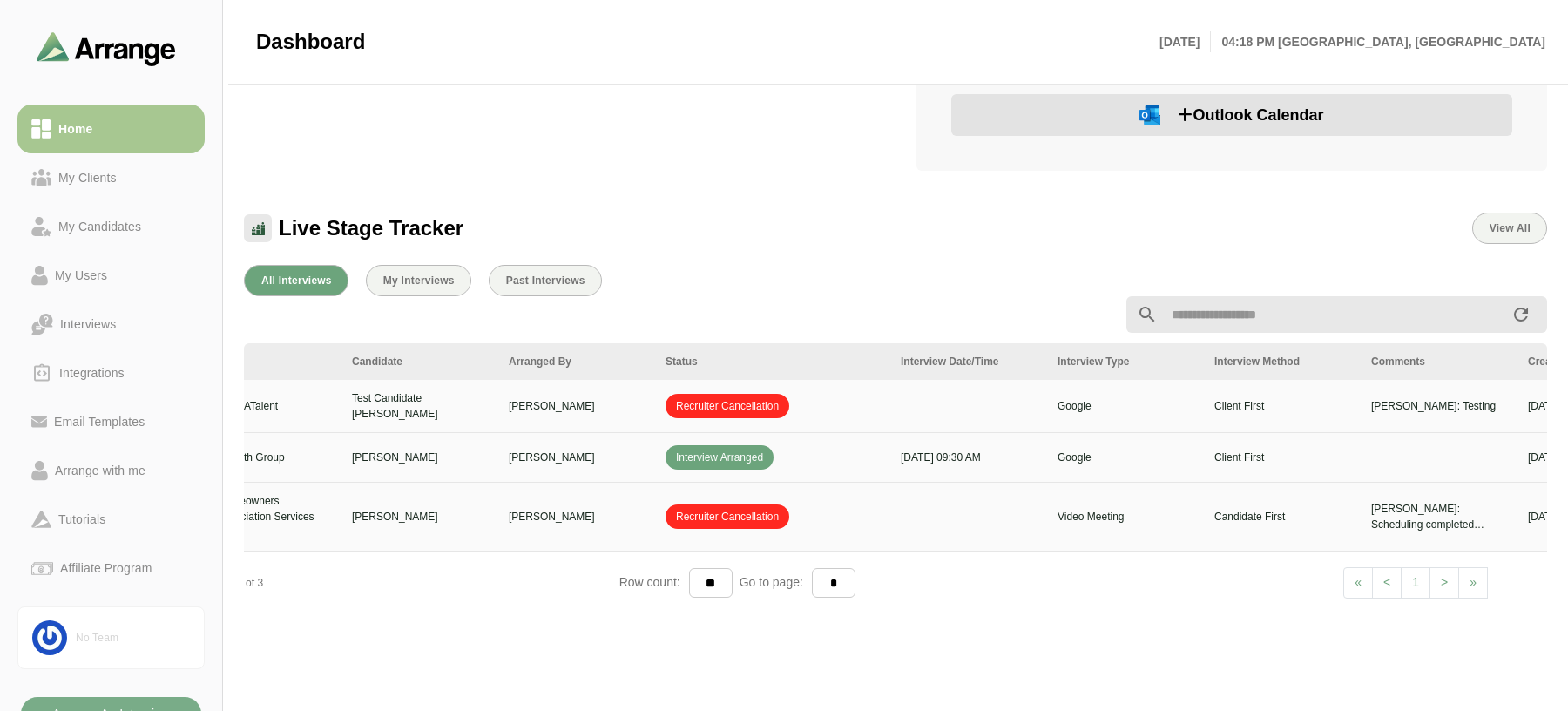
scroll to position [0, 0]
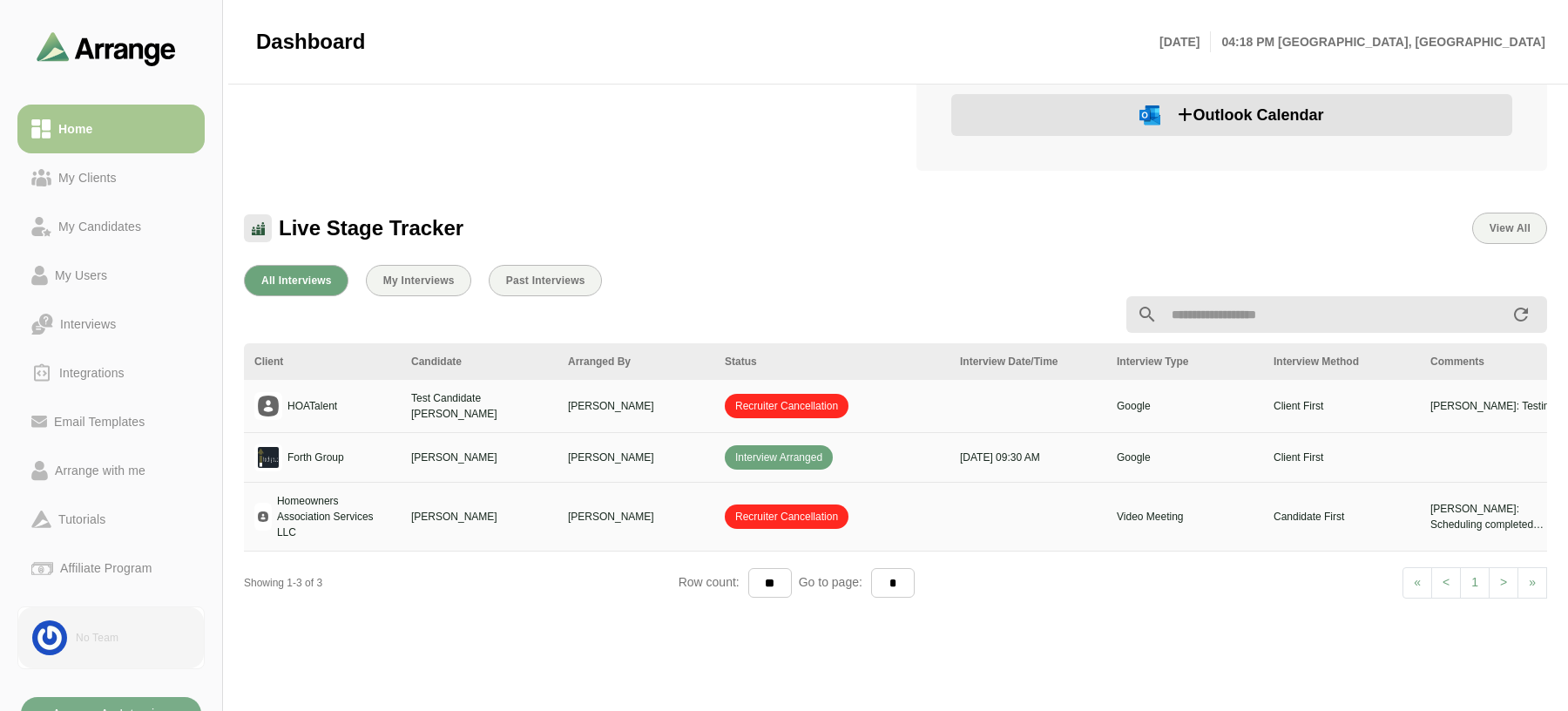
click at [66, 637] on img at bounding box center [49, 638] width 34 height 34
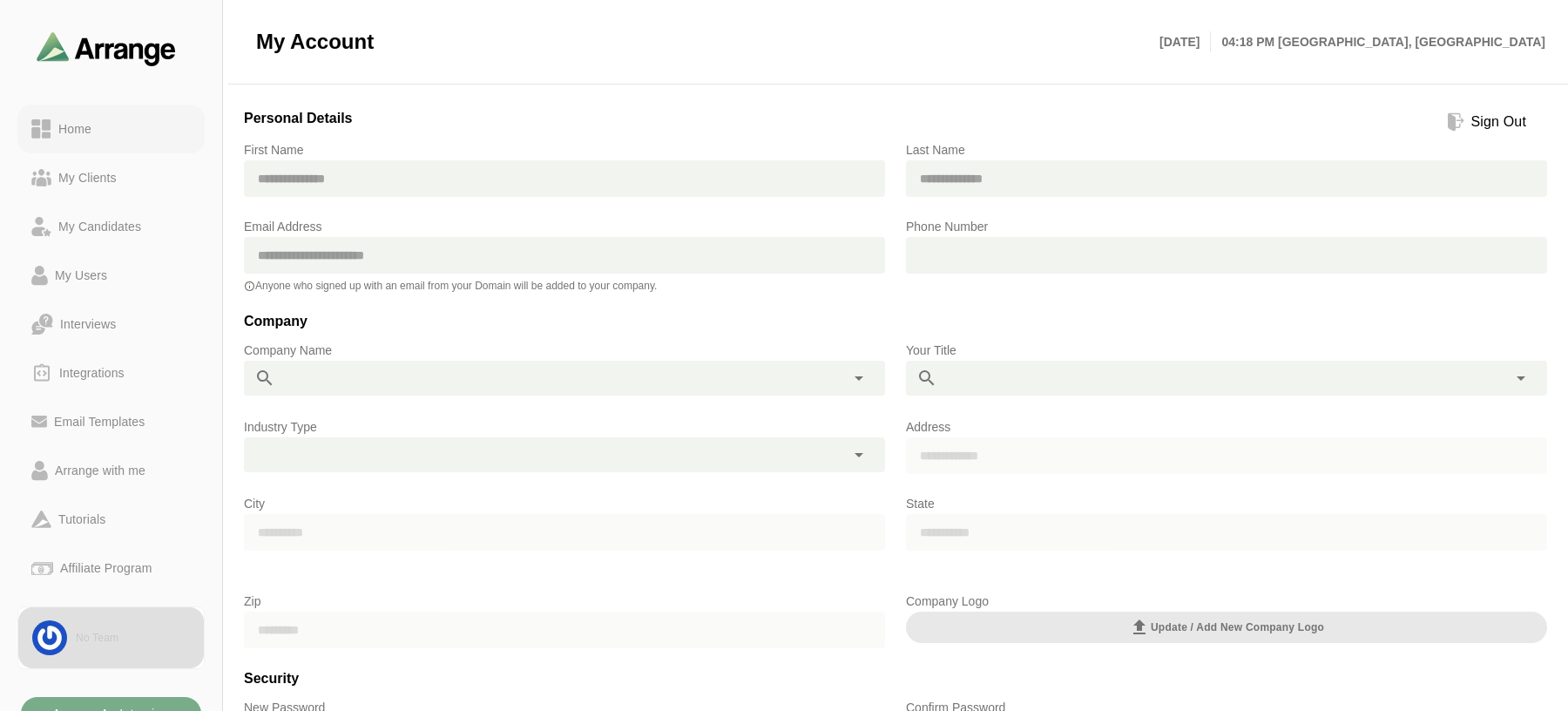
click at [59, 108] on link "Home" at bounding box center [111, 128] width 187 height 49
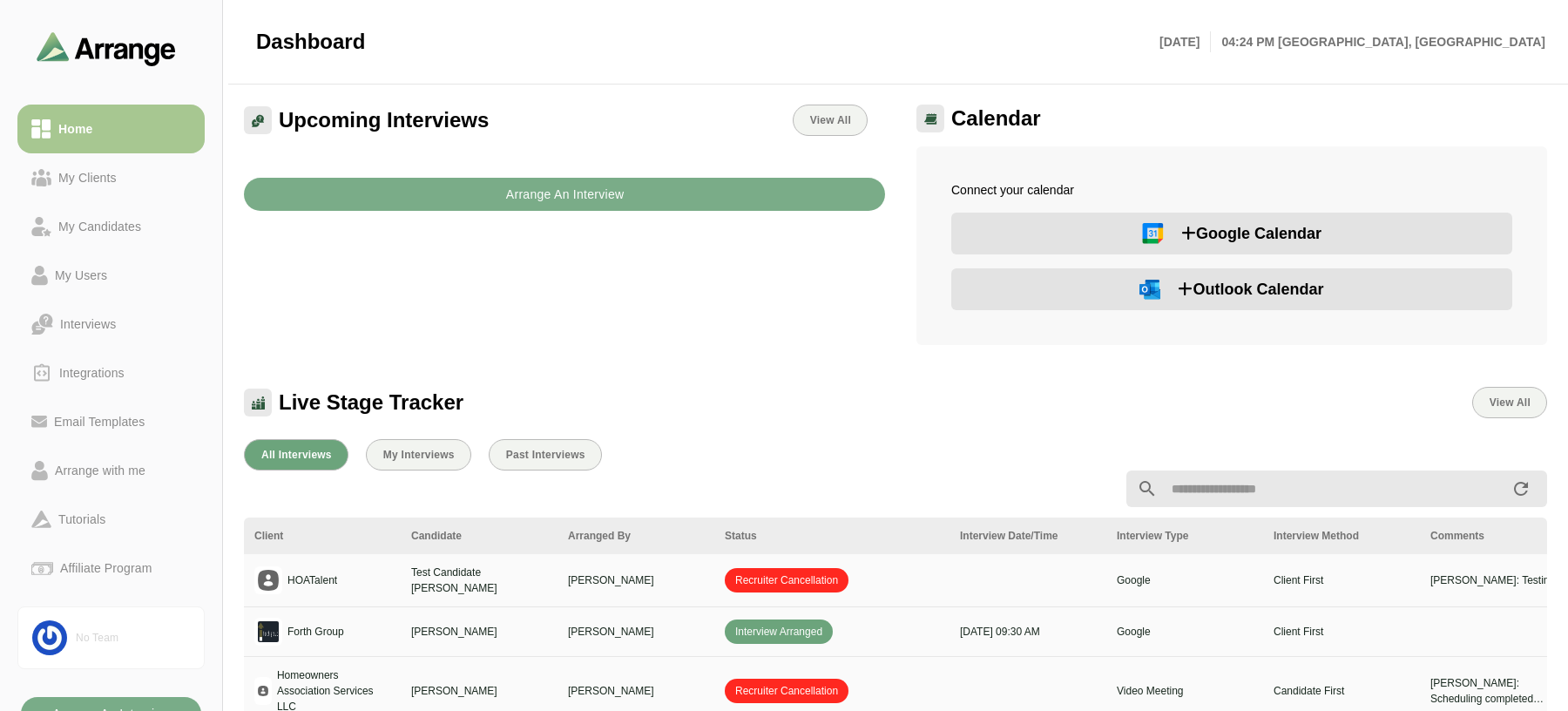
click at [1193, 235] on icon at bounding box center [1188, 234] width 15 height 16
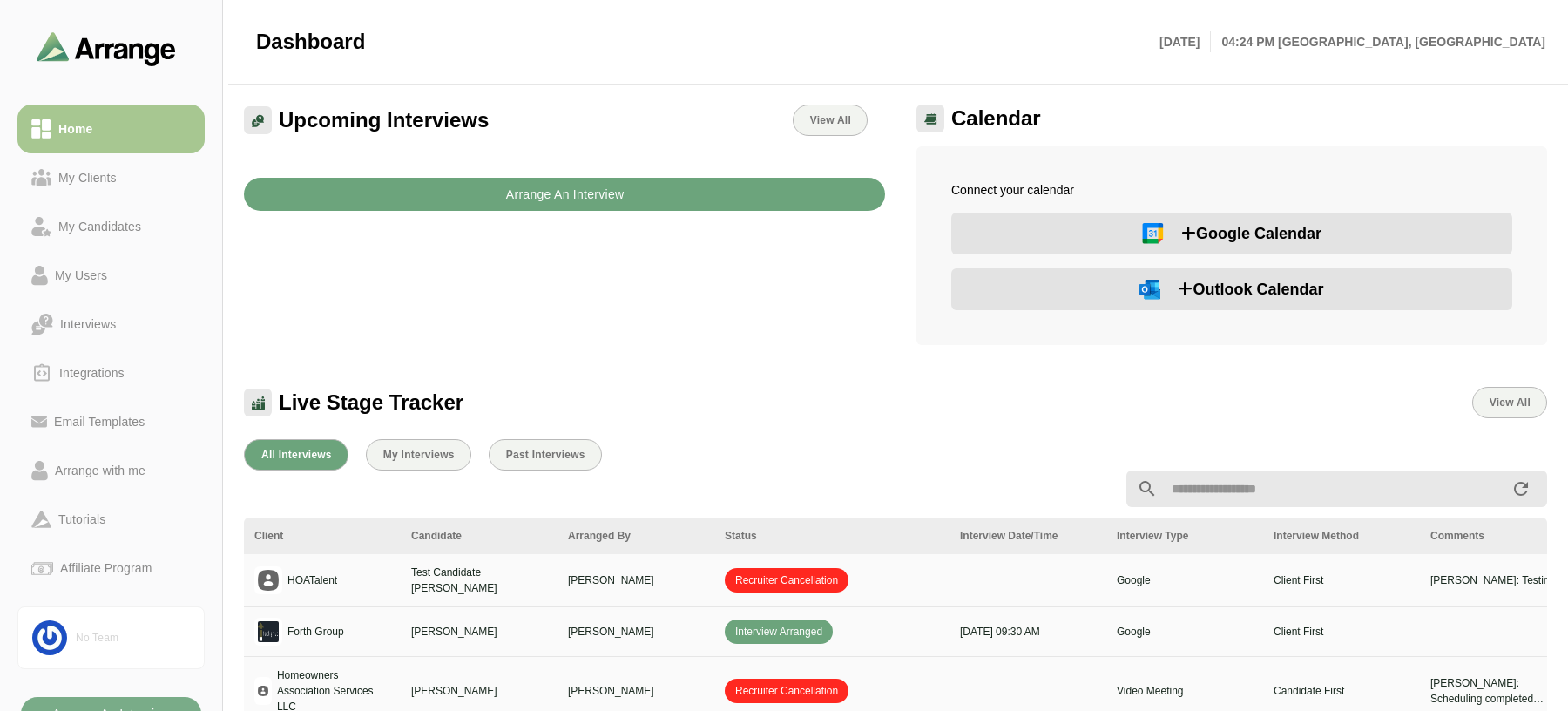
click at [618, 200] on b "Arrange An Interview" at bounding box center [564, 193] width 119 height 33
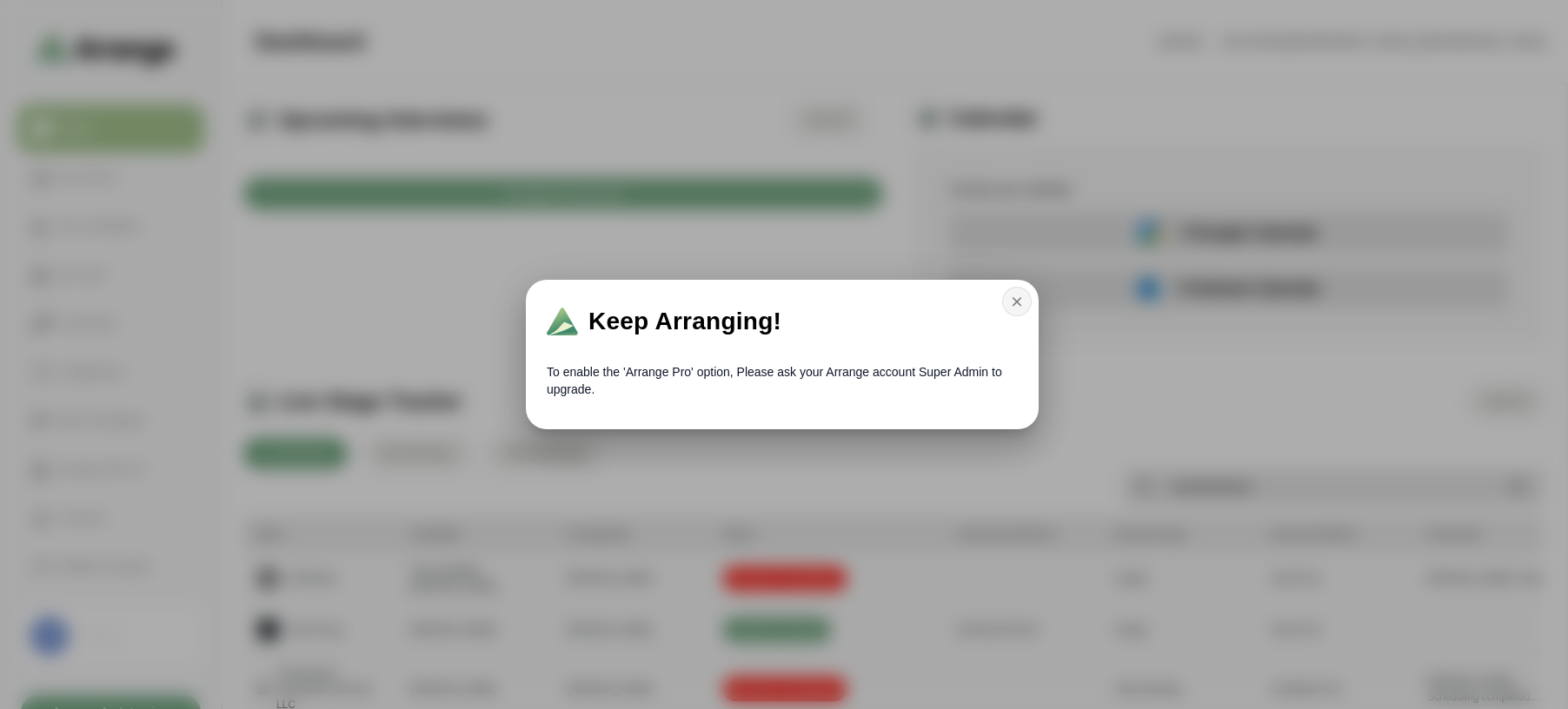
click at [1013, 306] on icon "button" at bounding box center [1017, 302] width 16 height 16
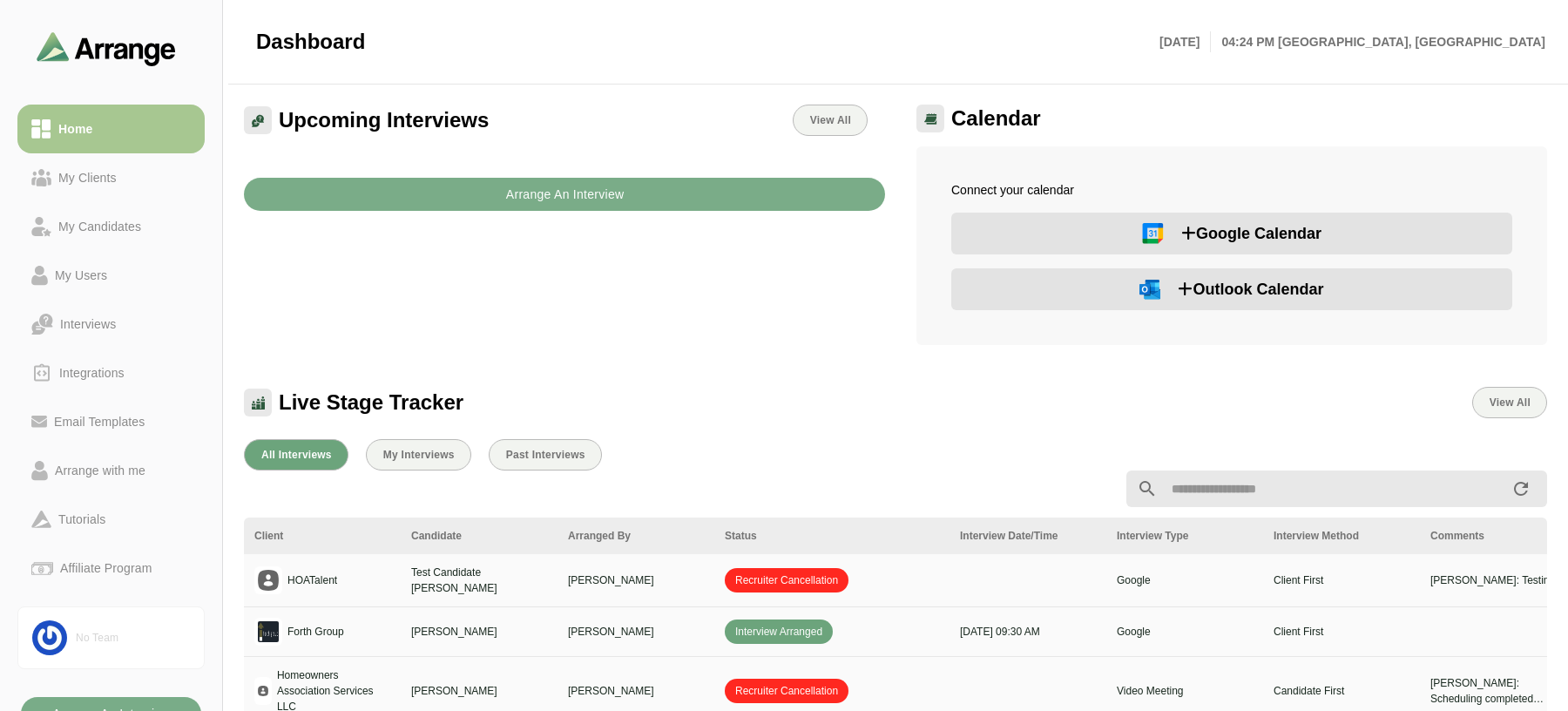
click at [1094, 236] on button "Google Calendar" at bounding box center [1232, 233] width 561 height 42
click at [83, 374] on div "Integrations" at bounding box center [92, 373] width 79 height 21
